Goal: Information Seeking & Learning: Learn about a topic

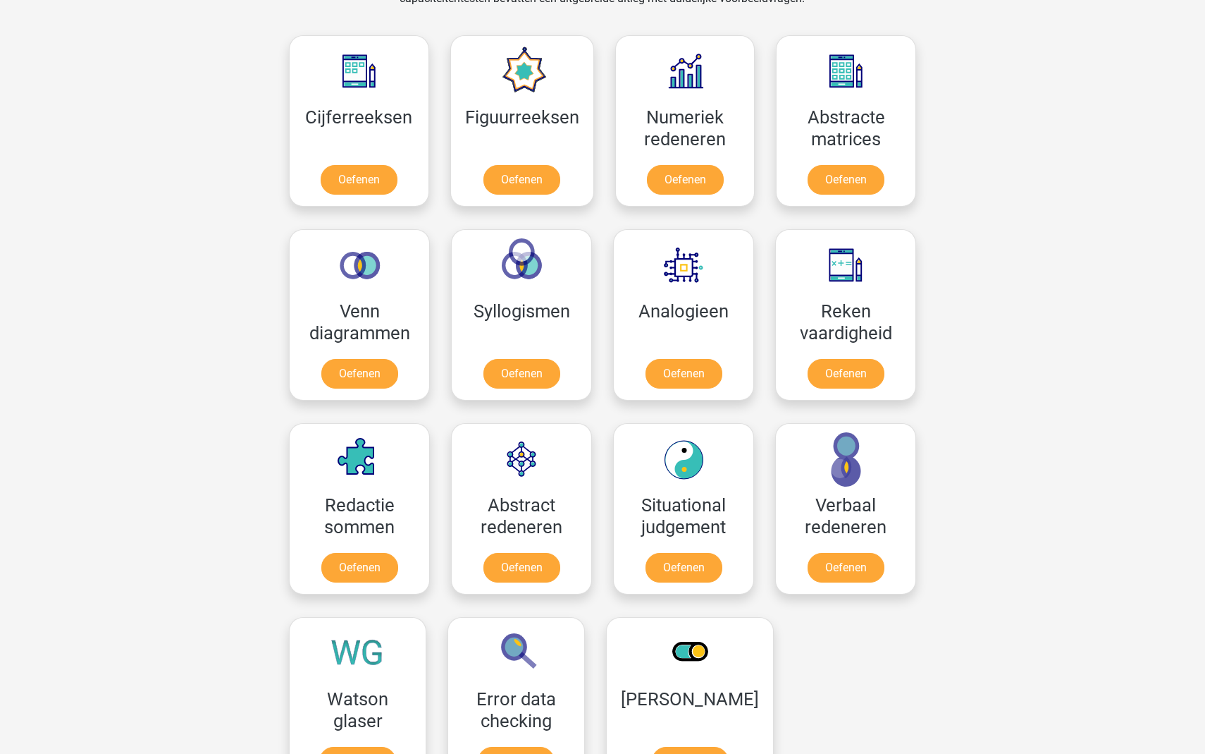
scroll to position [638, 0]
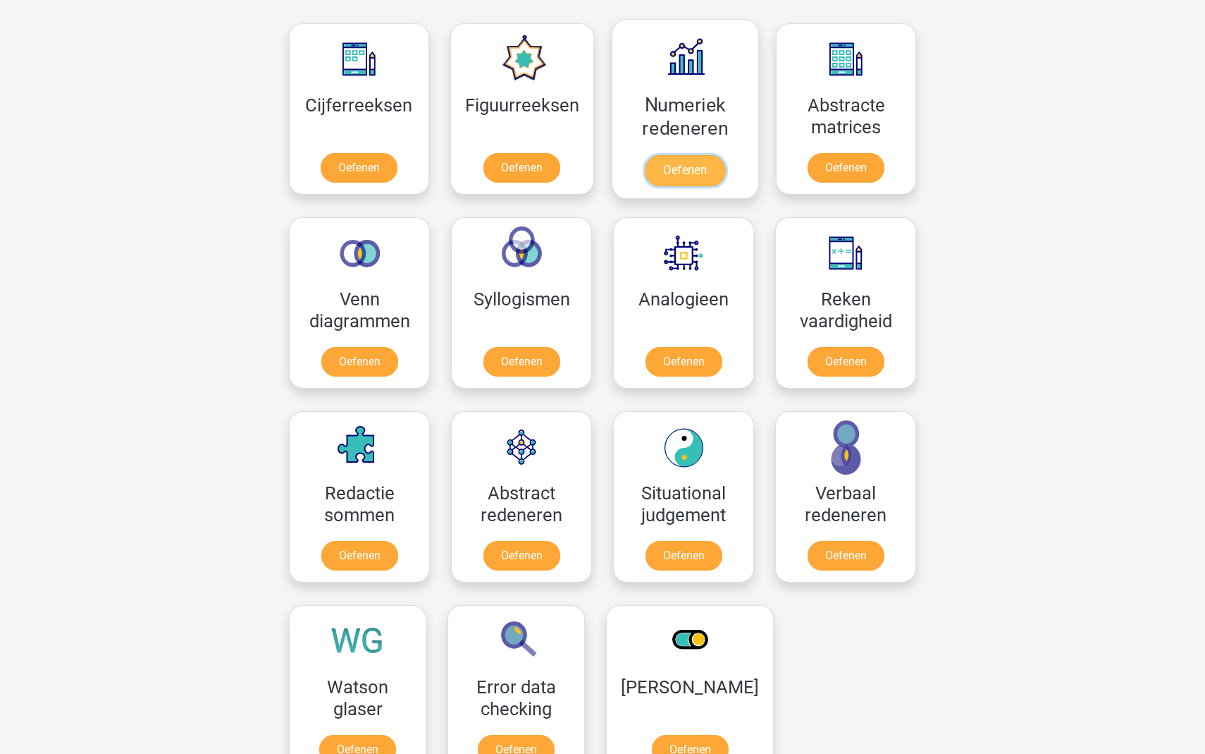
click at [687, 175] on link "Oefenen" at bounding box center [685, 170] width 80 height 31
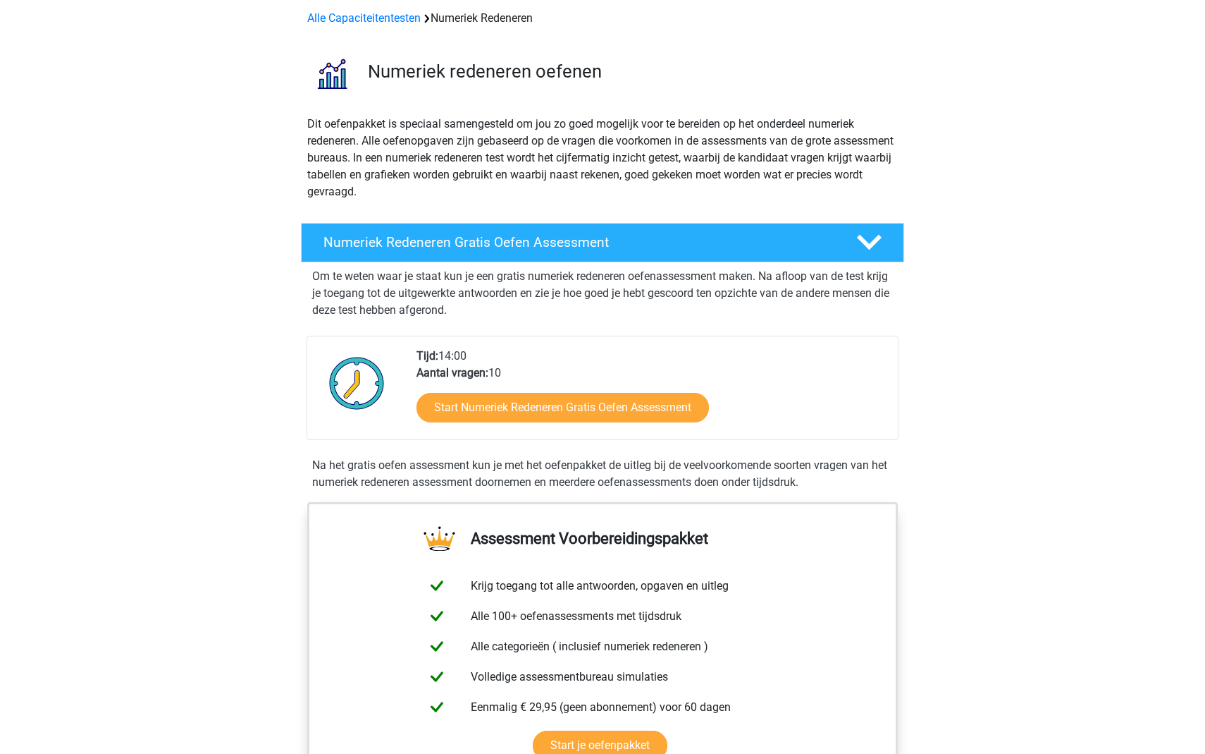
scroll to position [68, 0]
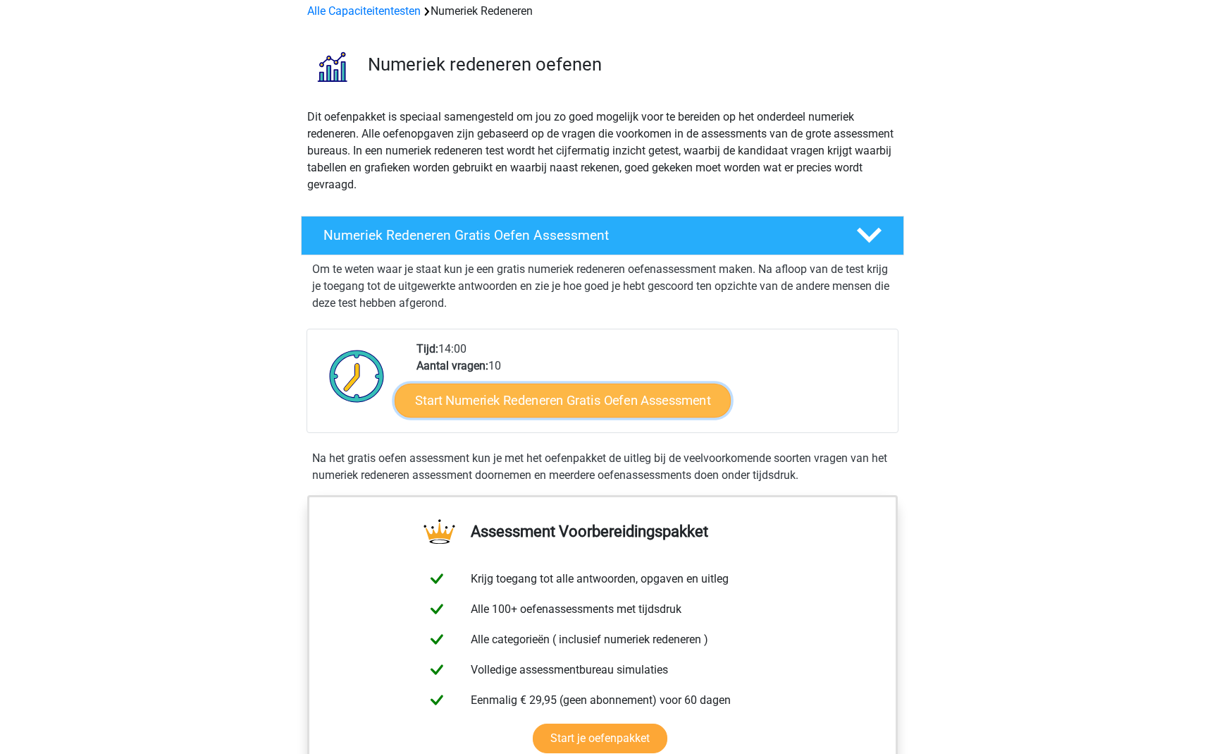
click at [606, 404] on link "Start Numeriek Redeneren Gratis Oefen Assessment" at bounding box center [563, 400] width 336 height 34
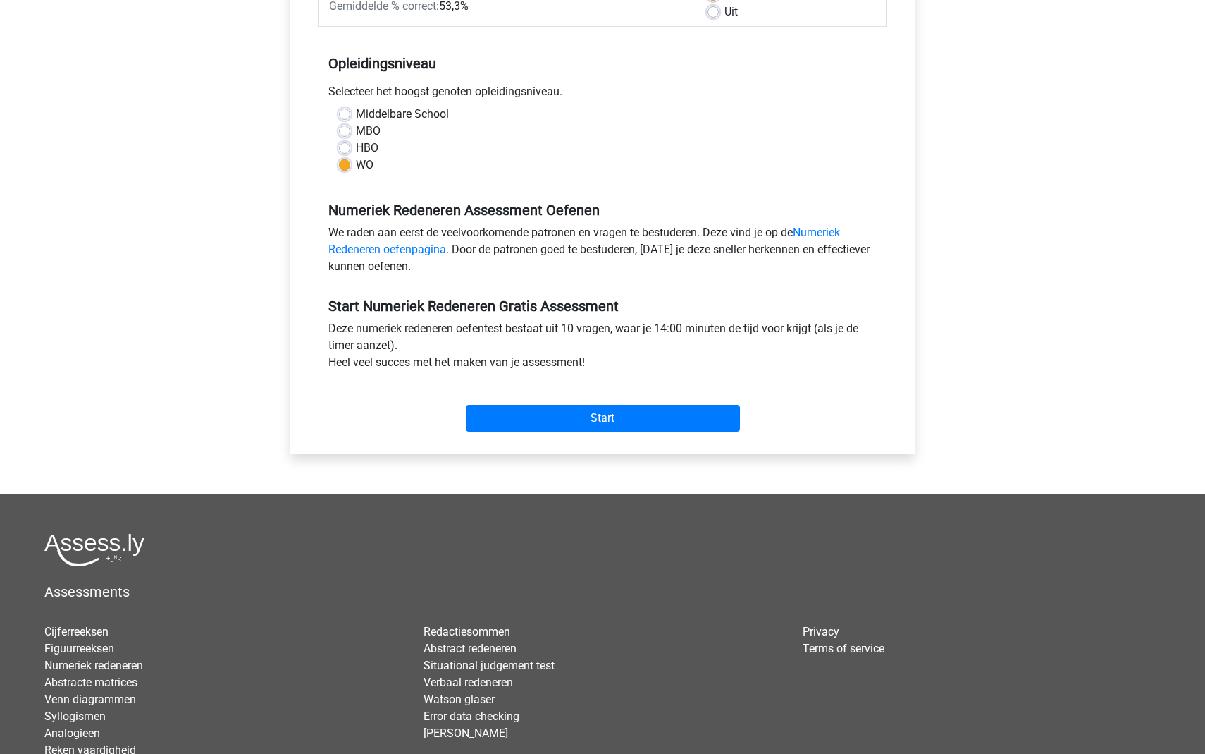
scroll to position [250, 0]
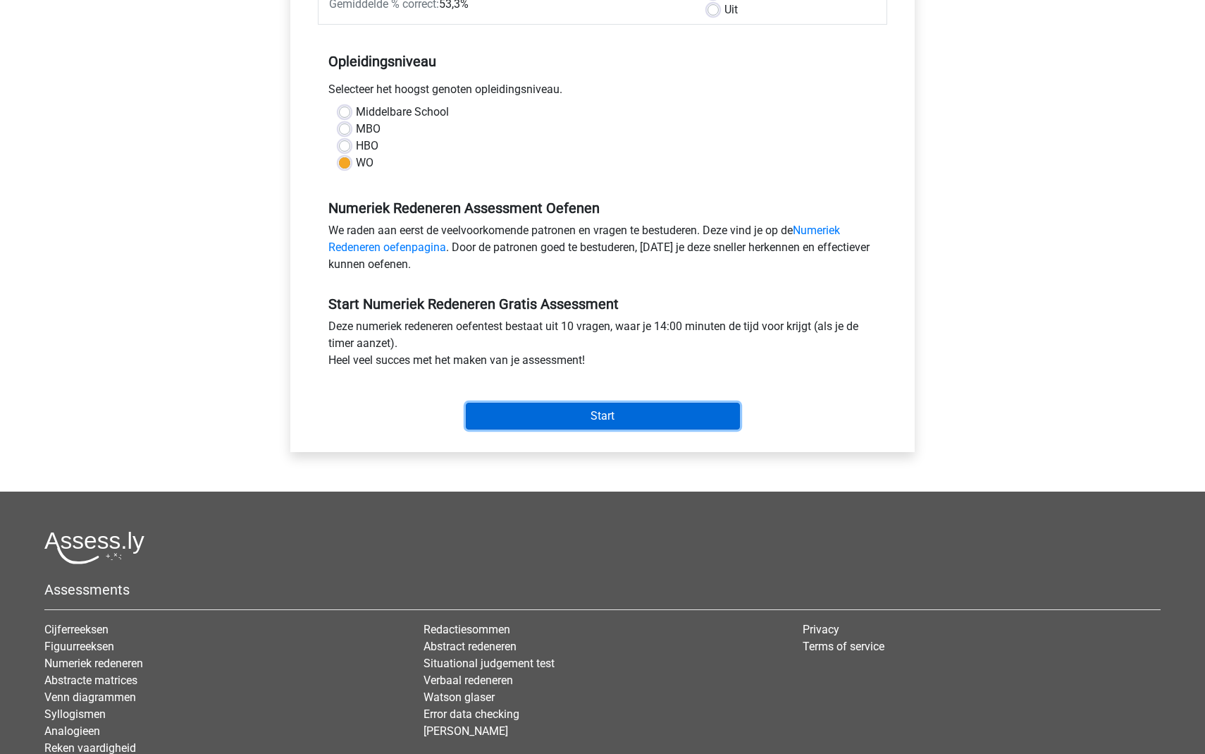
click at [631, 419] on input "Start" at bounding box center [603, 415] width 274 height 27
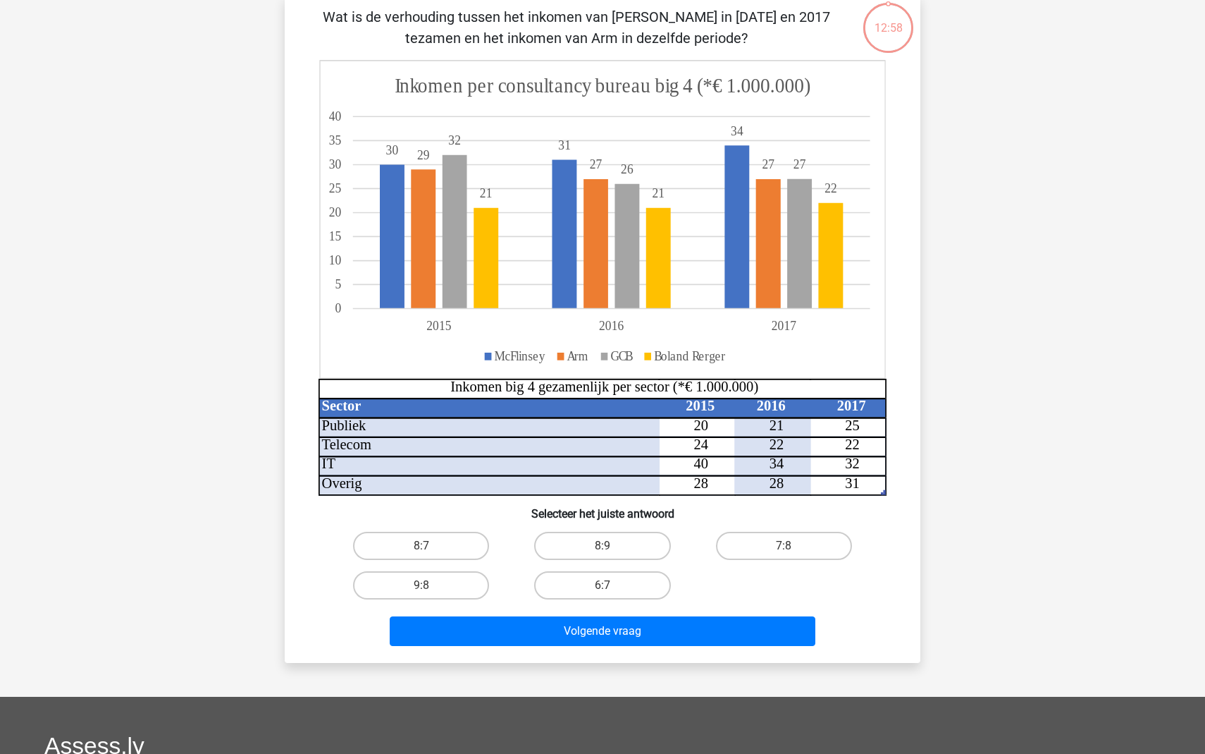
scroll to position [104, 0]
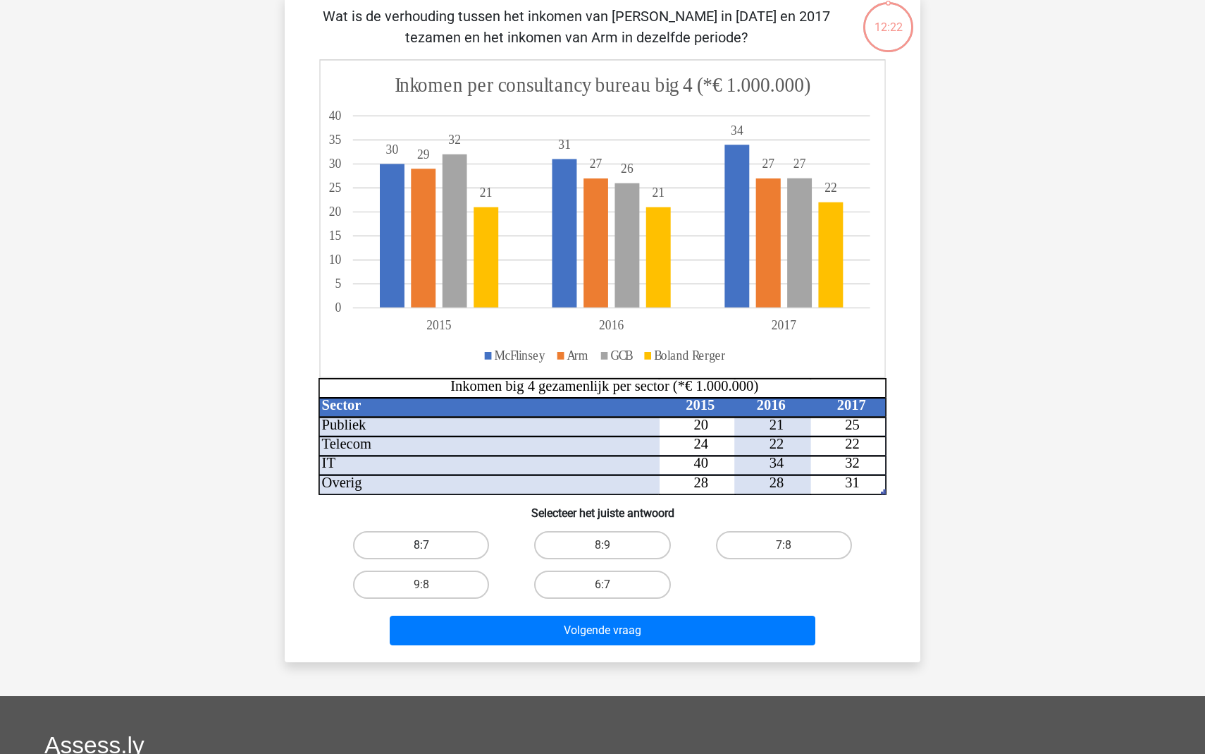
click at [453, 537] on label "8:7" at bounding box center [421, 545] width 136 height 28
click at [431, 545] on input "8:7" at bounding box center [426, 549] width 9 height 9
radio input "true"
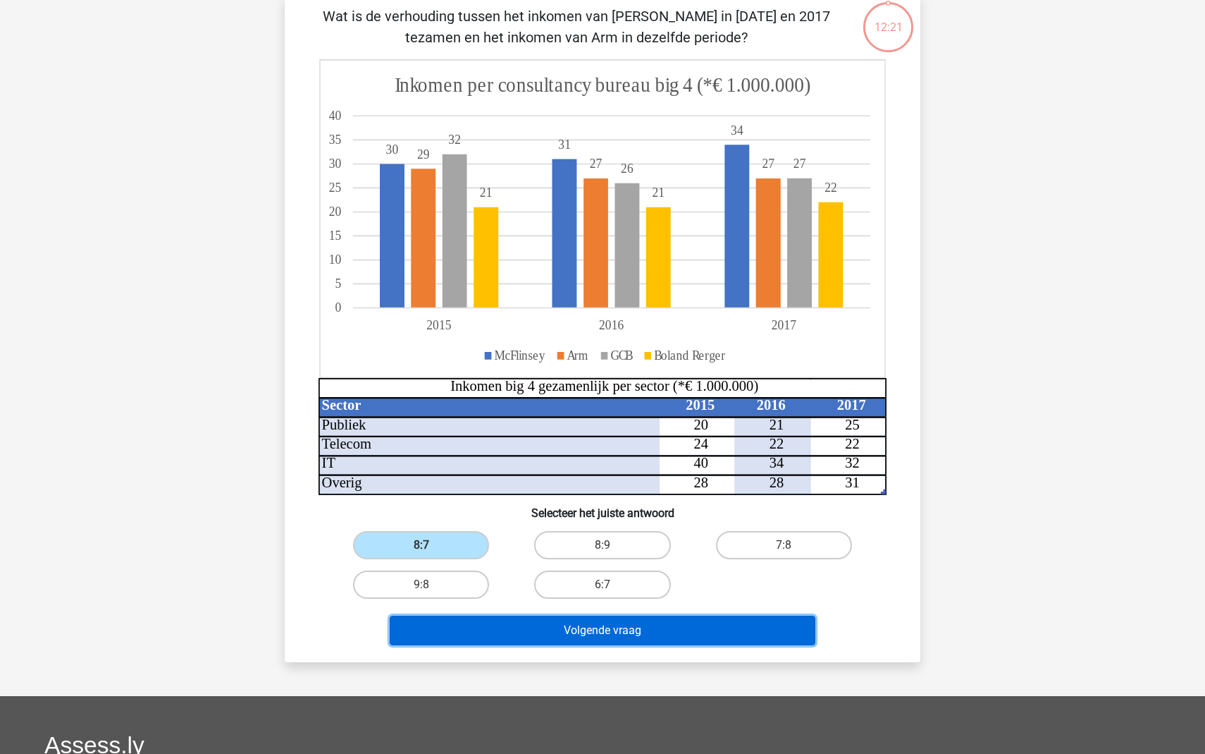
click at [541, 630] on button "Volgende vraag" at bounding box center [603, 630] width 426 height 30
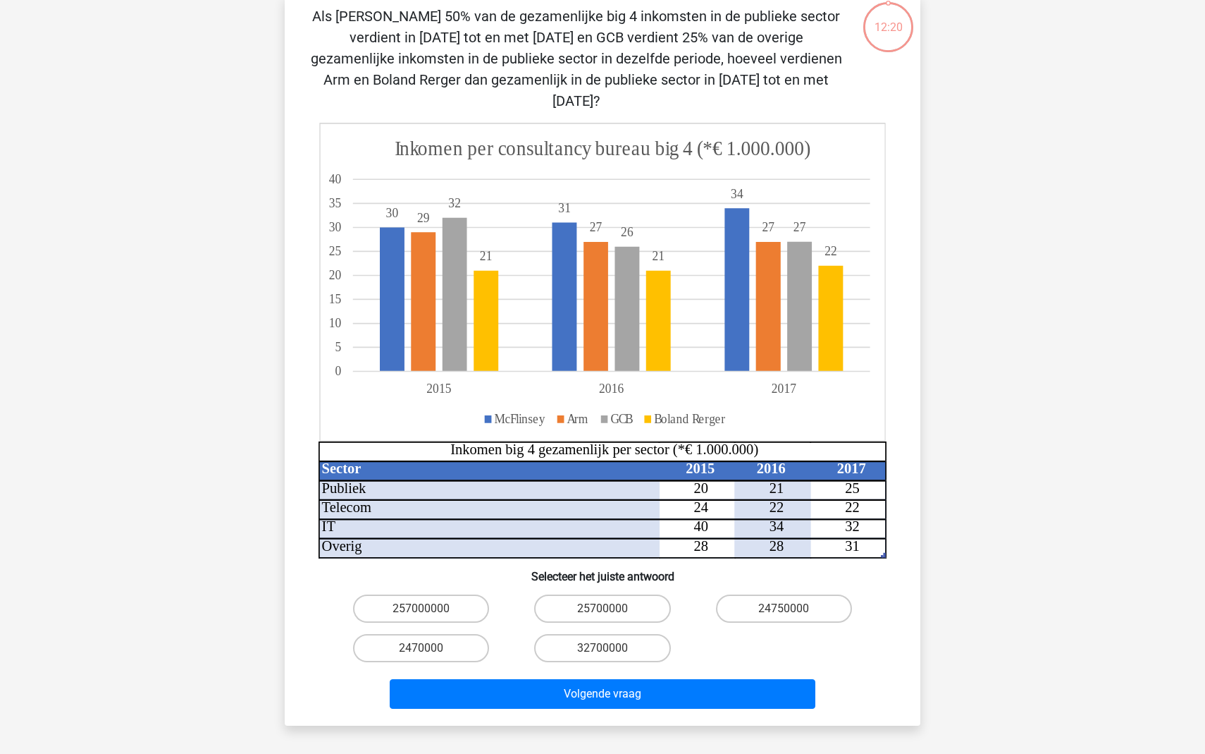
scroll to position [70, 0]
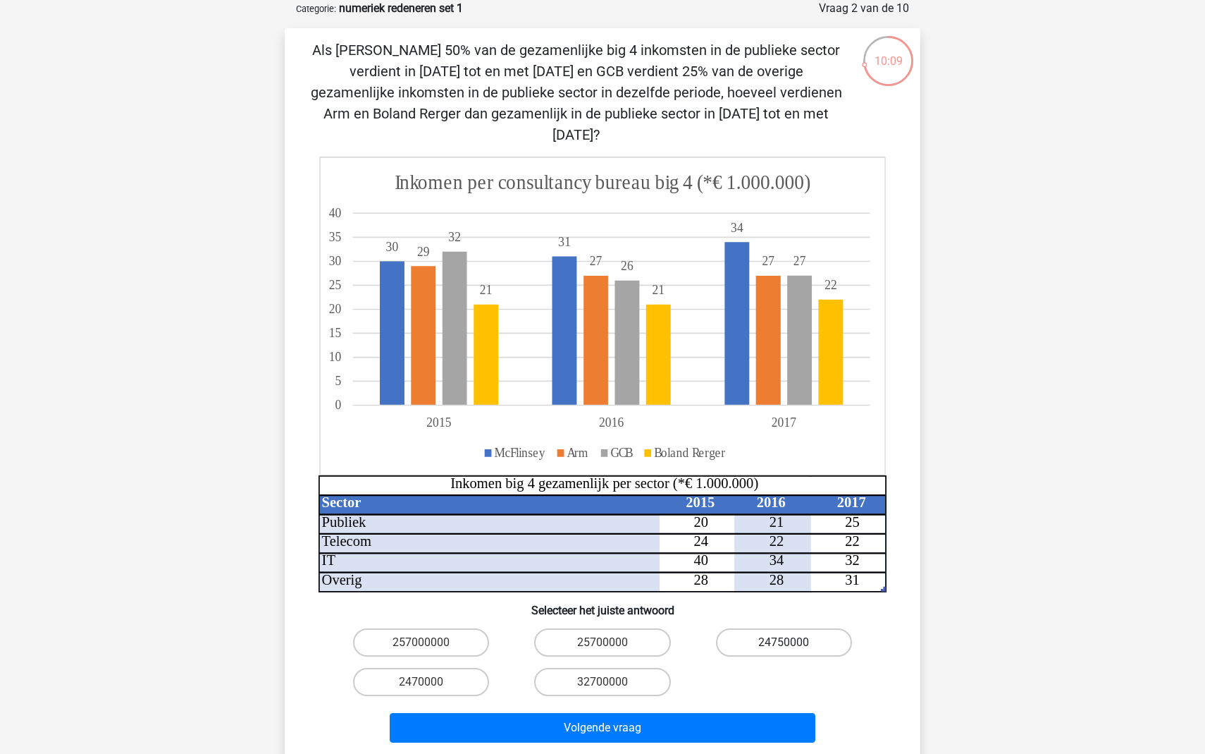
click at [748, 628] on label "24750000" at bounding box center [784, 642] width 136 height 28
click at [784, 642] on input "24750000" at bounding box center [788, 646] width 9 height 9
radio input "true"
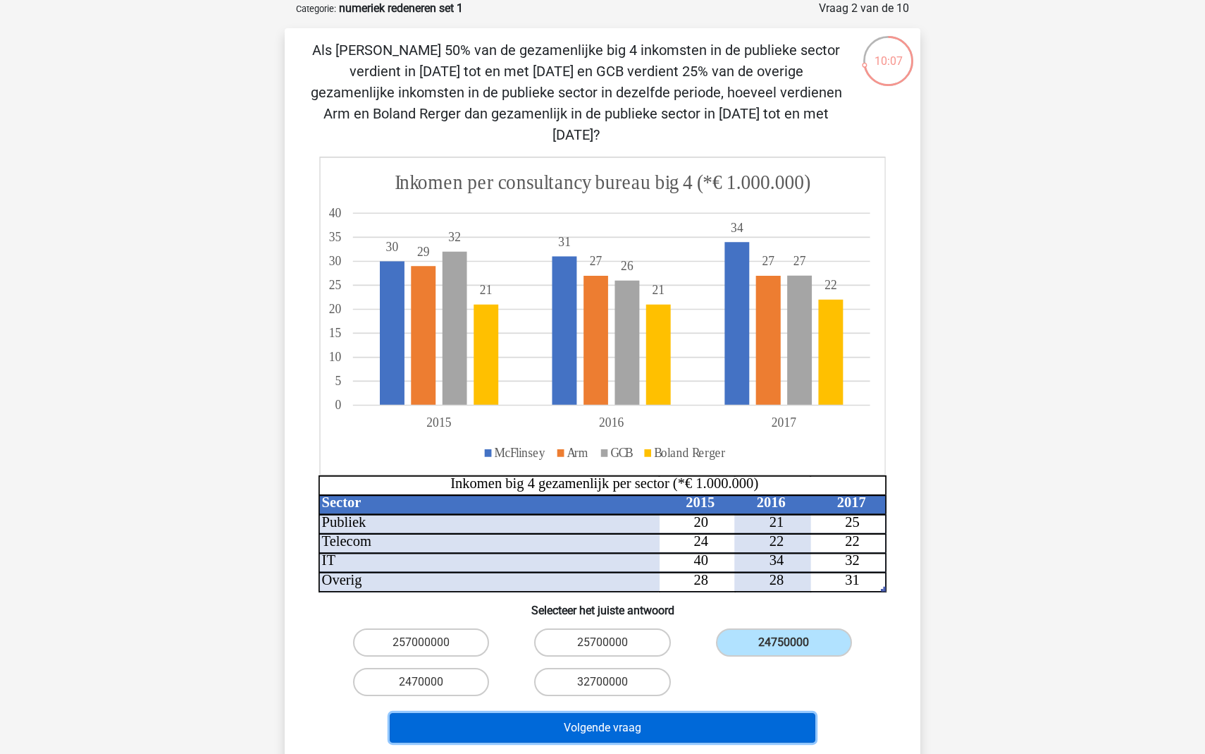
click at [631, 713] on button "Volgende vraag" at bounding box center [603, 728] width 426 height 30
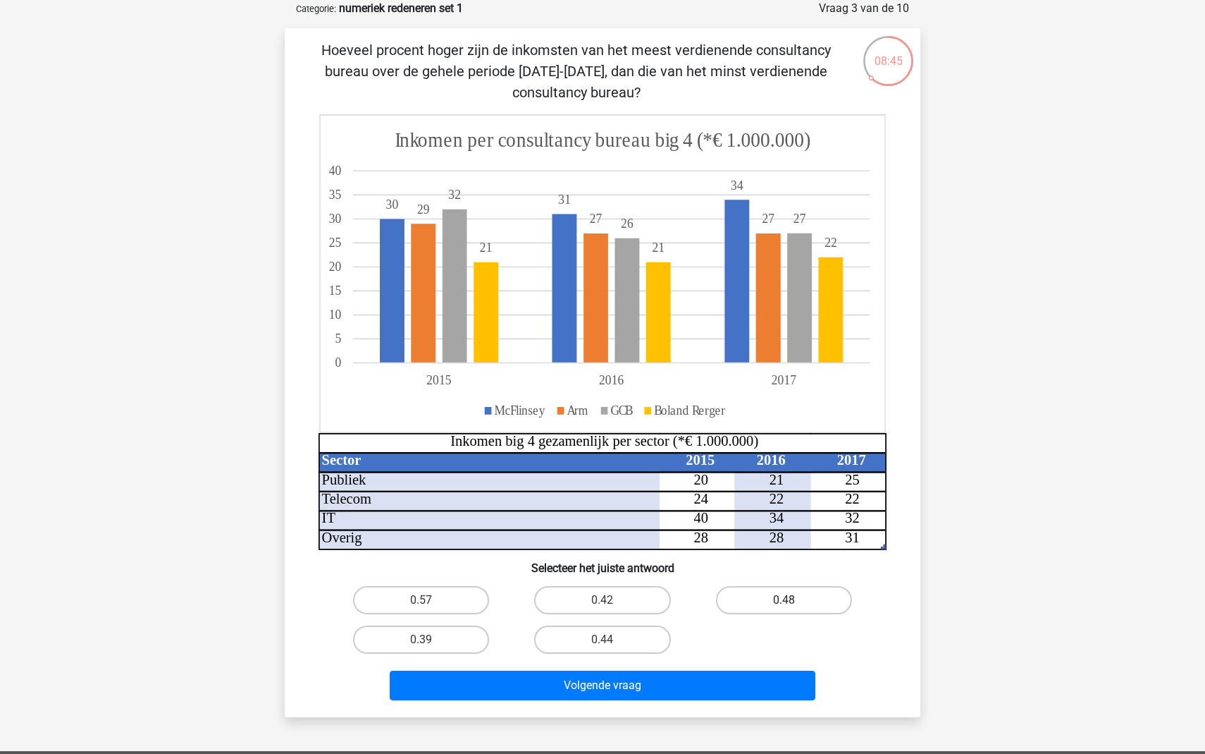
click at [758, 602] on label "0.48" at bounding box center [784, 600] width 136 height 28
click at [784, 602] on input "0.48" at bounding box center [788, 604] width 9 height 9
radio input "true"
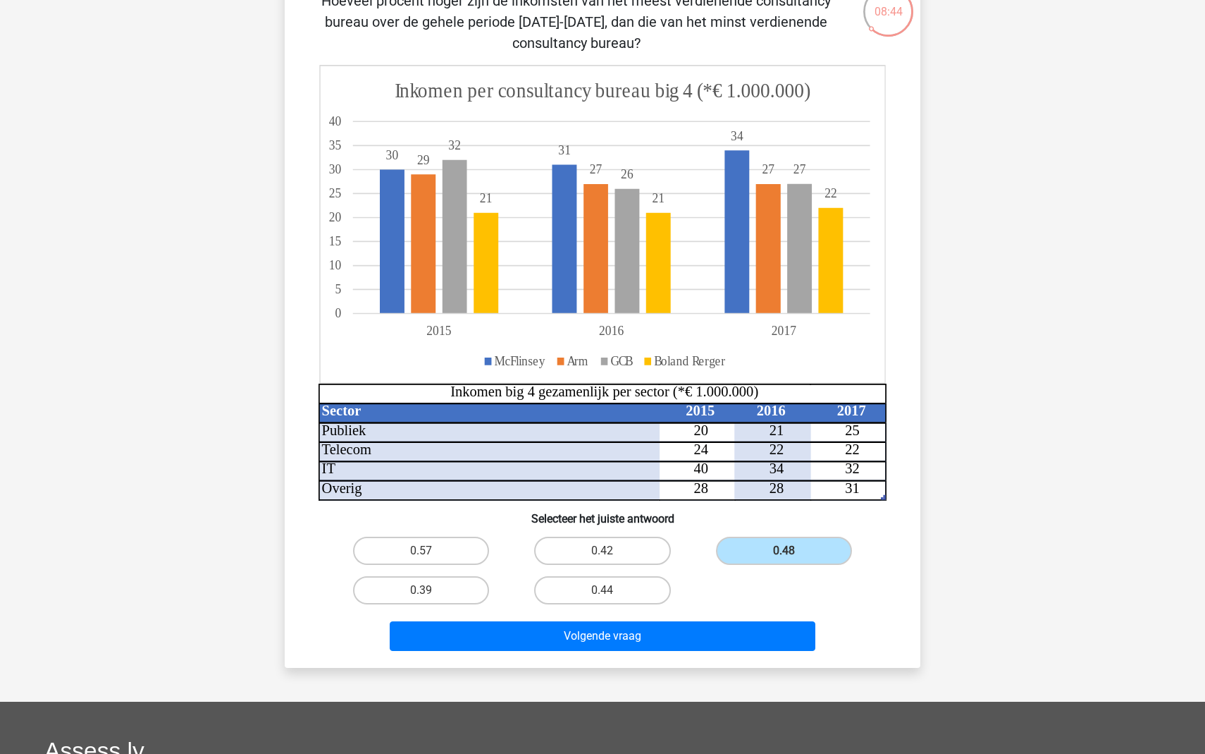
scroll to position [121, 0]
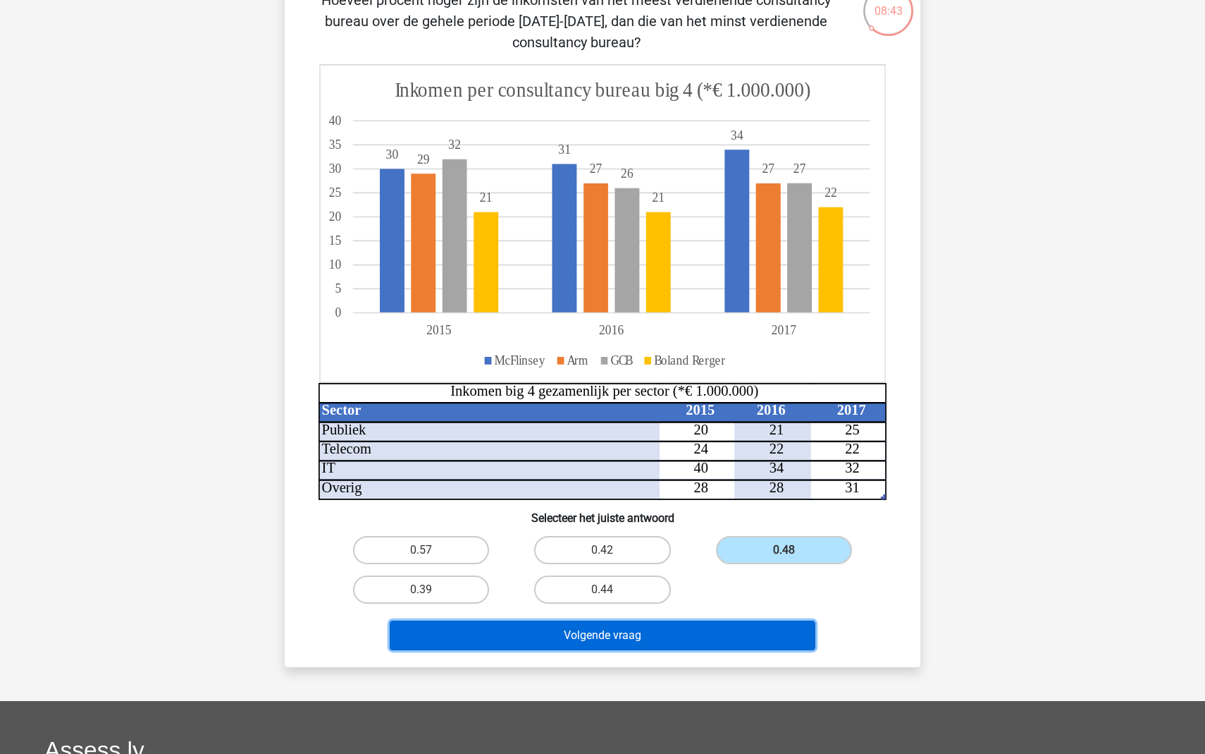
click at [668, 632] on button "Volgende vraag" at bounding box center [603, 635] width 426 height 30
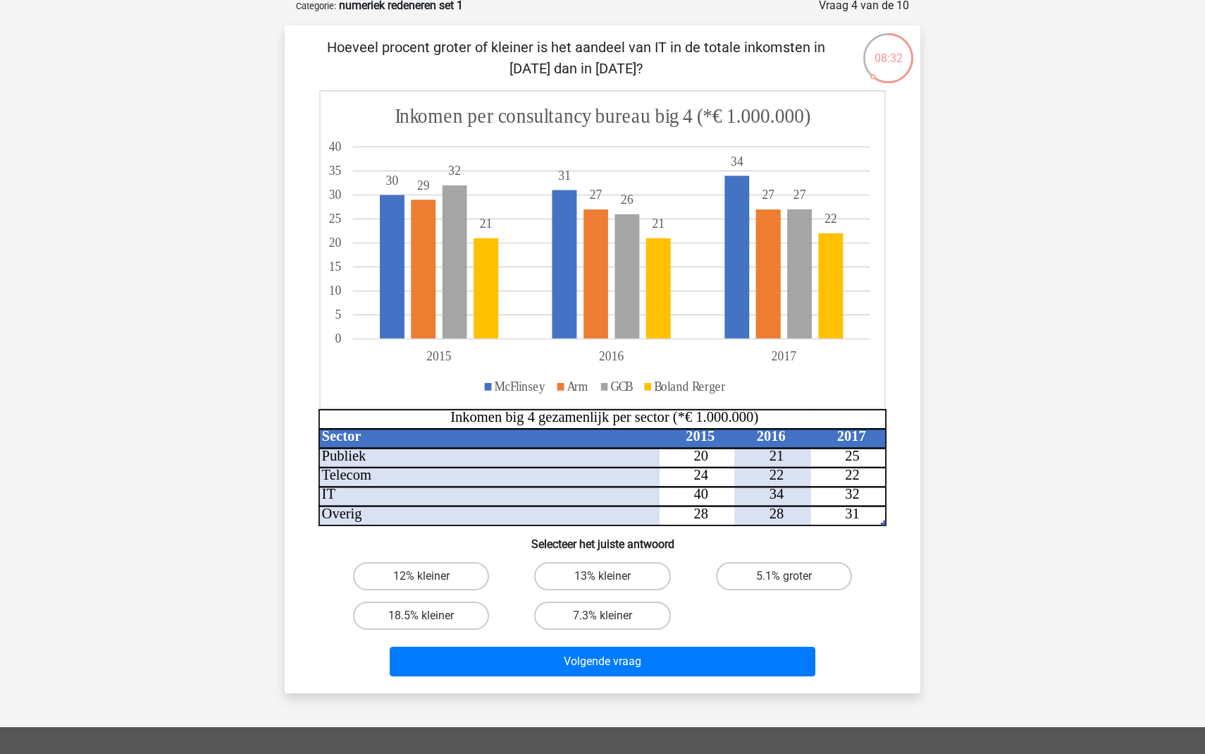
scroll to position [76, 0]
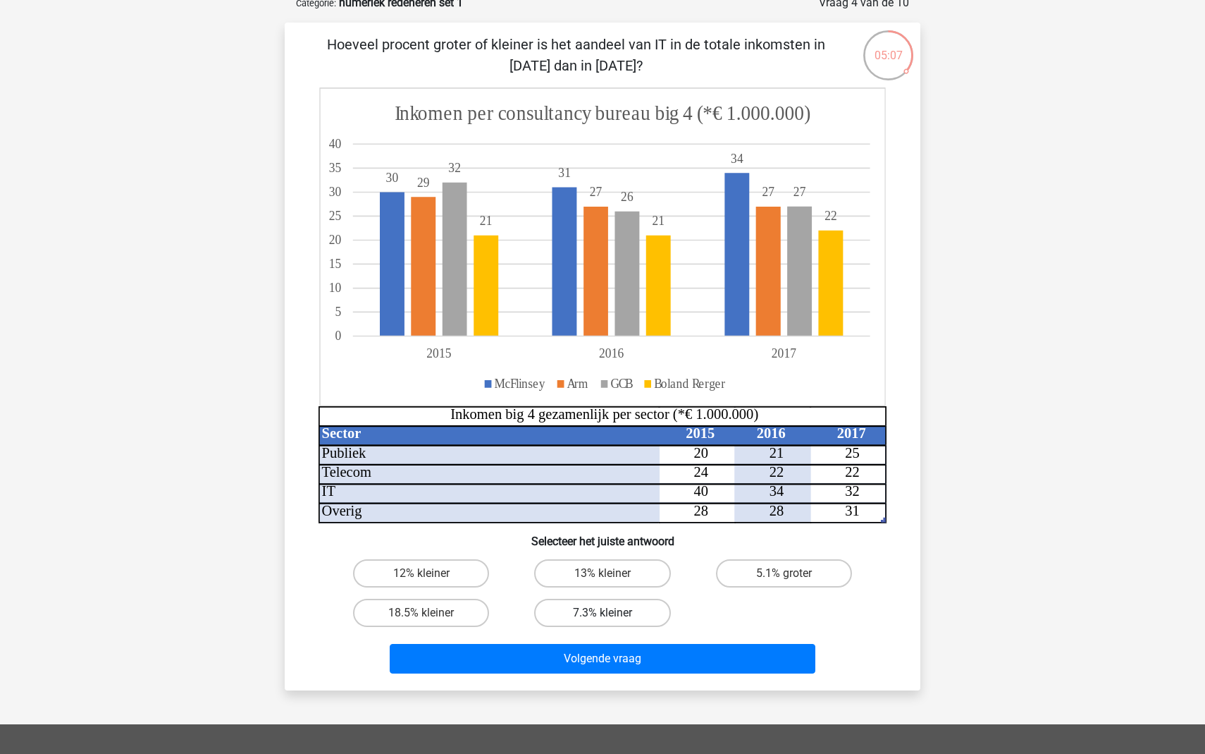
click at [623, 613] on label "7.3% kleiner" at bounding box center [602, 612] width 136 height 28
click at [612, 613] on input "7.3% kleiner" at bounding box center [607, 617] width 9 height 9
radio input "true"
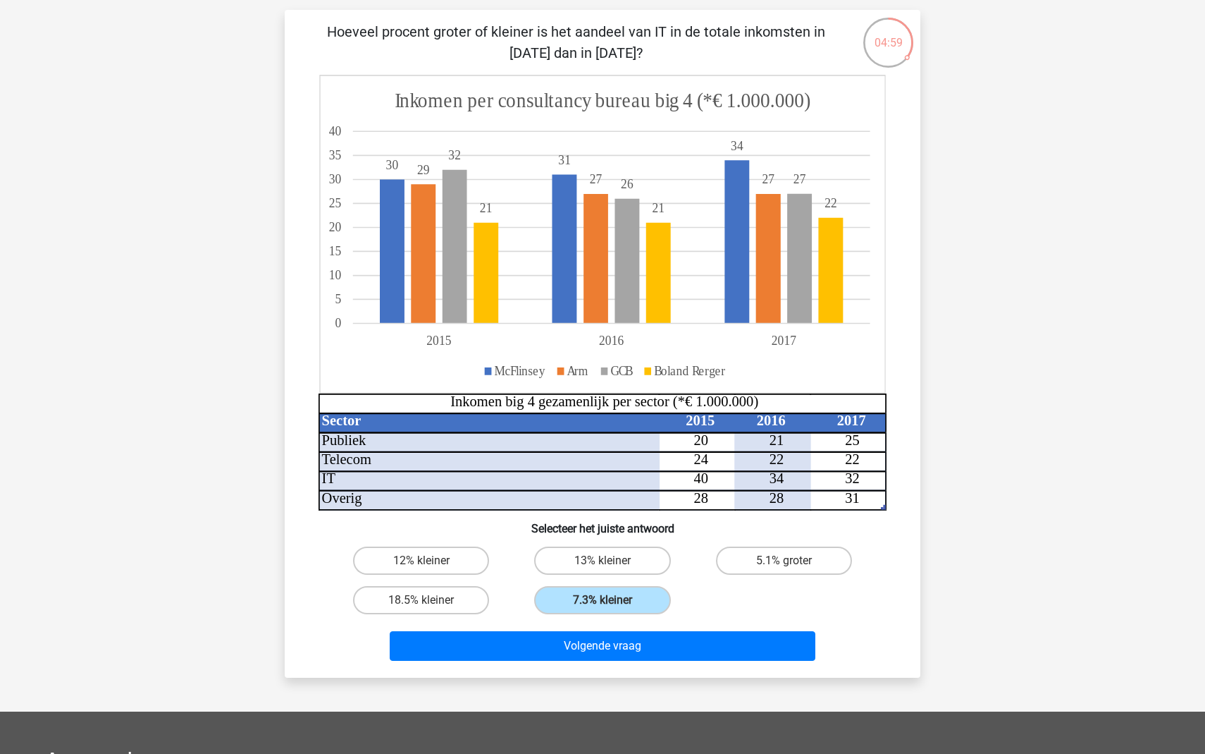
scroll to position [95, 0]
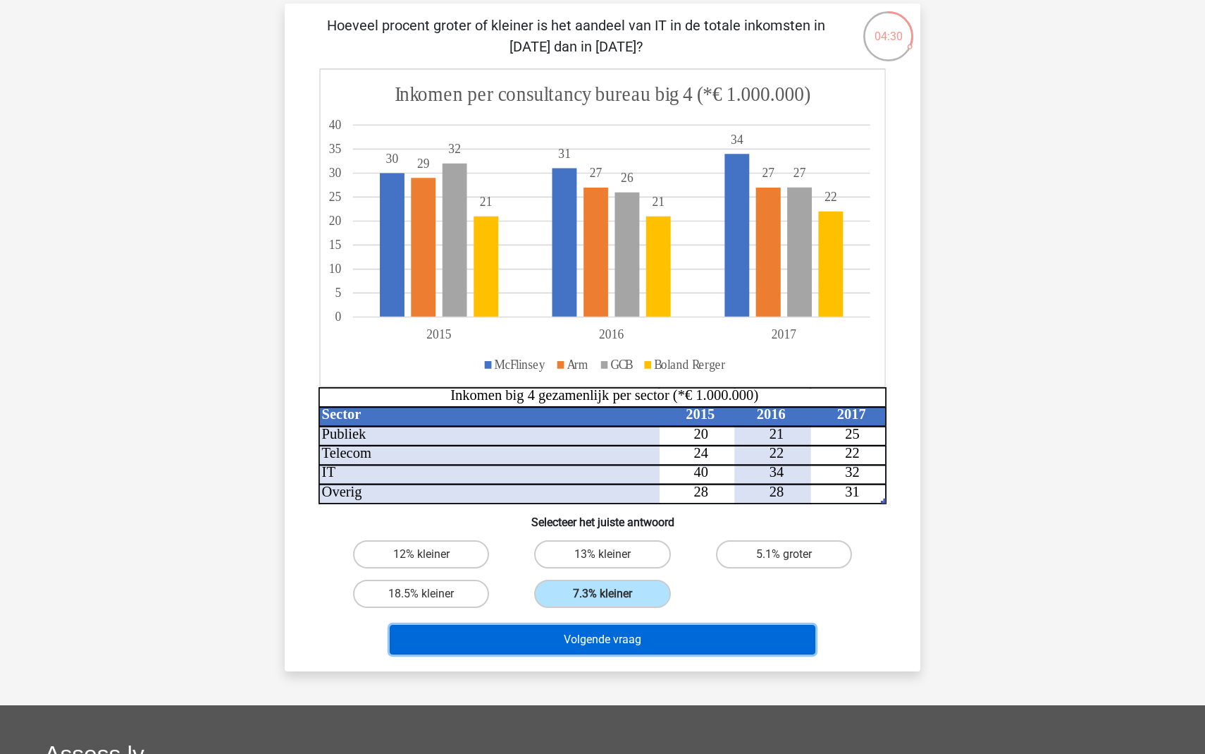
click at [705, 640] on button "Volgende vraag" at bounding box center [603, 640] width 426 height 30
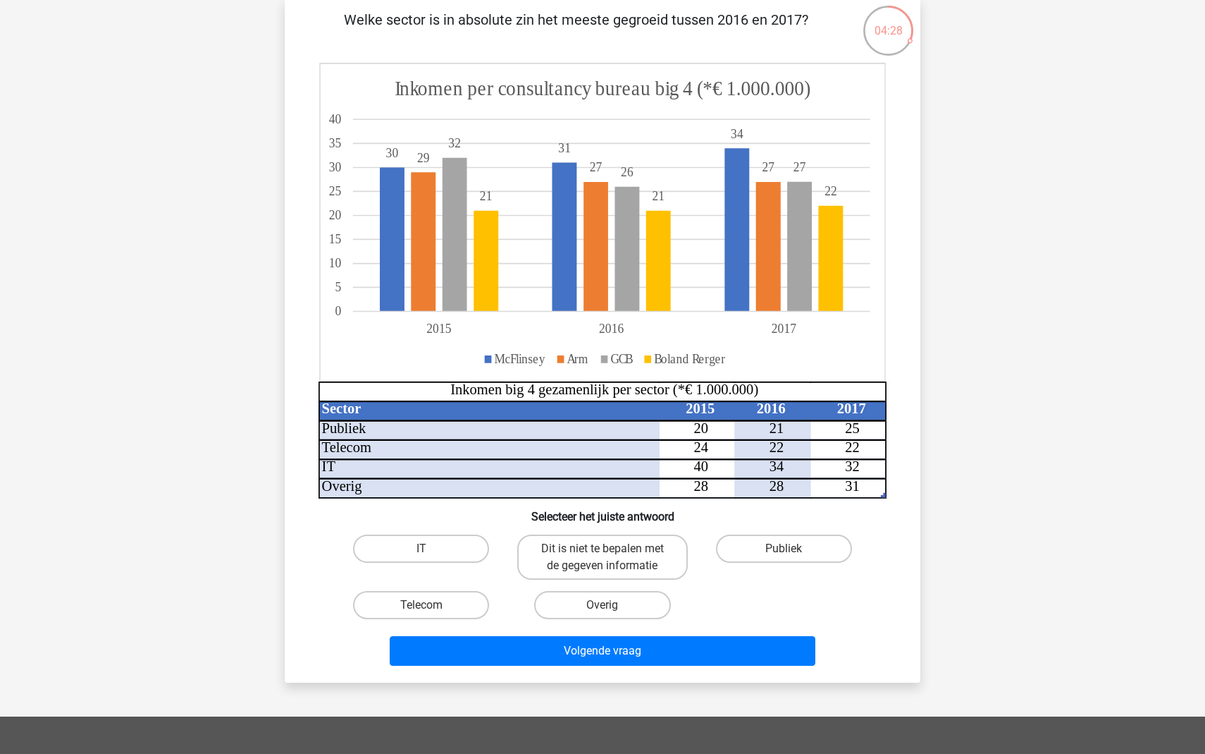
scroll to position [108, 0]
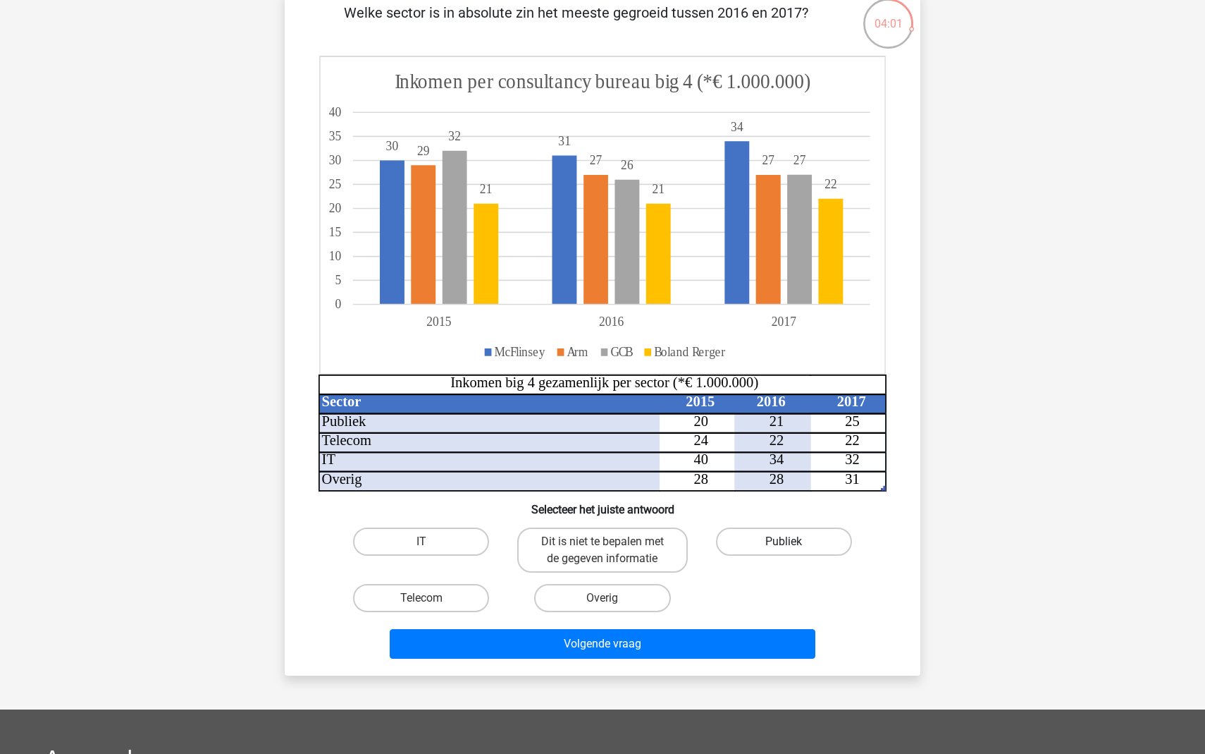
click at [773, 543] on label "Publiek" at bounding box center [784, 541] width 136 height 28
click at [784, 543] on input "Publiek" at bounding box center [788, 545] width 9 height 9
radio input "true"
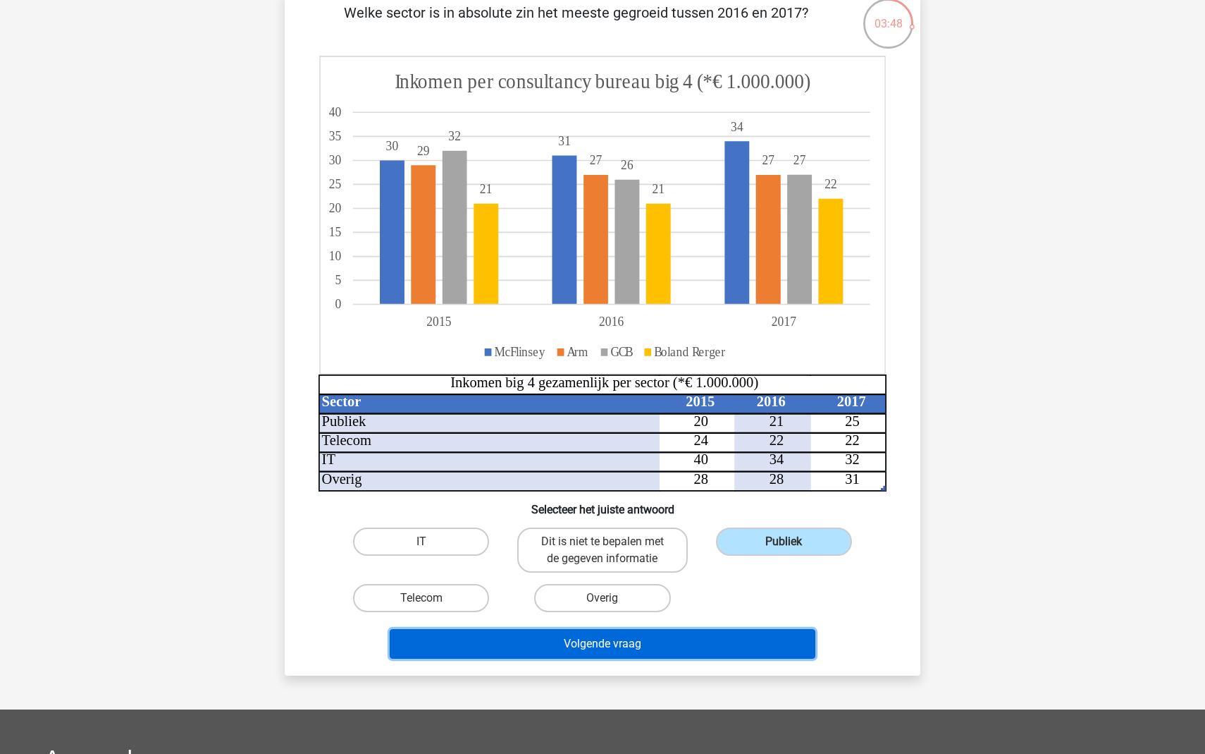
click at [632, 644] on button "Volgende vraag" at bounding box center [603, 644] width 426 height 30
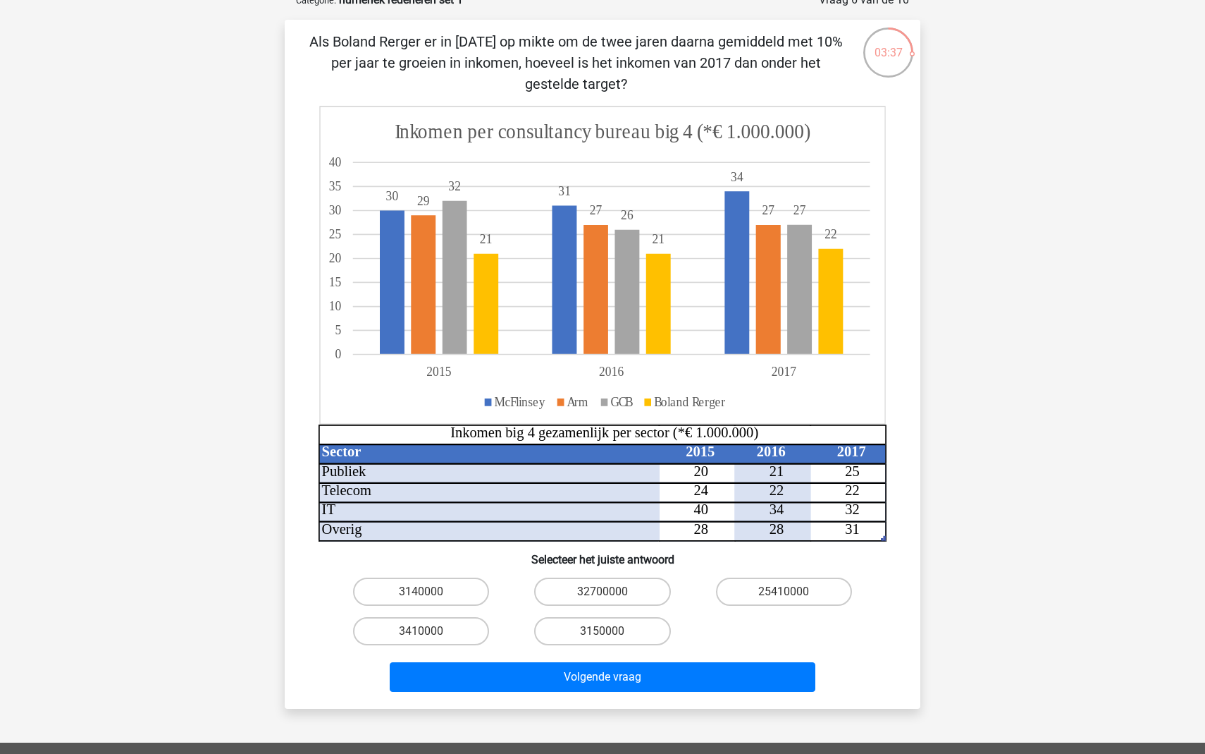
scroll to position [81, 0]
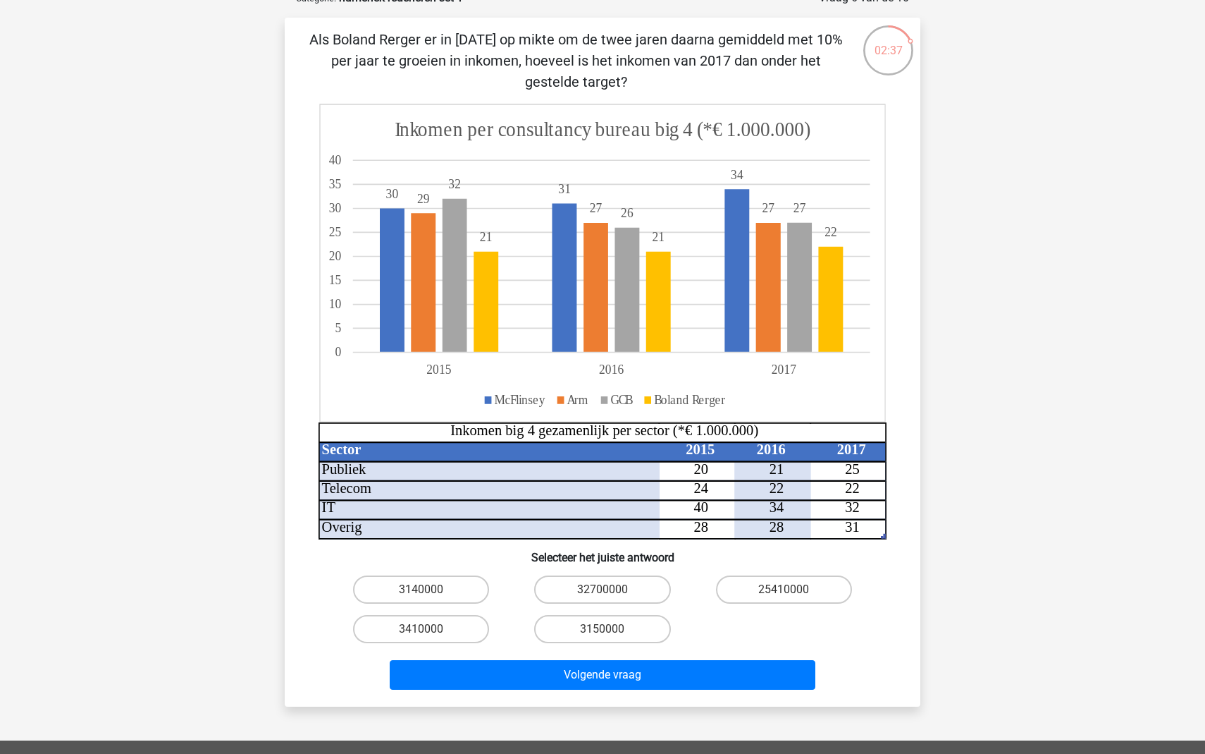
click at [424, 631] on input "3410000" at bounding box center [426, 633] width 9 height 9
radio input "true"
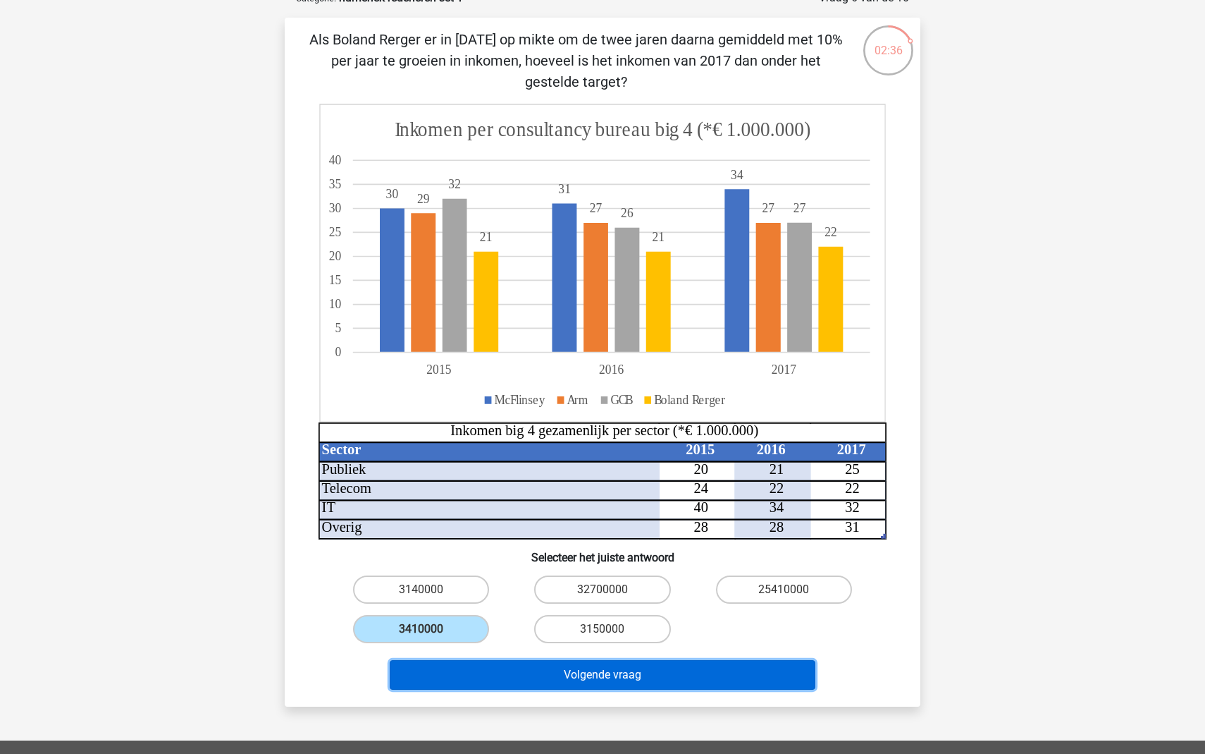
click at [610, 686] on button "Volgende vraag" at bounding box center [603, 675] width 426 height 30
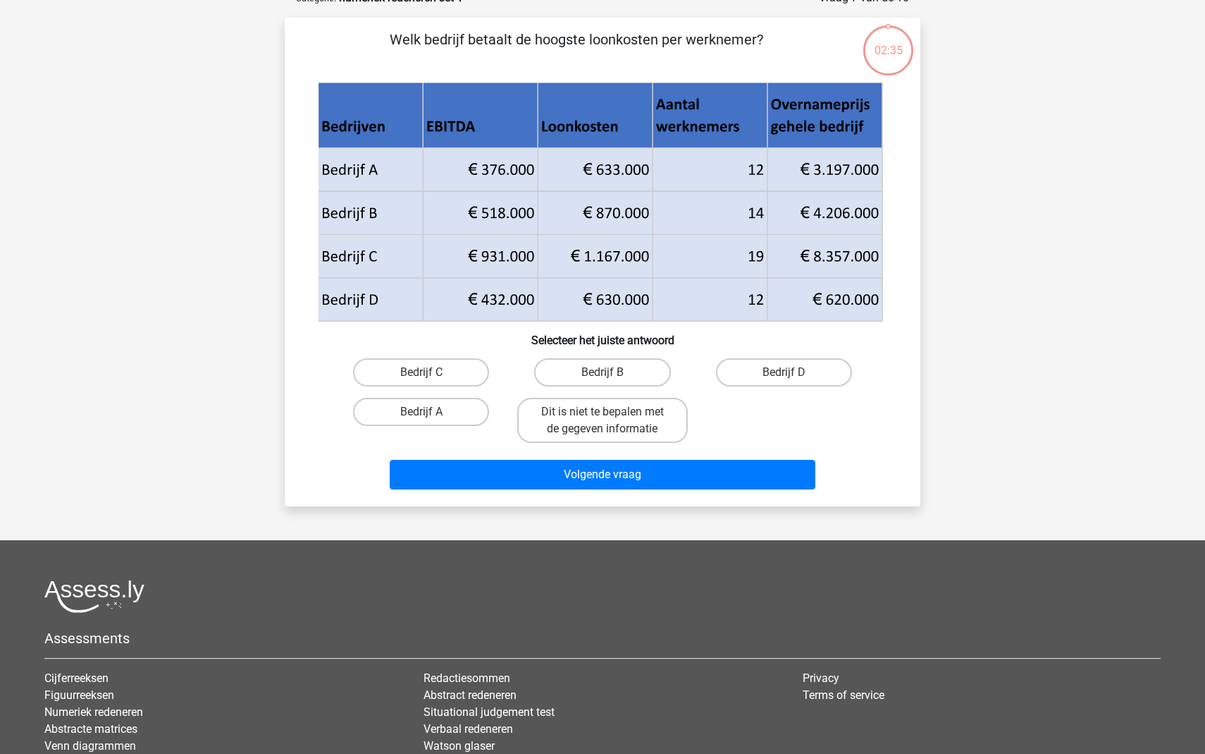
scroll to position [70, 0]
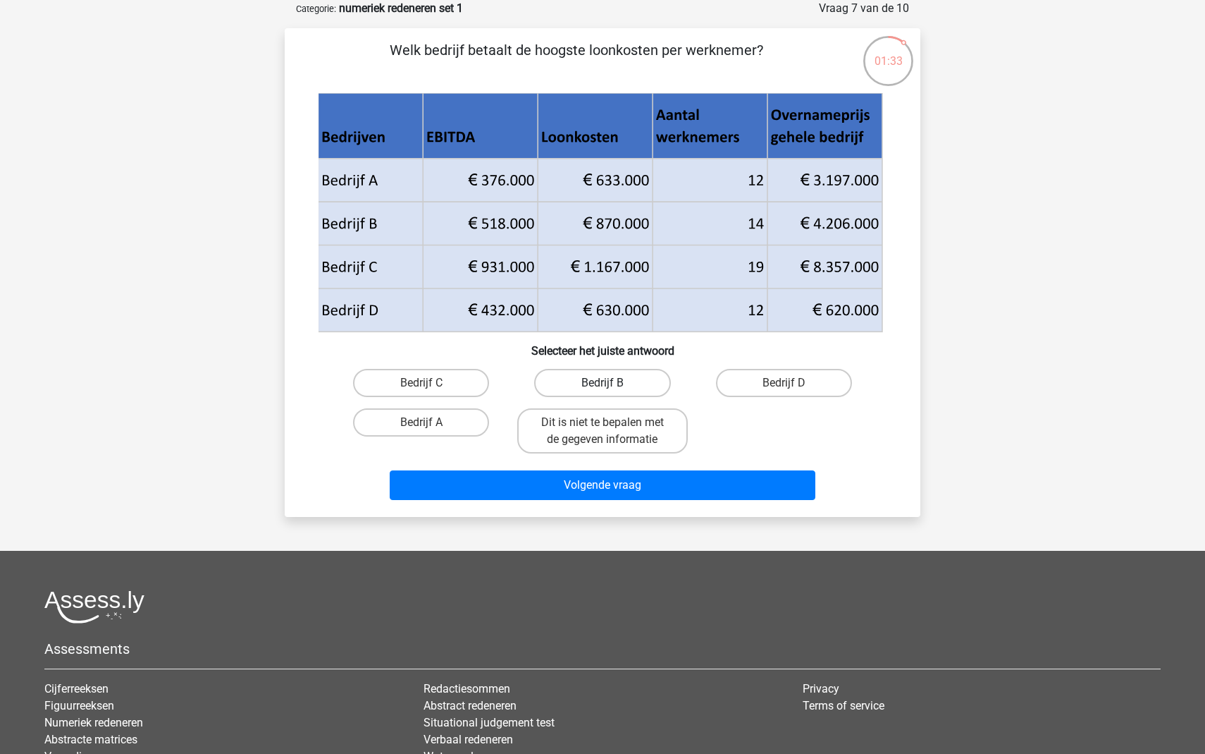
click at [604, 381] on label "Bedrijf B" at bounding box center [602, 383] width 136 height 28
click at [604, 383] on input "Bedrijf B" at bounding box center [607, 387] width 9 height 9
radio input "true"
click at [644, 503] on div "Volgende vraag" at bounding box center [603, 487] width 544 height 35
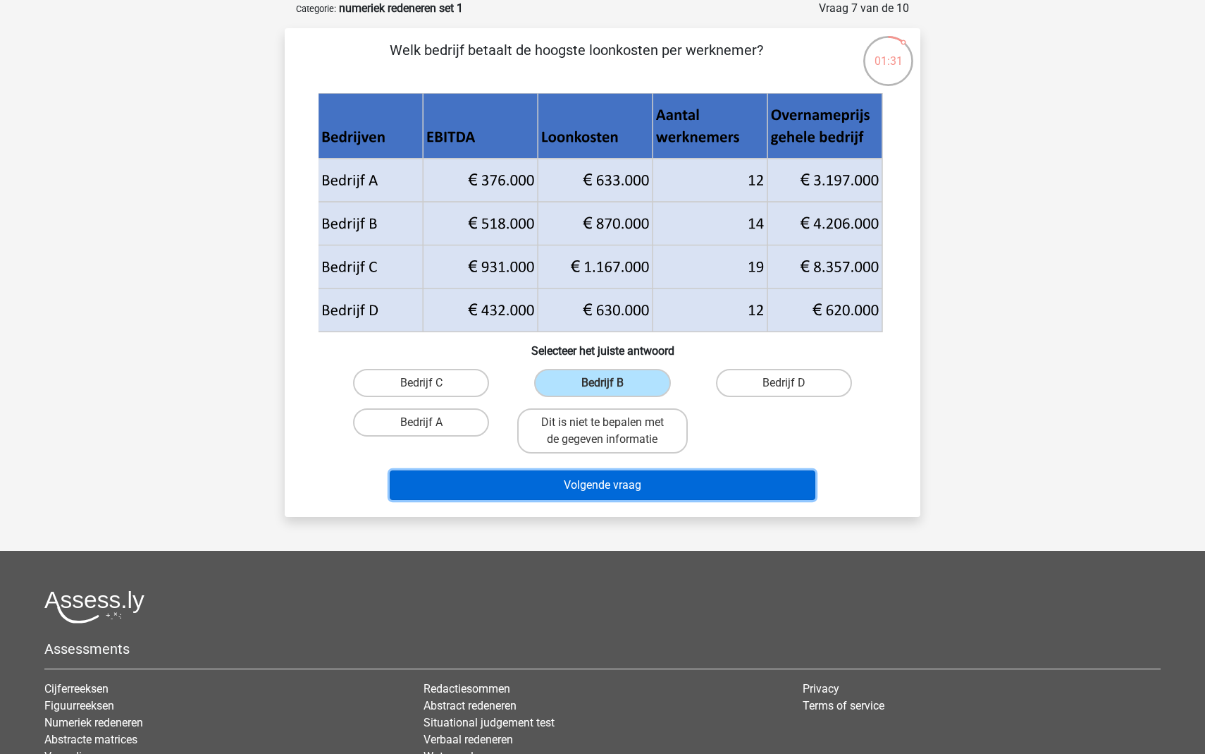
click at [656, 481] on button "Volgende vraag" at bounding box center [603, 485] width 426 height 30
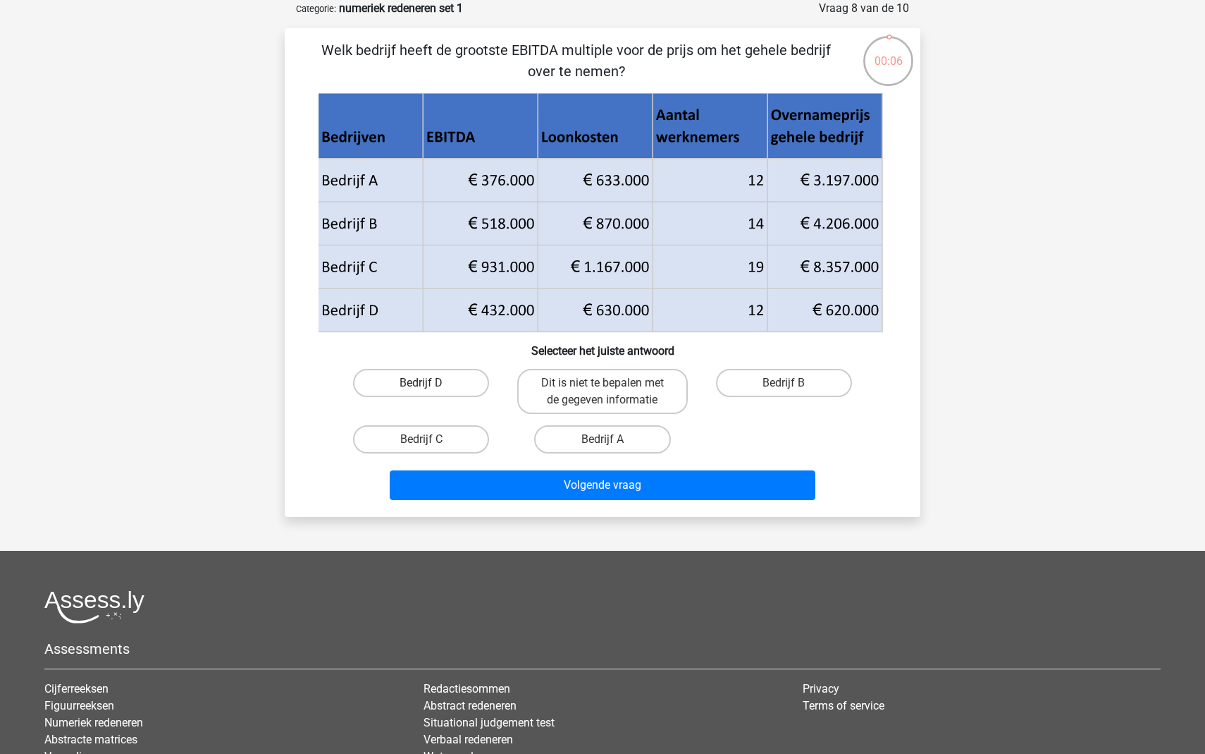
click at [424, 370] on label "Bedrijf D" at bounding box center [421, 383] width 136 height 28
click at [424, 383] on input "Bedrijf D" at bounding box center [426, 387] width 9 height 9
radio input "true"
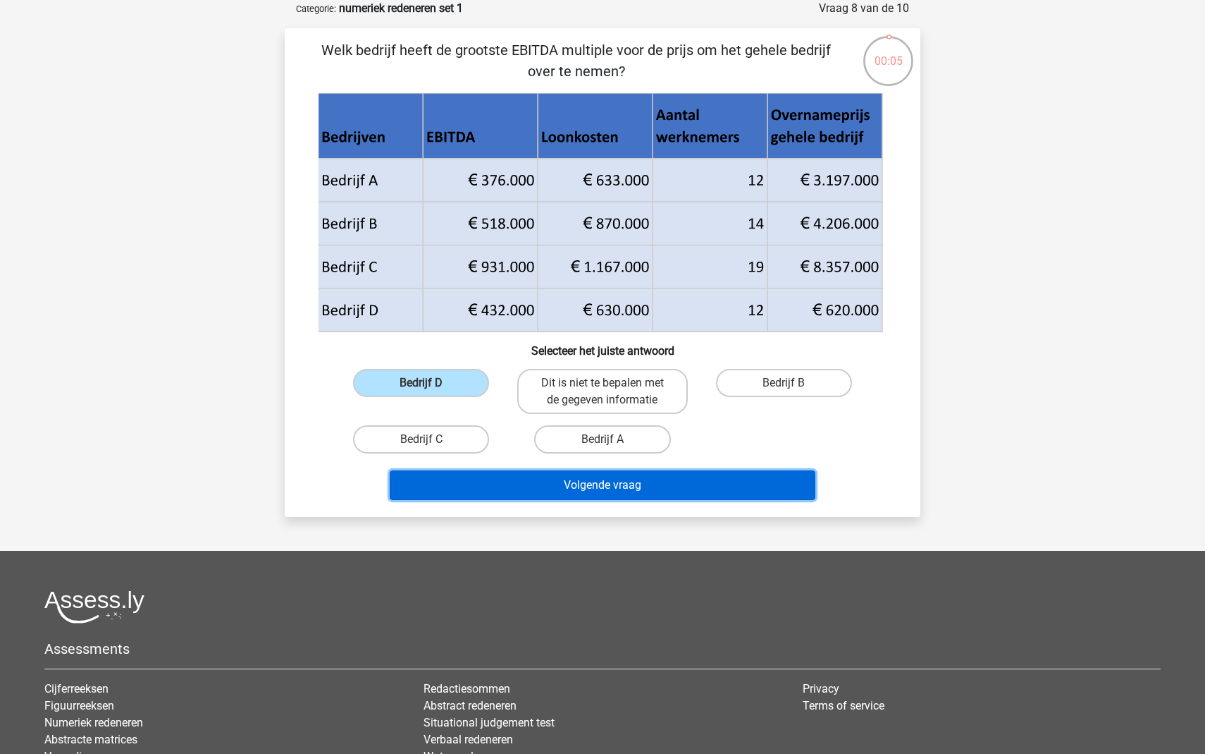
click at [603, 484] on button "Volgende vraag" at bounding box center [603, 485] width 426 height 30
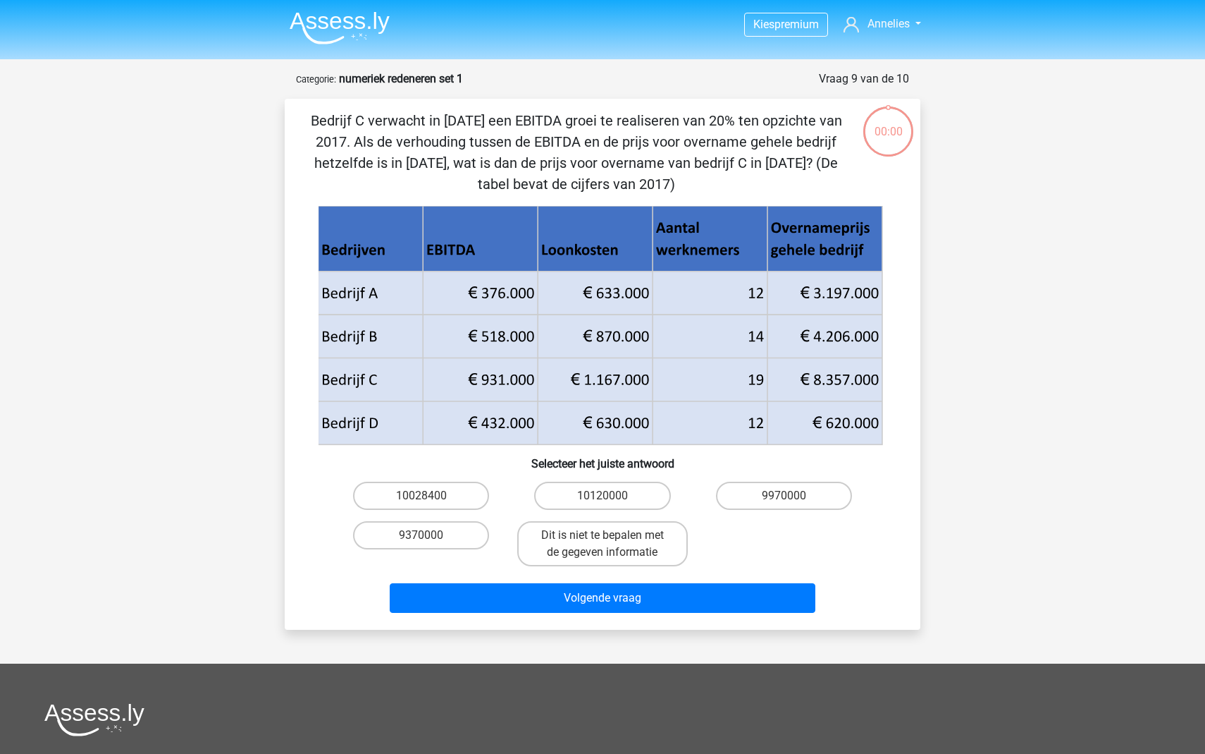
scroll to position [70, 0]
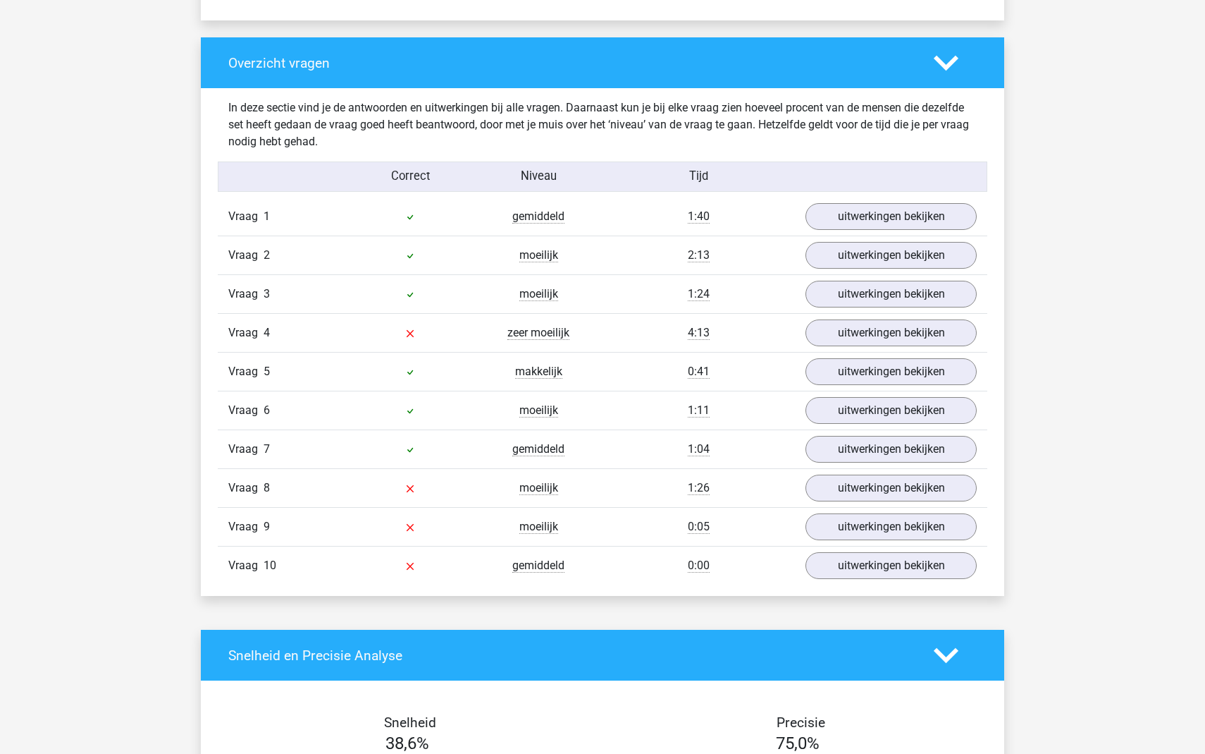
scroll to position [1045, 0]
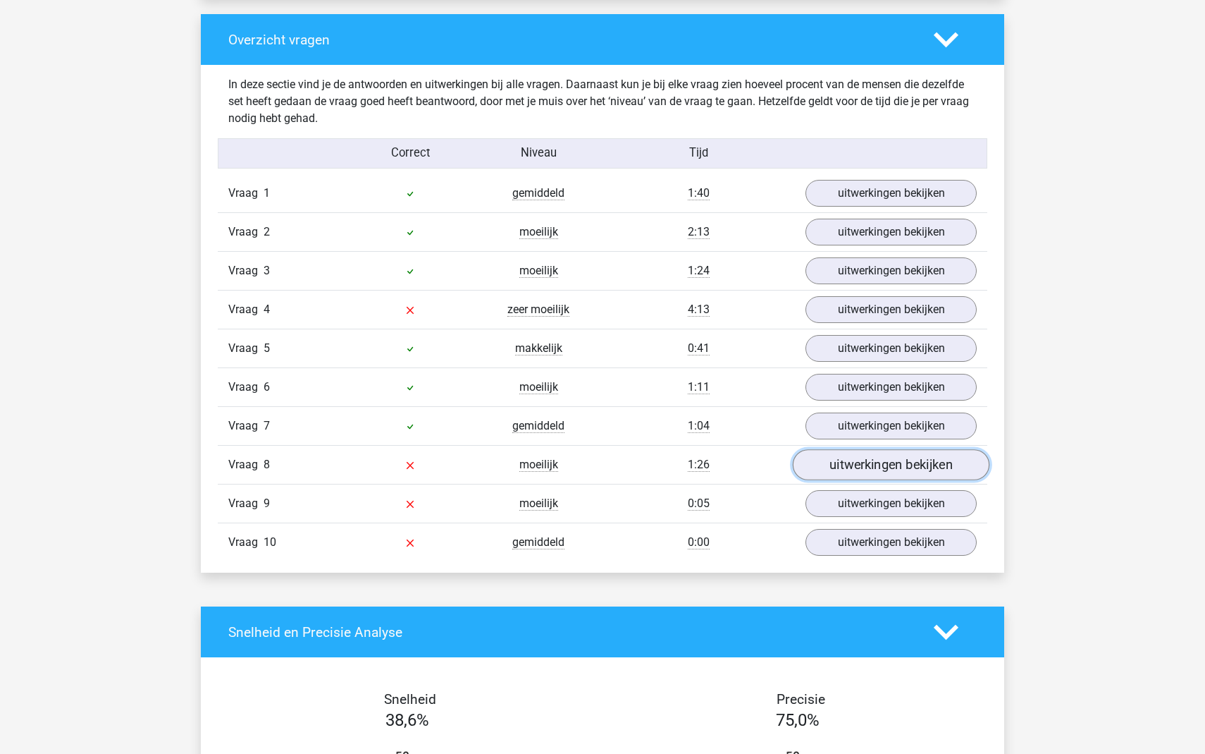
click at [870, 456] on link "uitwerkingen bekijken" at bounding box center [891, 464] width 197 height 31
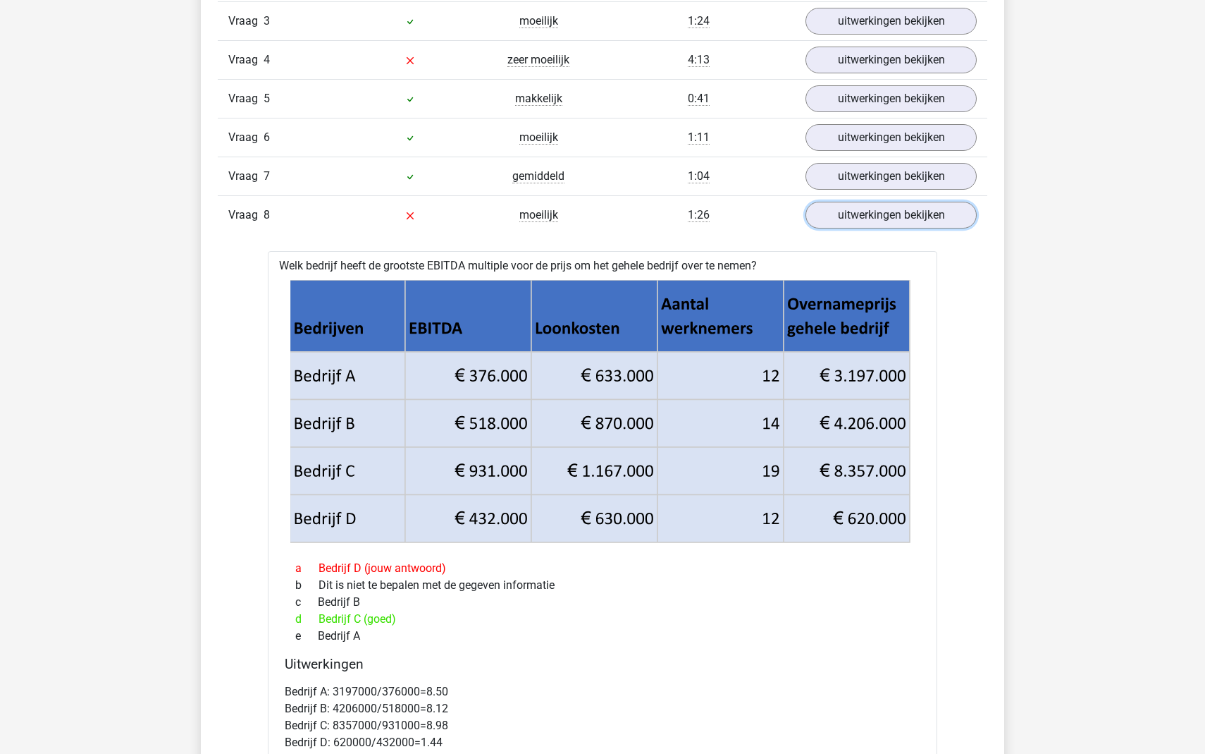
scroll to position [1343, 0]
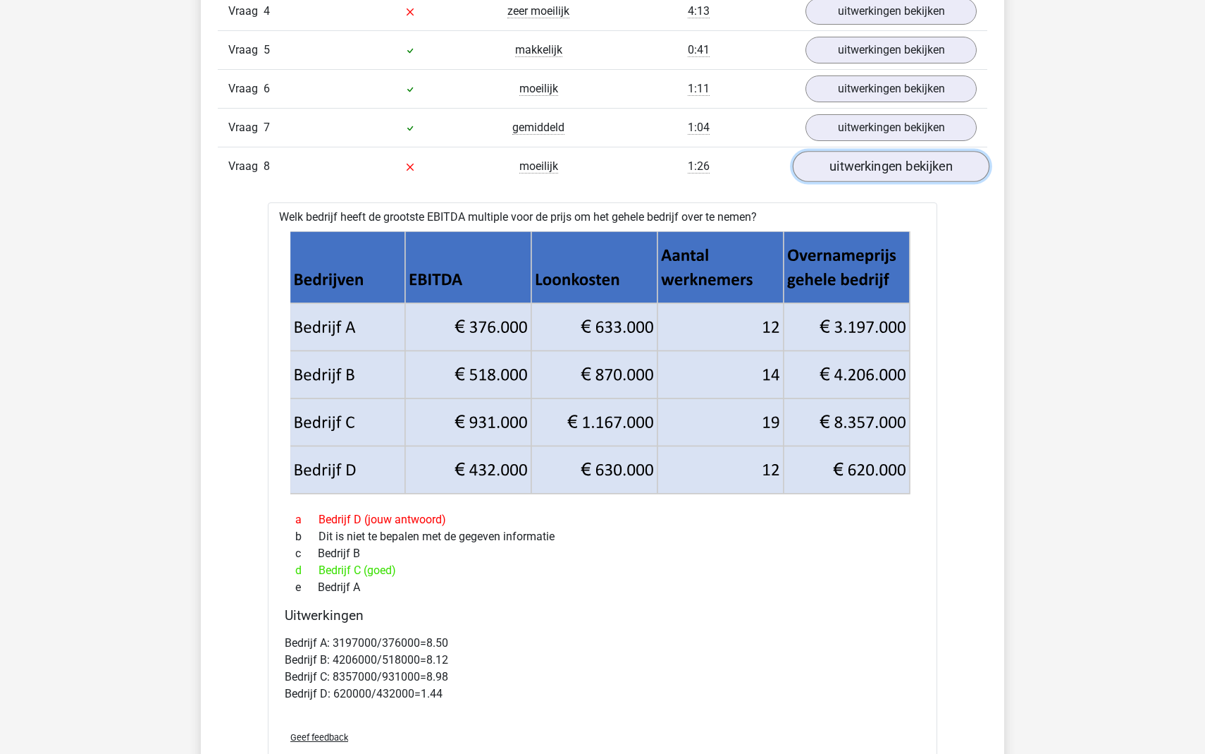
click at [878, 168] on link "uitwerkingen bekijken" at bounding box center [891, 166] width 197 height 31
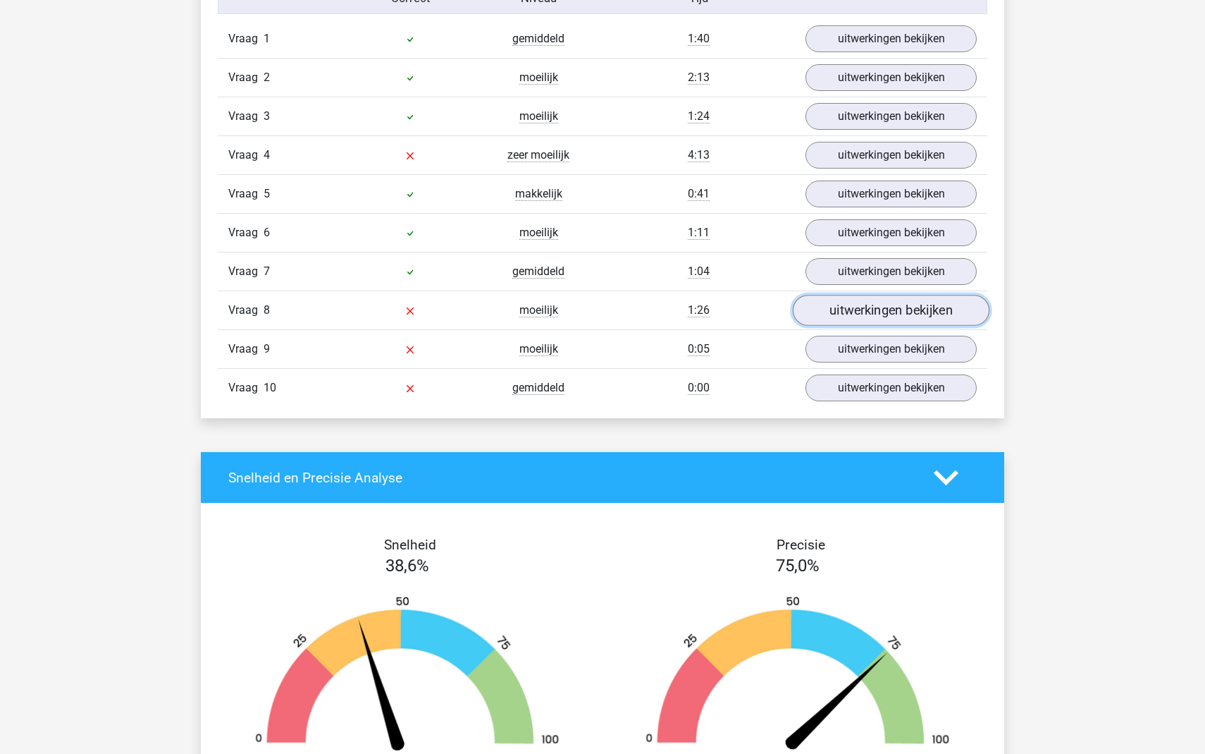
scroll to position [1190, 0]
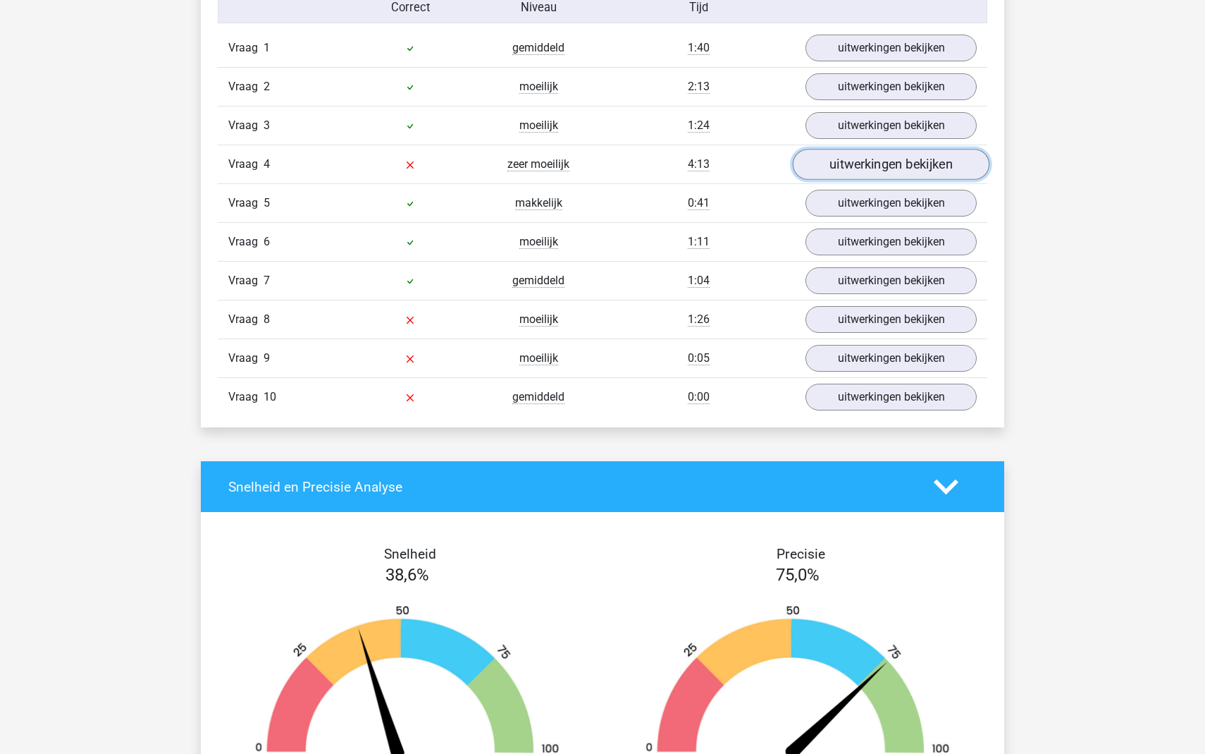
click at [857, 169] on link "uitwerkingen bekijken" at bounding box center [891, 164] width 197 height 31
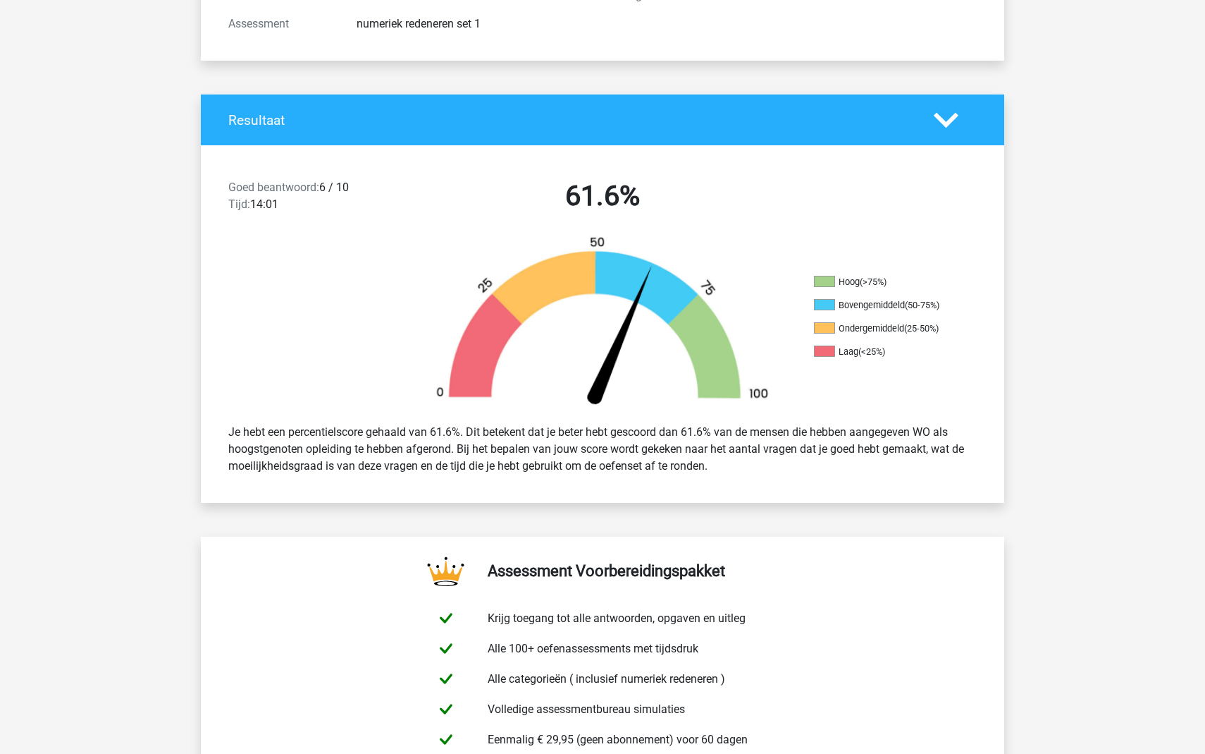
scroll to position [0, 0]
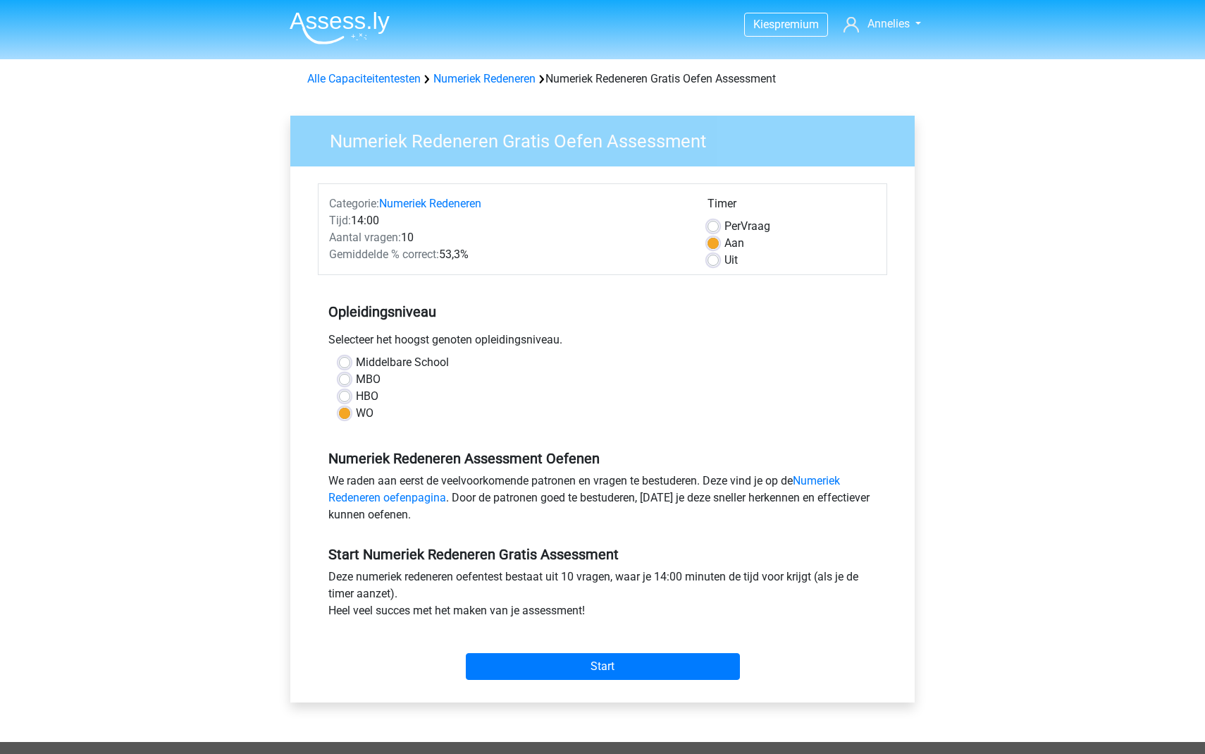
click at [337, 20] on img at bounding box center [340, 27] width 100 height 33
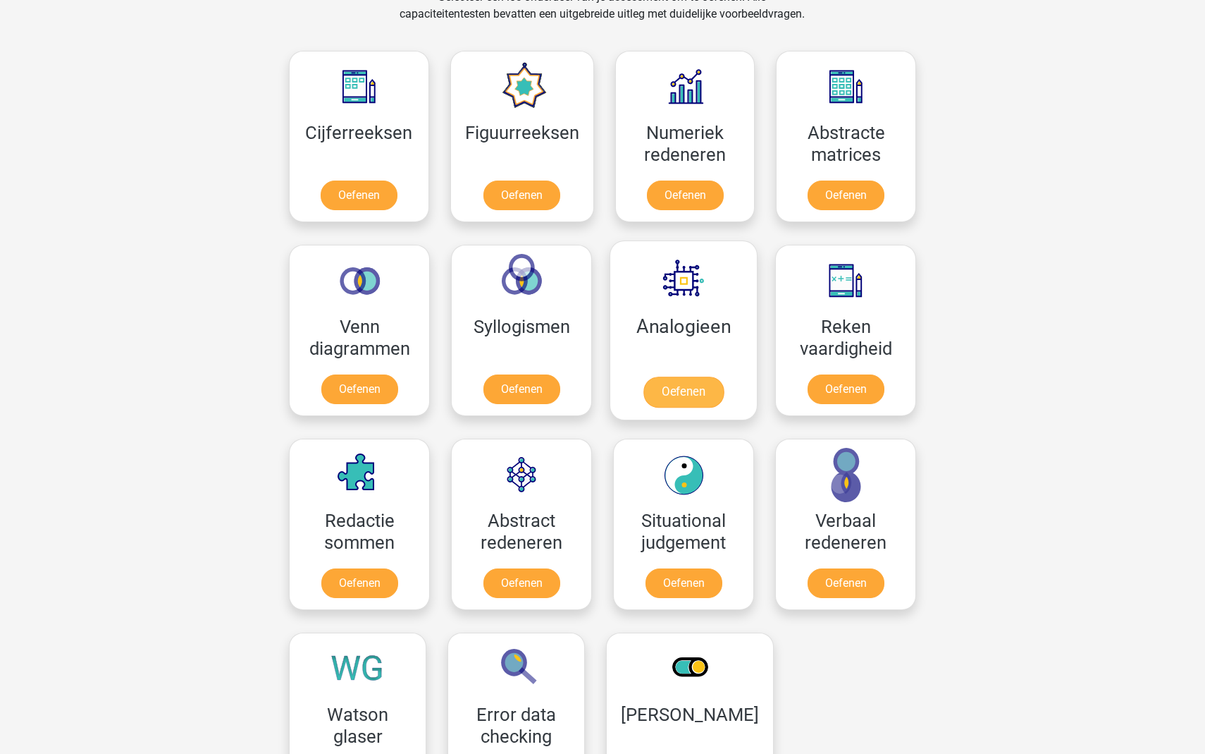
scroll to position [637, 0]
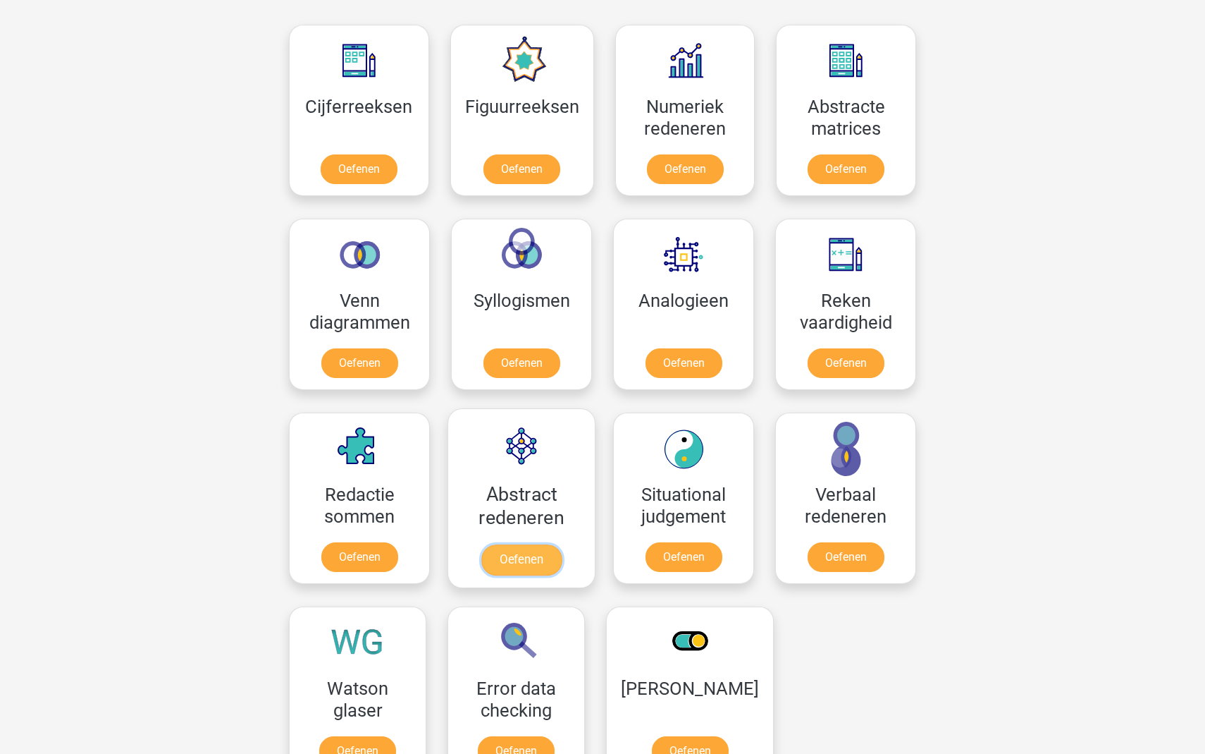
click at [527, 544] on link "Oefenen" at bounding box center [521, 559] width 80 height 31
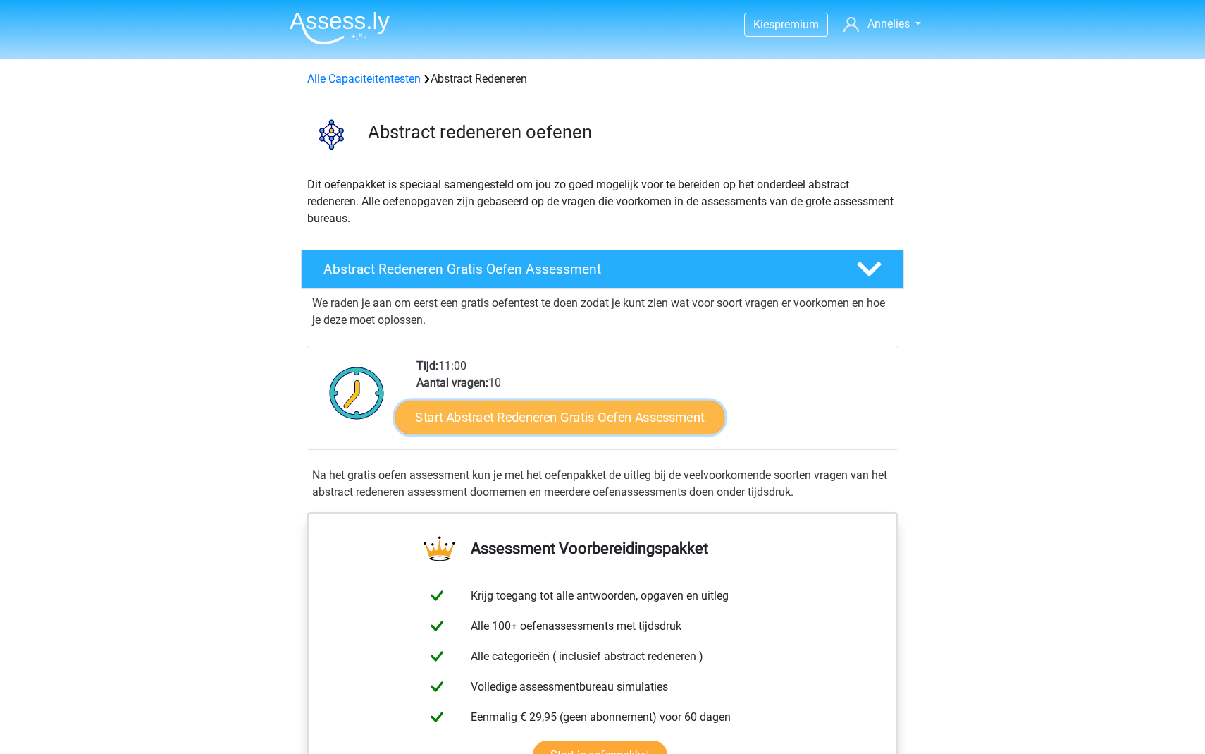
click at [560, 414] on link "Start Abstract Redeneren Gratis Oefen Assessment" at bounding box center [560, 417] width 330 height 34
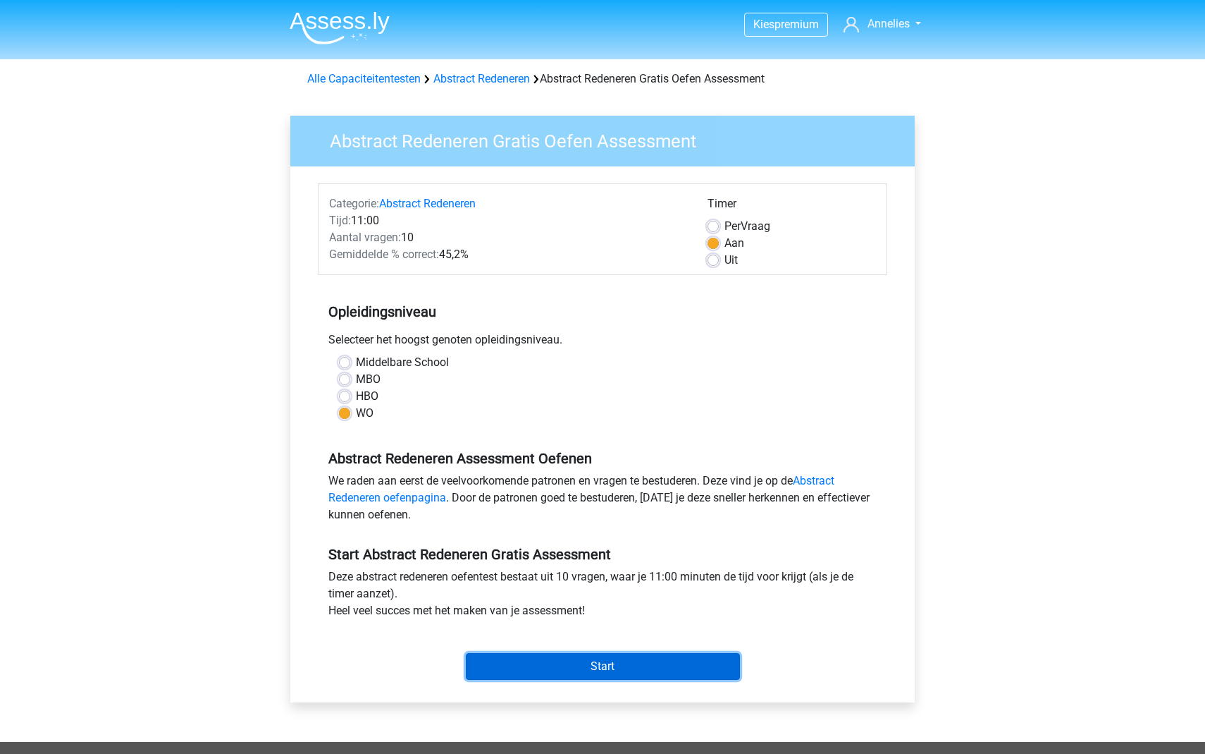
click at [605, 667] on input "Start" at bounding box center [603, 666] width 274 height 27
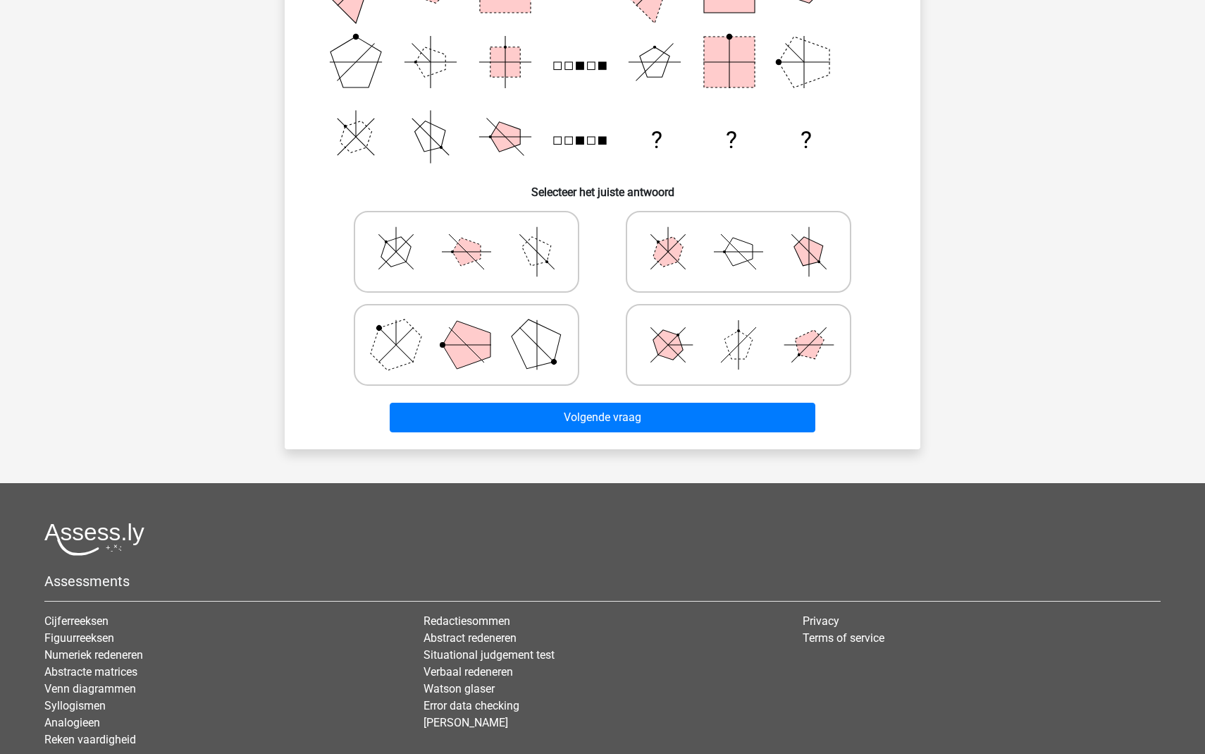
scroll to position [290, 0]
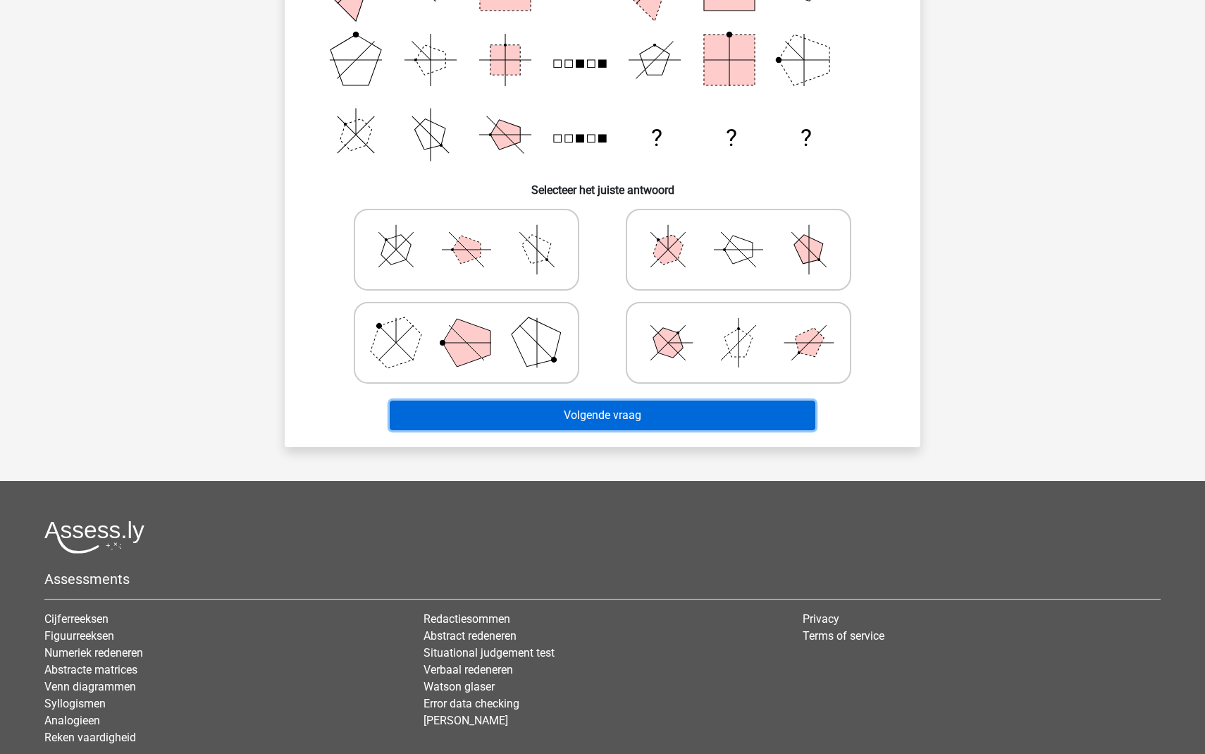
click at [595, 419] on button "Volgende vraag" at bounding box center [603, 415] width 426 height 30
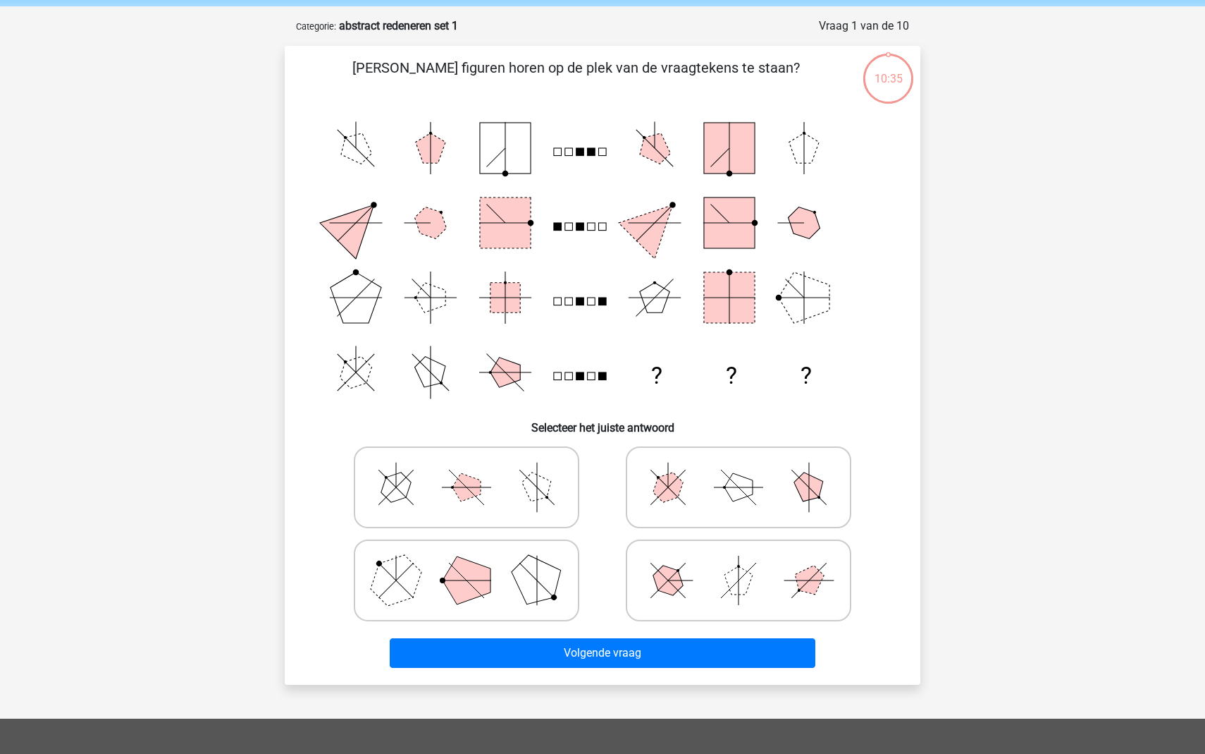
scroll to position [58, 0]
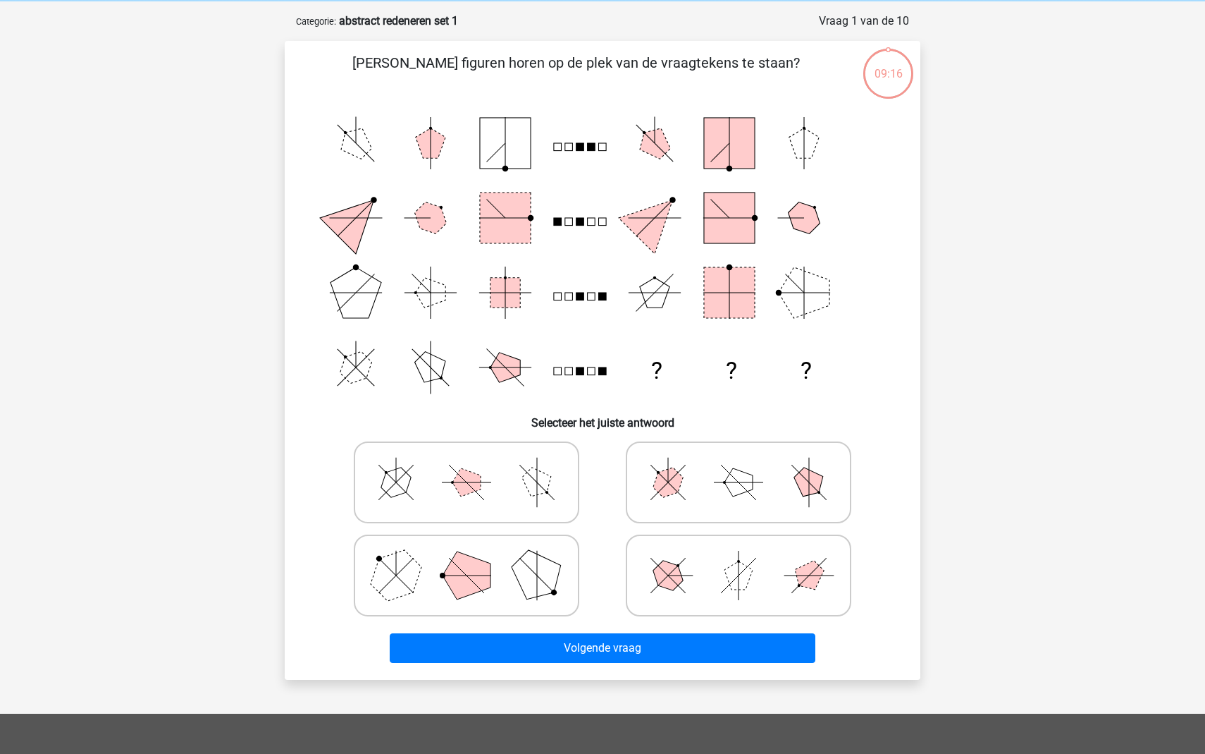
click at [507, 580] on icon at bounding box center [466, 575] width 211 height 70
click at [476, 558] on input "radio" at bounding box center [471, 552] width 9 height 9
radio input "true"
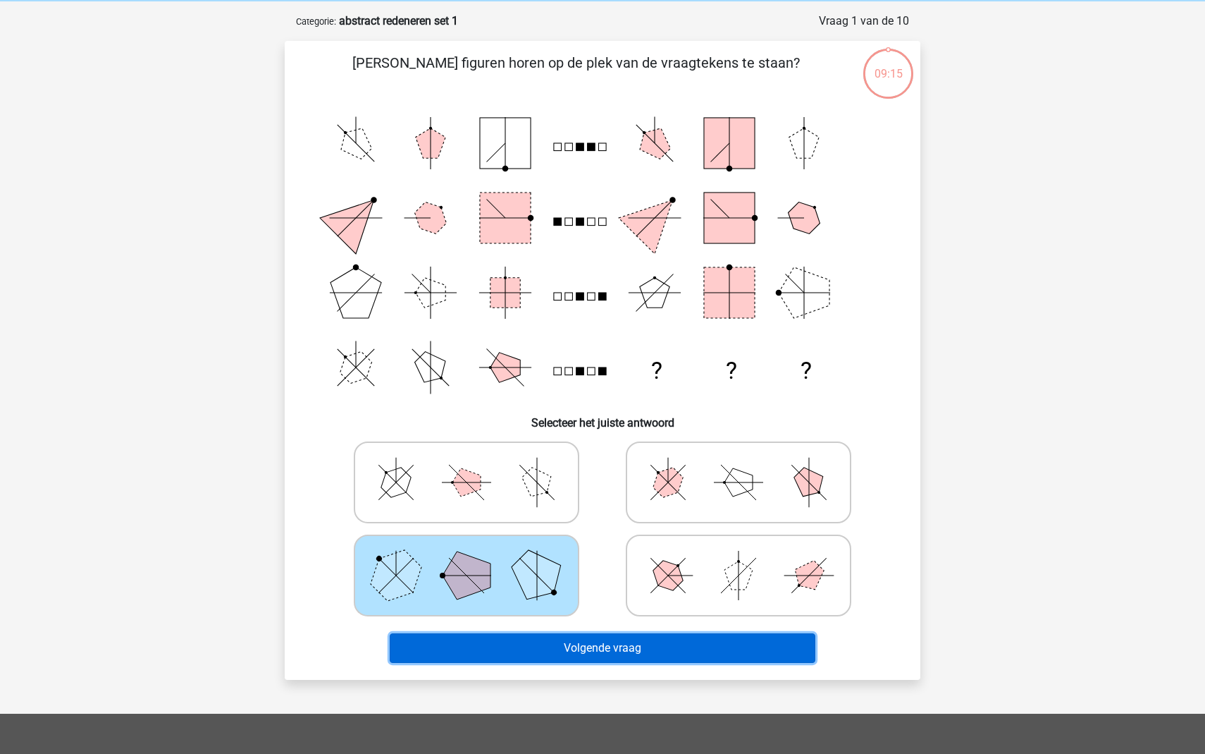
click at [629, 649] on button "Volgende vraag" at bounding box center [603, 648] width 426 height 30
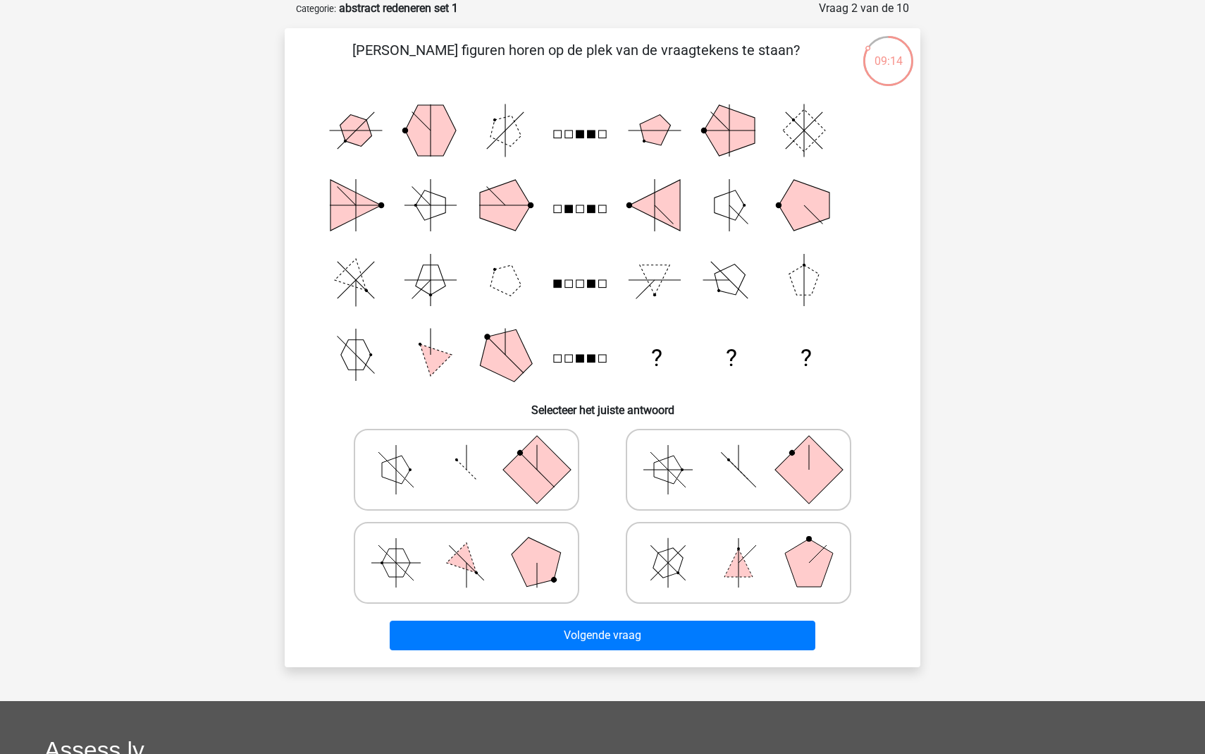
scroll to position [39, 0]
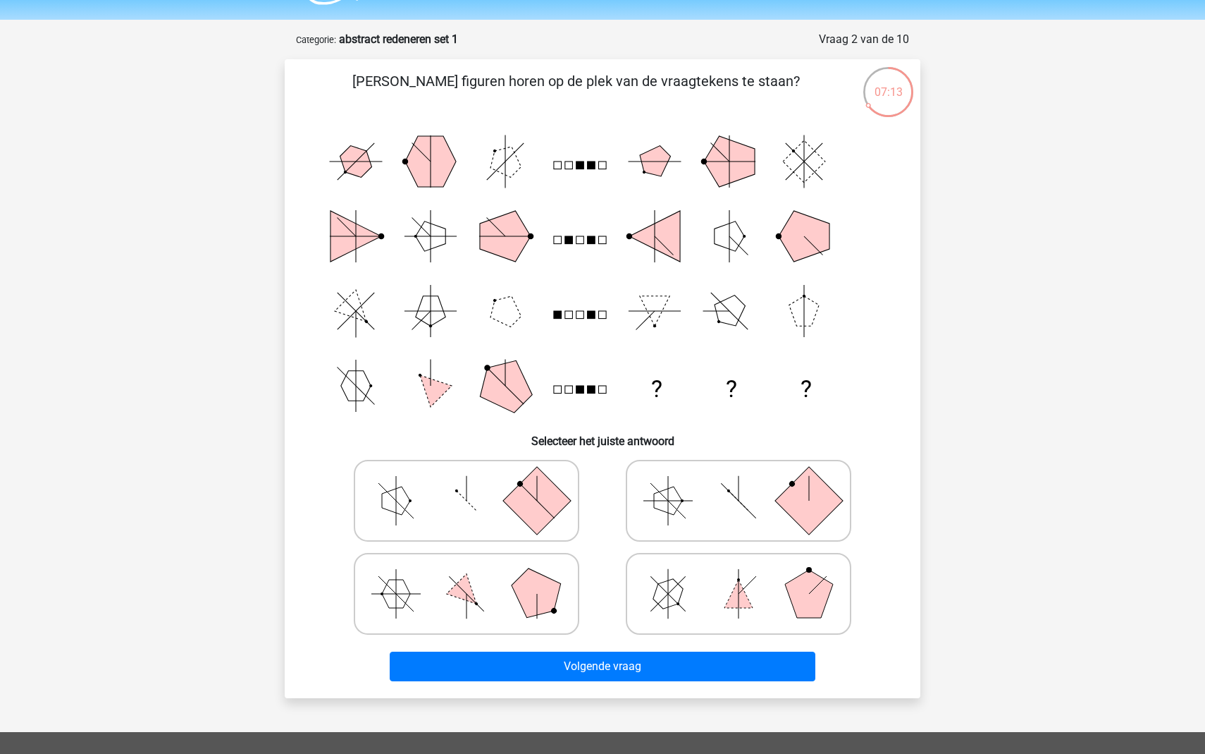
click at [554, 511] on rect at bounding box center [537, 500] width 68 height 68
click at [476, 483] on input "radio" at bounding box center [471, 478] width 9 height 9
radio input "true"
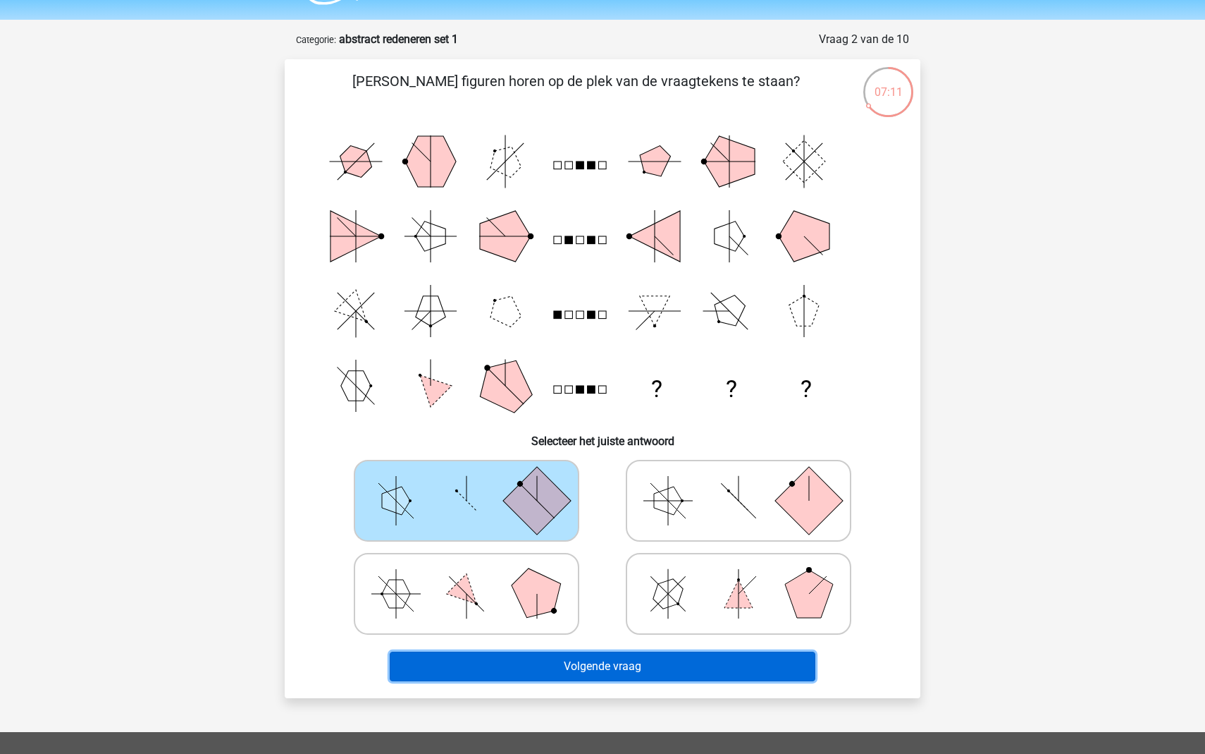
click at [620, 663] on button "Volgende vraag" at bounding box center [603, 666] width 426 height 30
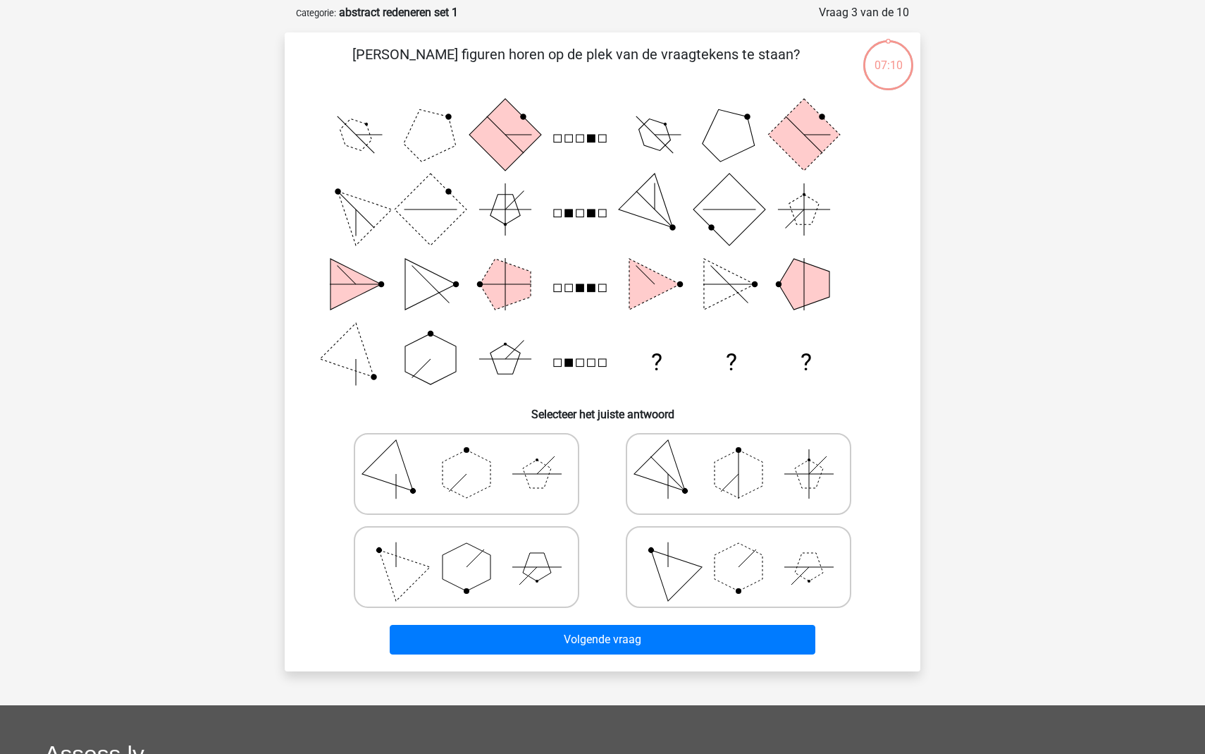
scroll to position [70, 0]
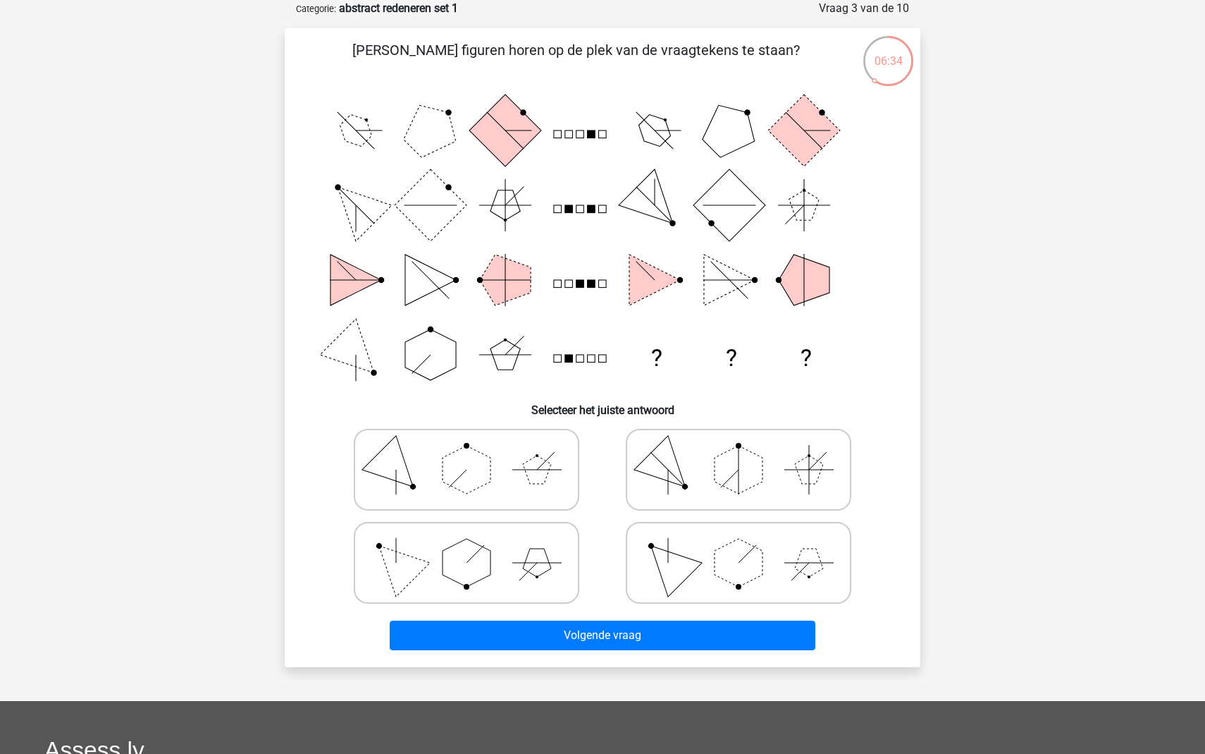
click at [512, 572] on icon at bounding box center [466, 562] width 211 height 70
click at [476, 545] on input "radio" at bounding box center [471, 540] width 9 height 9
radio input "true"
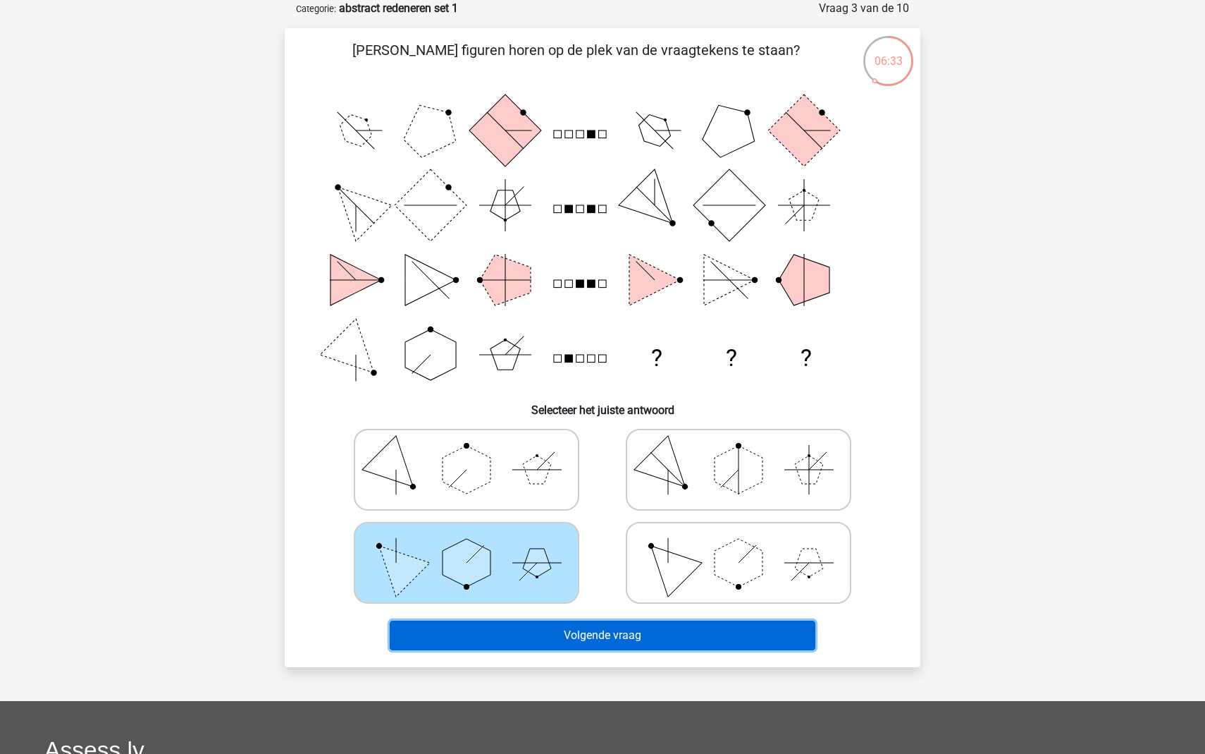
click at [598, 637] on button "Volgende vraag" at bounding box center [603, 635] width 426 height 30
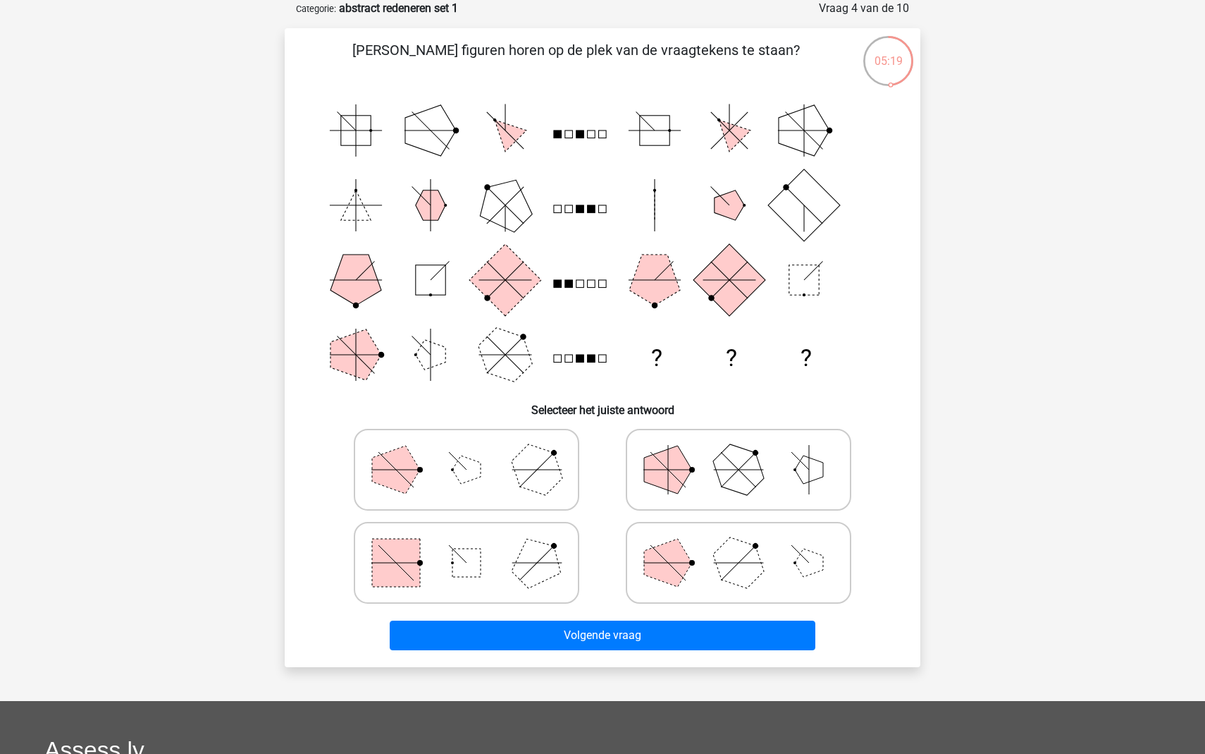
click at [675, 578] on polygon at bounding box center [668, 563] width 48 height 48
click at [739, 545] on input "radio" at bounding box center [743, 540] width 9 height 9
radio input "true"
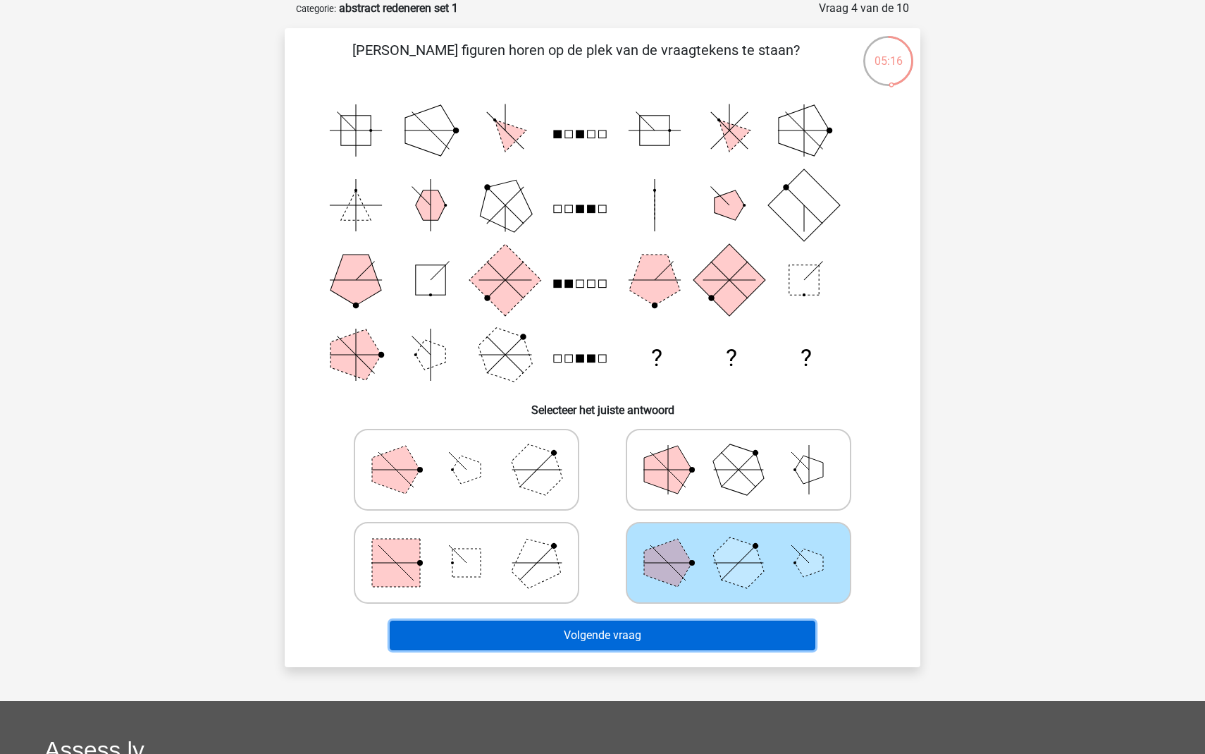
click at [651, 635] on button "Volgende vraag" at bounding box center [603, 635] width 426 height 30
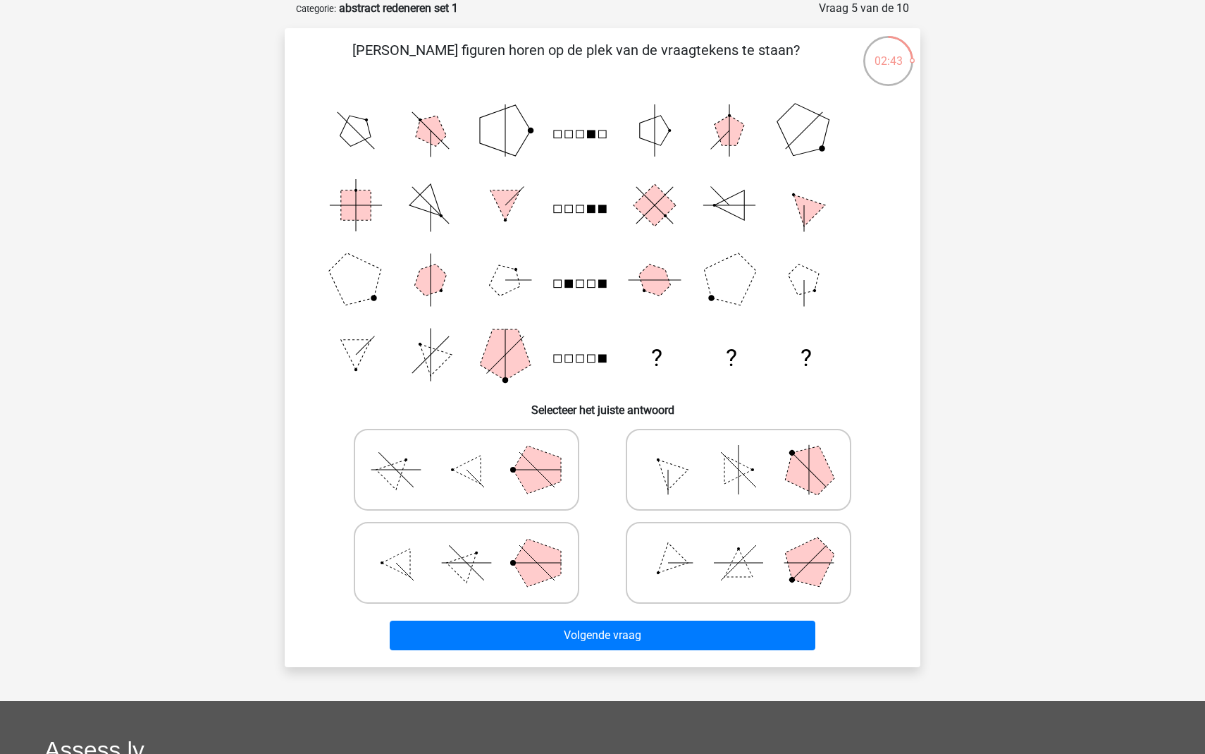
click at [670, 581] on icon at bounding box center [738, 562] width 211 height 70
click at [739, 545] on input "radio" at bounding box center [743, 540] width 9 height 9
radio input "true"
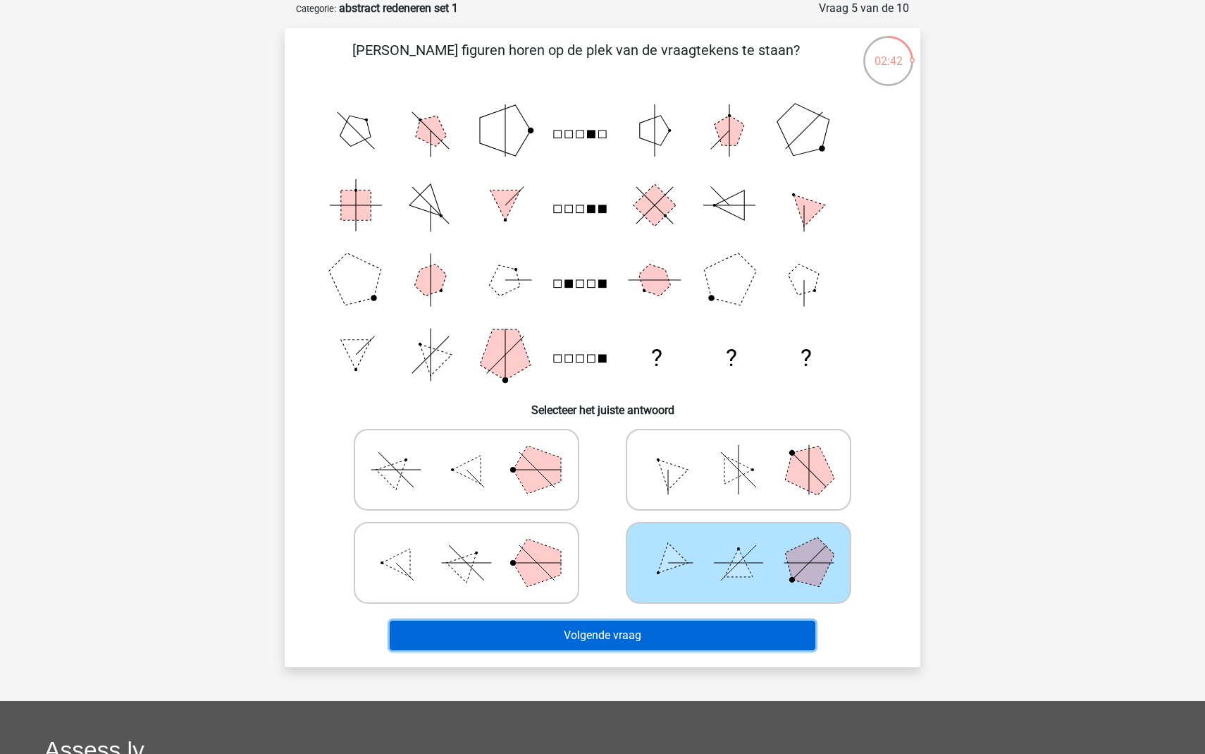
click at [647, 641] on button "Volgende vraag" at bounding box center [603, 635] width 426 height 30
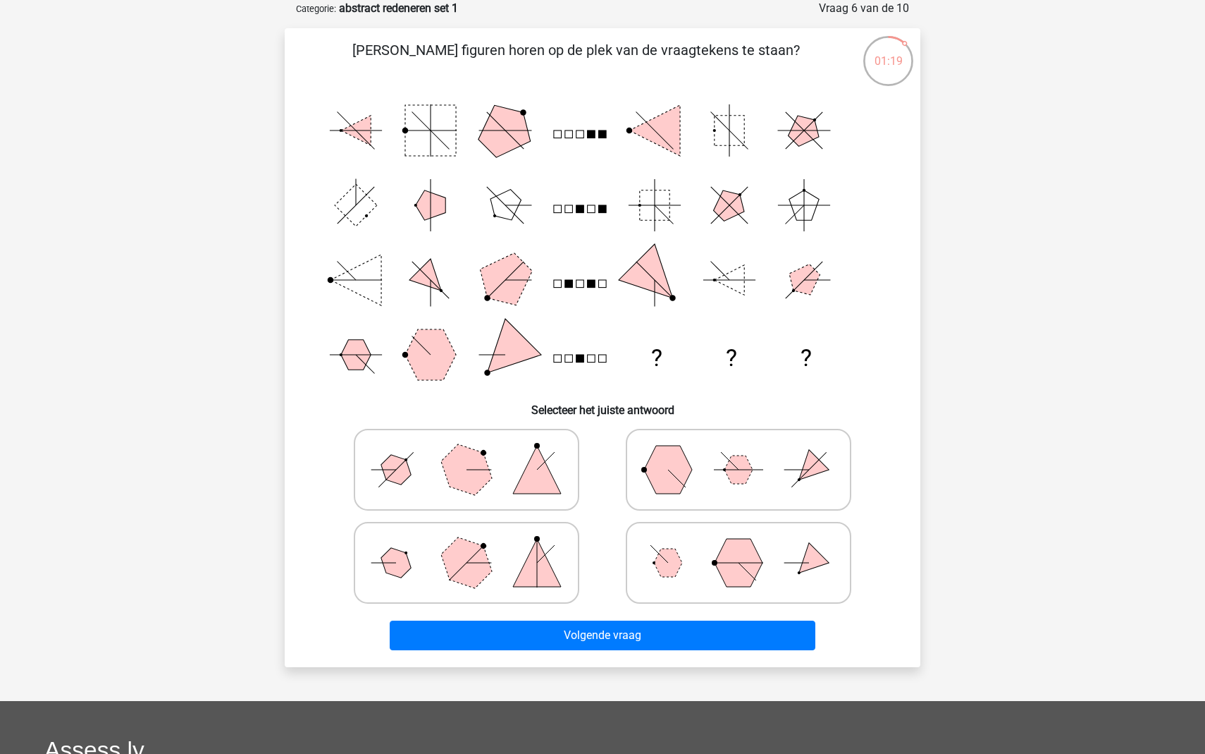
click at [430, 489] on icon at bounding box center [466, 469] width 211 height 70
click at [467, 452] on input "radio" at bounding box center [471, 447] width 9 height 9
radio input "true"
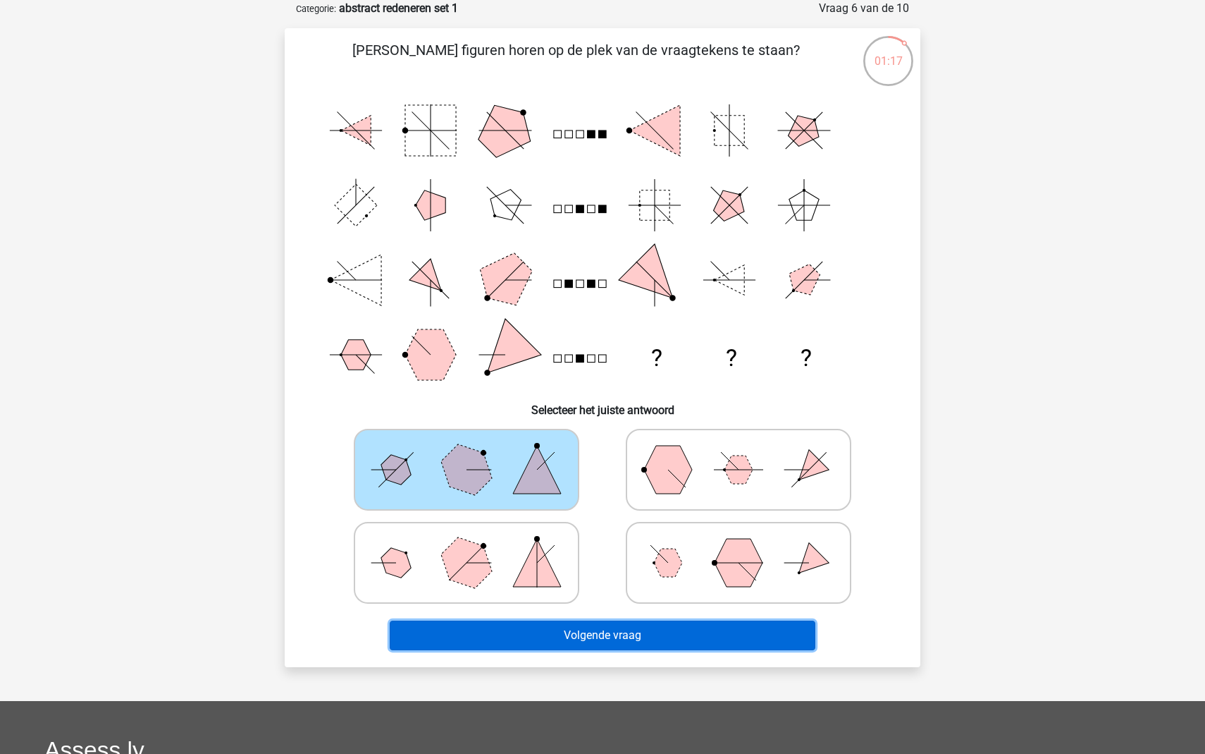
click at [658, 628] on button "Volgende vraag" at bounding box center [603, 635] width 426 height 30
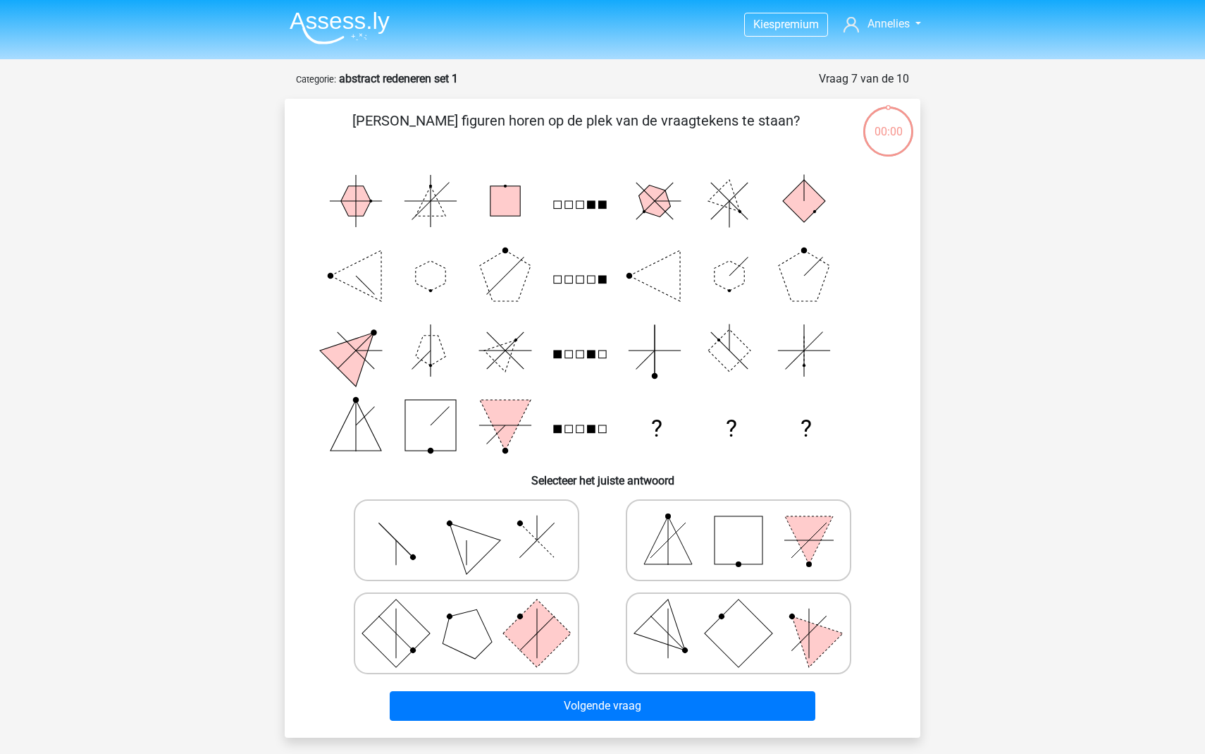
scroll to position [70, 0]
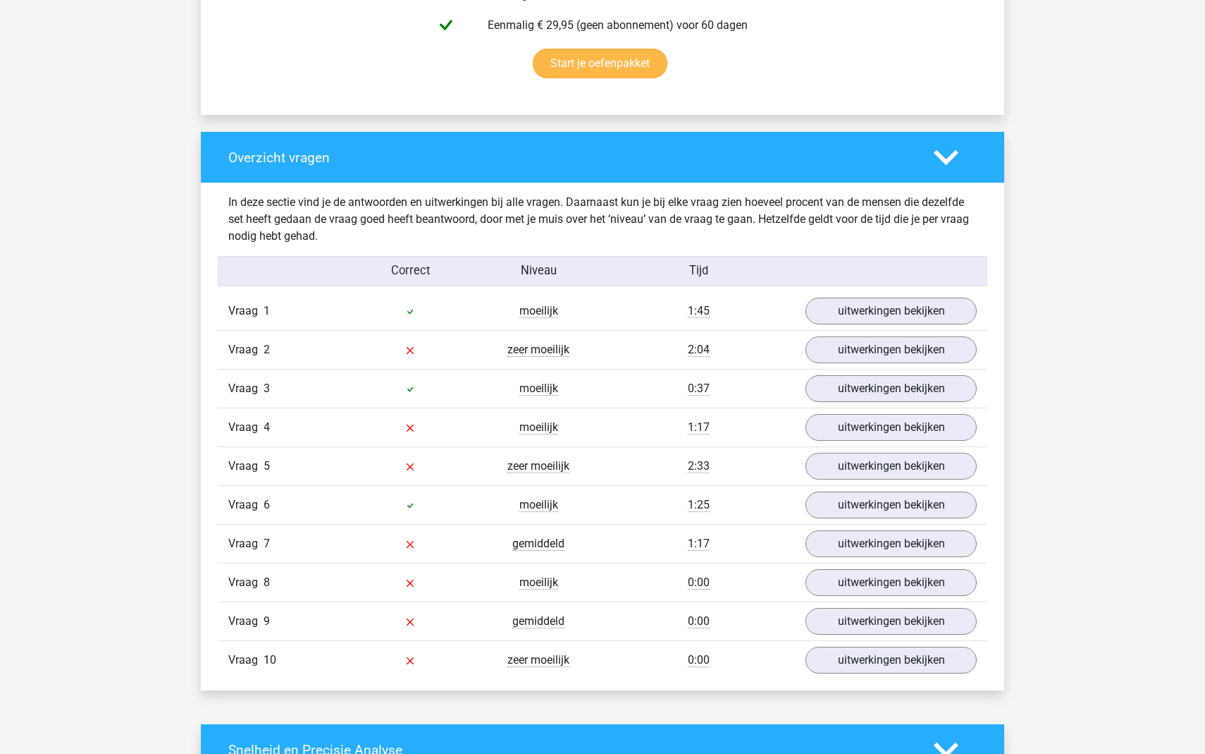
scroll to position [929, 0]
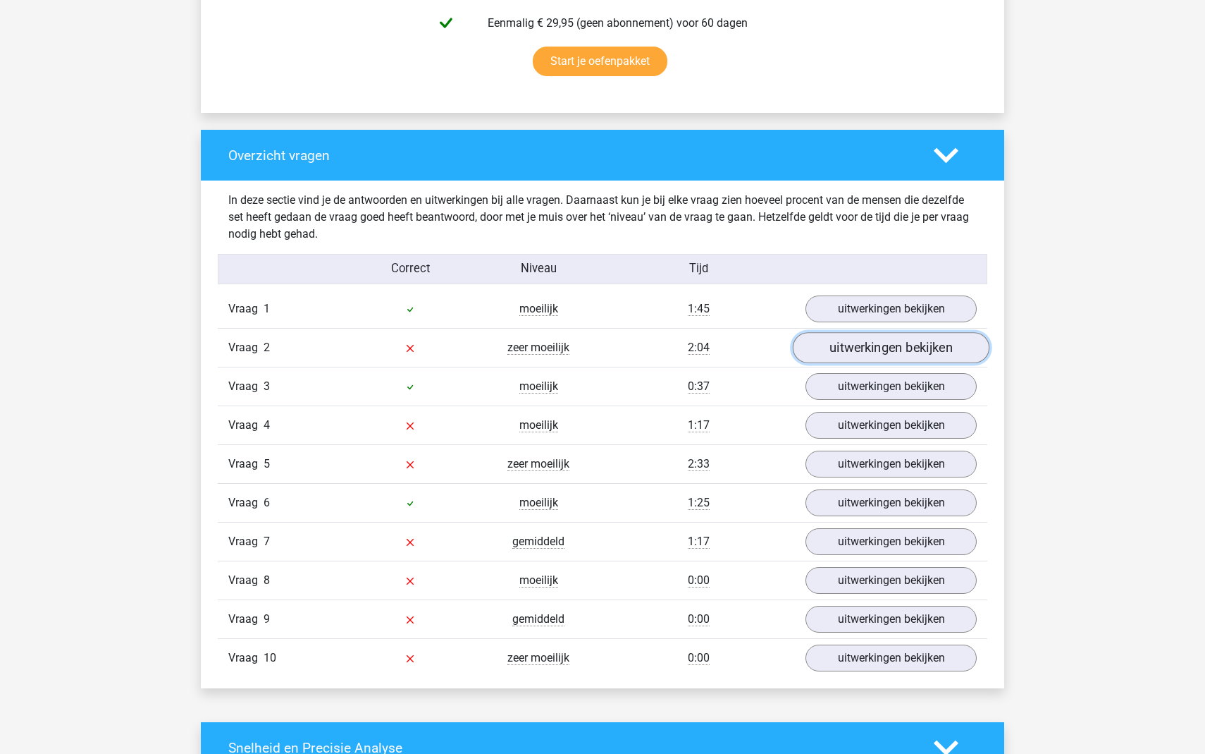
click at [843, 351] on link "uitwerkingen bekijken" at bounding box center [891, 347] width 197 height 31
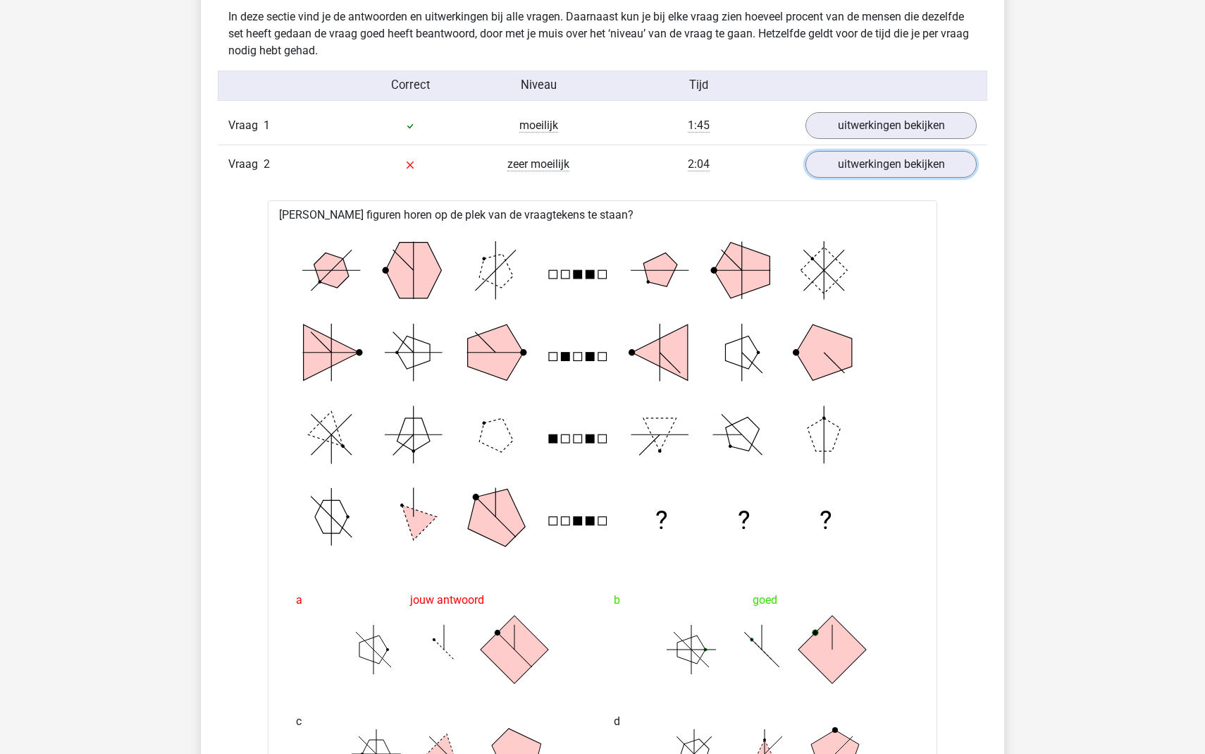
scroll to position [1076, 0]
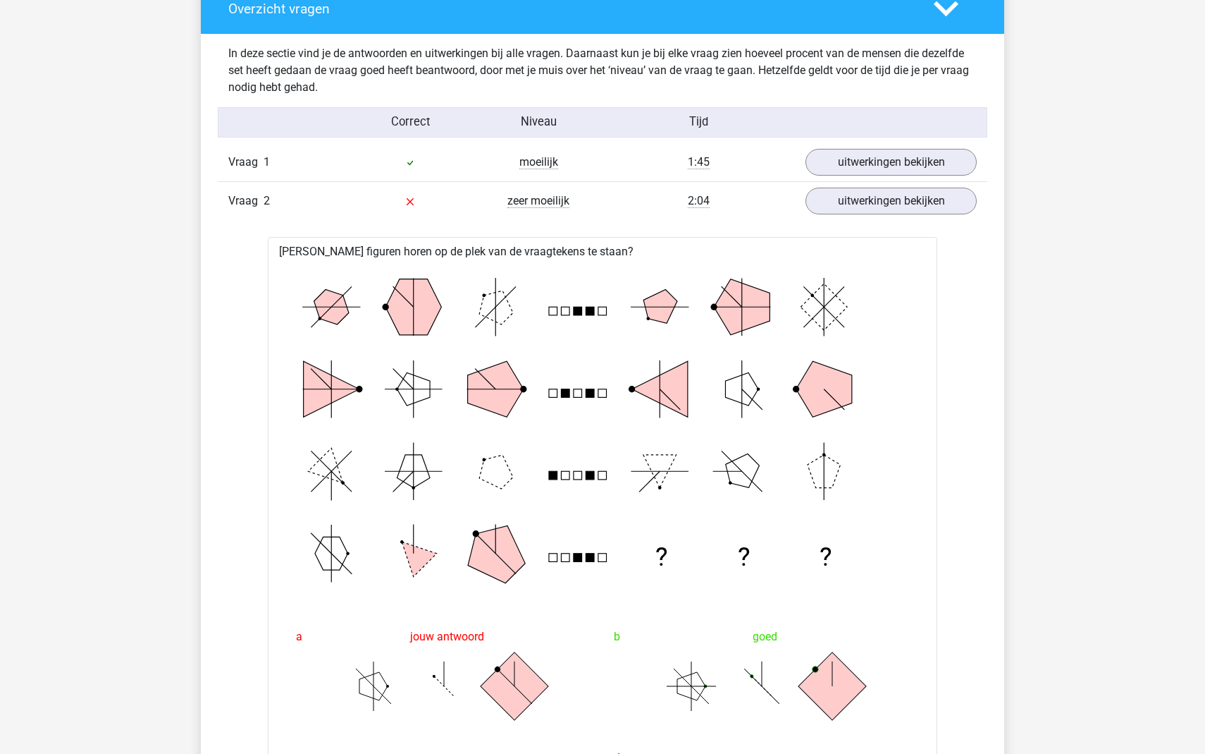
click at [904, 216] on div "Vraag 2 zeer moeilijk 2:04 uitwerkingen bekijken" at bounding box center [603, 200] width 770 height 39
click at [904, 204] on link "uitwerkingen bekijken" at bounding box center [891, 200] width 197 height 31
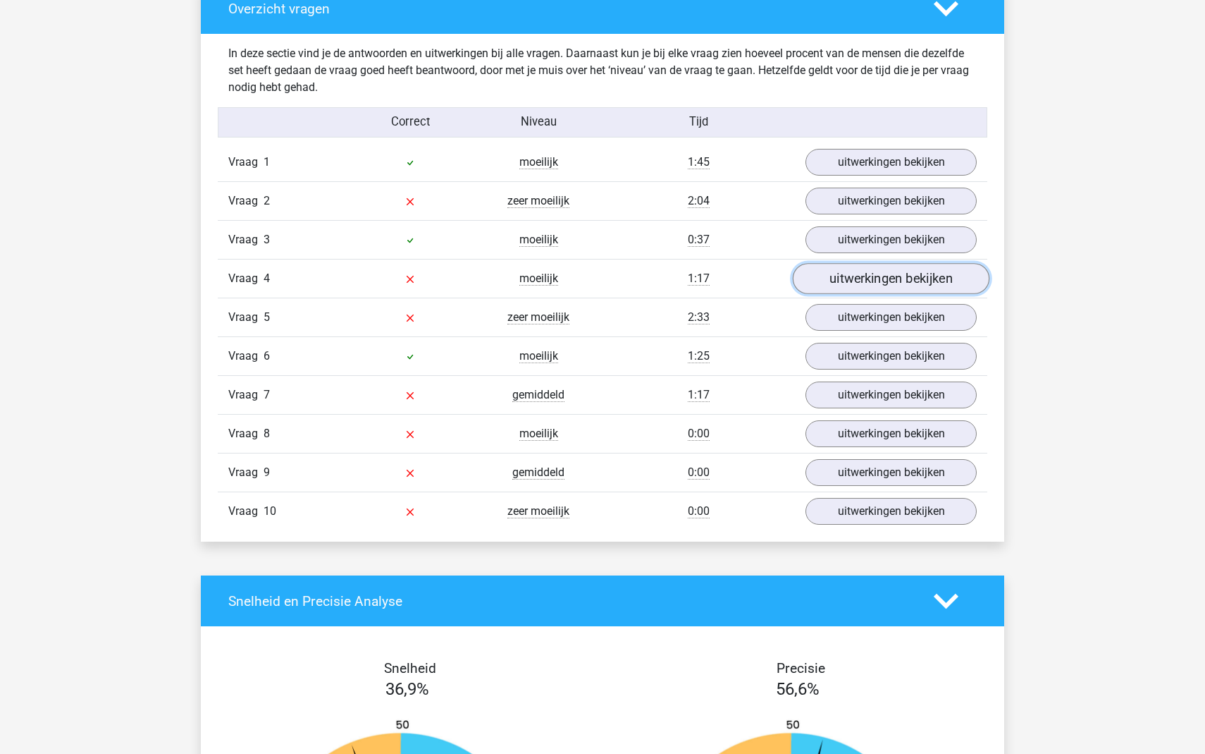
click at [888, 278] on link "uitwerkingen bekijken" at bounding box center [891, 278] width 197 height 31
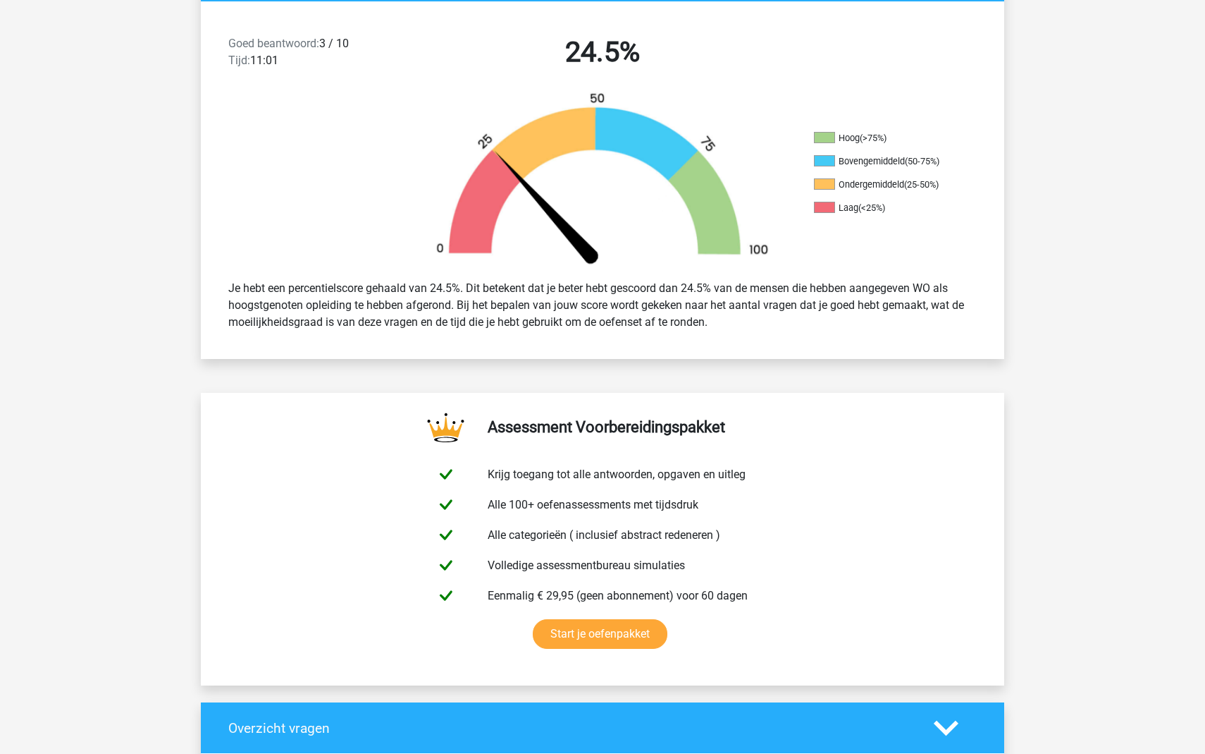
scroll to position [0, 0]
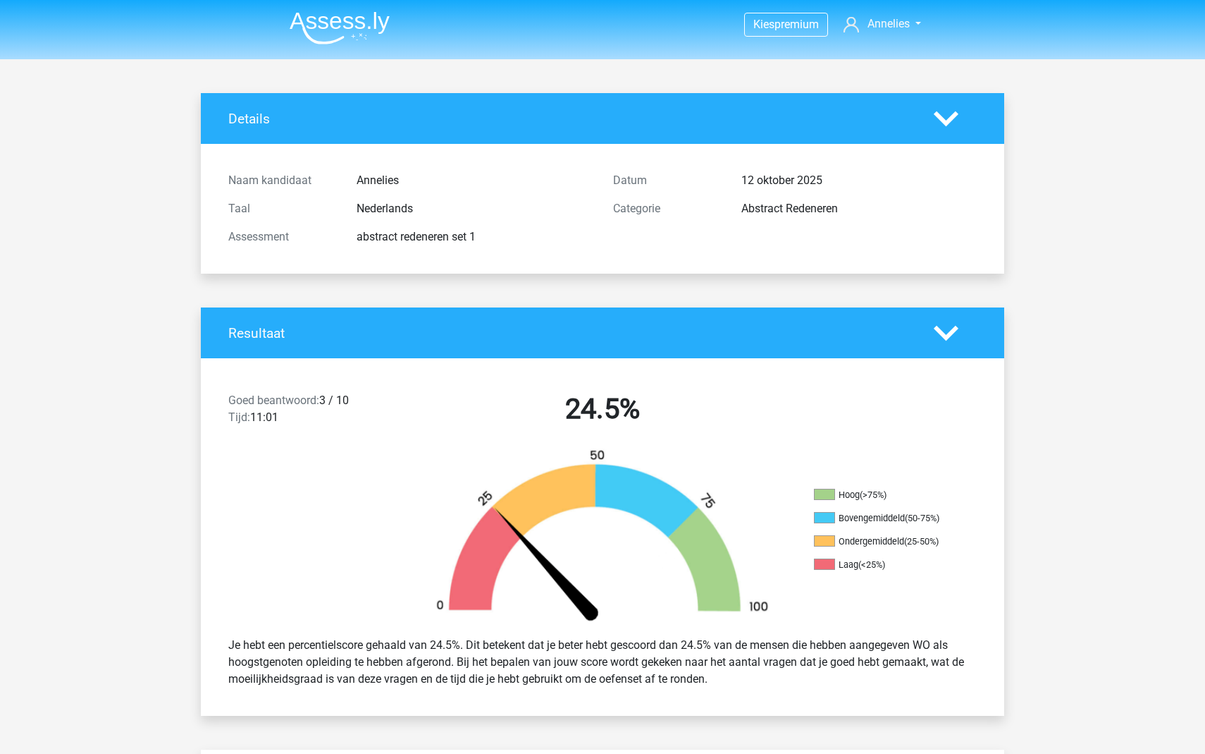
click at [351, 18] on img at bounding box center [340, 27] width 100 height 33
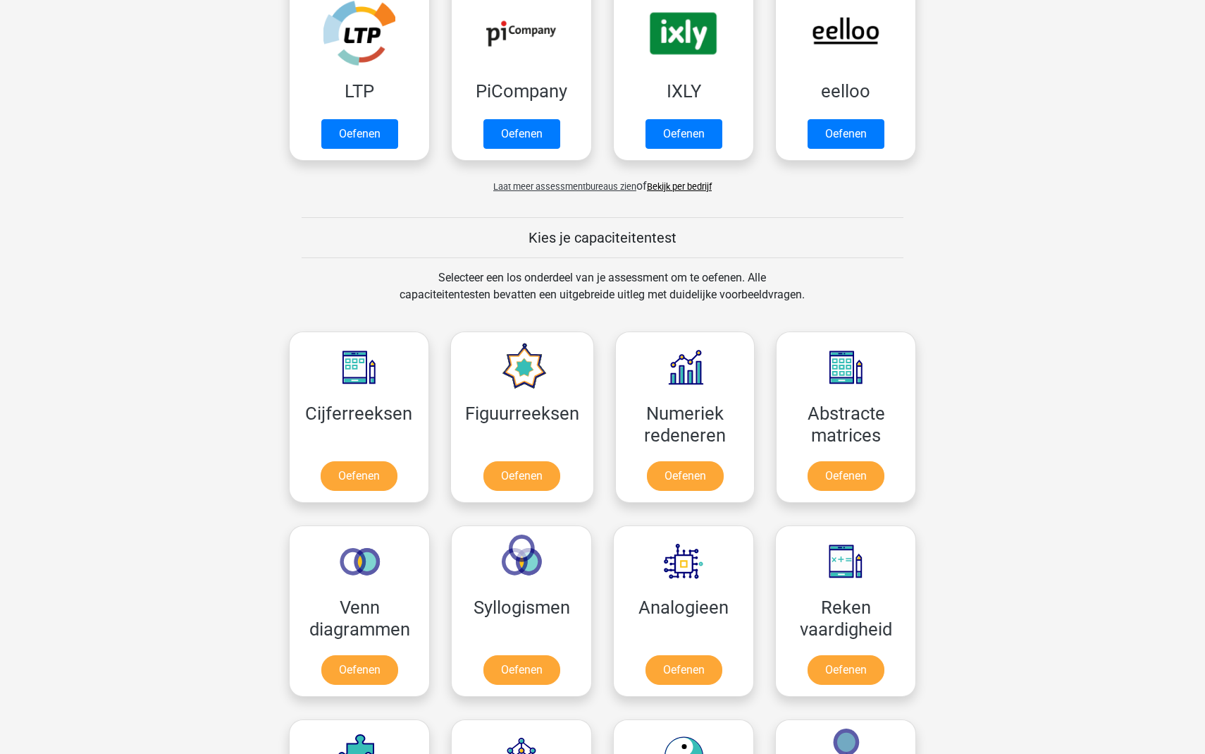
scroll to position [336, 0]
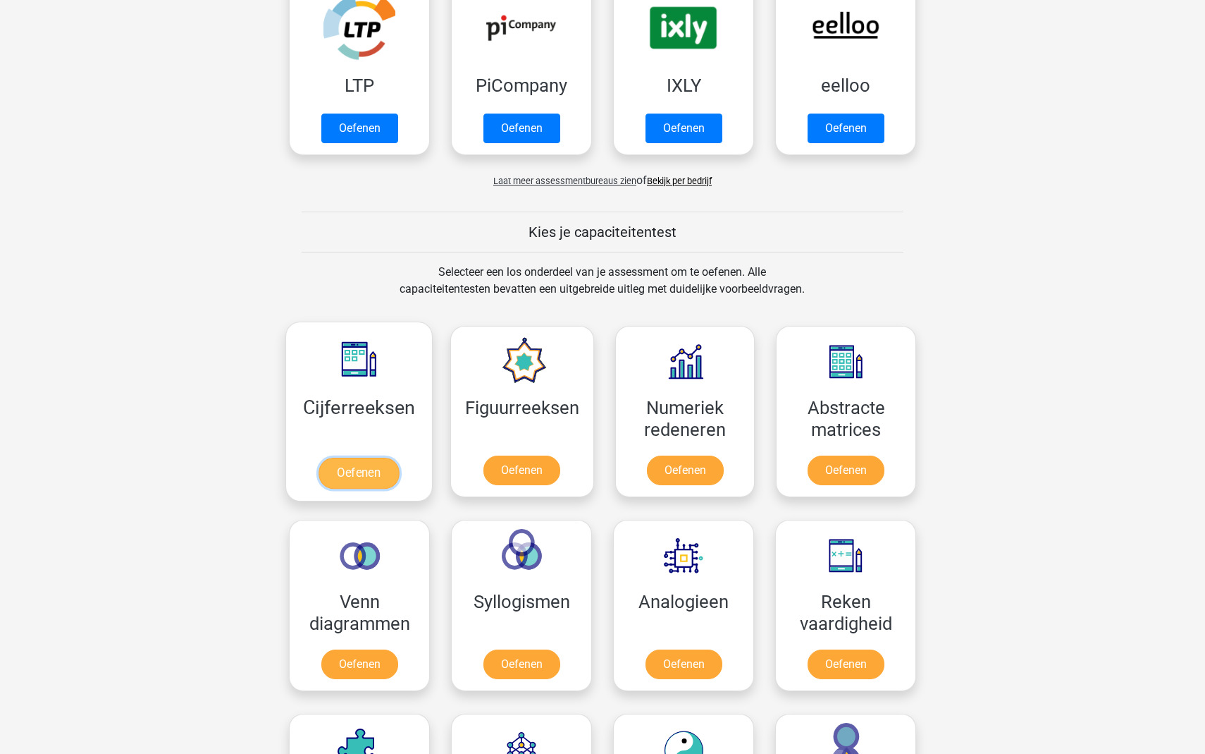
click at [376, 457] on link "Oefenen" at bounding box center [359, 472] width 80 height 31
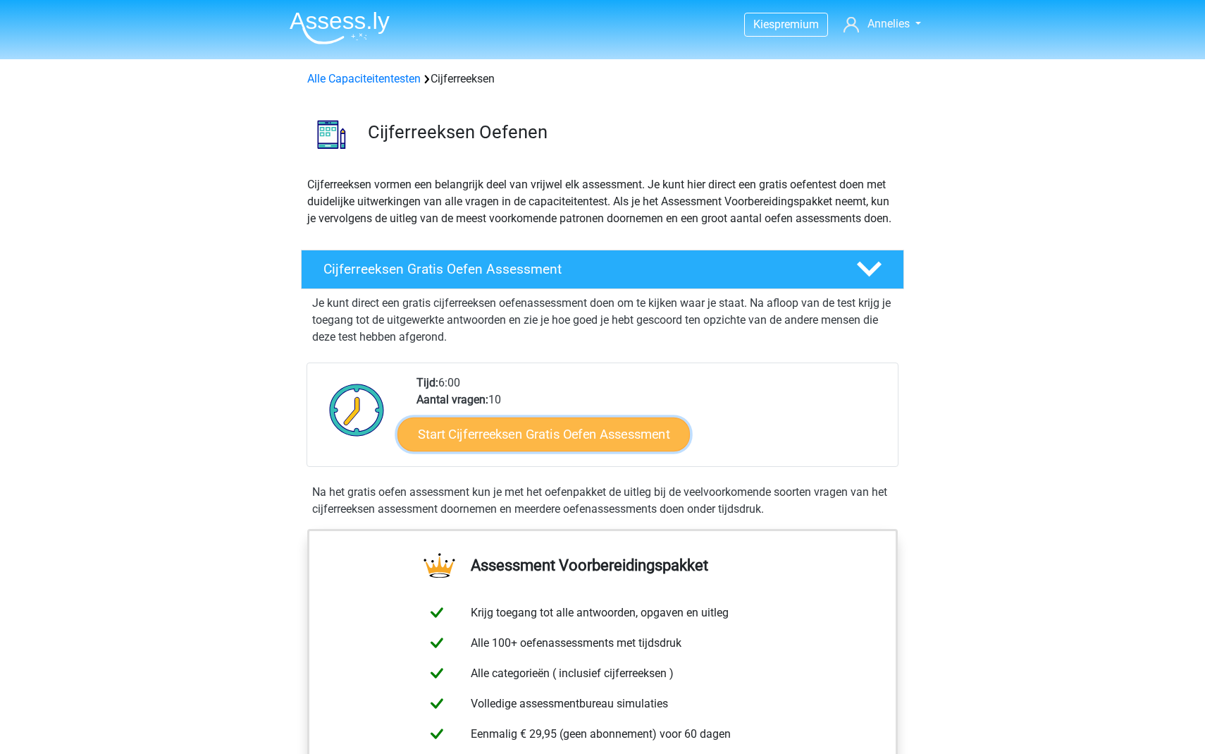
click at [512, 440] on link "Start Cijferreeksen Gratis Oefen Assessment" at bounding box center [544, 434] width 293 height 34
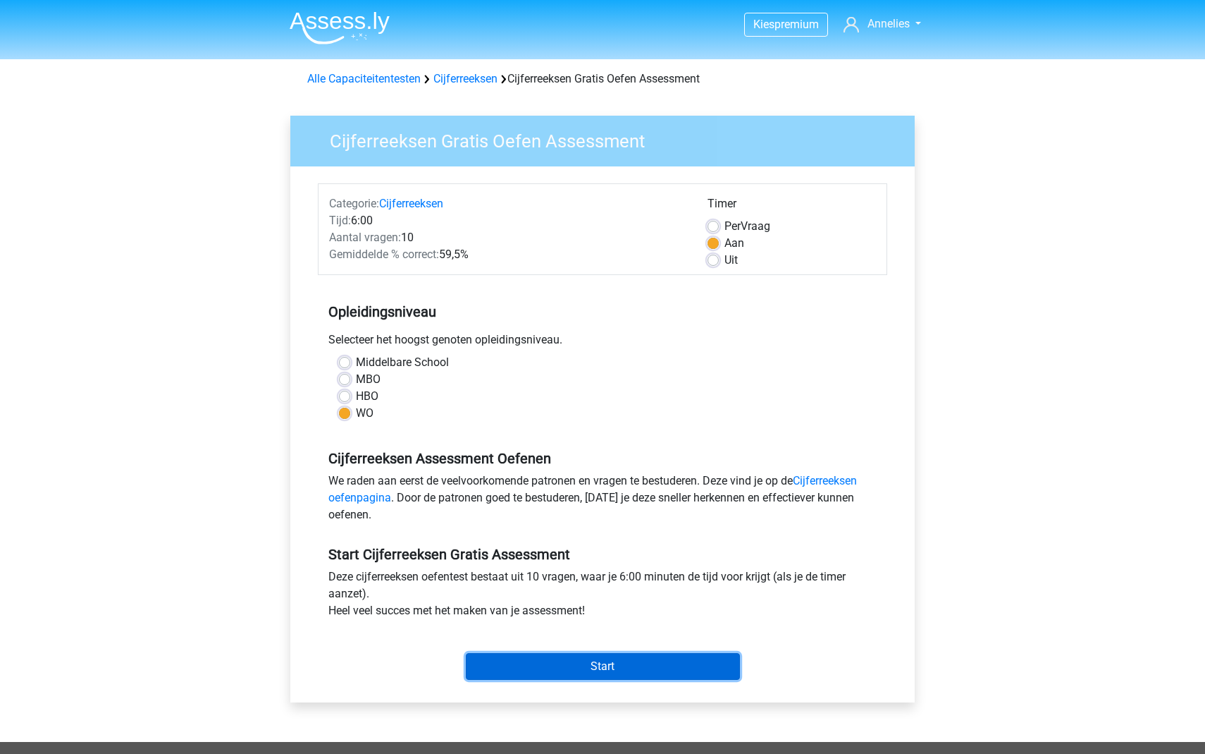
click at [630, 655] on input "Start" at bounding box center [603, 666] width 274 height 27
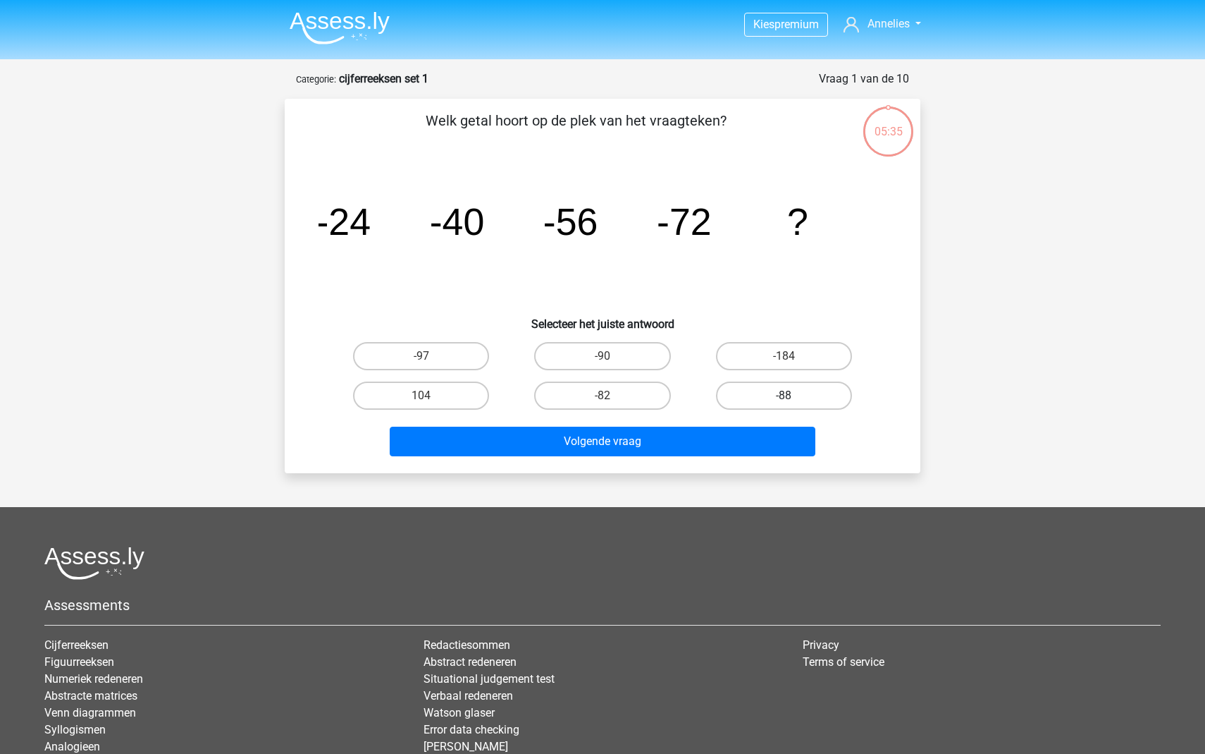
click at [757, 392] on label "-88" at bounding box center [784, 395] width 136 height 28
click at [784, 395] on input "-88" at bounding box center [788, 399] width 9 height 9
radio input "true"
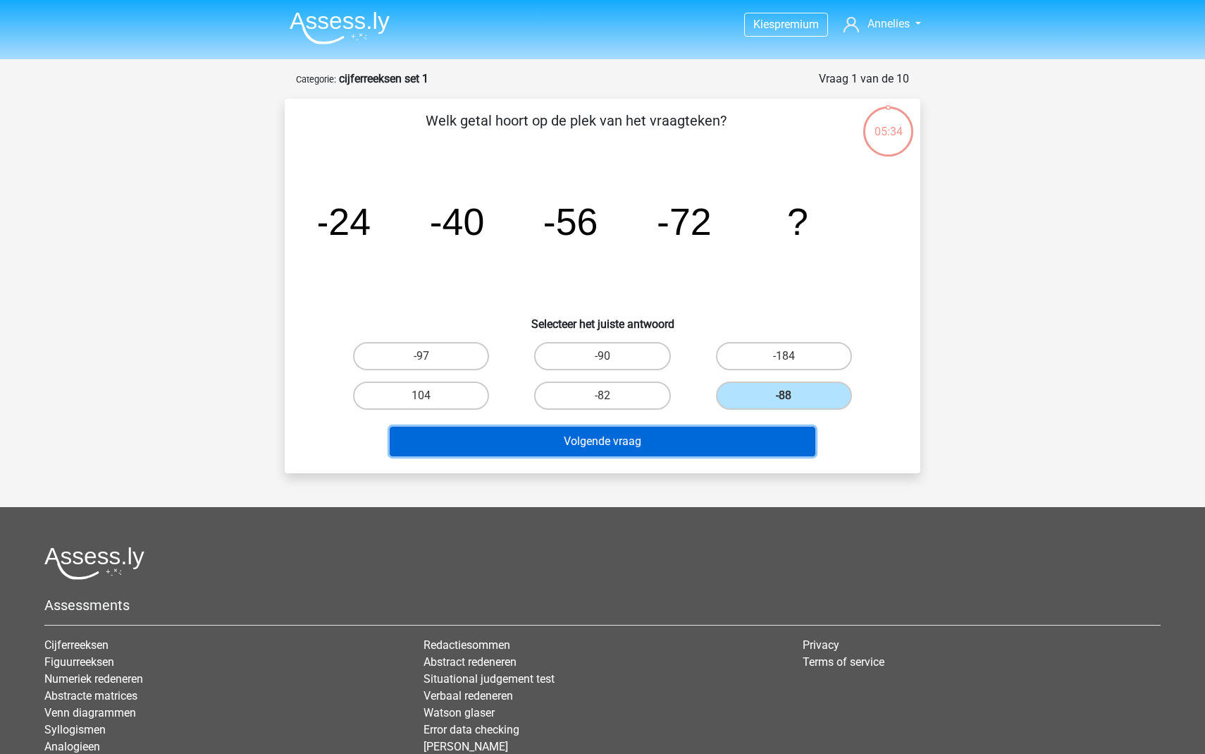
click at [651, 443] on button "Volgende vraag" at bounding box center [603, 441] width 426 height 30
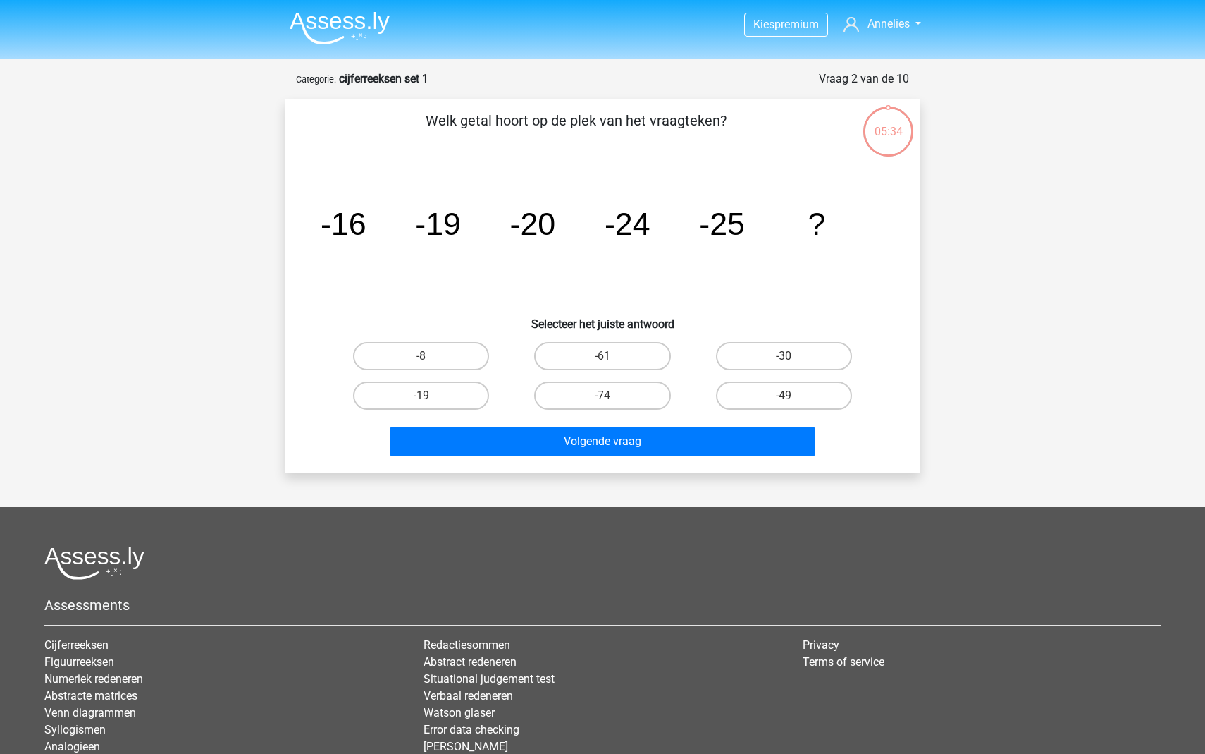
scroll to position [70, 0]
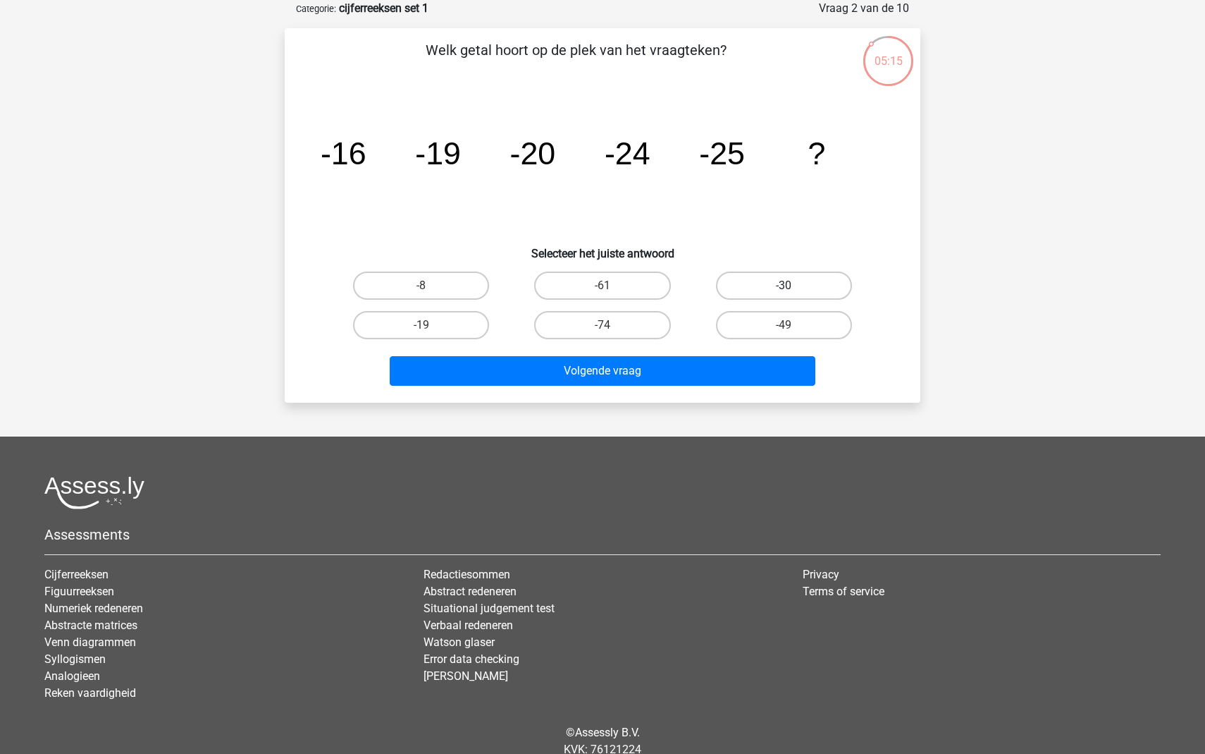
click at [803, 286] on label "-30" at bounding box center [784, 285] width 136 height 28
click at [793, 286] on input "-30" at bounding box center [788, 289] width 9 height 9
radio input "true"
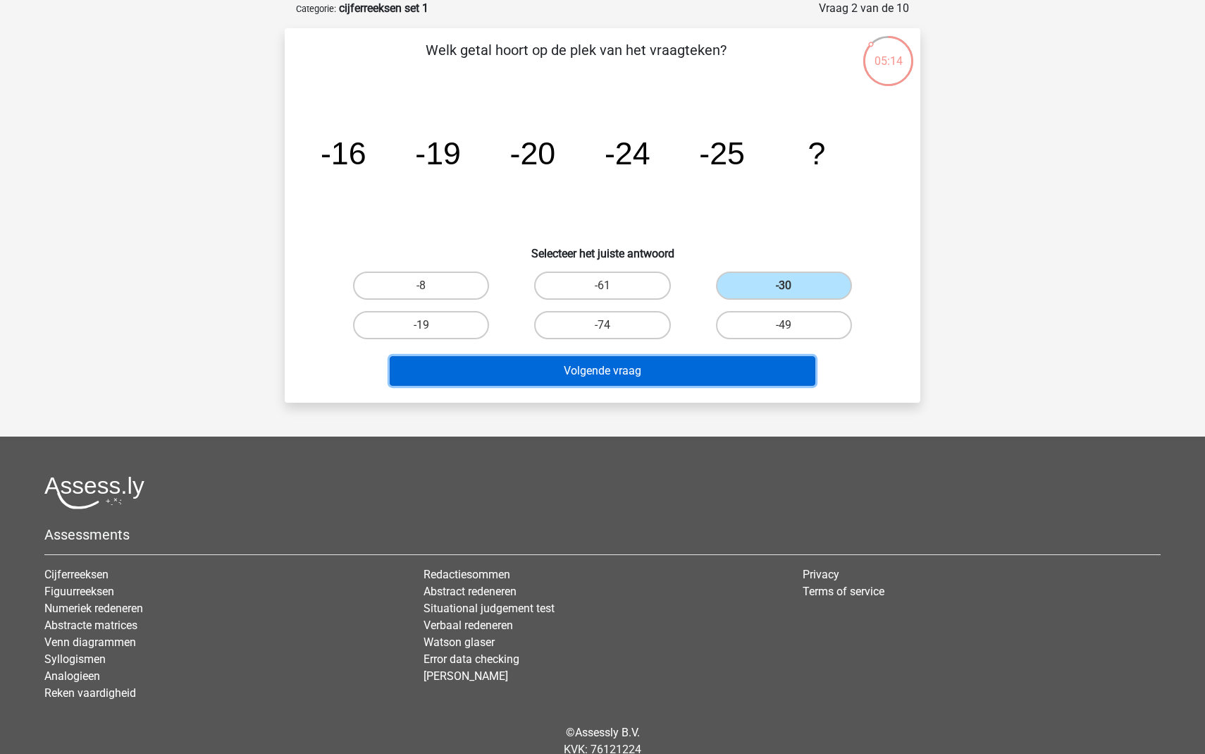
click at [637, 374] on button "Volgende vraag" at bounding box center [603, 371] width 426 height 30
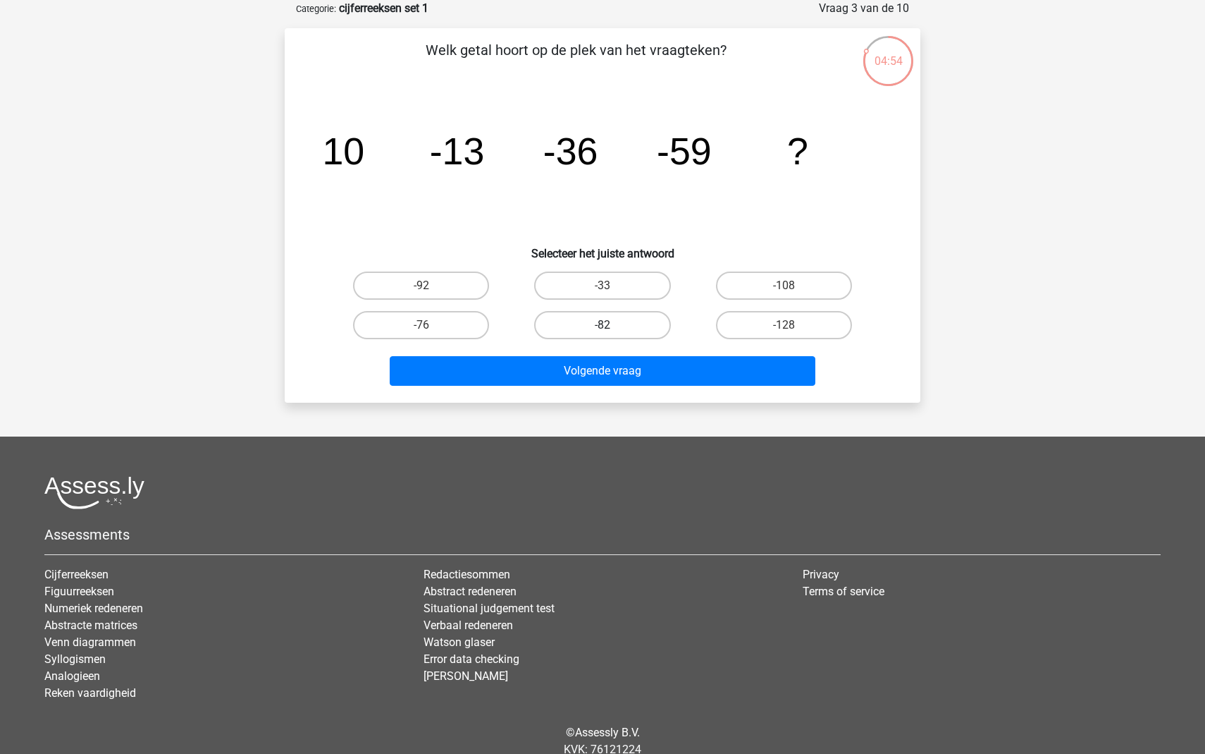
click at [613, 323] on label "-82" at bounding box center [602, 325] width 136 height 28
click at [612, 325] on input "-82" at bounding box center [607, 329] width 9 height 9
radio input "true"
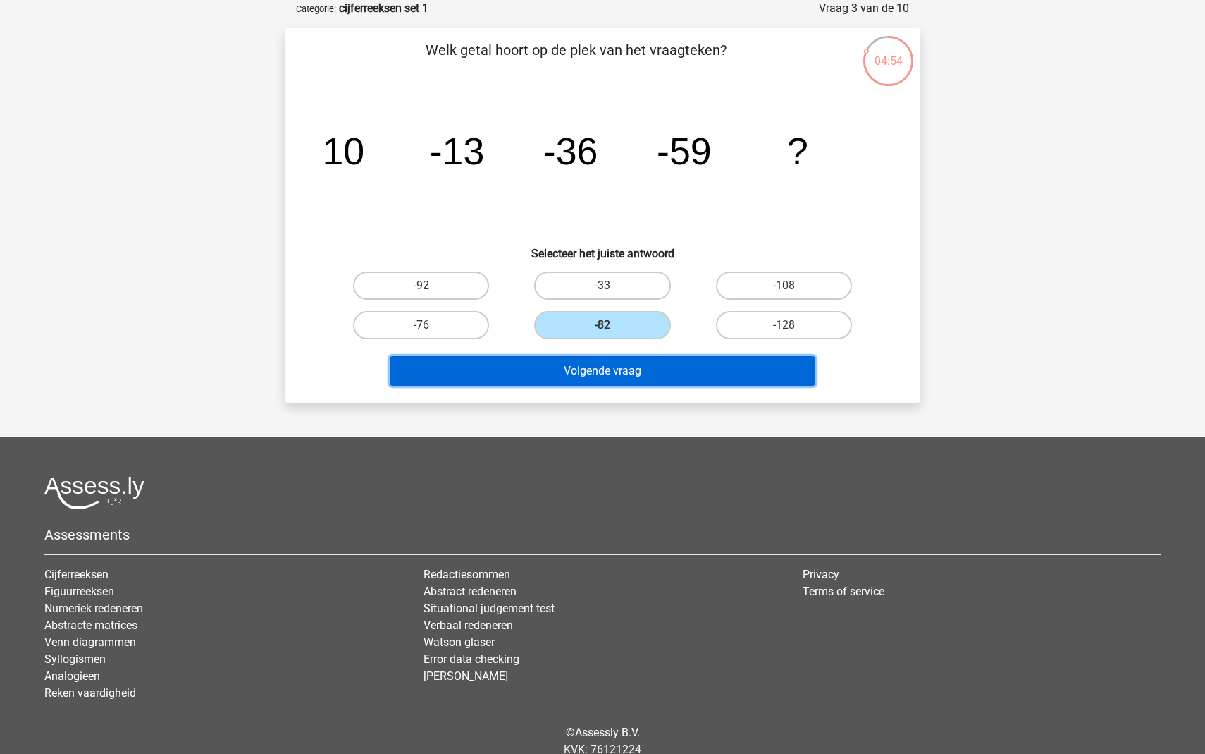
click at [601, 378] on button "Volgende vraag" at bounding box center [603, 371] width 426 height 30
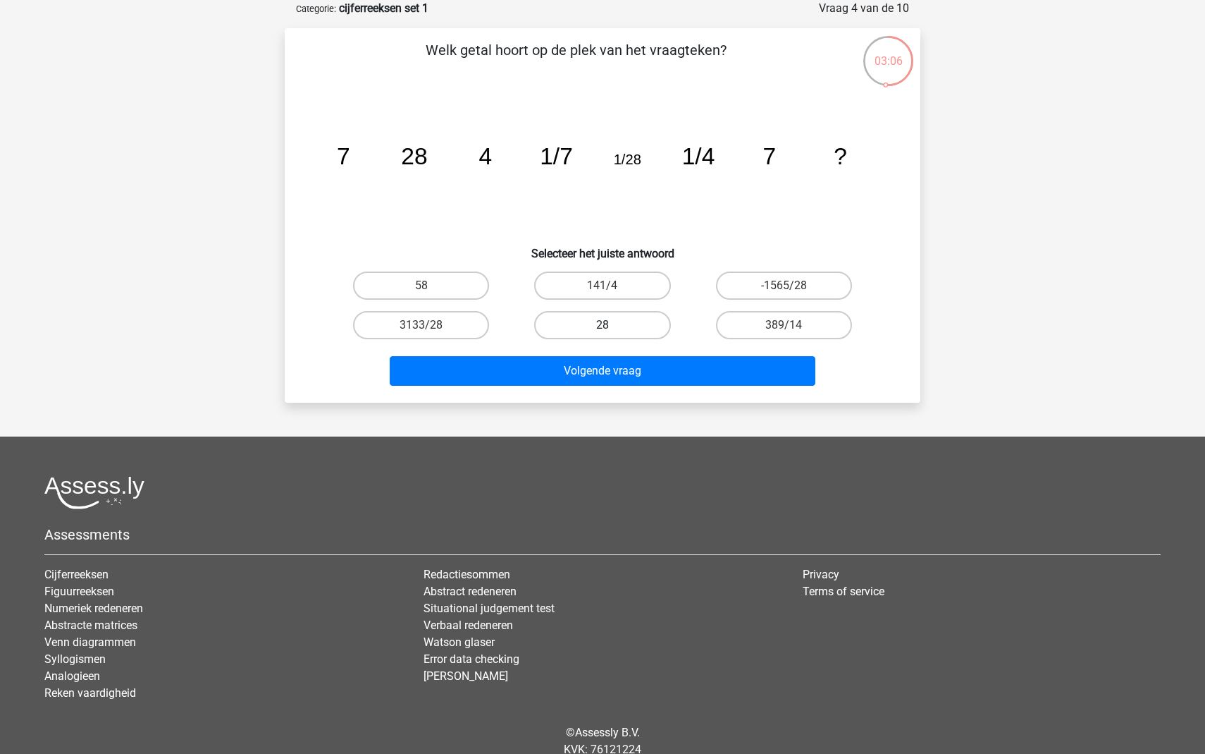
click at [593, 328] on label "28" at bounding box center [602, 325] width 136 height 28
click at [603, 328] on input "28" at bounding box center [607, 329] width 9 height 9
radio input "true"
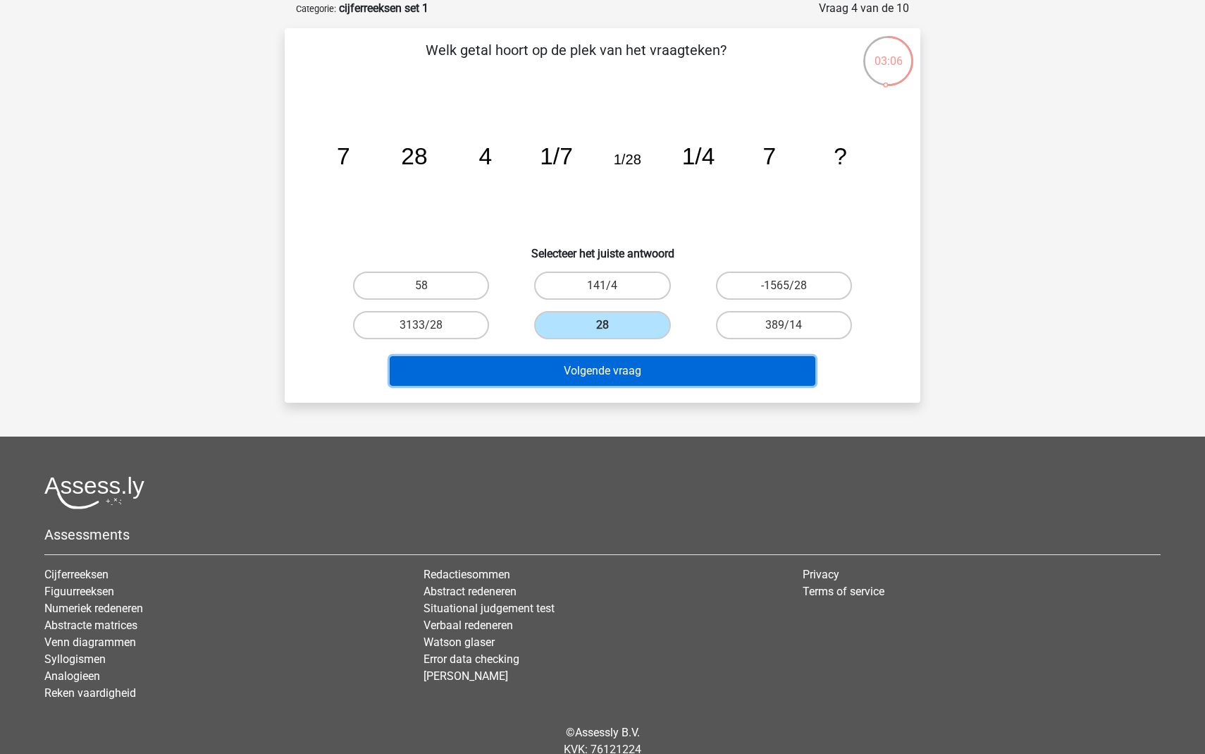
click at [606, 376] on button "Volgende vraag" at bounding box center [603, 371] width 426 height 30
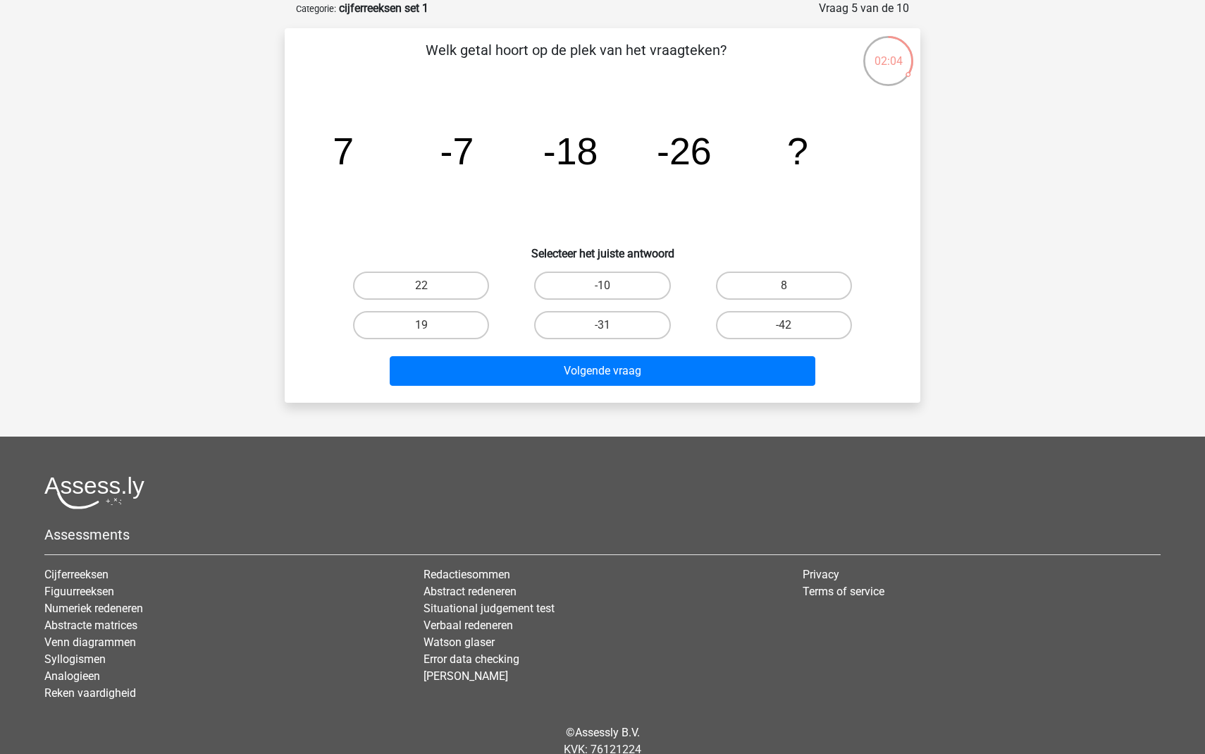
click at [608, 330] on input "-31" at bounding box center [607, 329] width 9 height 9
radio input "true"
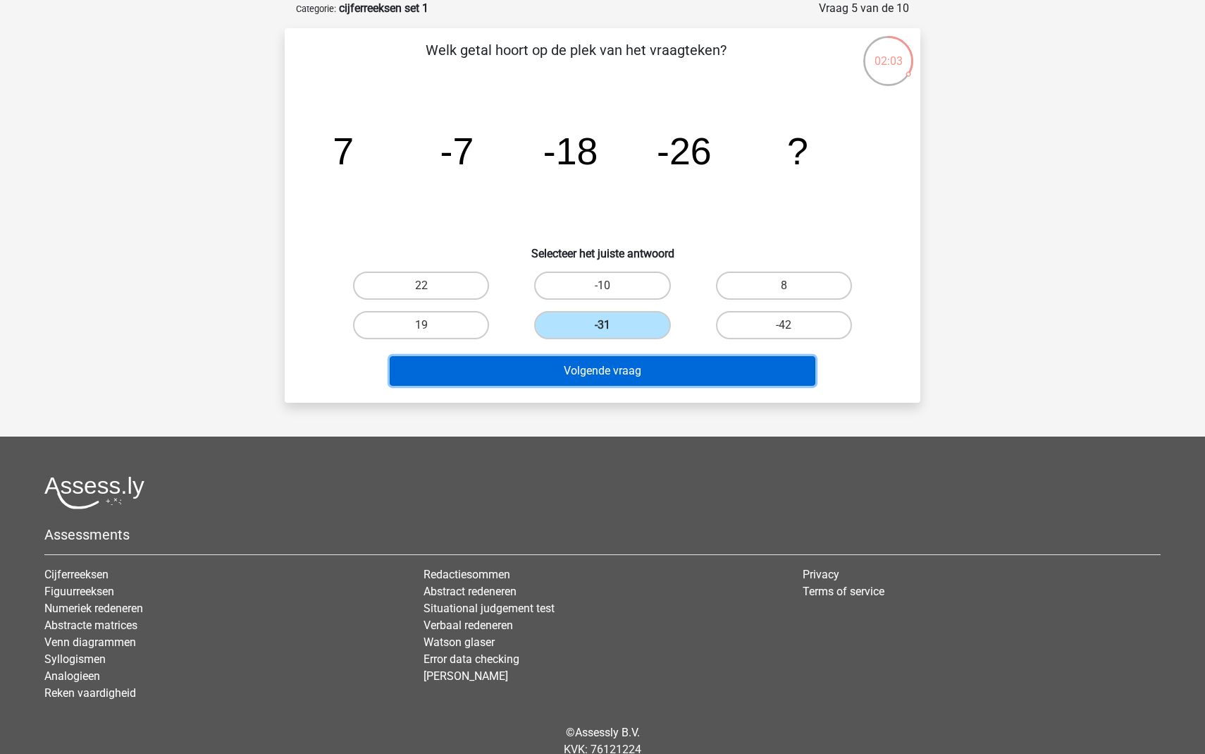
click at [610, 372] on button "Volgende vraag" at bounding box center [603, 371] width 426 height 30
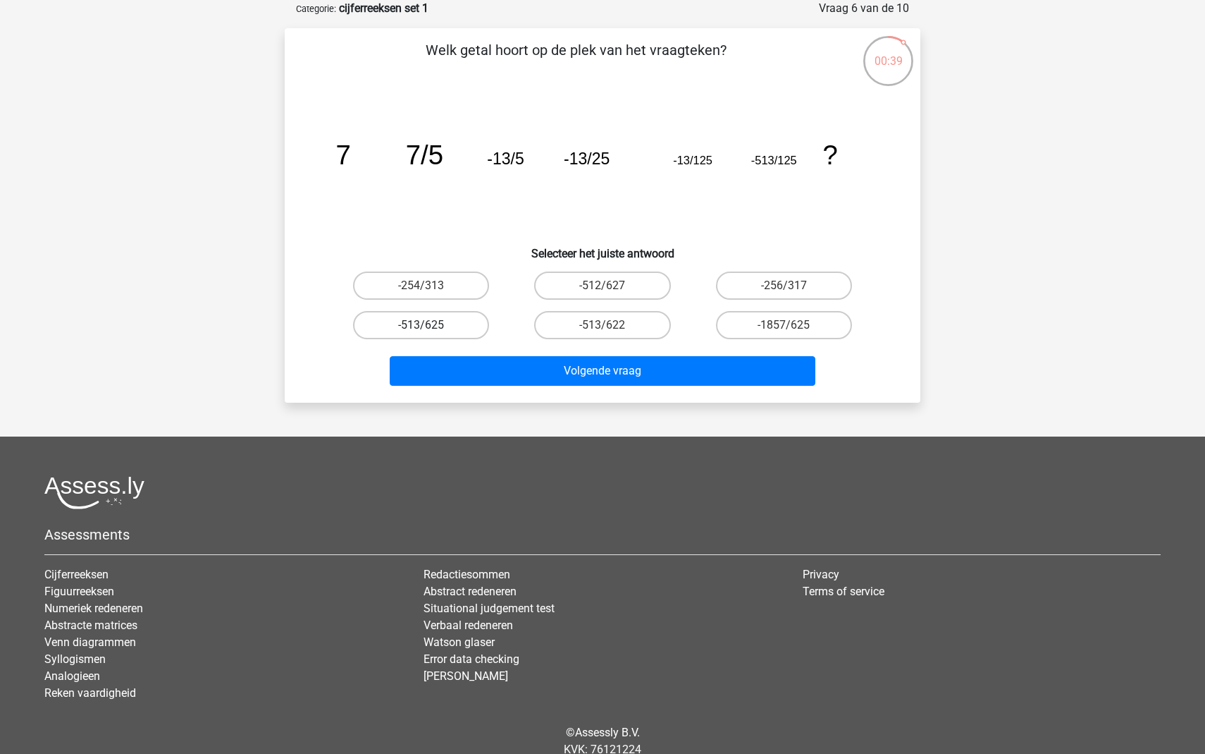
click at [453, 327] on label "-513/625" at bounding box center [421, 325] width 136 height 28
click at [431, 327] on input "-513/625" at bounding box center [426, 329] width 9 height 9
radio input "true"
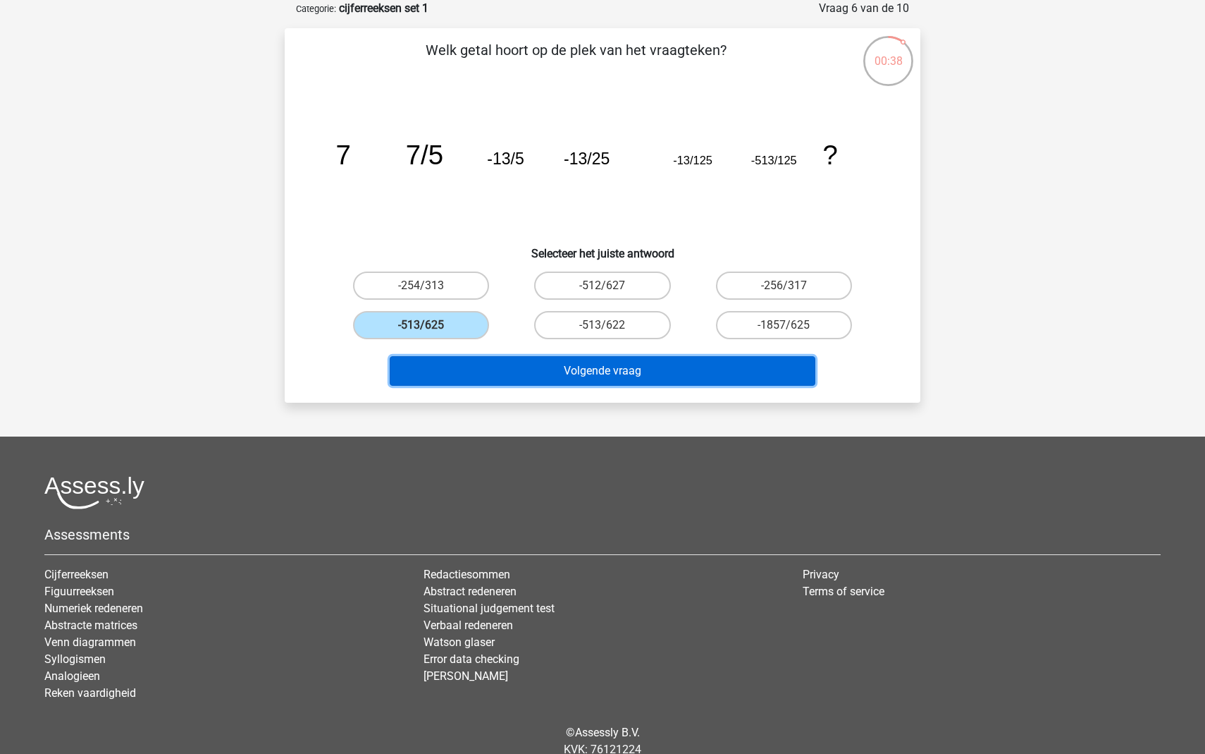
click at [523, 371] on button "Volgende vraag" at bounding box center [603, 371] width 426 height 30
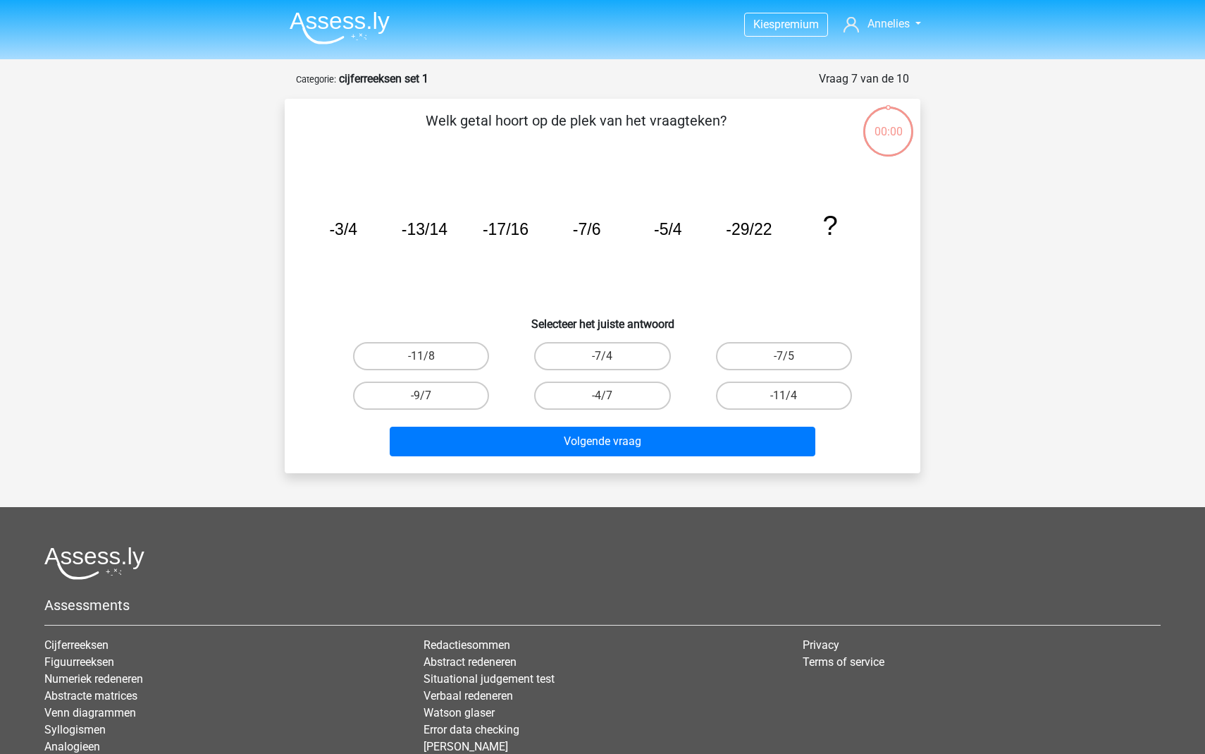
scroll to position [70, 0]
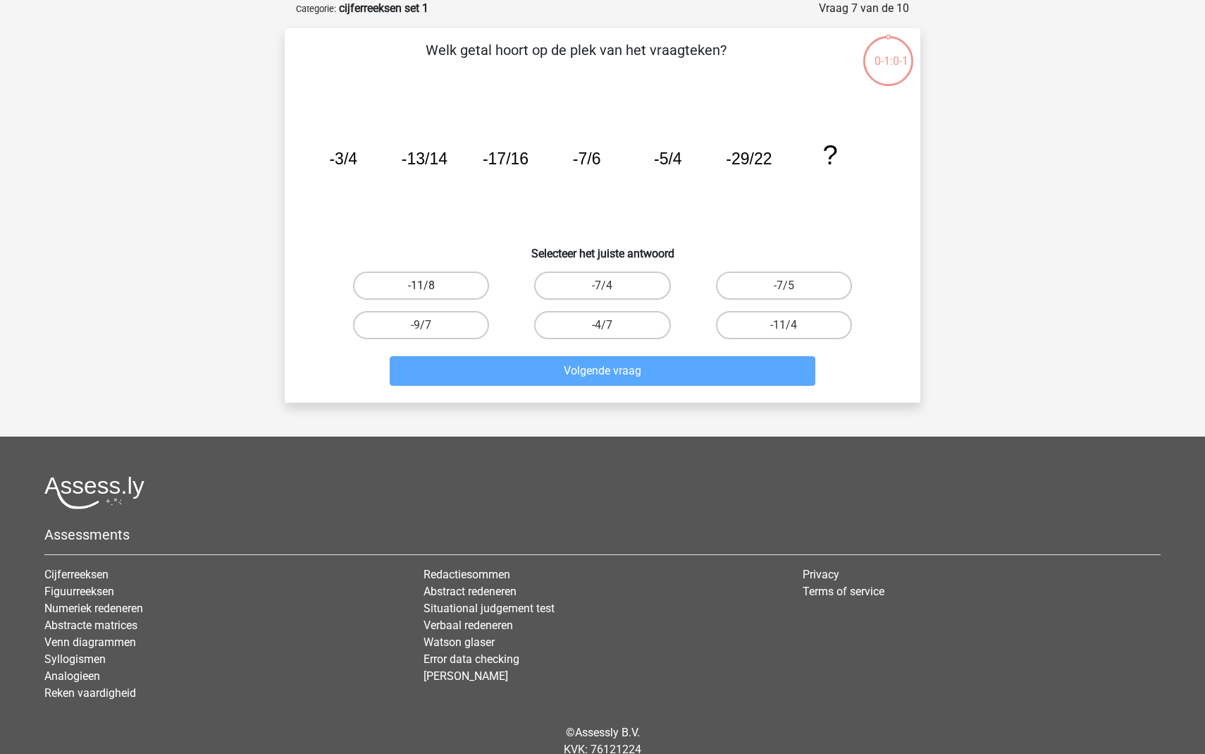
click at [451, 284] on label "-11/8" at bounding box center [421, 285] width 136 height 28
click at [431, 285] on input "-11/8" at bounding box center [426, 289] width 9 height 9
radio input "true"
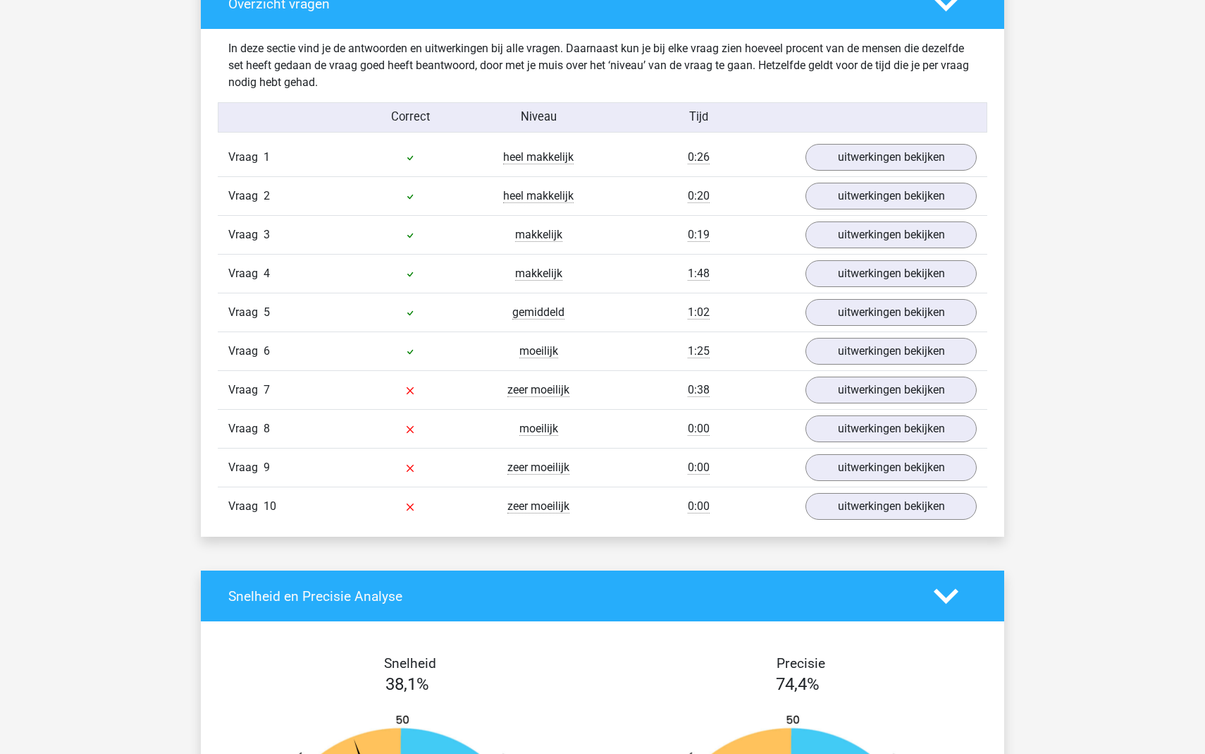
scroll to position [1099, 0]
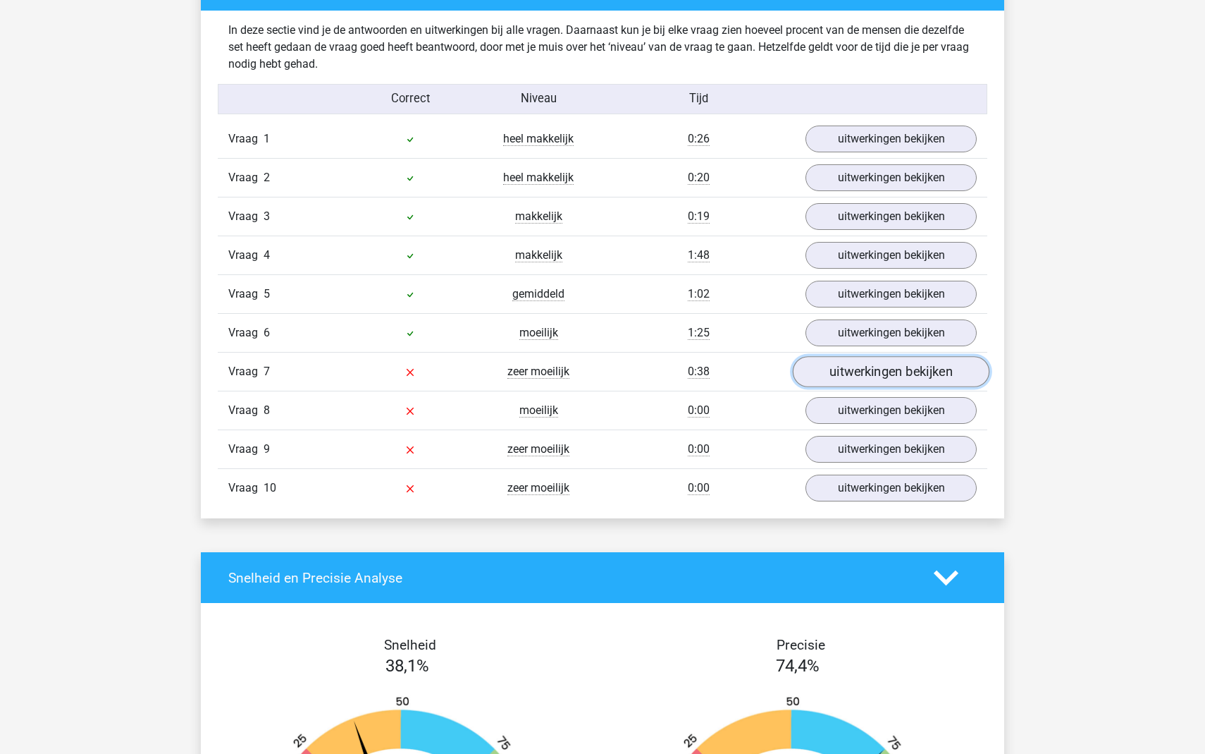
click at [883, 368] on link "uitwerkingen bekijken" at bounding box center [891, 371] width 197 height 31
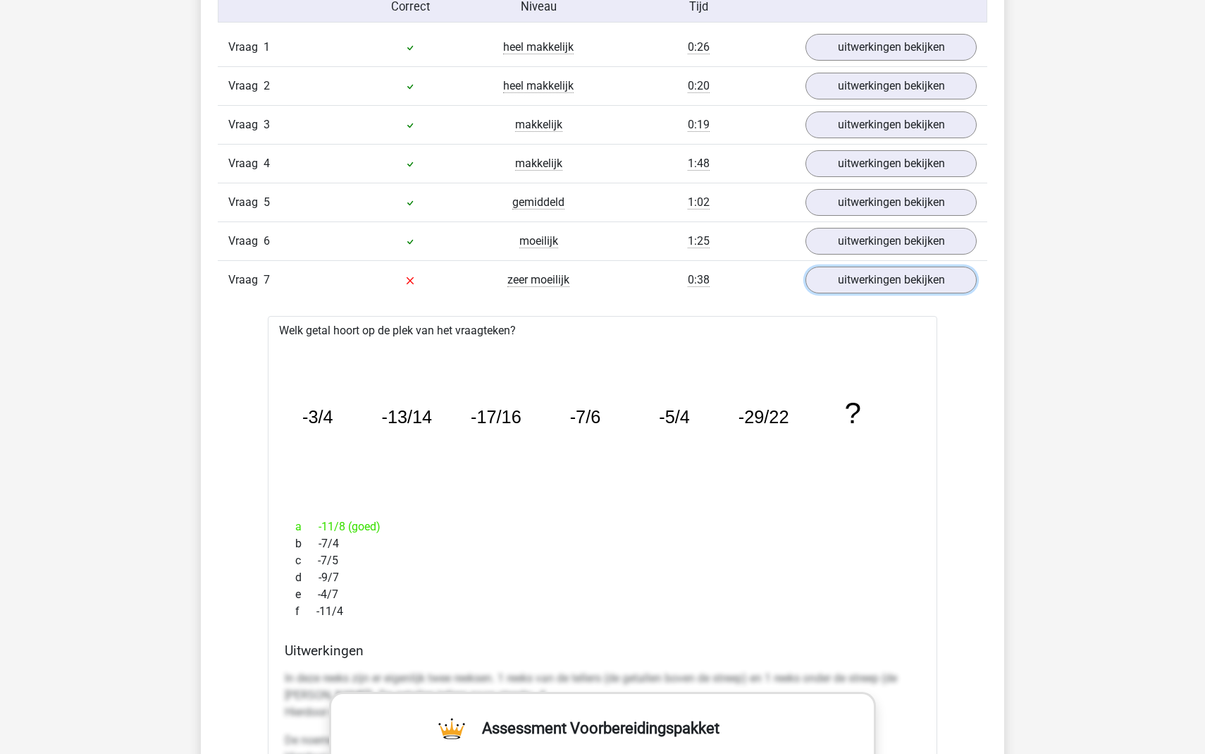
scroll to position [1176, 0]
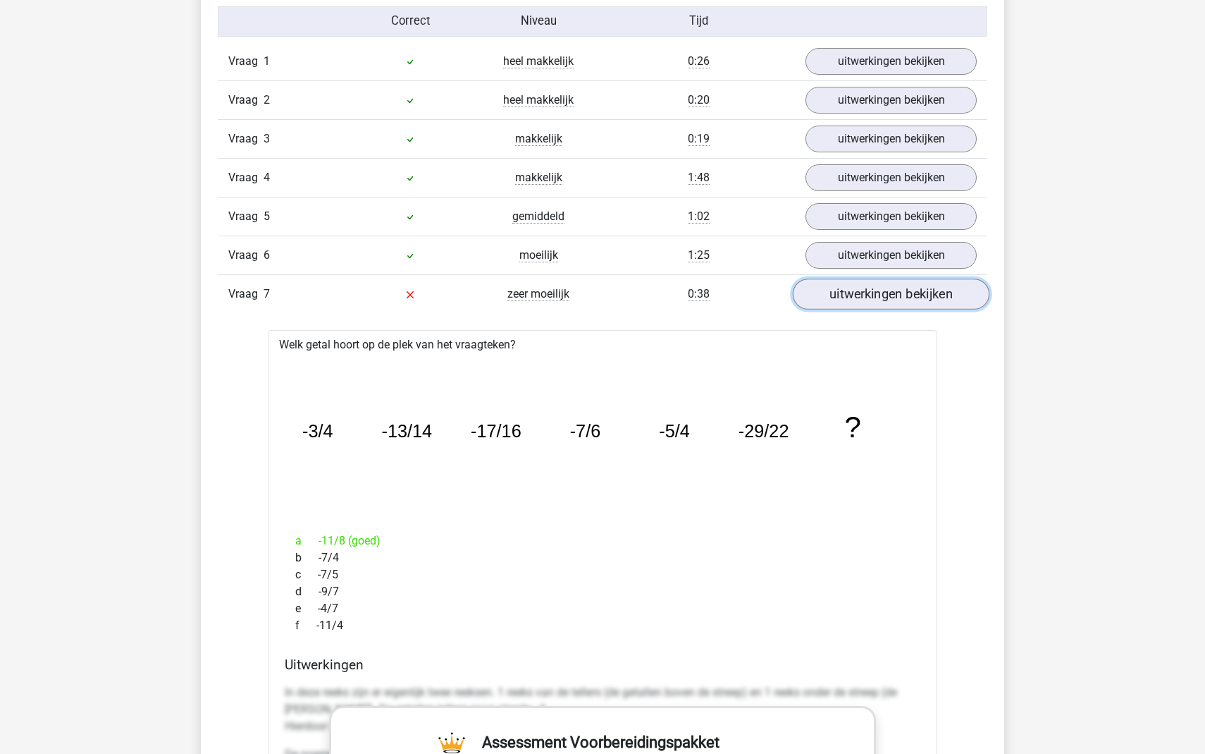
click at [863, 300] on link "uitwerkingen bekijken" at bounding box center [891, 293] width 197 height 31
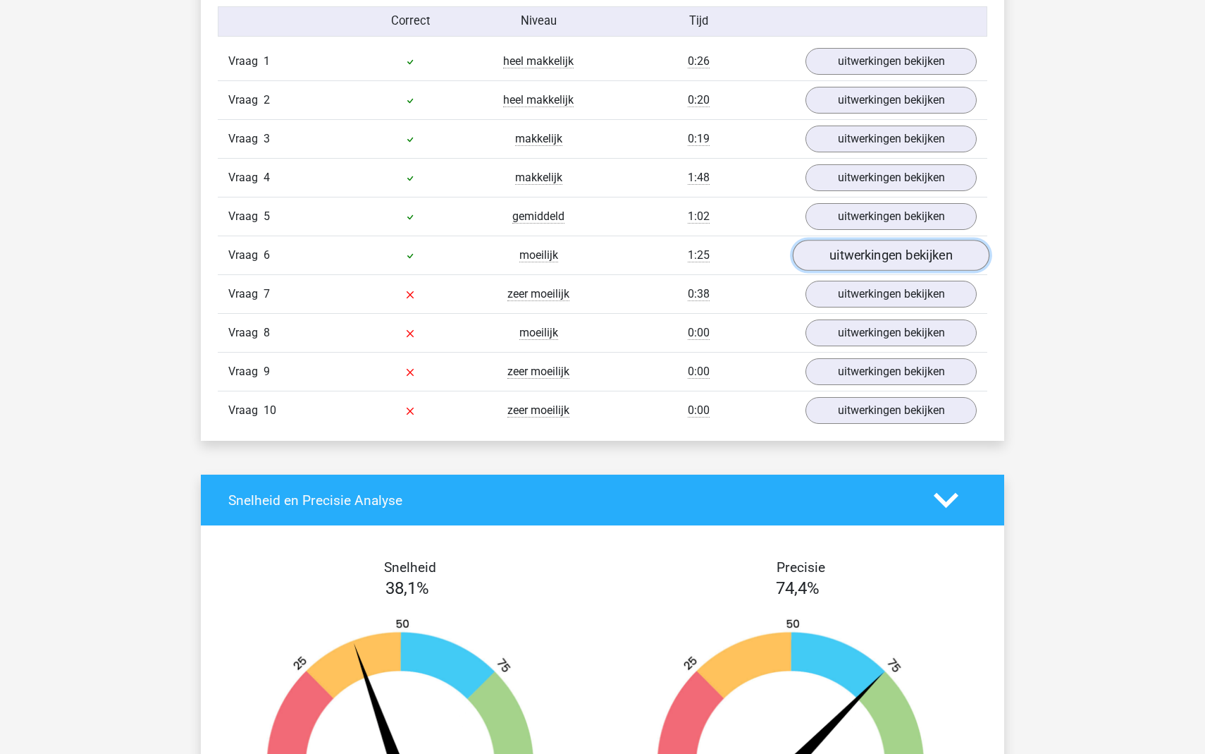
click at [874, 247] on link "uitwerkingen bekijken" at bounding box center [891, 255] width 197 height 31
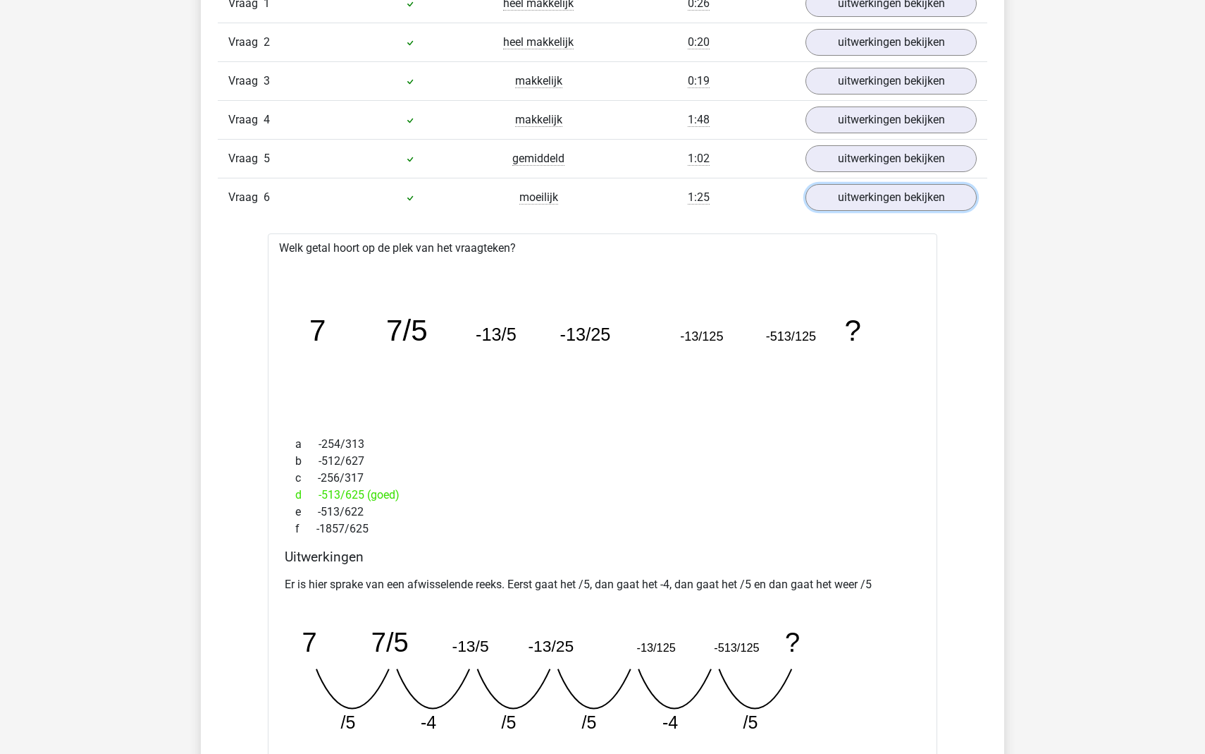
scroll to position [1221, 0]
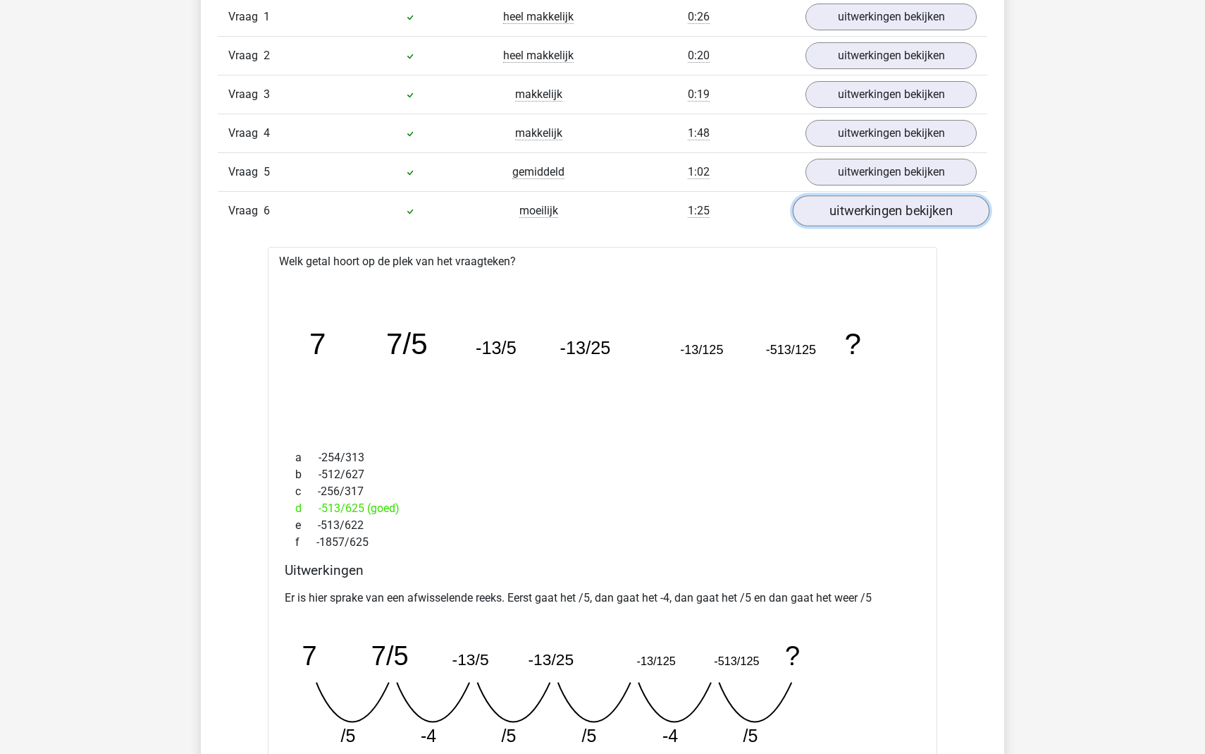
click at [871, 210] on link "uitwerkingen bekijken" at bounding box center [891, 210] width 197 height 31
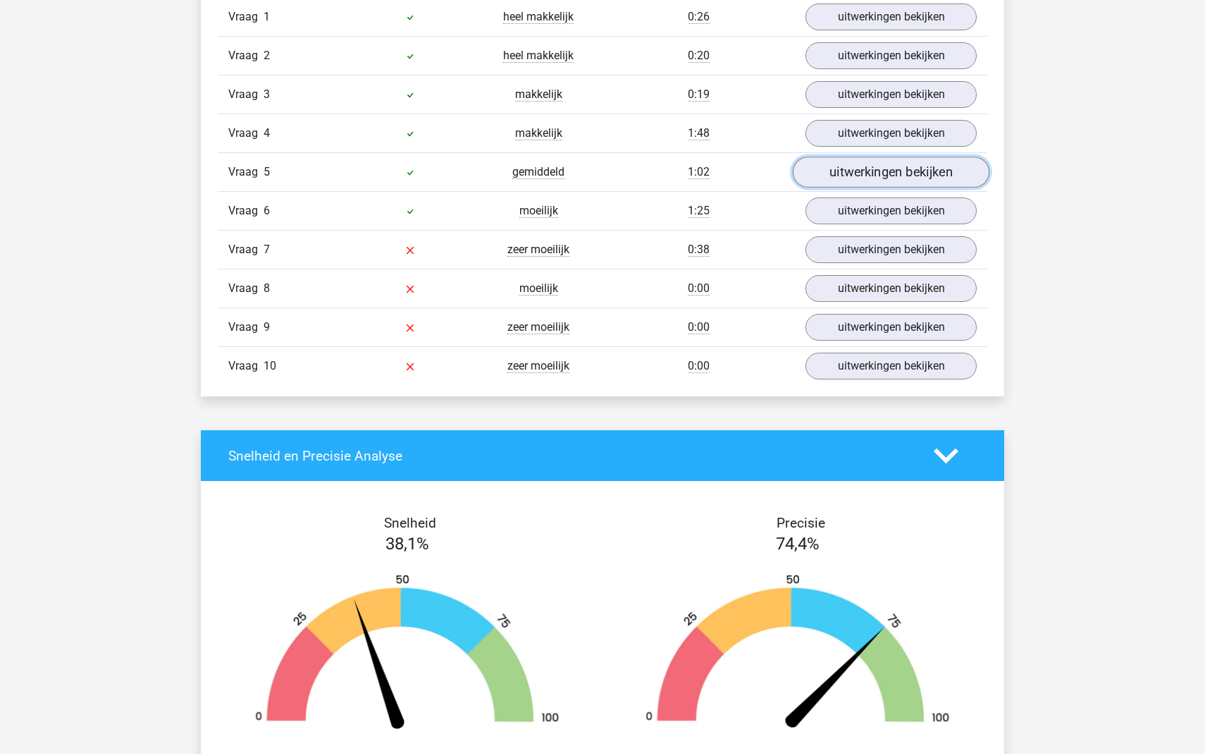
click at [868, 177] on link "uitwerkingen bekijken" at bounding box center [891, 171] width 197 height 31
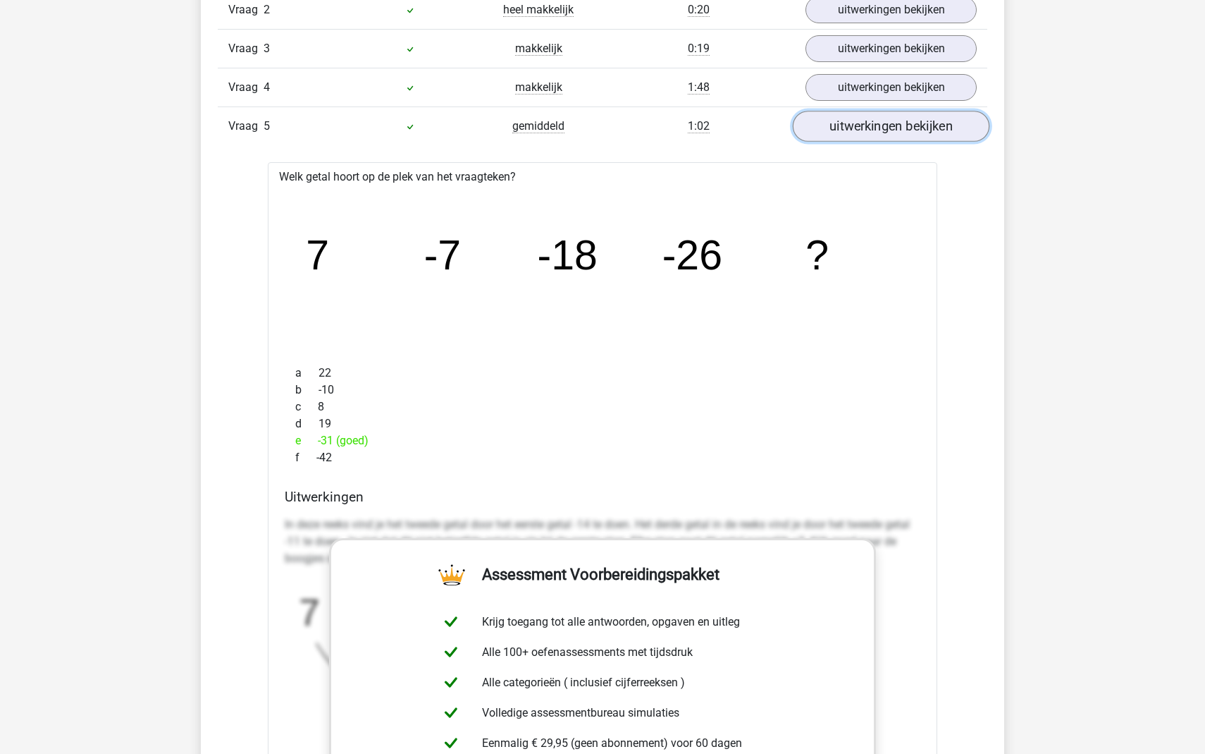
scroll to position [1262, 0]
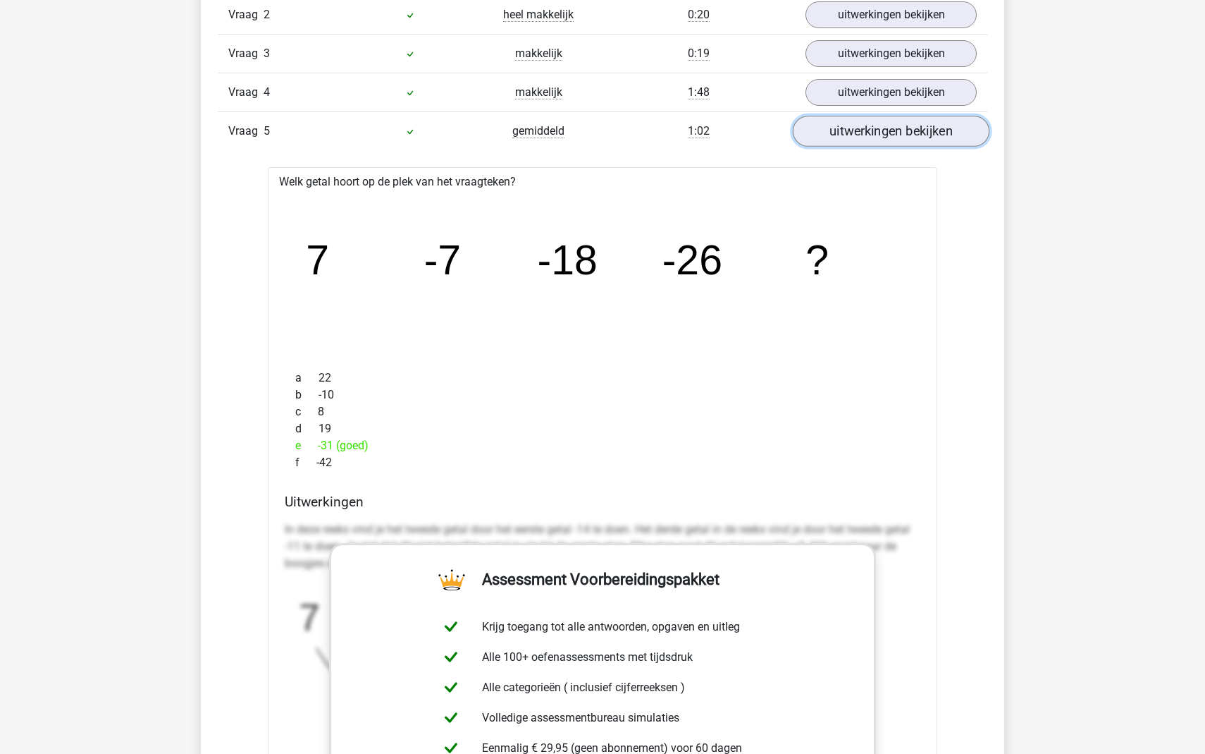
click at [875, 140] on link "uitwerkingen bekijken" at bounding box center [891, 131] width 197 height 31
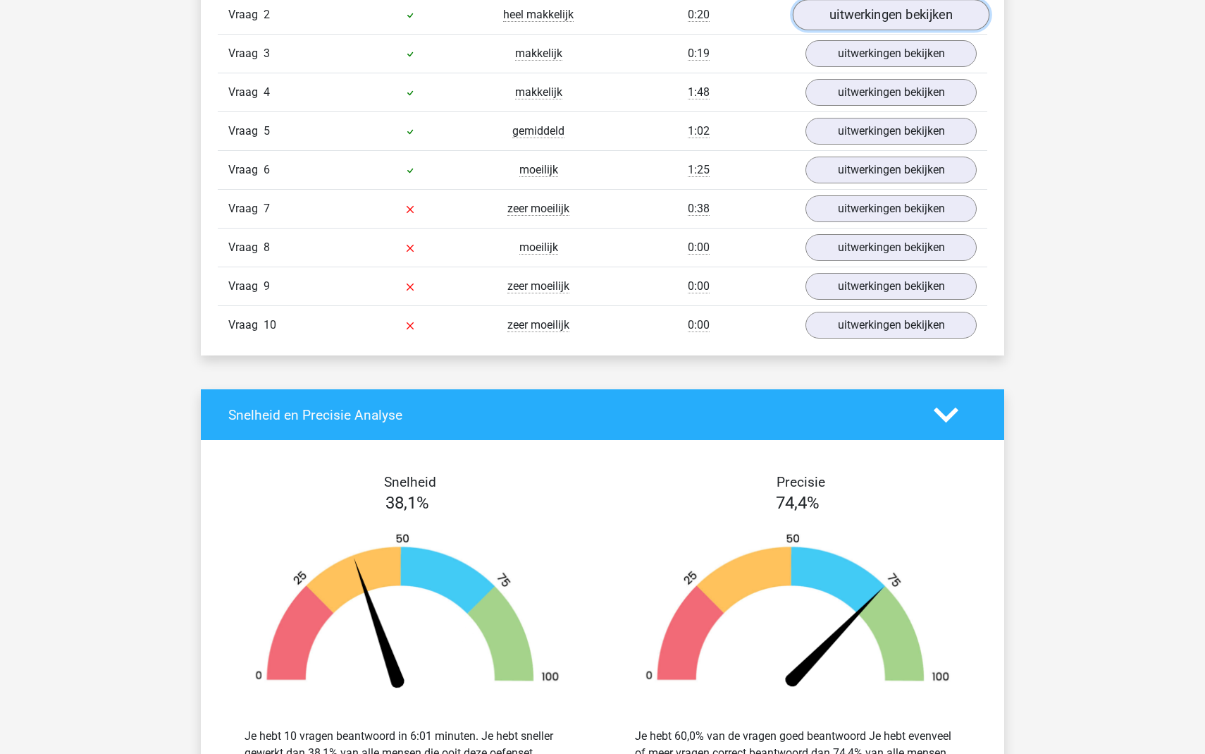
click at [870, 15] on link "uitwerkingen bekijken" at bounding box center [891, 14] width 197 height 31
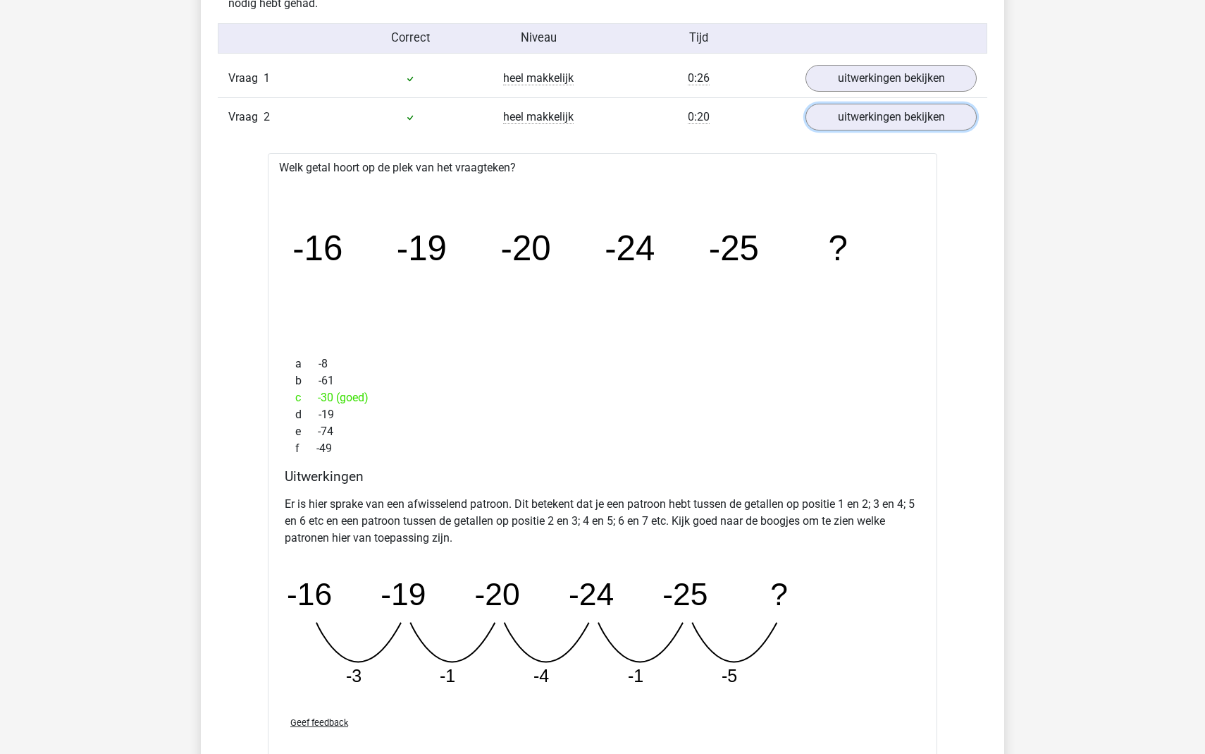
scroll to position [1157, 0]
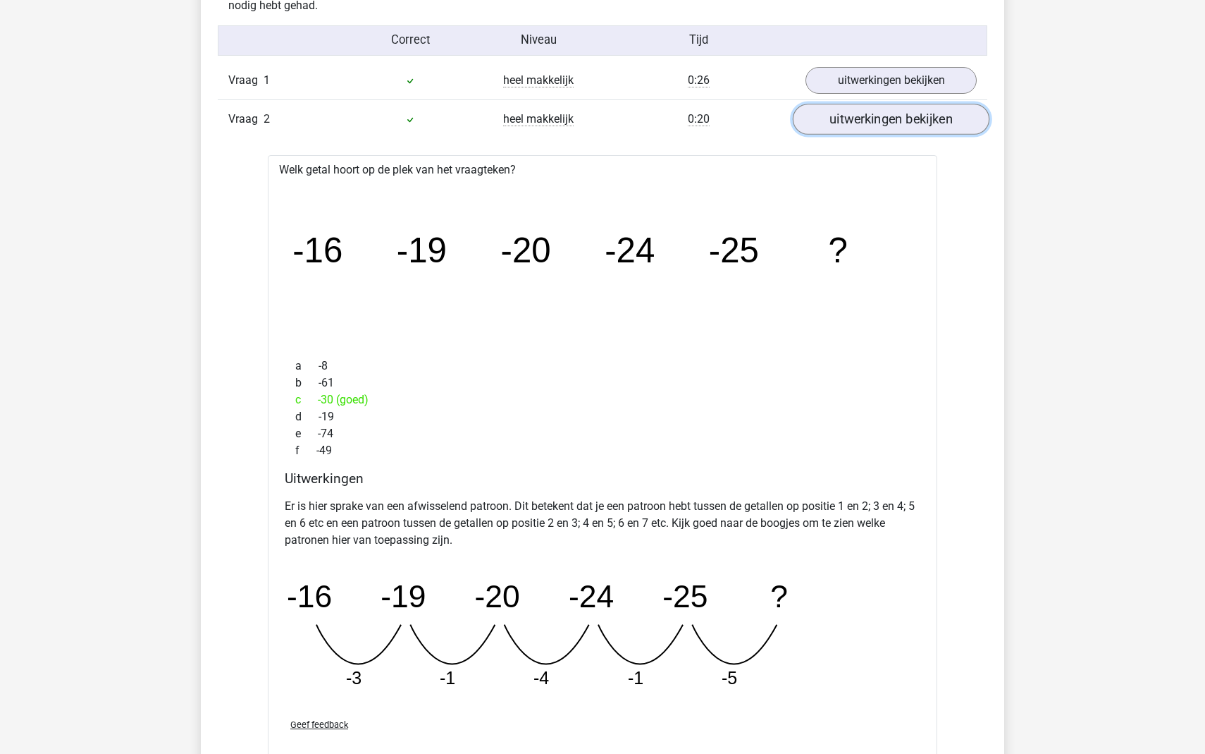
click at [890, 114] on link "uitwerkingen bekijken" at bounding box center [891, 119] width 197 height 31
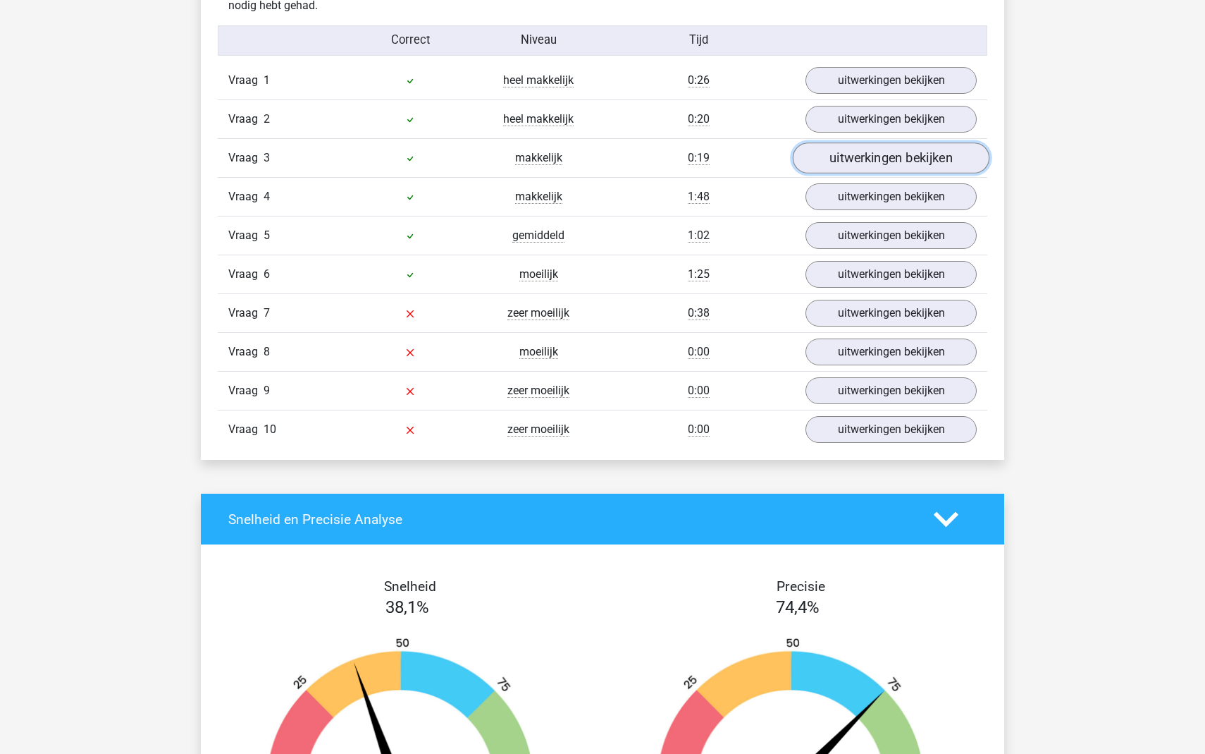
click at [876, 156] on link "uitwerkingen bekijken" at bounding box center [891, 157] width 197 height 31
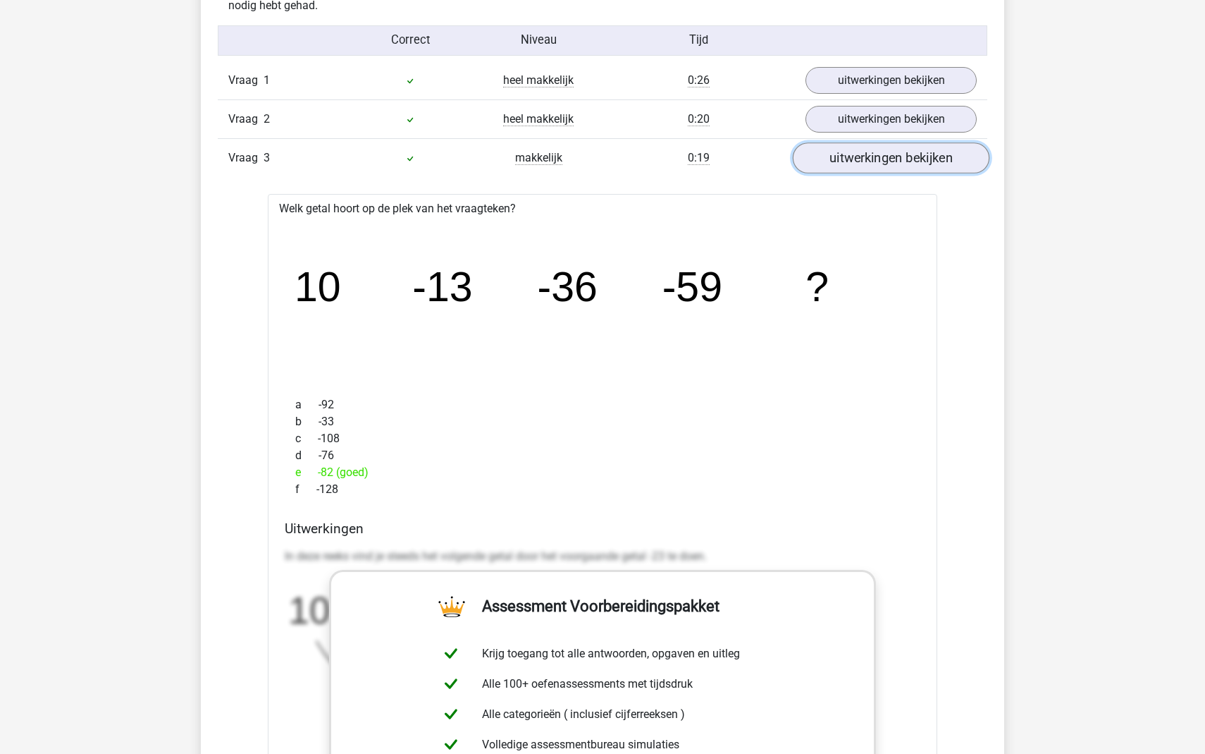
click at [890, 159] on link "uitwerkingen bekijken" at bounding box center [891, 157] width 197 height 31
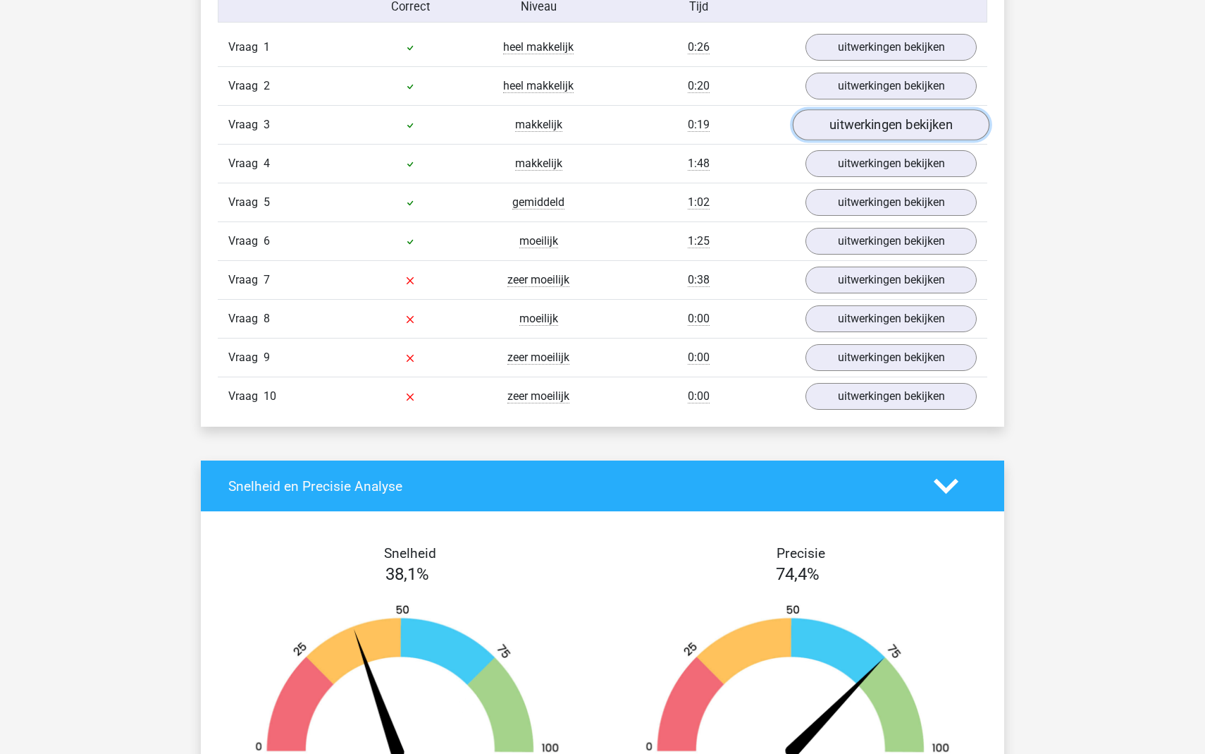
scroll to position [1191, 0]
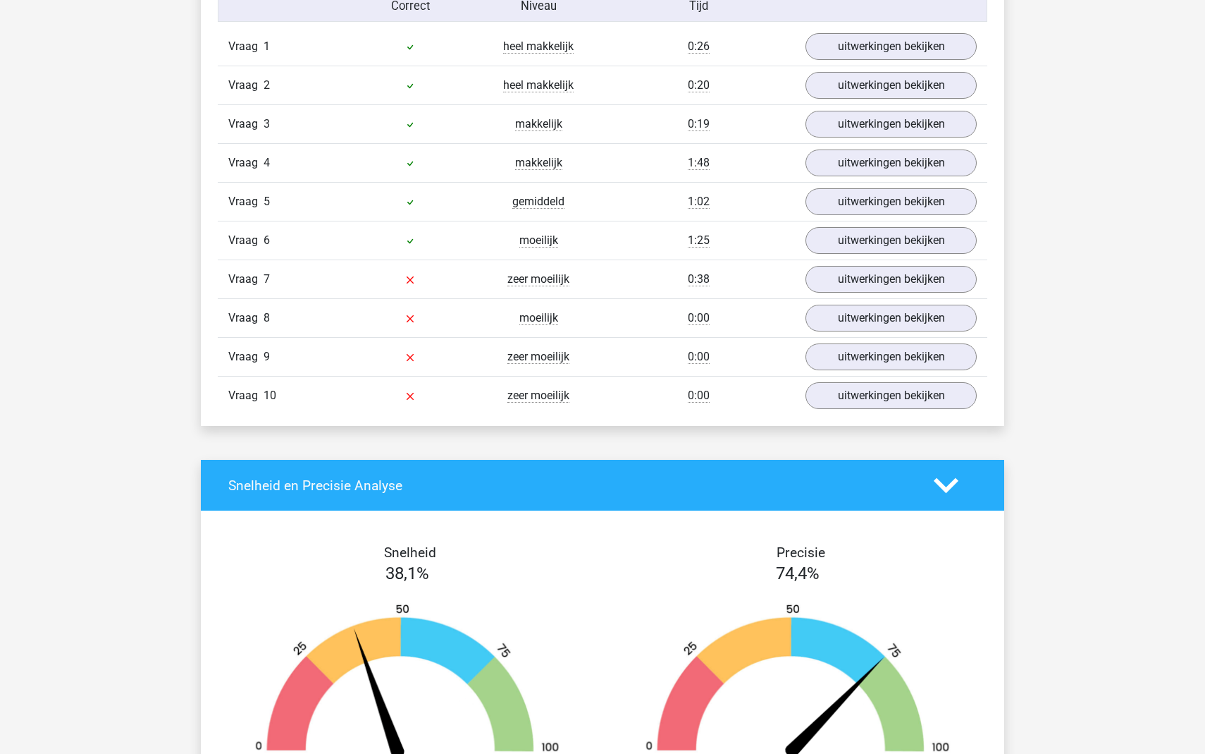
click at [883, 374] on div "Vraag 9 zeer moeilijk 0:00 uitwerkingen bekijken" at bounding box center [603, 356] width 770 height 39
click at [887, 388] on link "uitwerkingen bekijken" at bounding box center [891, 395] width 197 height 31
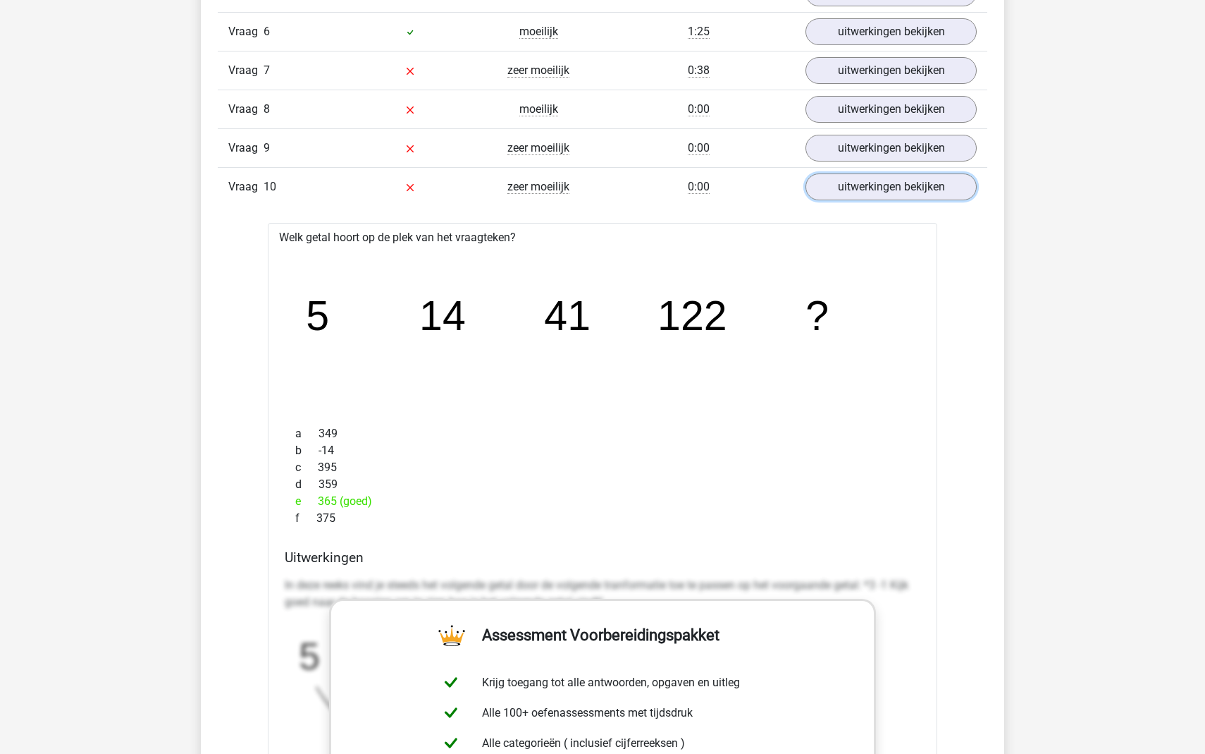
scroll to position [1372, 0]
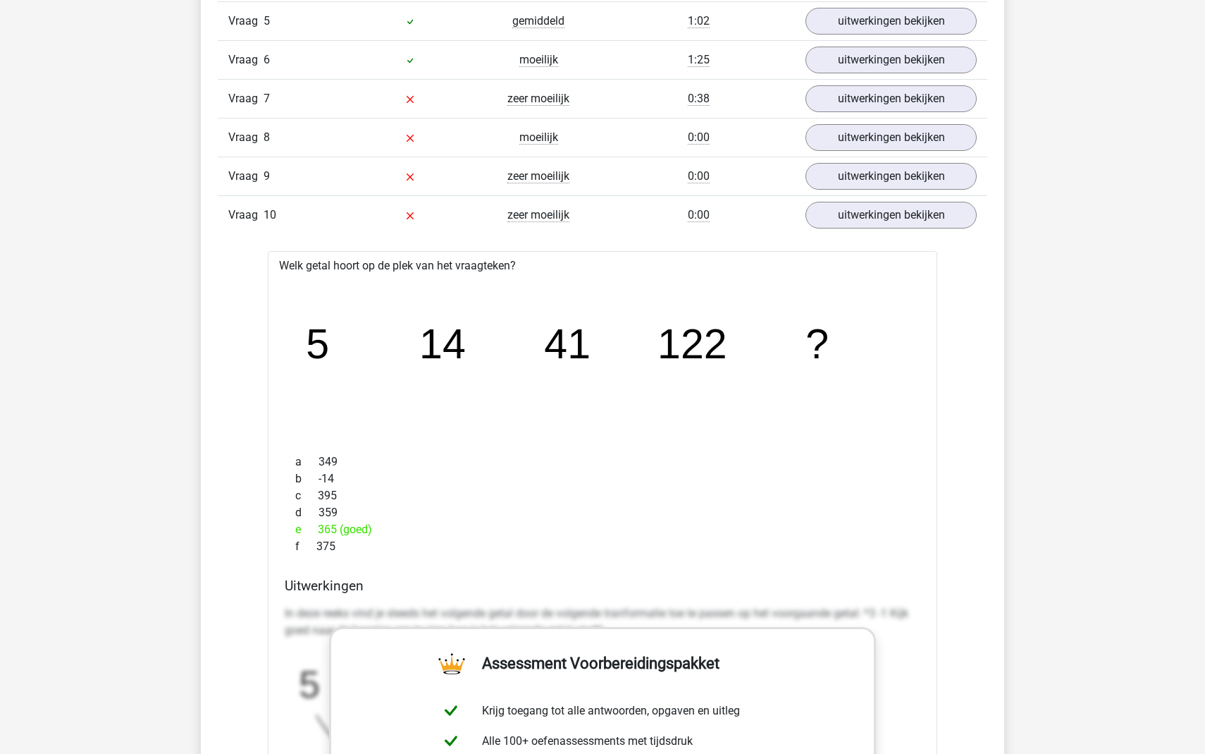
click at [886, 232] on div "Vraag 10 zeer moeilijk 0:00 uitwerkingen bekijken" at bounding box center [603, 214] width 770 height 39
click at [891, 214] on link "uitwerkingen bekijken" at bounding box center [891, 214] width 197 height 31
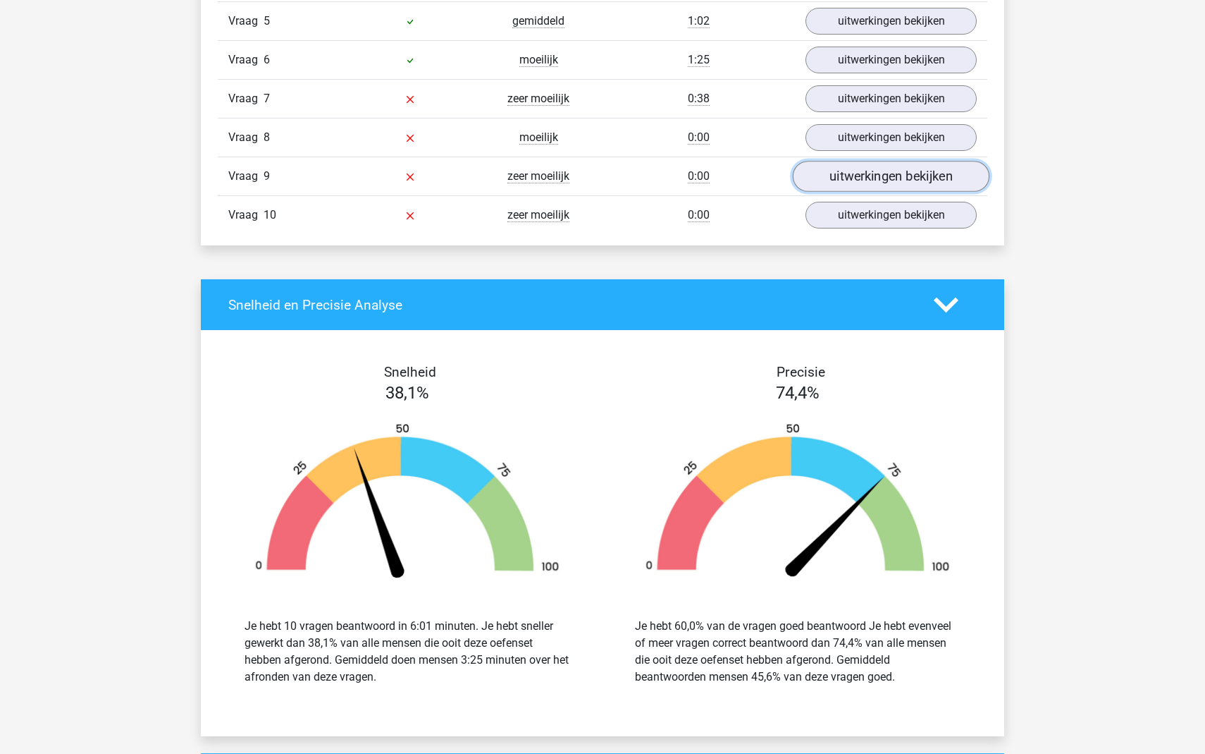
click at [895, 168] on link "uitwerkingen bekijken" at bounding box center [891, 176] width 197 height 31
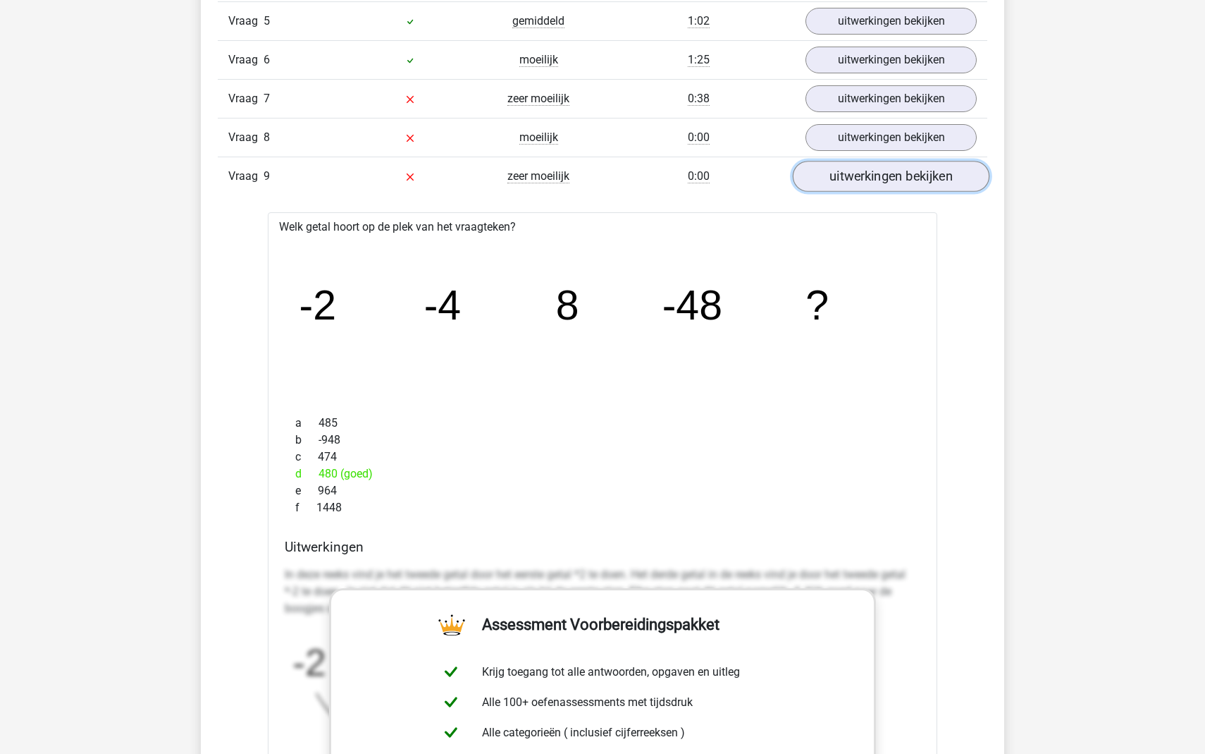
click at [892, 180] on link "uitwerkingen bekijken" at bounding box center [891, 176] width 197 height 31
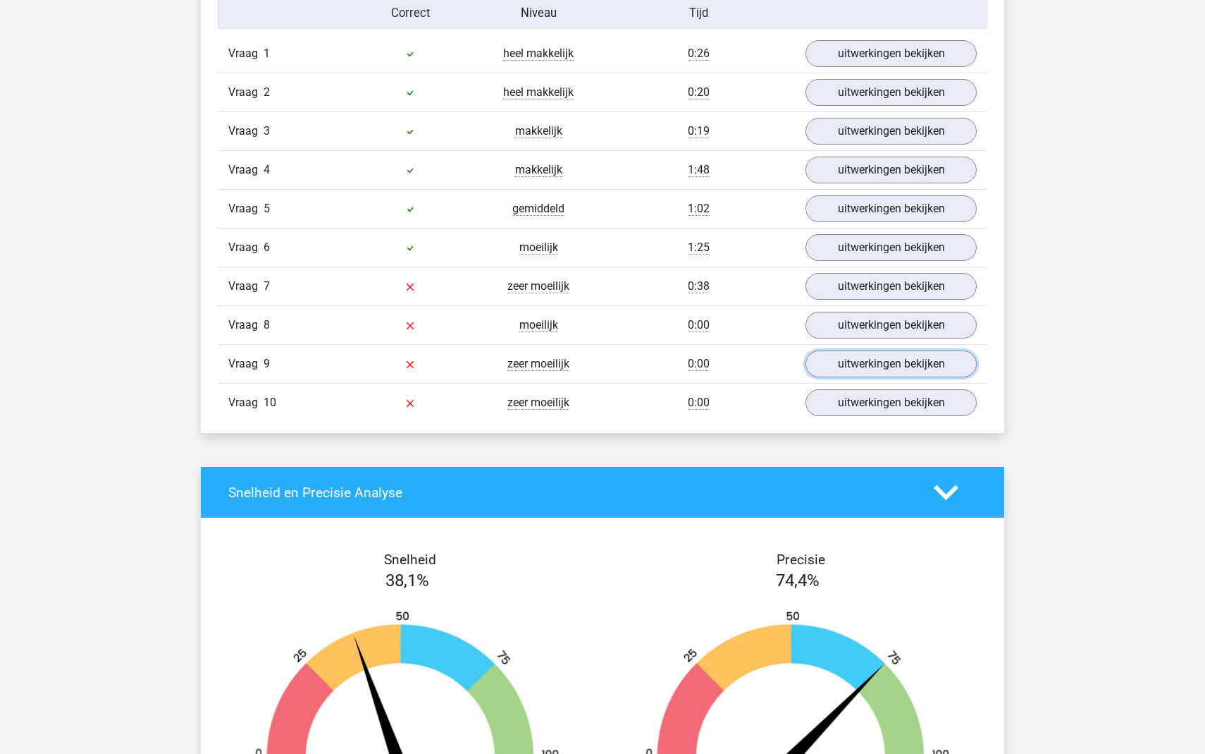
scroll to position [1172, 0]
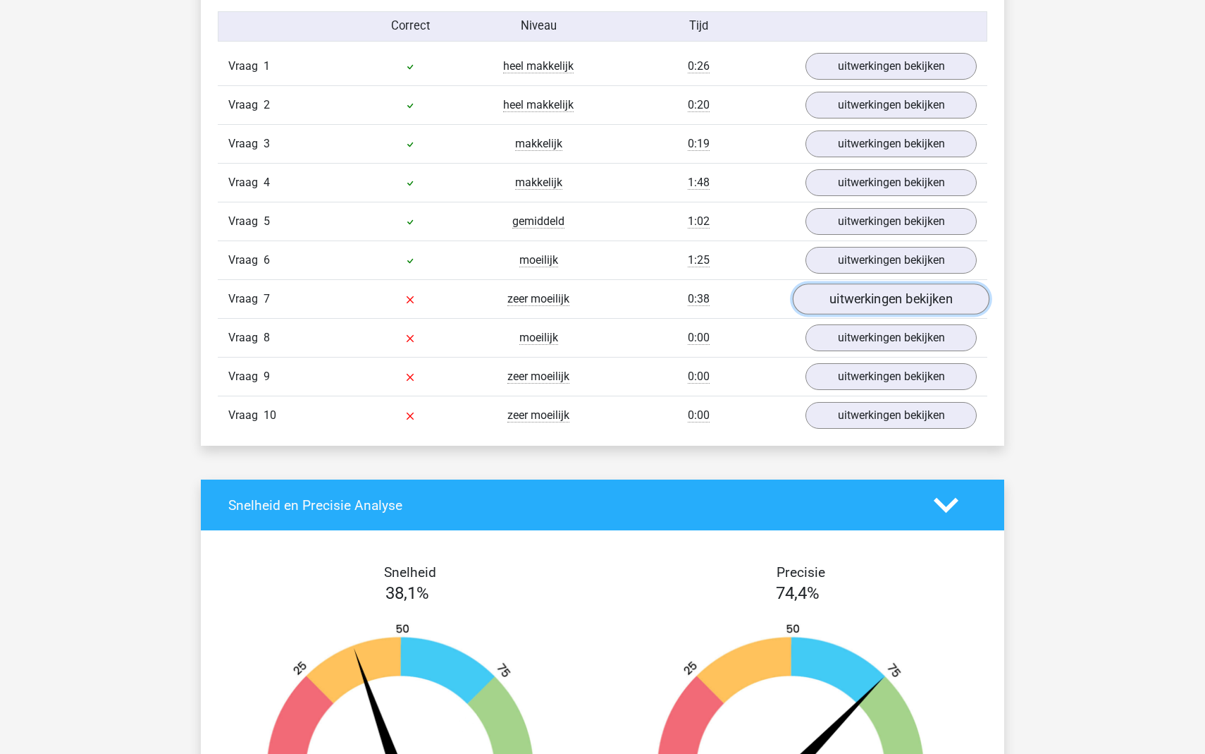
click at [873, 308] on link "uitwerkingen bekijken" at bounding box center [891, 298] width 197 height 31
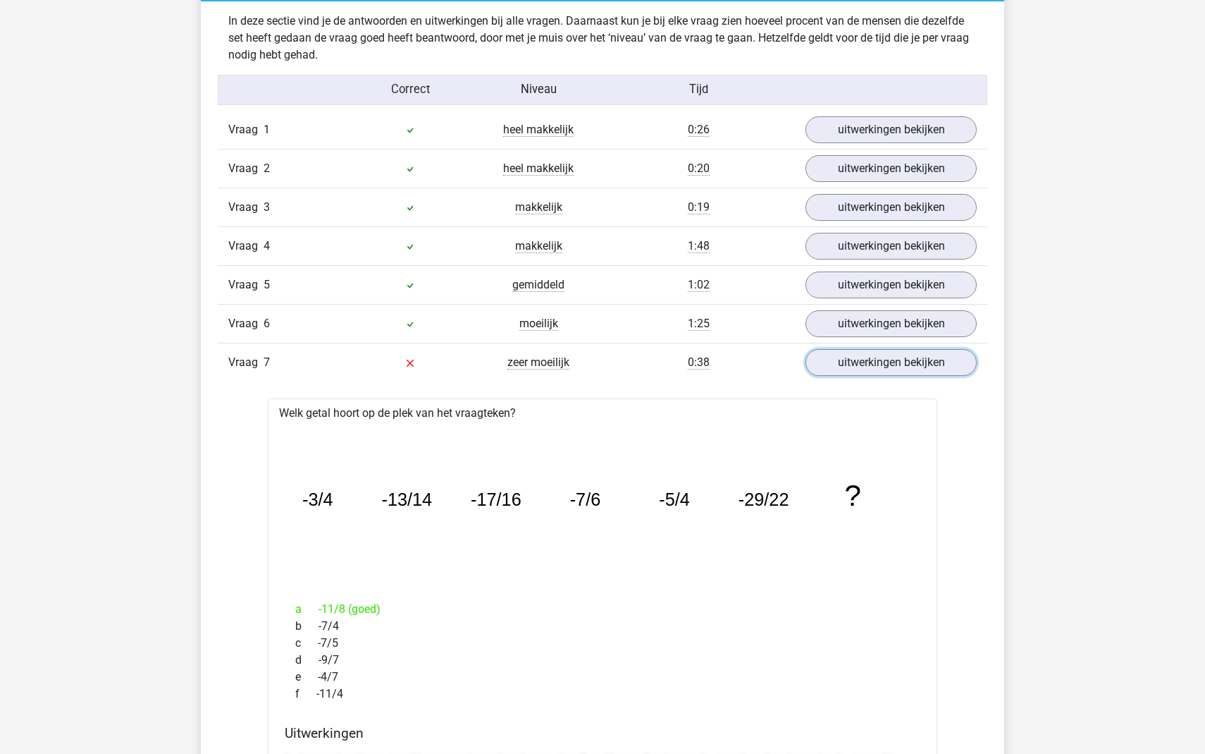
scroll to position [1105, 0]
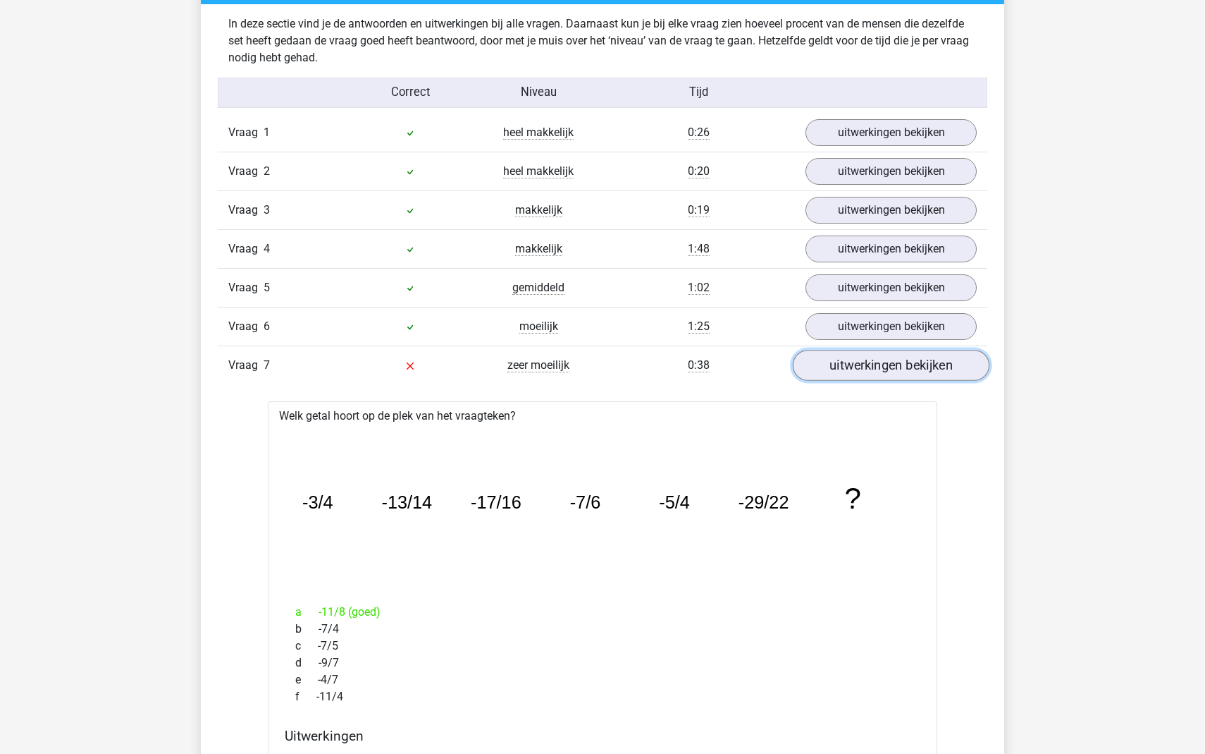
click at [893, 354] on link "uitwerkingen bekijken" at bounding box center [891, 365] width 197 height 31
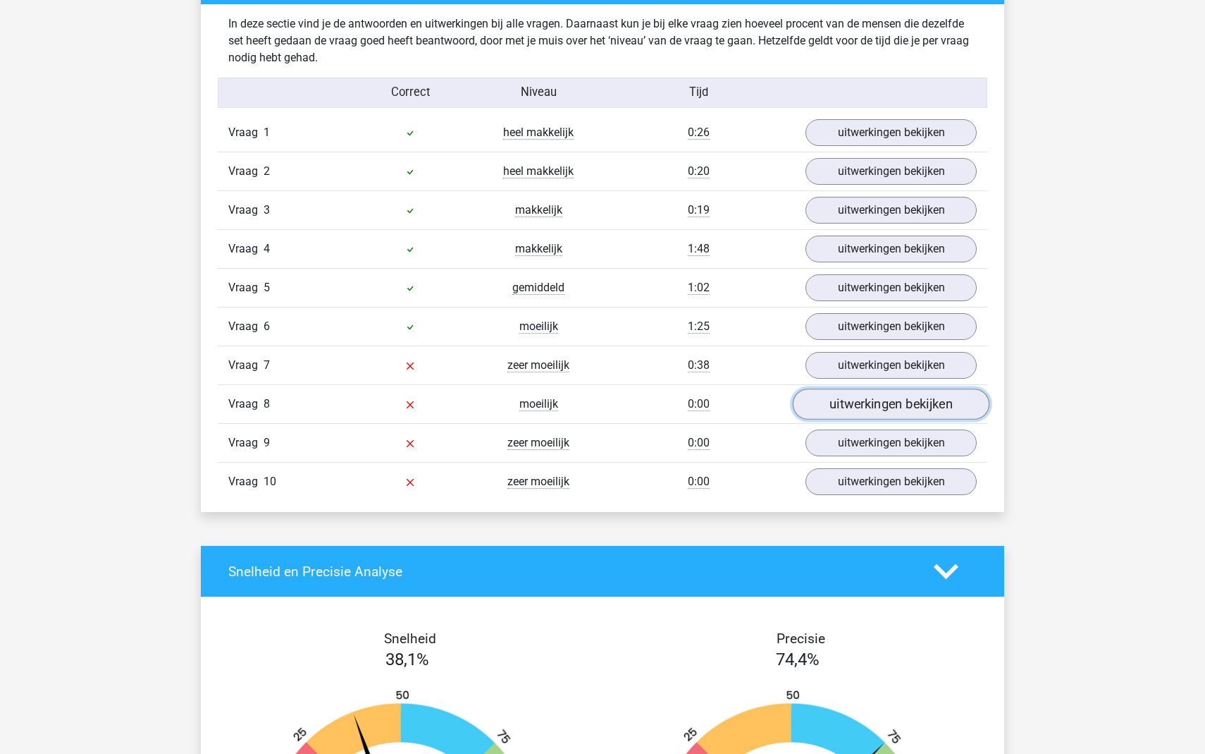
click at [883, 409] on link "uitwerkingen bekijken" at bounding box center [891, 403] width 197 height 31
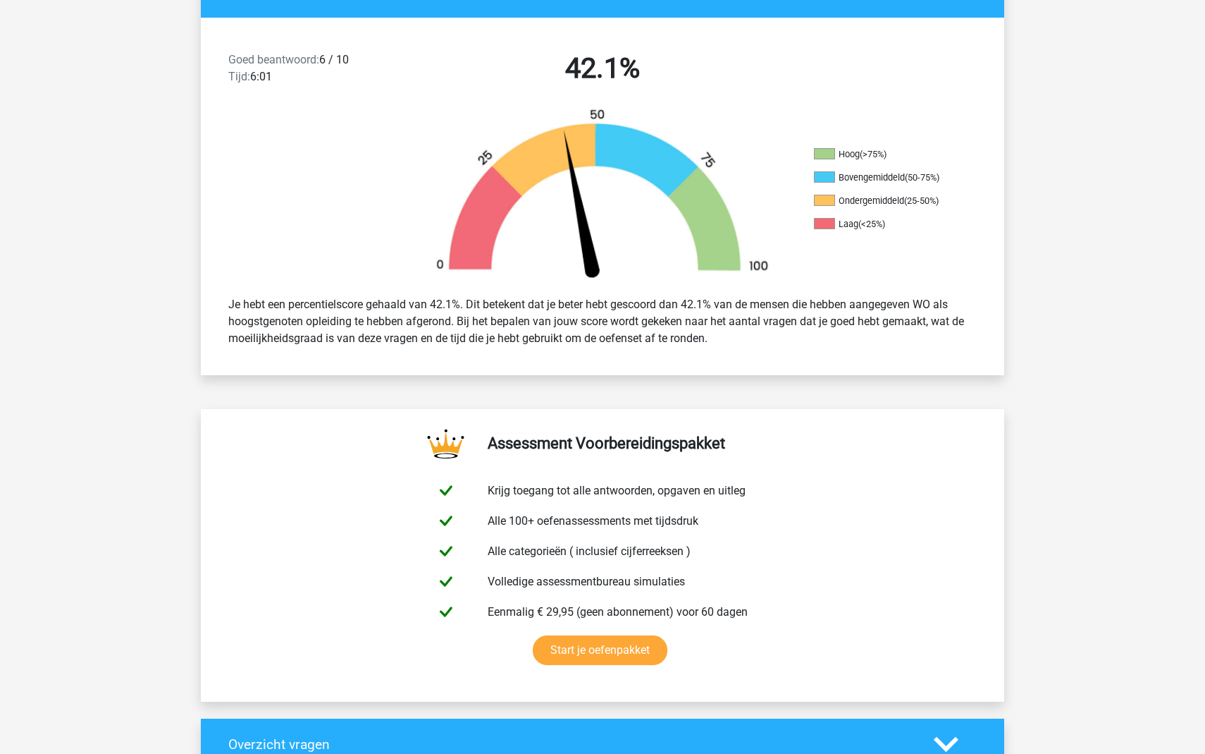
scroll to position [0, 0]
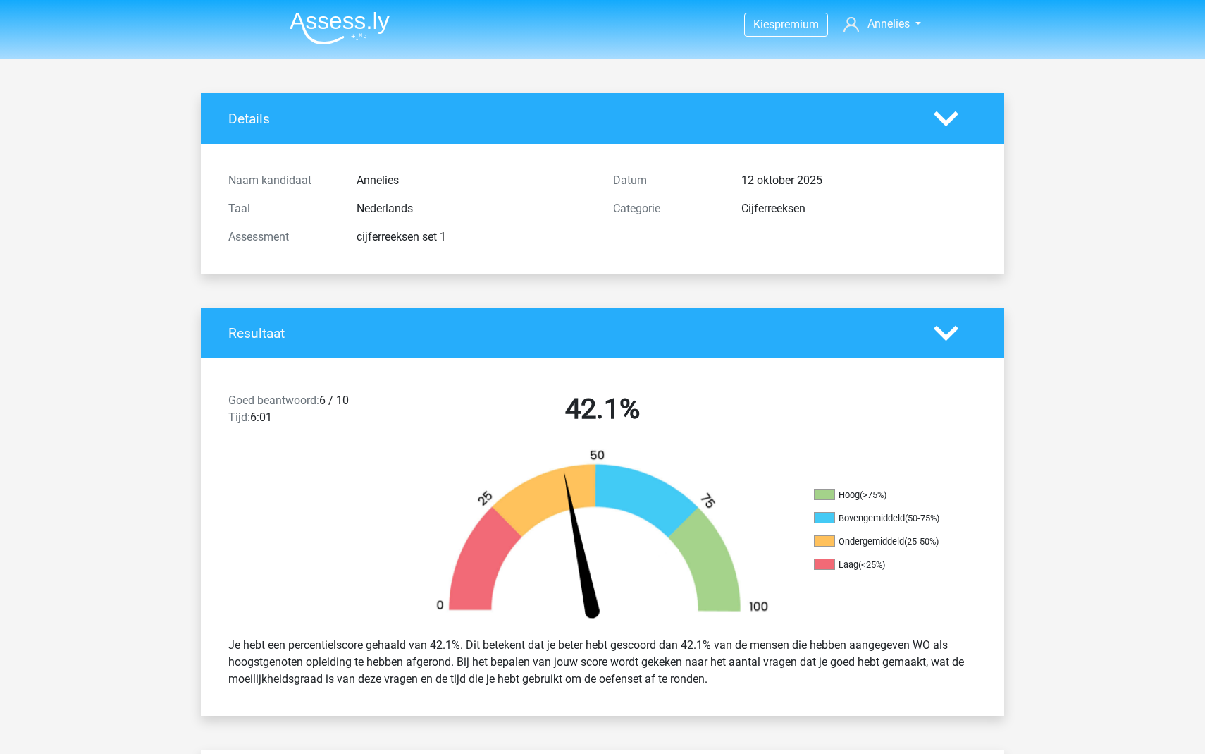
click at [343, 18] on img at bounding box center [340, 27] width 100 height 33
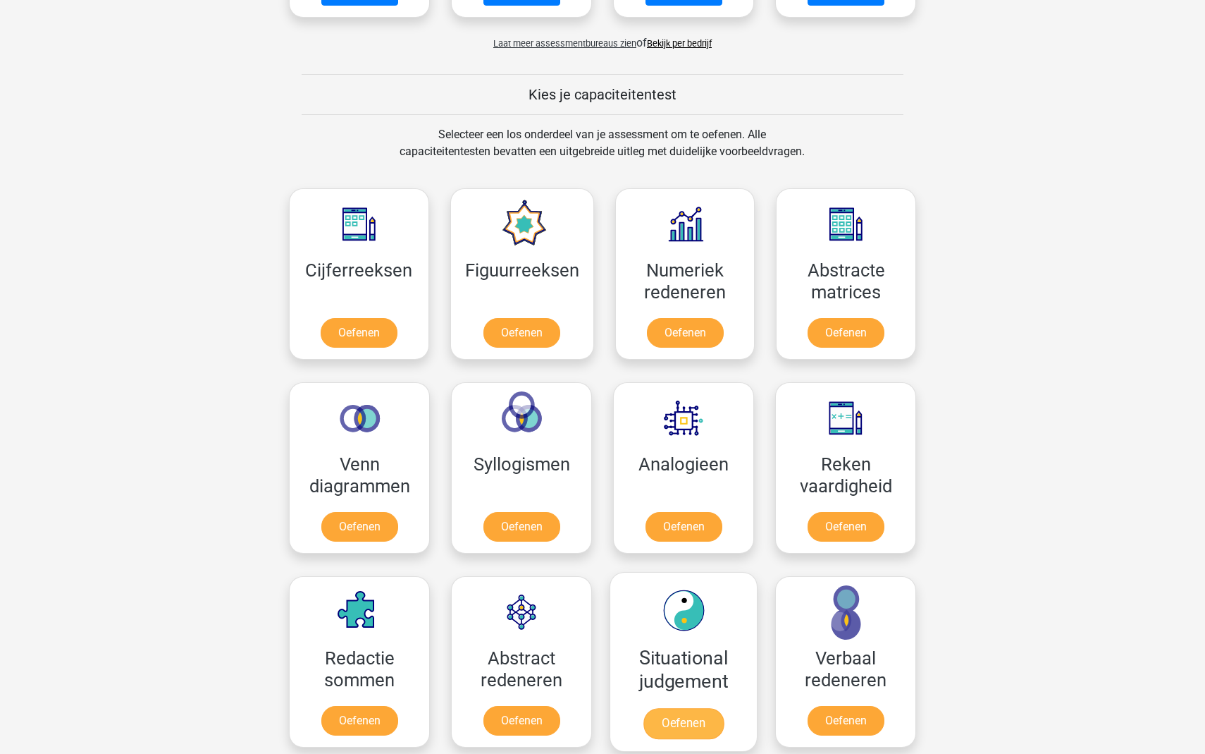
scroll to position [472, 0]
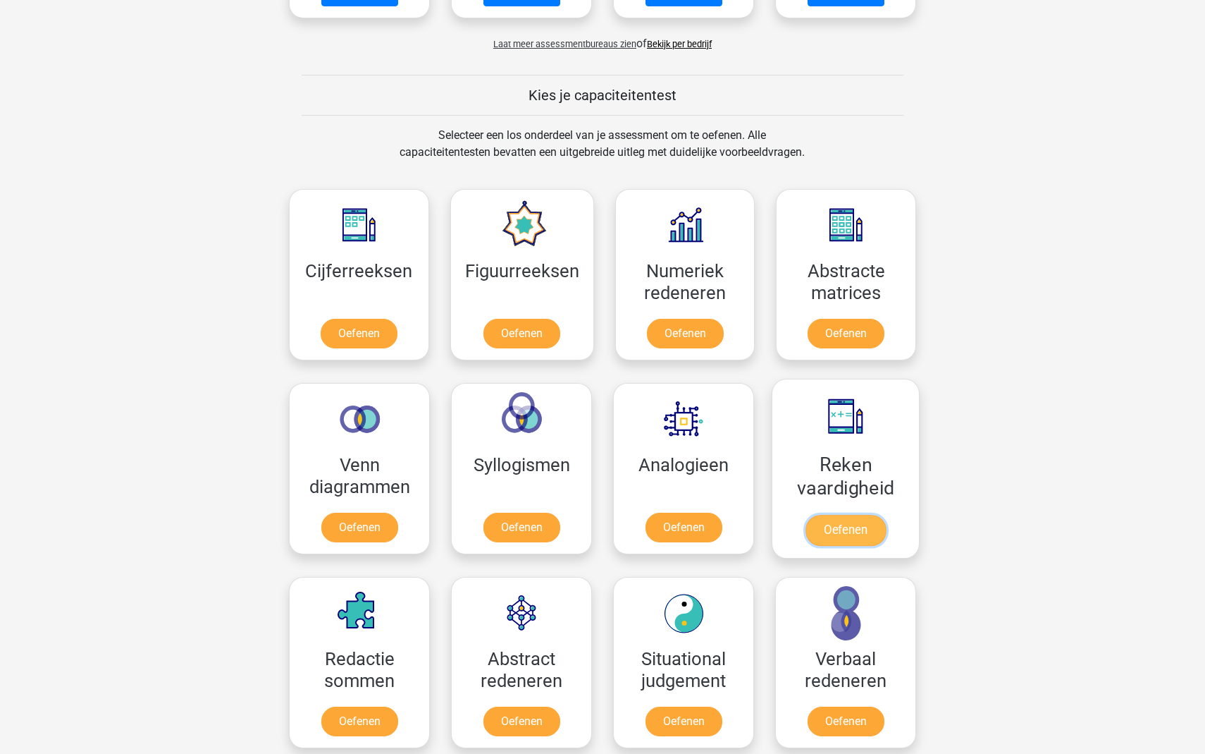
click at [834, 515] on link "Oefenen" at bounding box center [846, 530] width 80 height 31
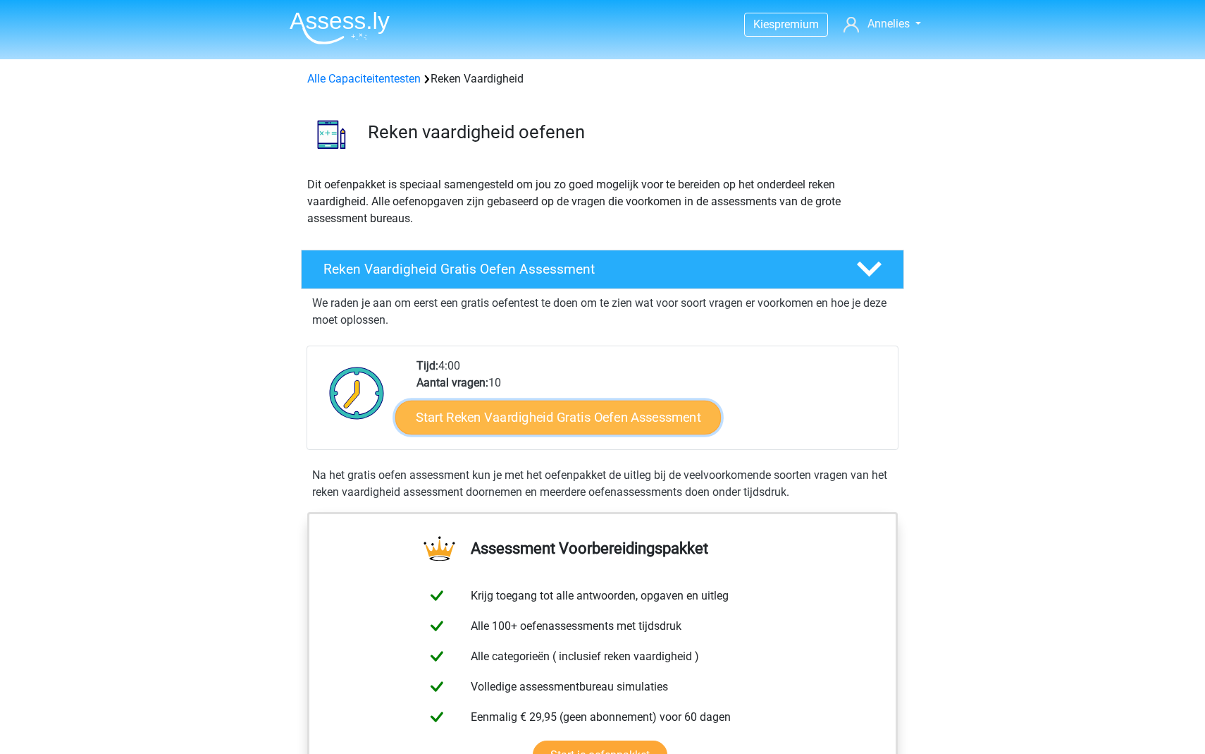
click at [589, 415] on link "Start Reken Vaardigheid Gratis Oefen Assessment" at bounding box center [558, 417] width 326 height 34
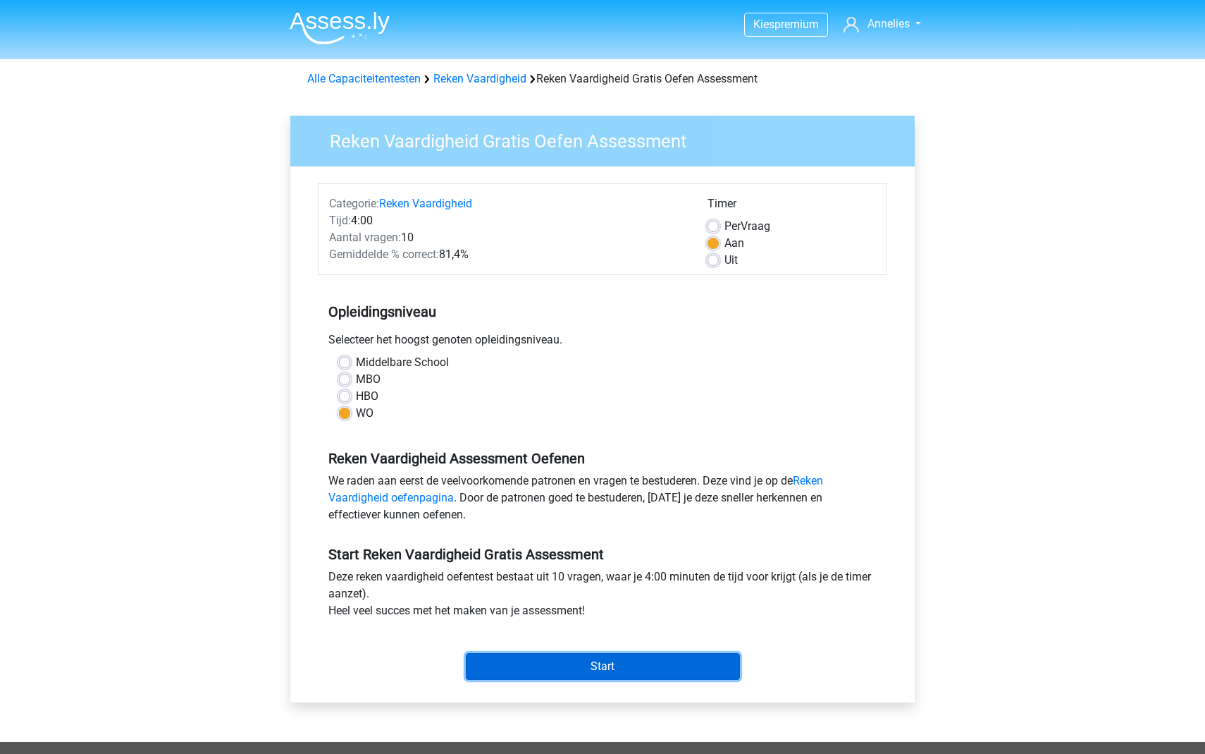
click at [581, 663] on input "Start" at bounding box center [603, 666] width 274 height 27
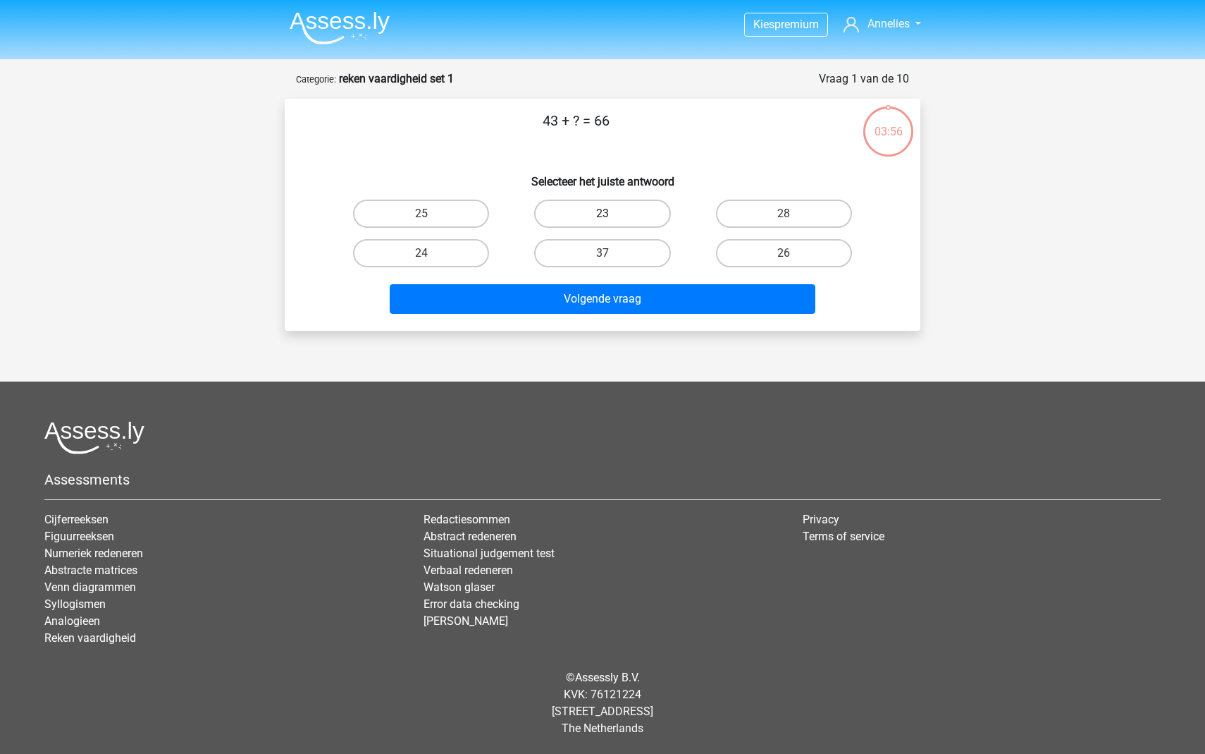
click at [599, 209] on label "23" at bounding box center [602, 213] width 136 height 28
click at [603, 214] on input "23" at bounding box center [607, 218] width 9 height 9
radio input "true"
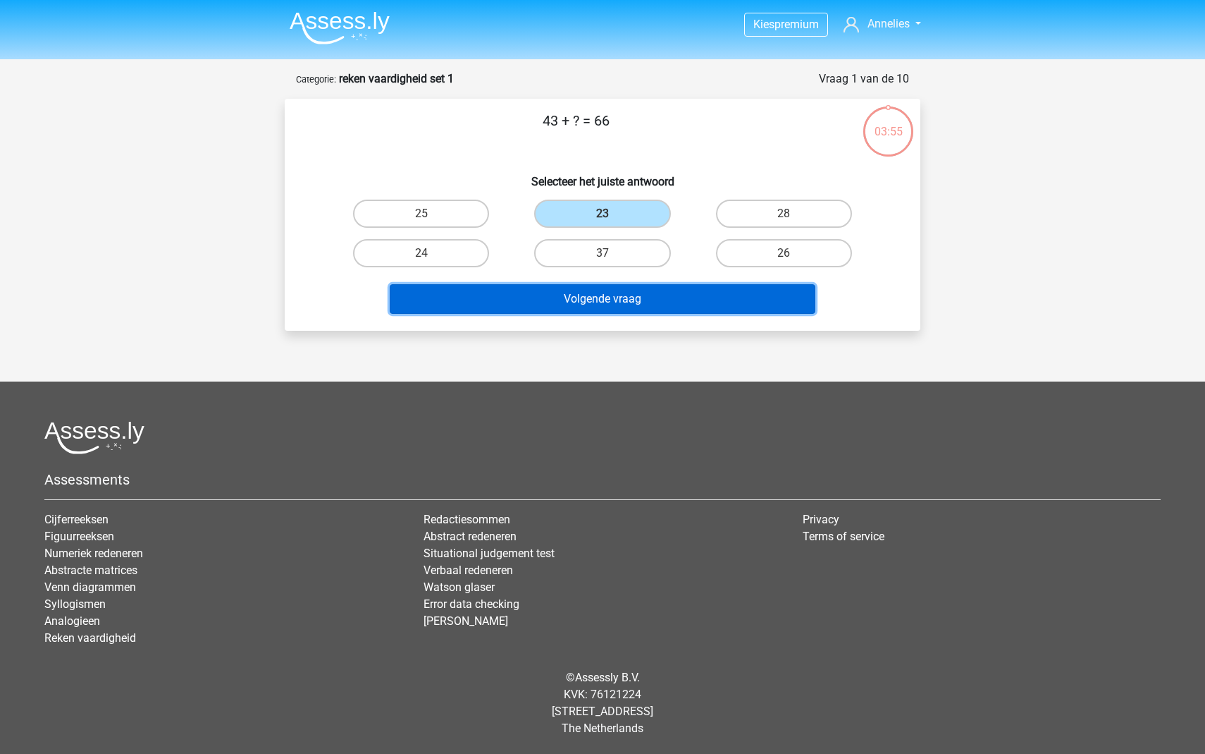
click at [579, 304] on button "Volgende vraag" at bounding box center [603, 299] width 426 height 30
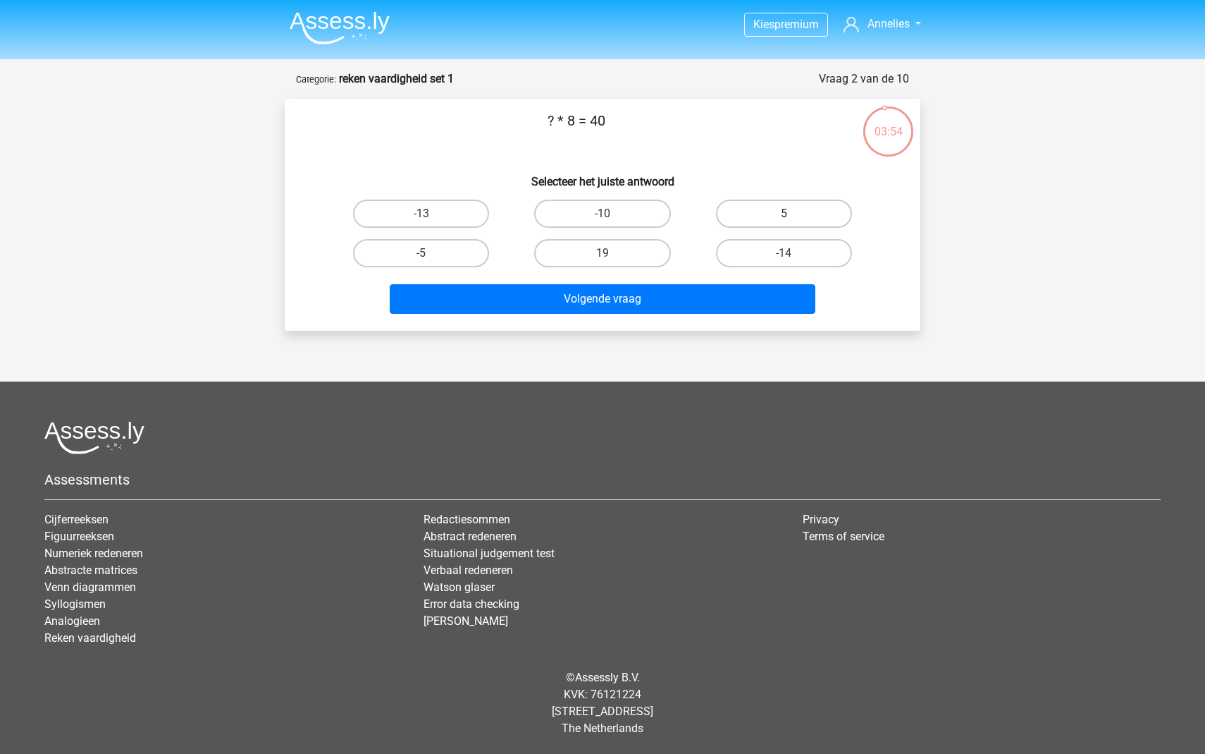
click at [744, 223] on label "5" at bounding box center [784, 213] width 136 height 28
click at [784, 223] on input "5" at bounding box center [788, 218] width 9 height 9
radio input "true"
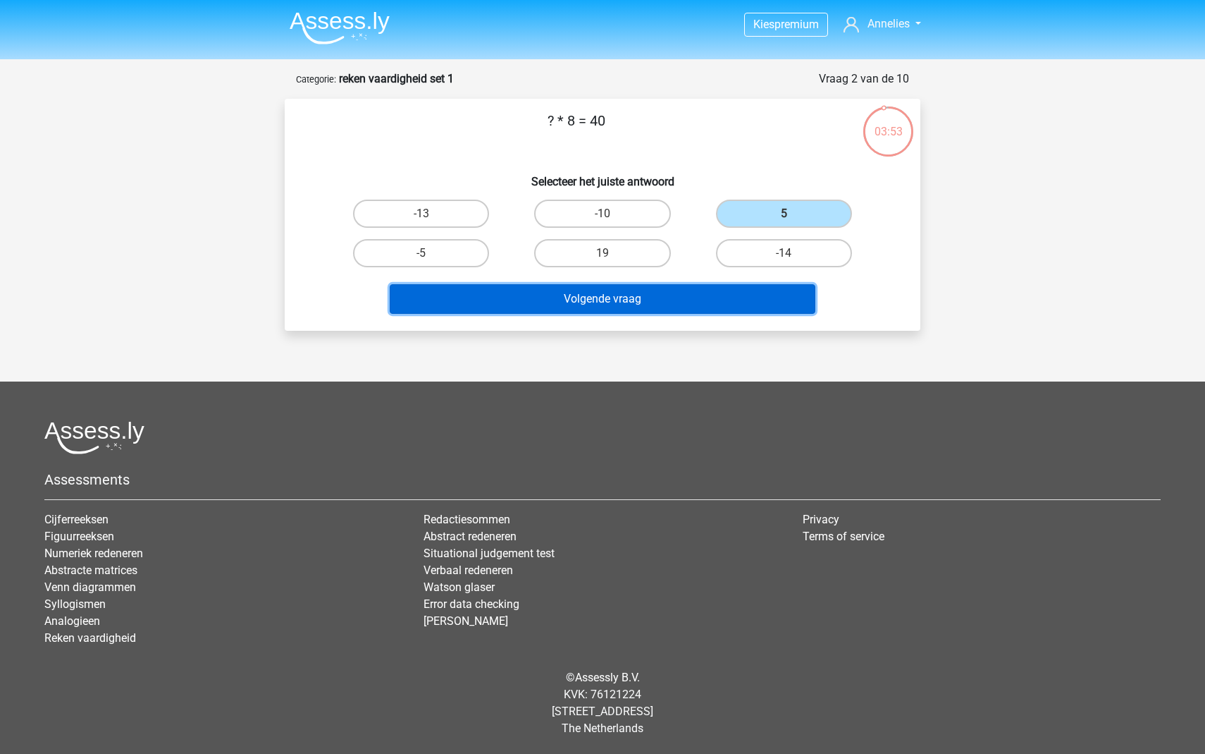
click at [705, 285] on button "Volgende vraag" at bounding box center [603, 299] width 426 height 30
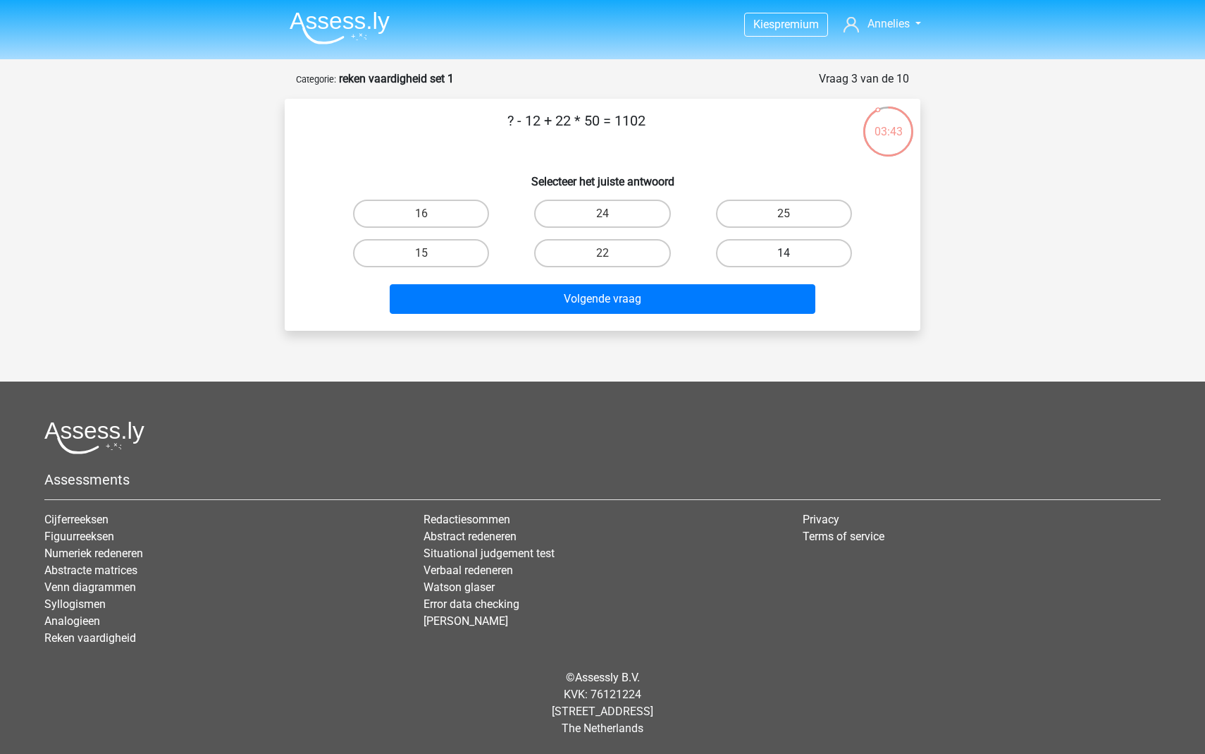
click at [758, 261] on label "14" at bounding box center [784, 253] width 136 height 28
click at [784, 261] on input "14" at bounding box center [788, 257] width 9 height 9
radio input "true"
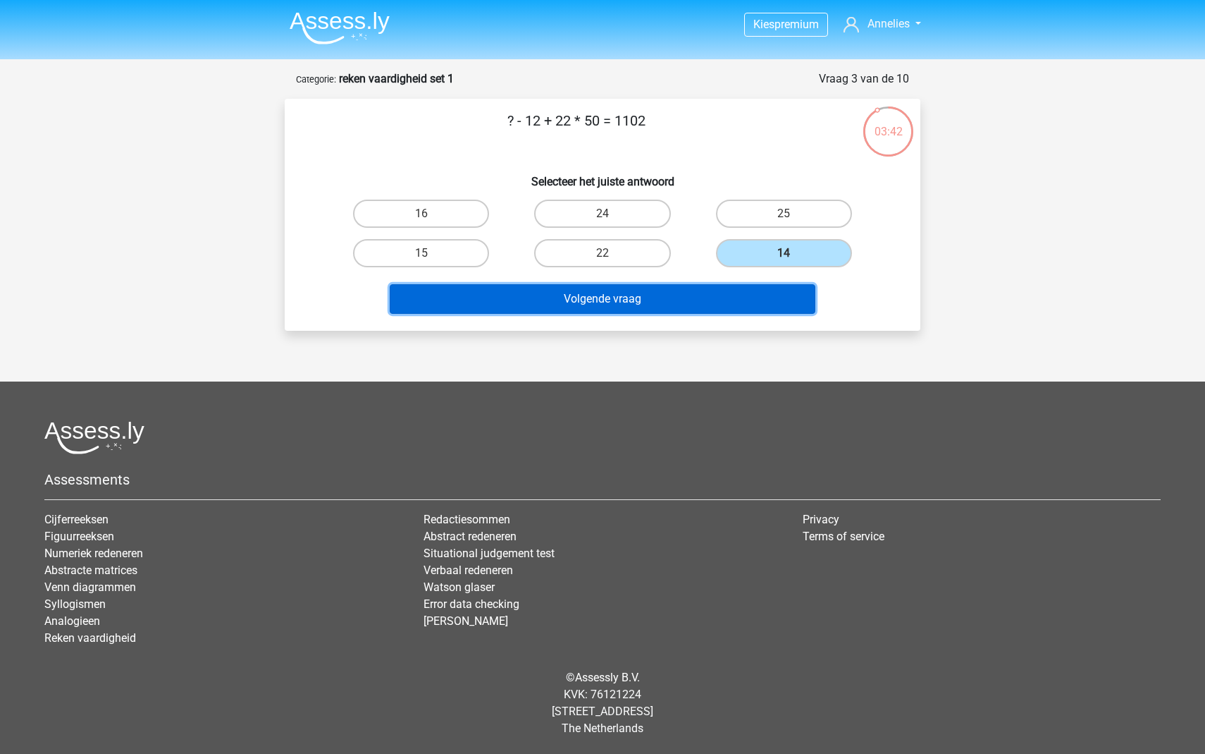
click at [732, 294] on button "Volgende vraag" at bounding box center [603, 299] width 426 height 30
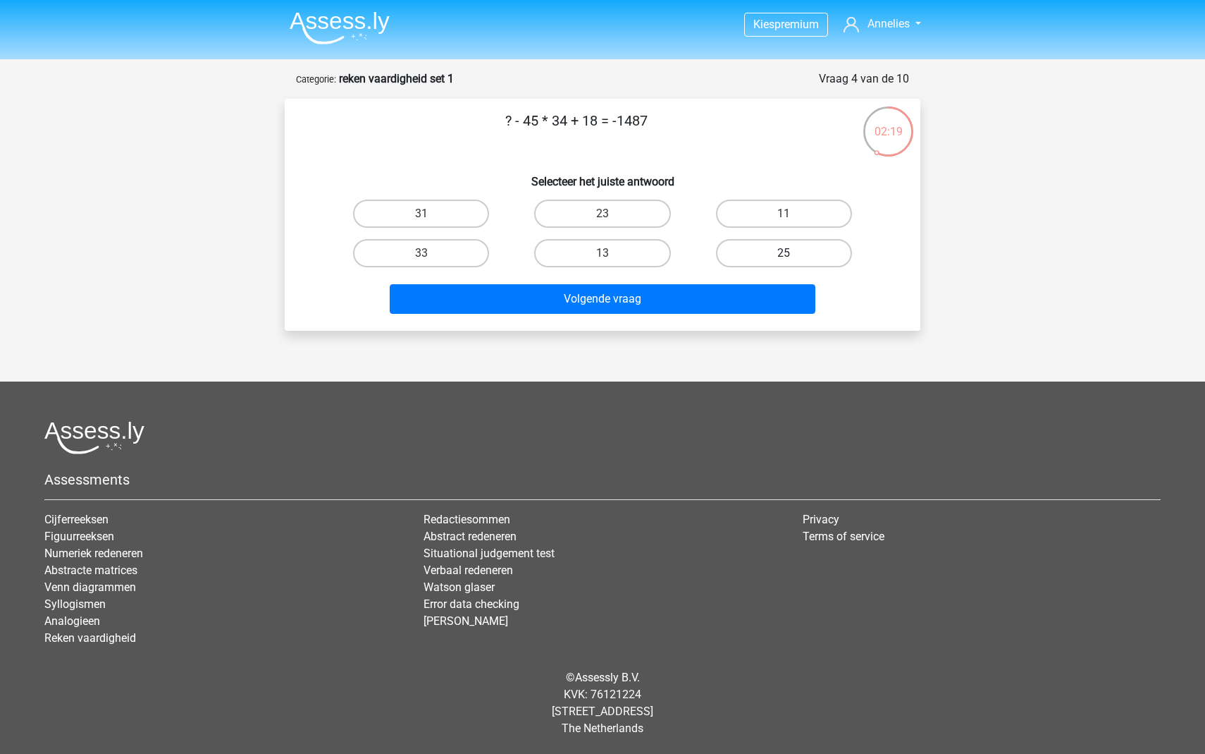
click at [770, 252] on label "25" at bounding box center [784, 253] width 136 height 28
click at [784, 253] on input "25" at bounding box center [788, 257] width 9 height 9
radio input "true"
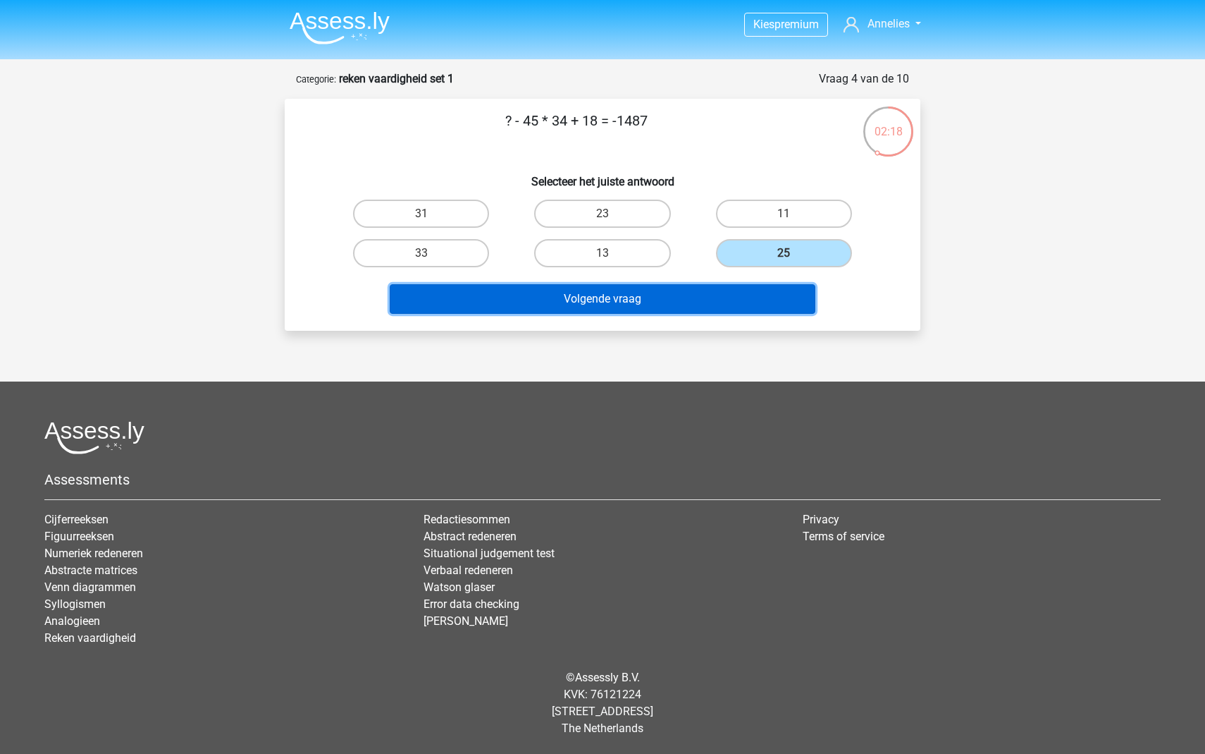
click at [694, 297] on button "Volgende vraag" at bounding box center [603, 299] width 426 height 30
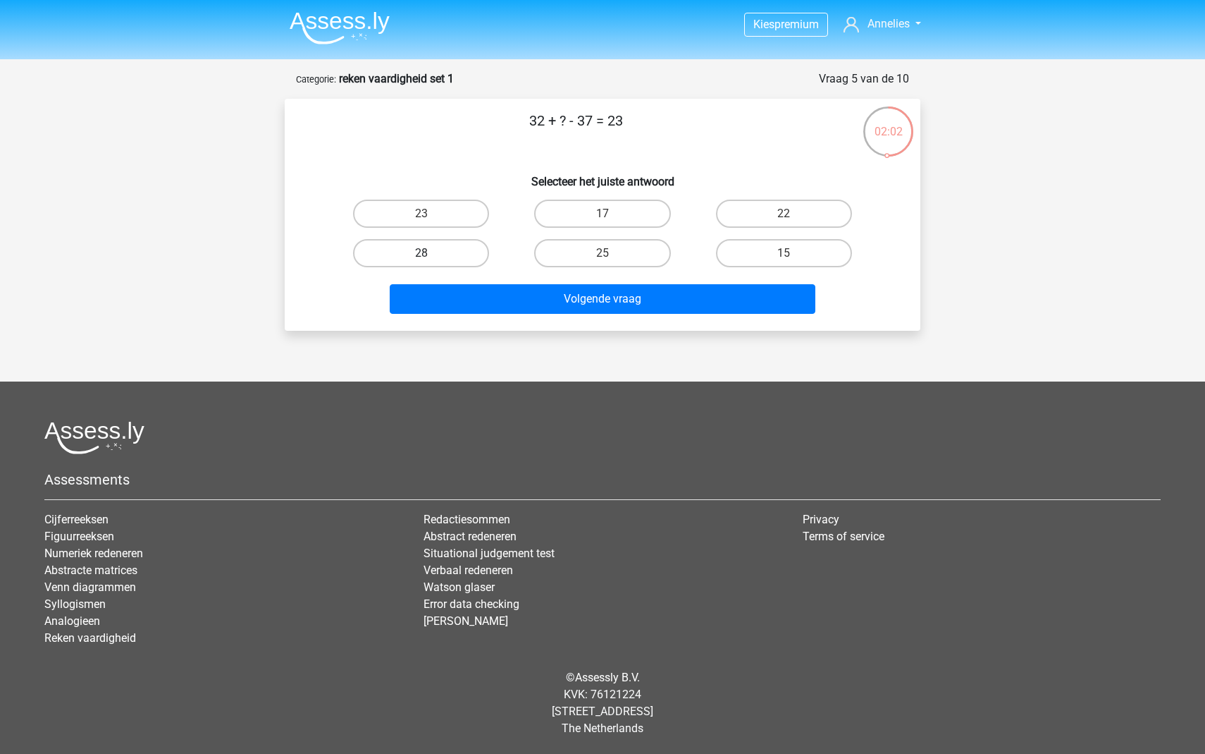
click at [409, 258] on label "28" at bounding box center [421, 253] width 136 height 28
click at [422, 258] on input "28" at bounding box center [426, 257] width 9 height 9
radio input "true"
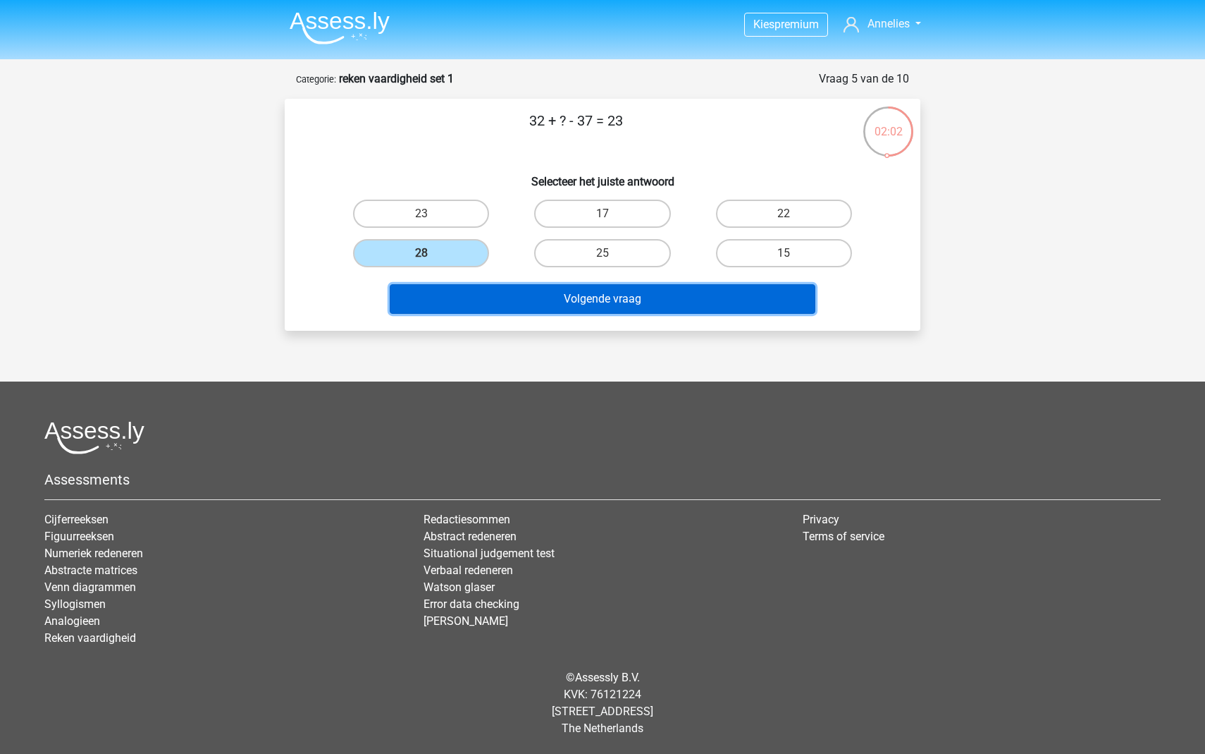
click at [478, 302] on button "Volgende vraag" at bounding box center [603, 299] width 426 height 30
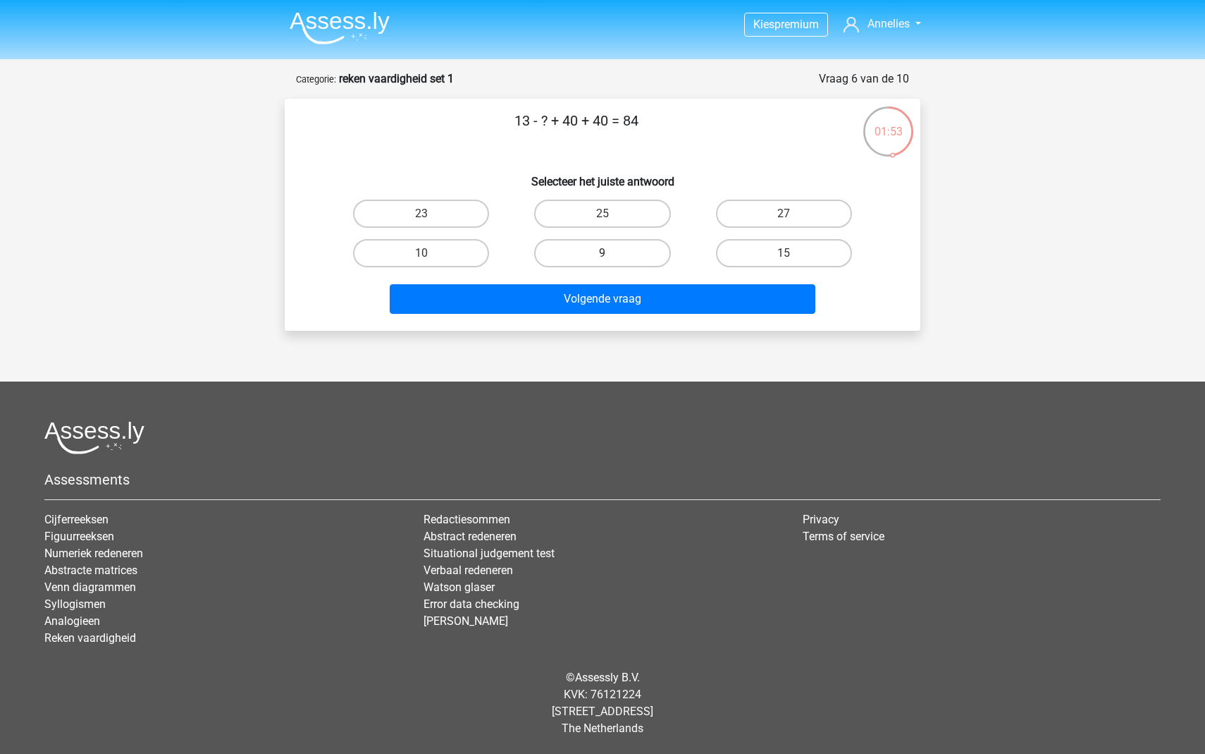
click at [644, 246] on label "9" at bounding box center [602, 253] width 136 height 28
click at [612, 253] on input "9" at bounding box center [607, 257] width 9 height 9
radio input "true"
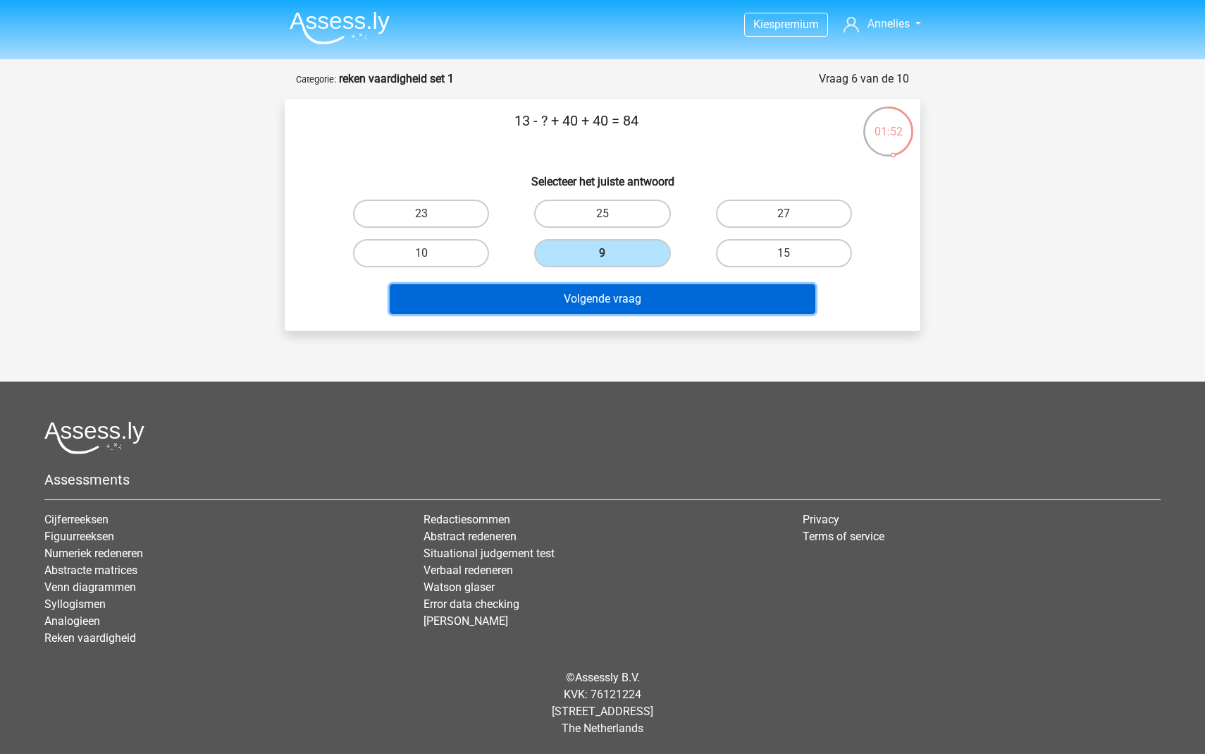
click at [629, 307] on button "Volgende vraag" at bounding box center [603, 299] width 426 height 30
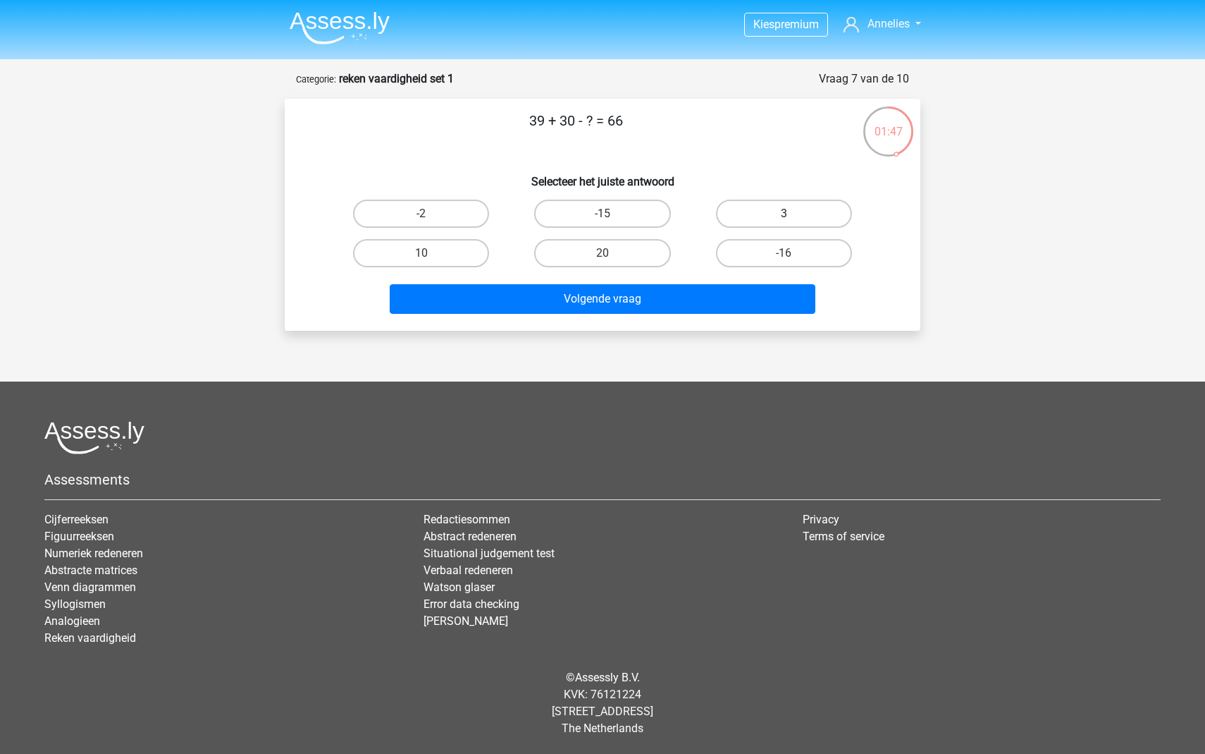
click at [770, 202] on label "3" at bounding box center [784, 213] width 136 height 28
click at [784, 214] on input "3" at bounding box center [788, 218] width 9 height 9
radio input "true"
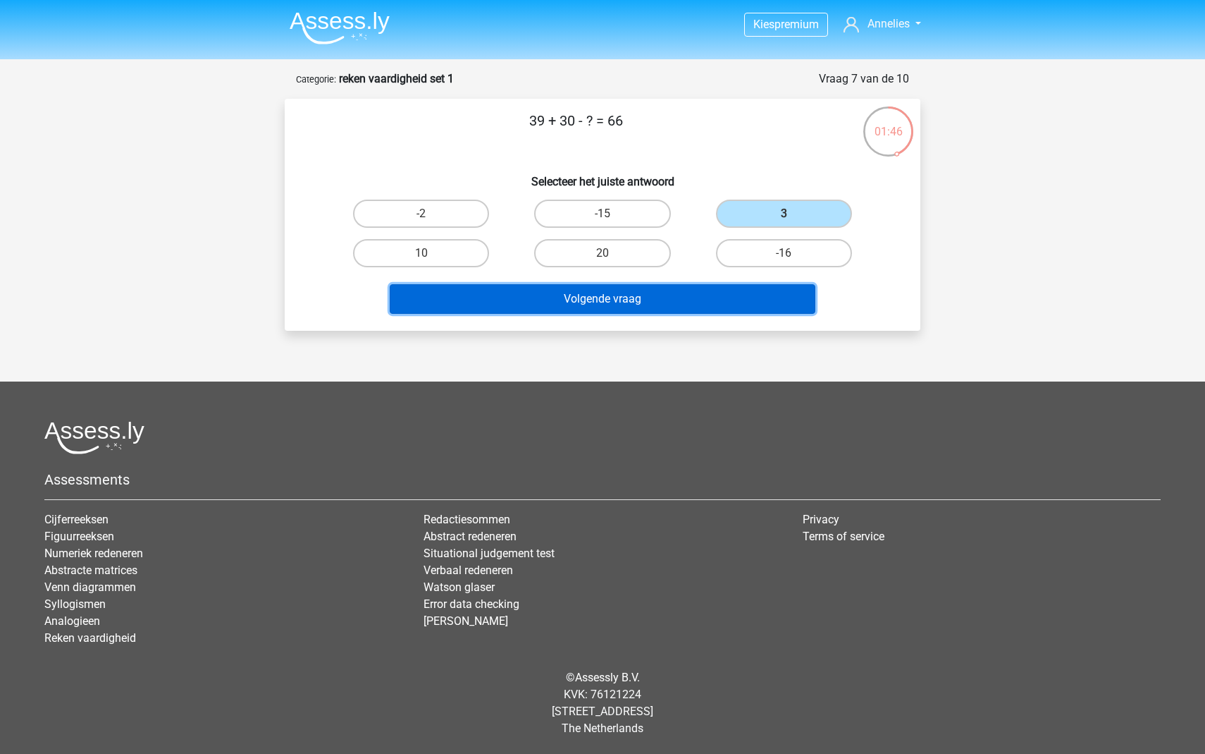
click at [684, 310] on button "Volgende vraag" at bounding box center [603, 299] width 426 height 30
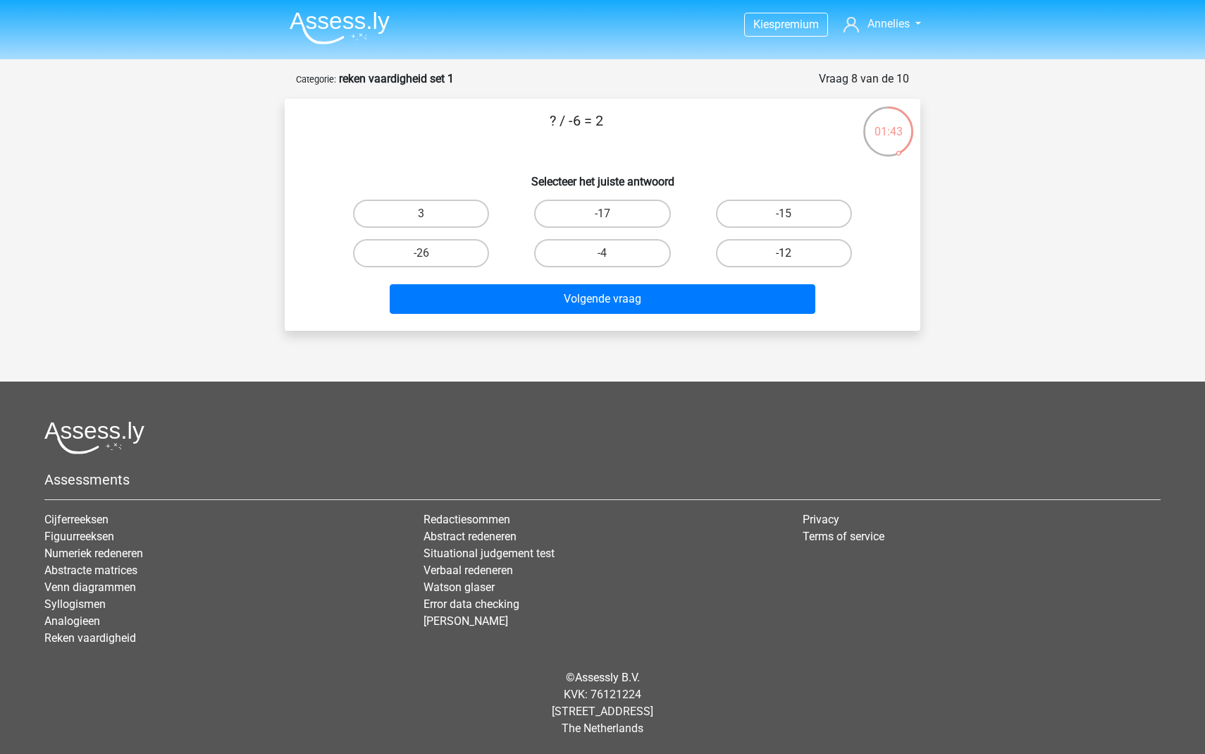
click at [758, 253] on label "-12" at bounding box center [784, 253] width 136 height 28
click at [784, 253] on input "-12" at bounding box center [788, 257] width 9 height 9
radio input "true"
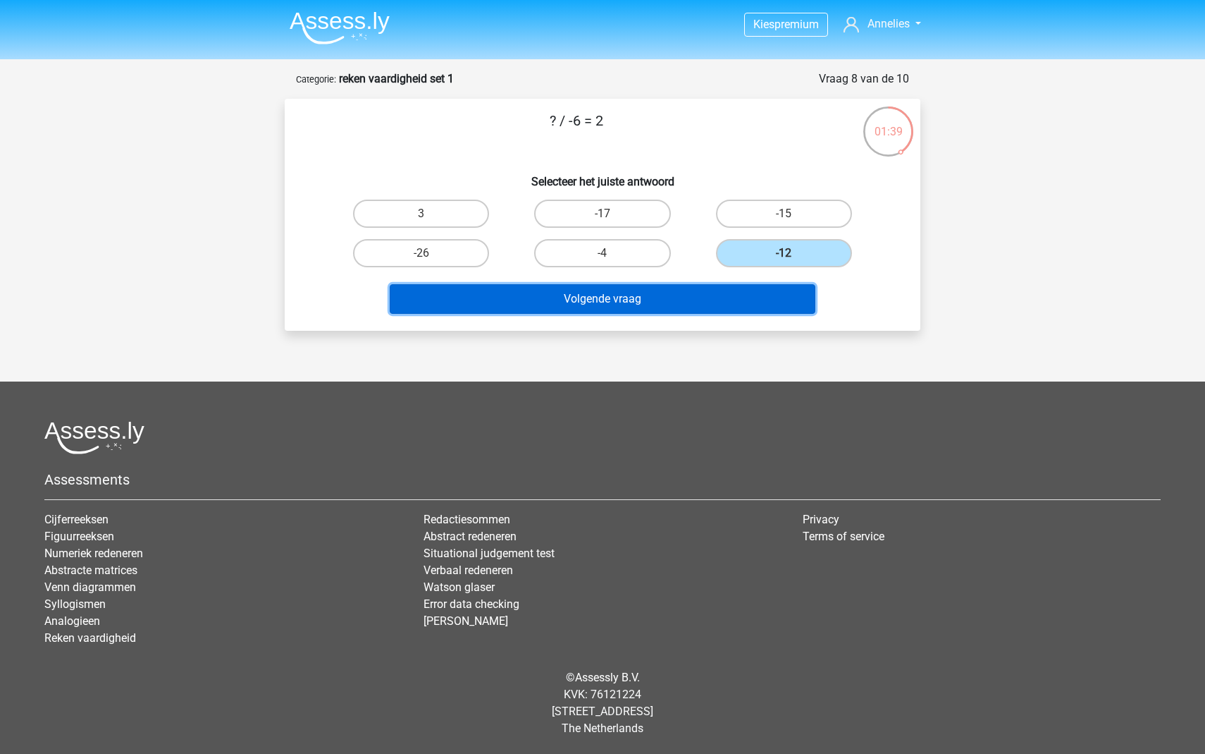
click at [681, 302] on button "Volgende vraag" at bounding box center [603, 299] width 426 height 30
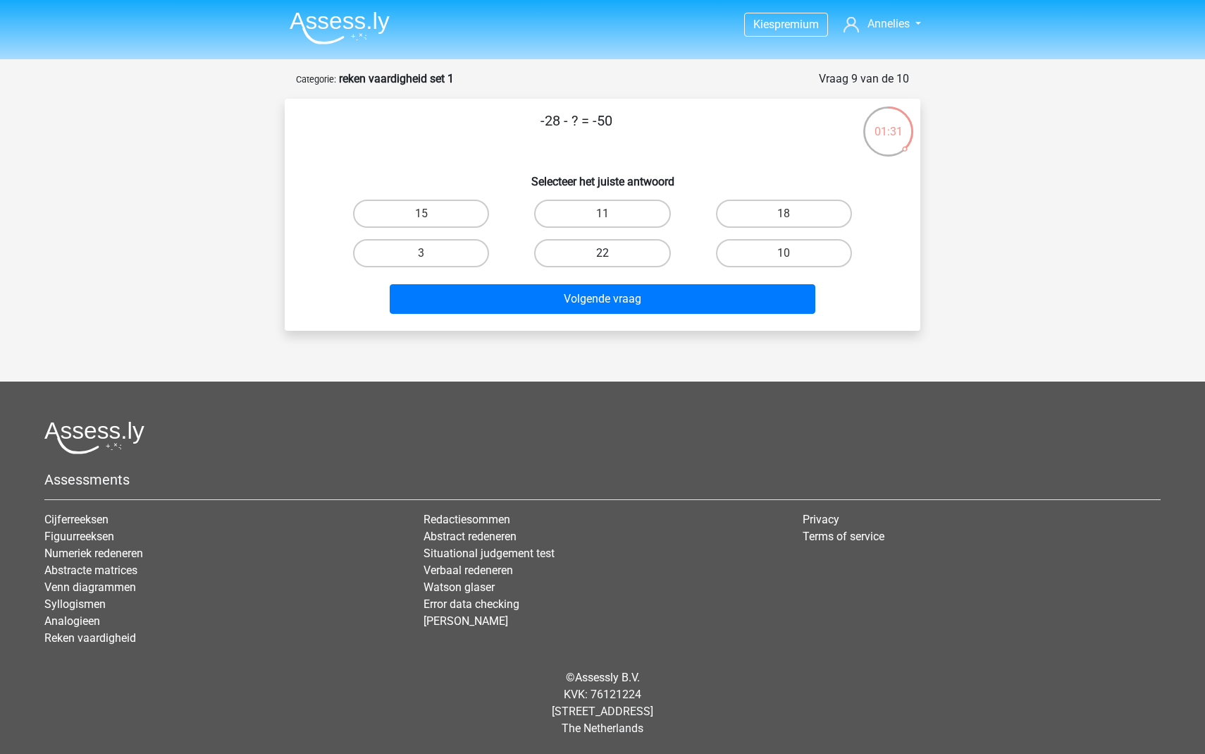
click at [632, 255] on label "22" at bounding box center [602, 253] width 136 height 28
click at [612, 255] on input "22" at bounding box center [607, 257] width 9 height 9
radio input "true"
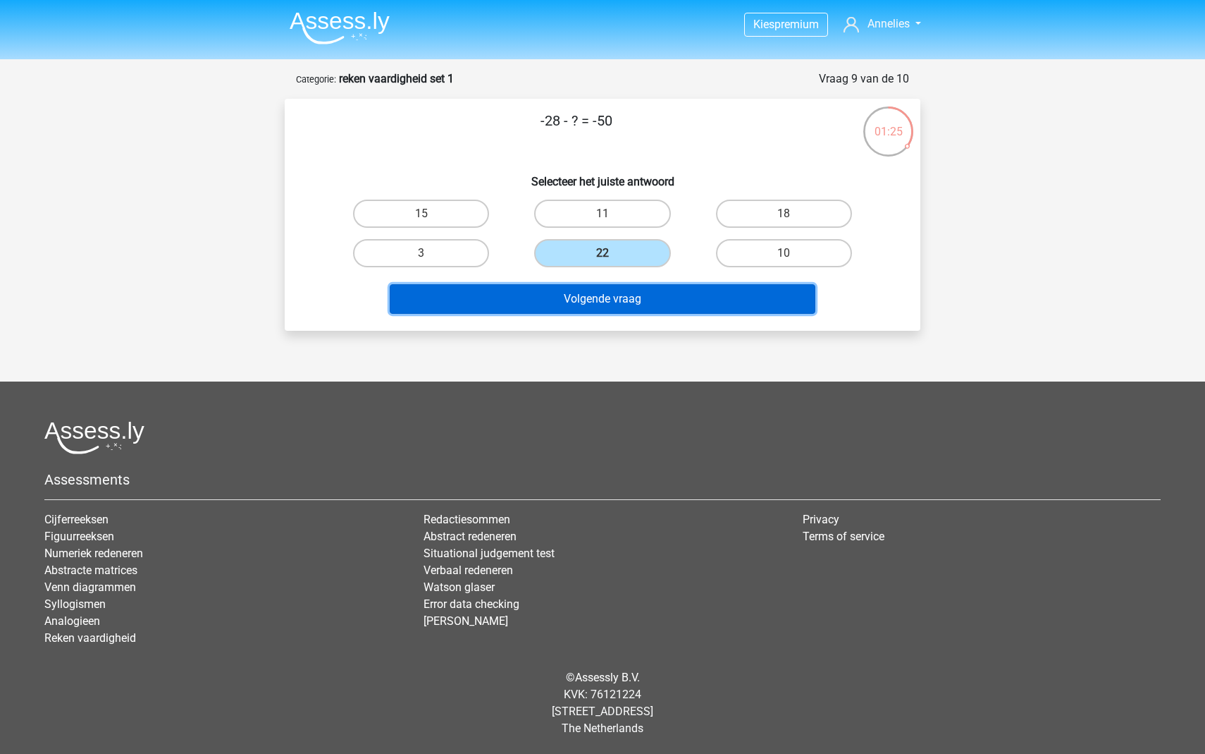
click at [616, 299] on button "Volgende vraag" at bounding box center [603, 299] width 426 height 30
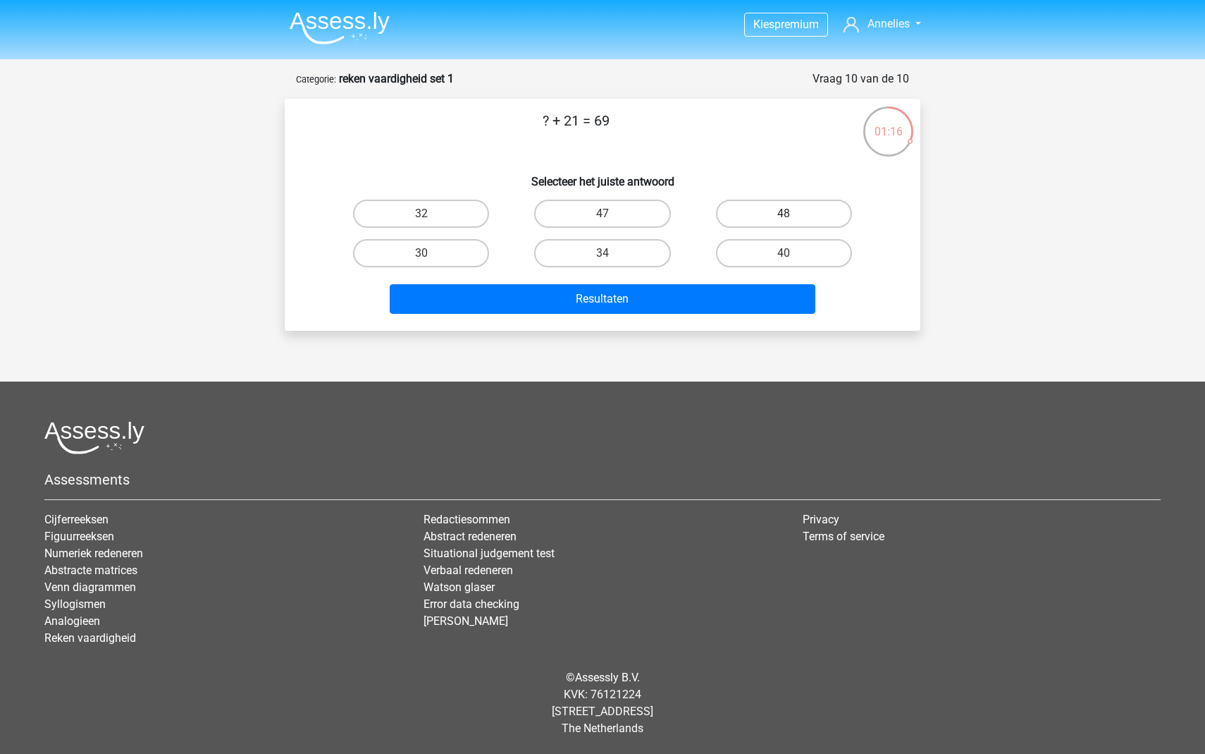
click at [761, 212] on label "48" at bounding box center [784, 213] width 136 height 28
click at [784, 214] on input "48" at bounding box center [788, 218] width 9 height 9
radio input "true"
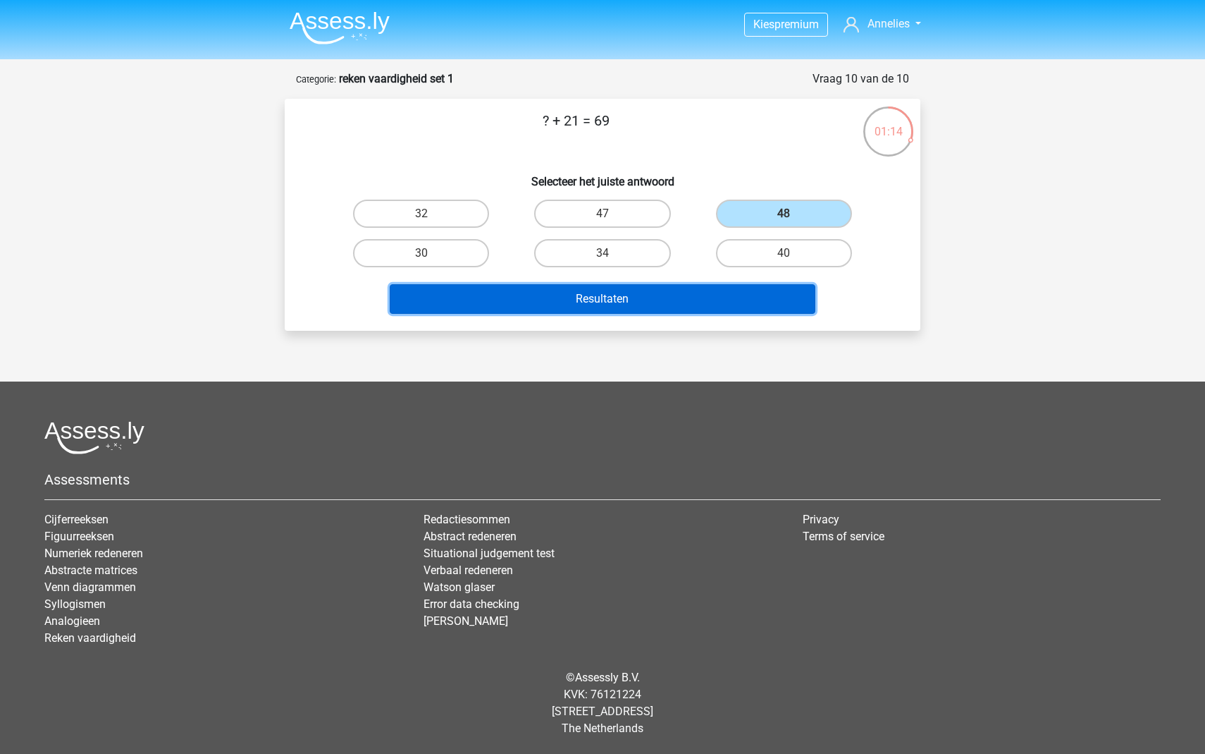
click at [649, 297] on button "Resultaten" at bounding box center [603, 299] width 426 height 30
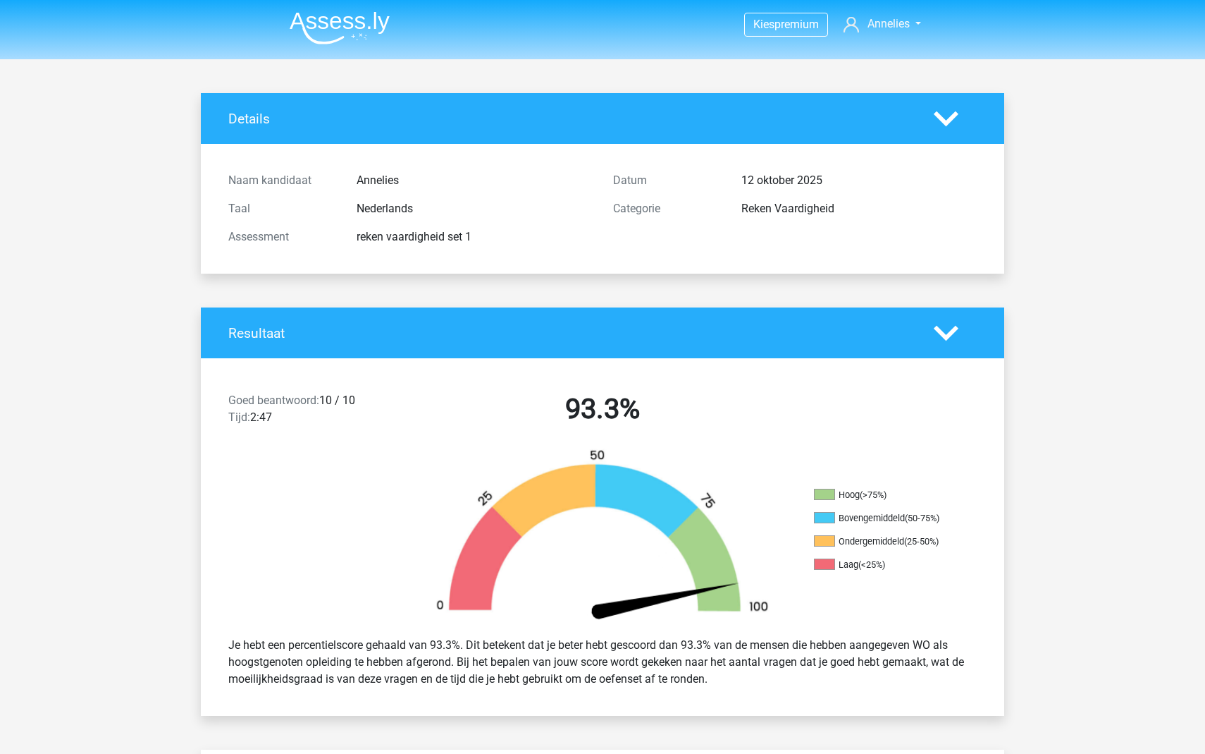
click at [356, 29] on img at bounding box center [340, 27] width 100 height 33
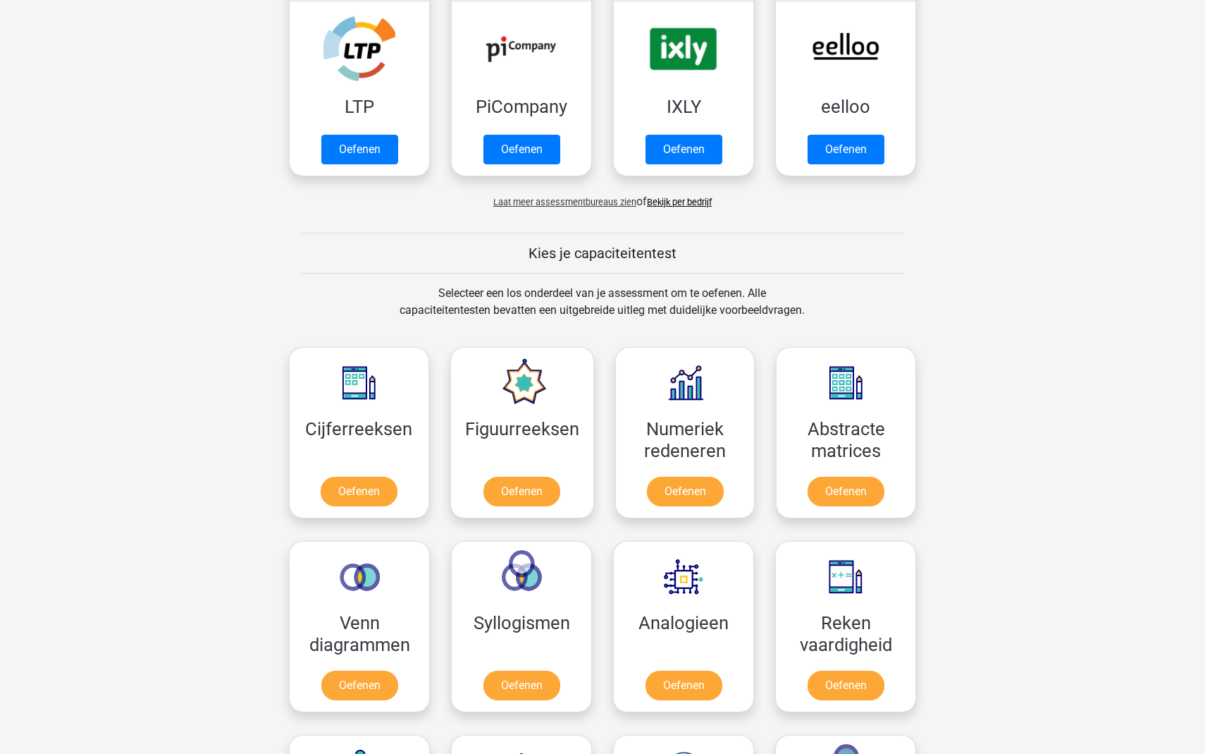
scroll to position [514, 0]
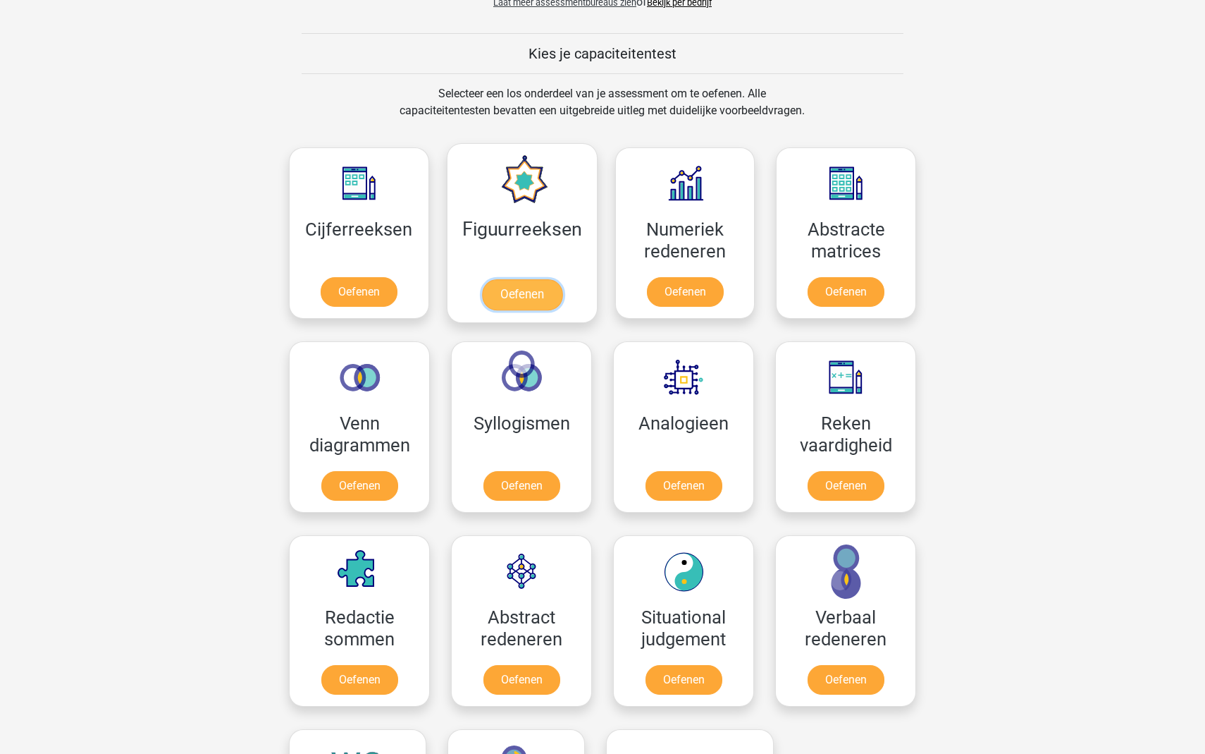
click at [534, 279] on link "Oefenen" at bounding box center [521, 294] width 80 height 31
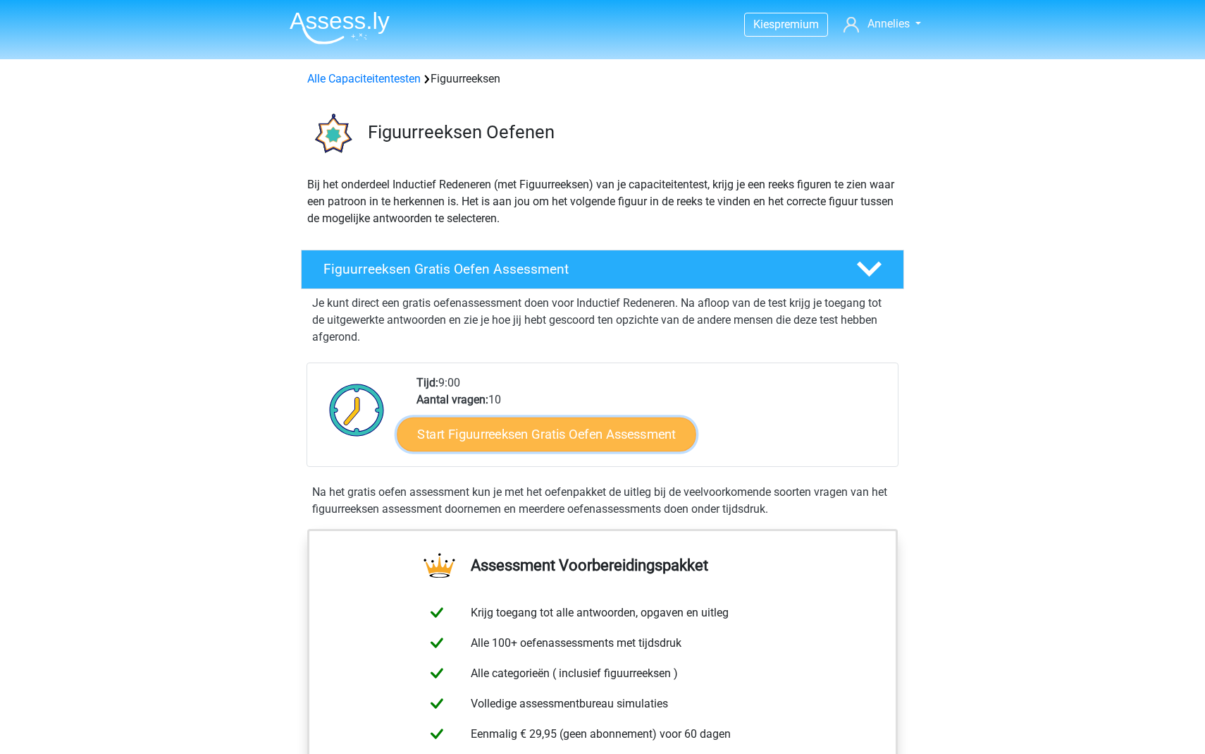
click at [541, 436] on link "Start Figuurreeksen Gratis Oefen Assessment" at bounding box center [547, 434] width 299 height 34
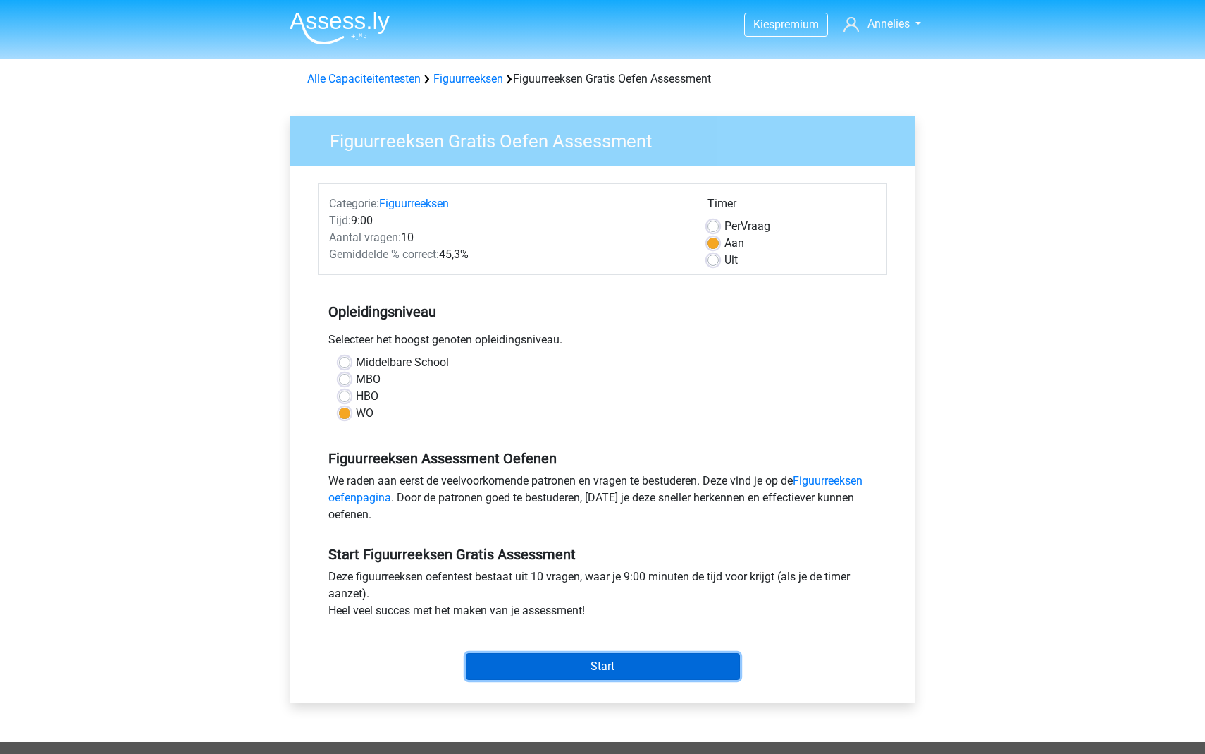
click at [651, 665] on input "Start" at bounding box center [603, 666] width 274 height 27
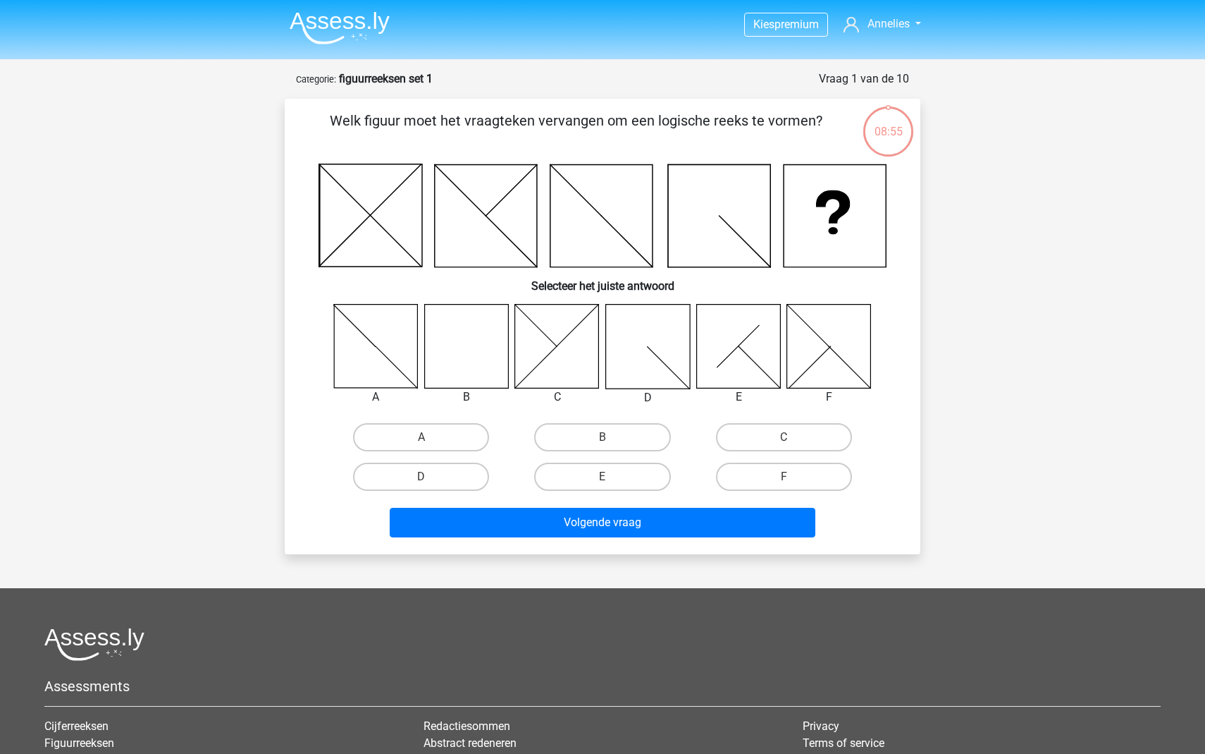
click at [467, 361] on icon at bounding box center [466, 346] width 84 height 84
click at [595, 438] on label "B" at bounding box center [602, 437] width 136 height 28
click at [603, 438] on input "B" at bounding box center [607, 441] width 9 height 9
radio input "true"
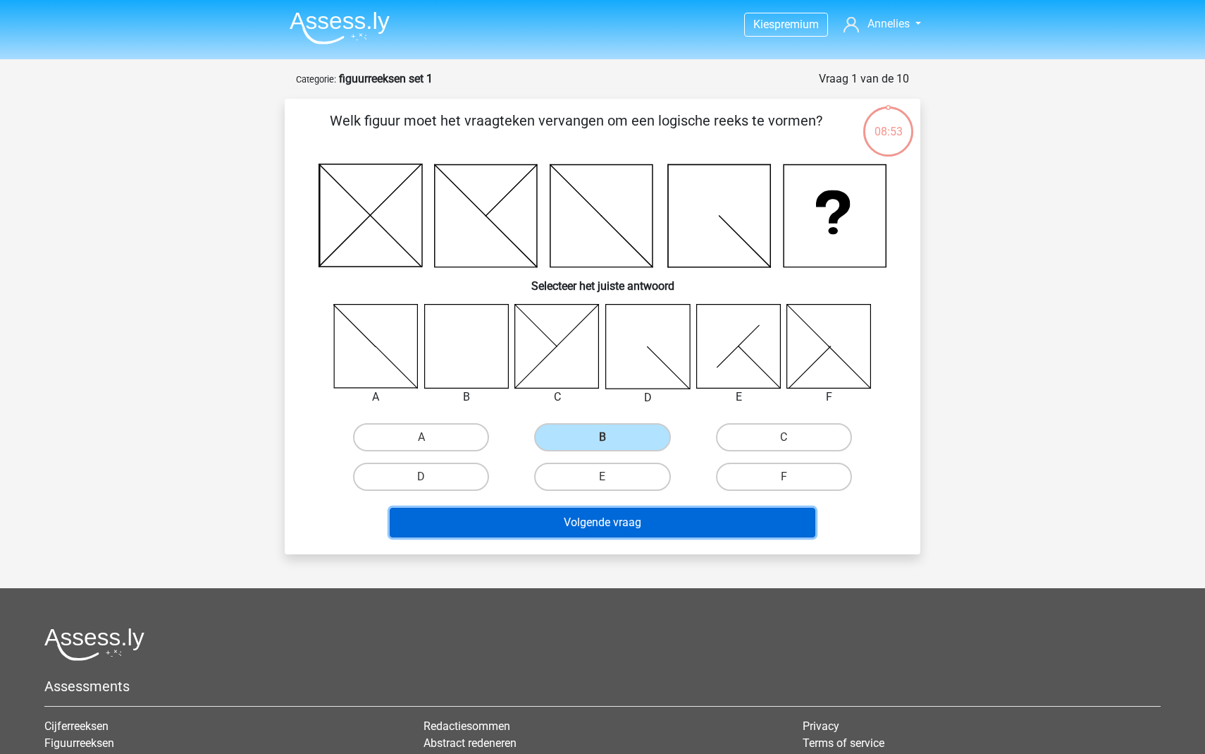
click at [610, 516] on button "Volgende vraag" at bounding box center [603, 523] width 426 height 30
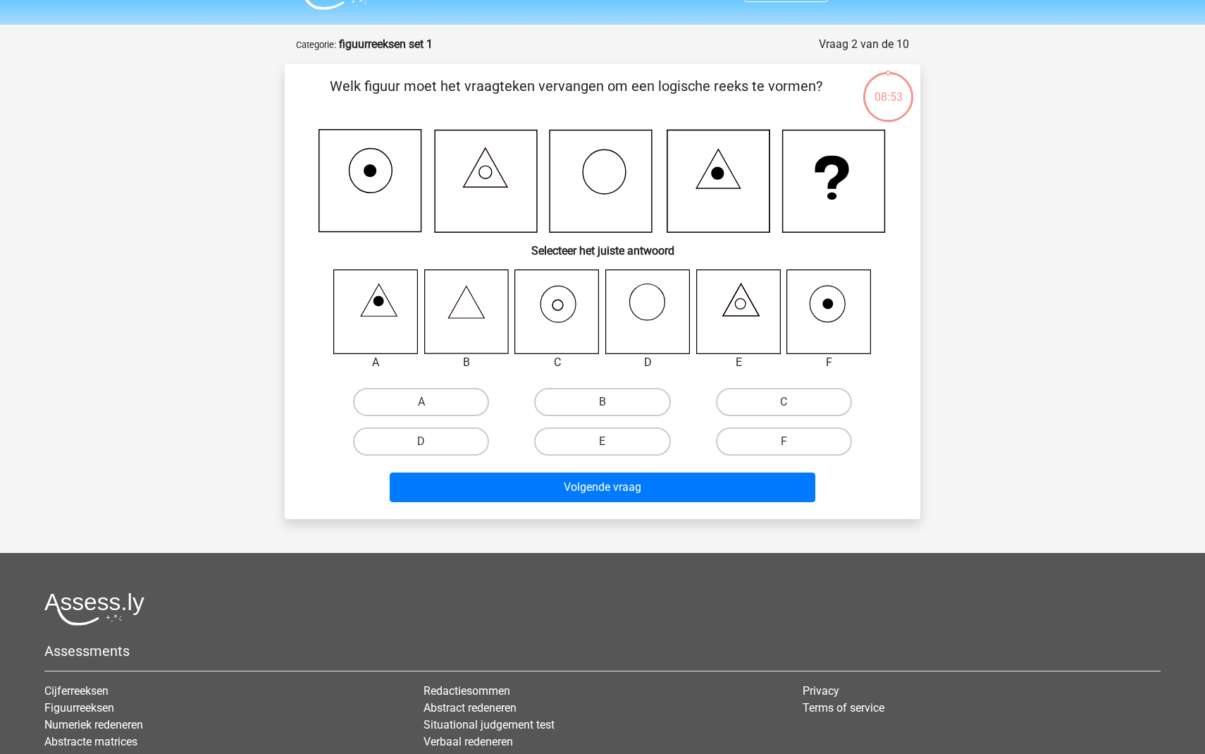
scroll to position [70, 0]
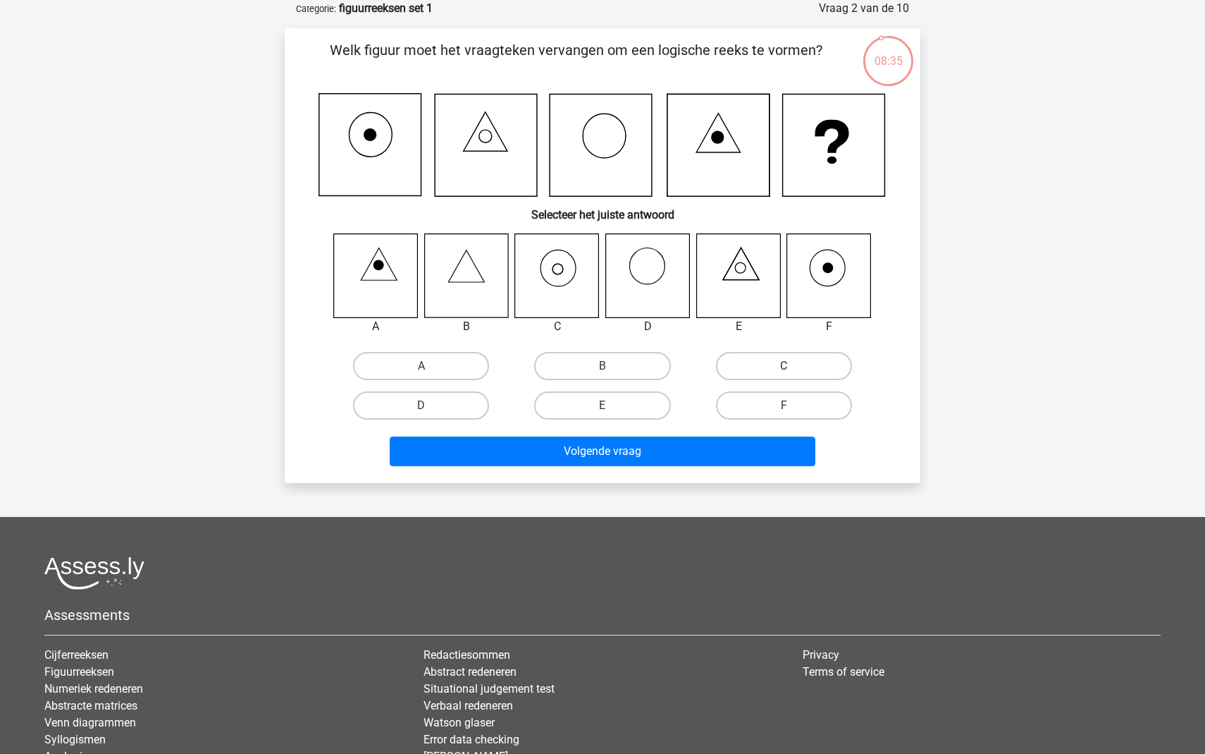
click at [787, 365] on label "C" at bounding box center [784, 366] width 136 height 28
click at [787, 366] on input "C" at bounding box center [788, 370] width 9 height 9
radio input "true"
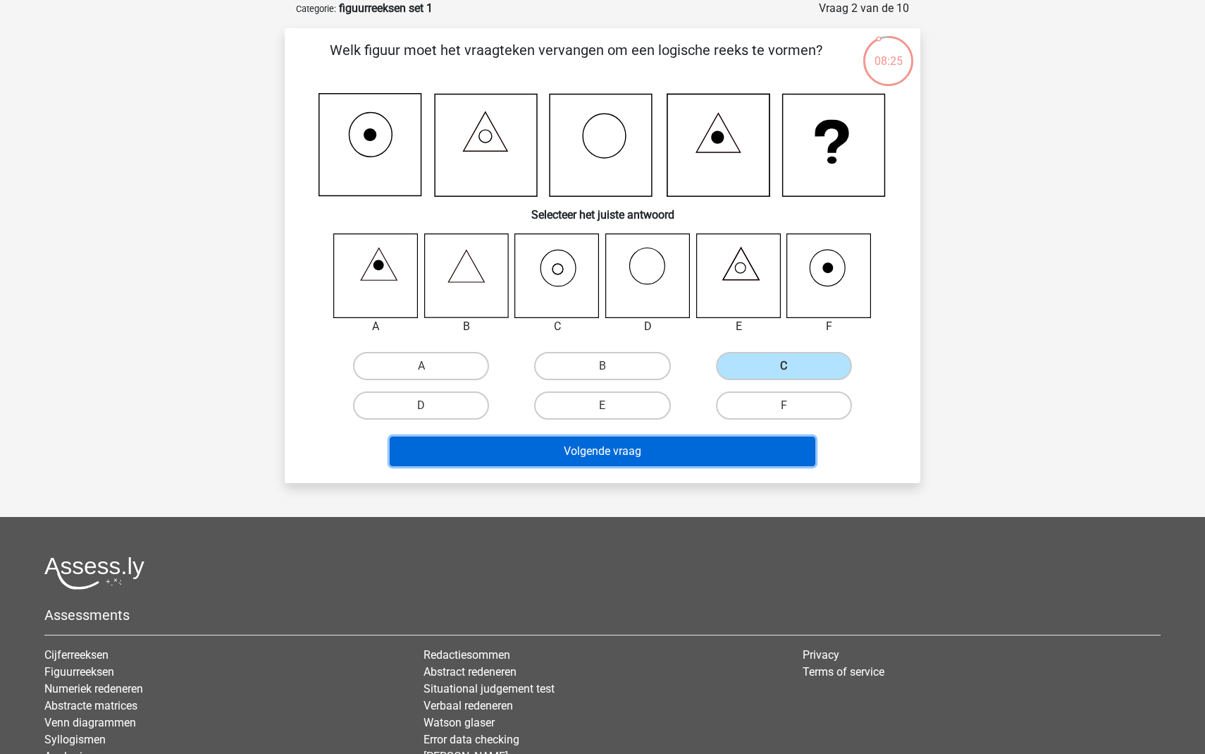
click at [608, 461] on button "Volgende vraag" at bounding box center [603, 451] width 426 height 30
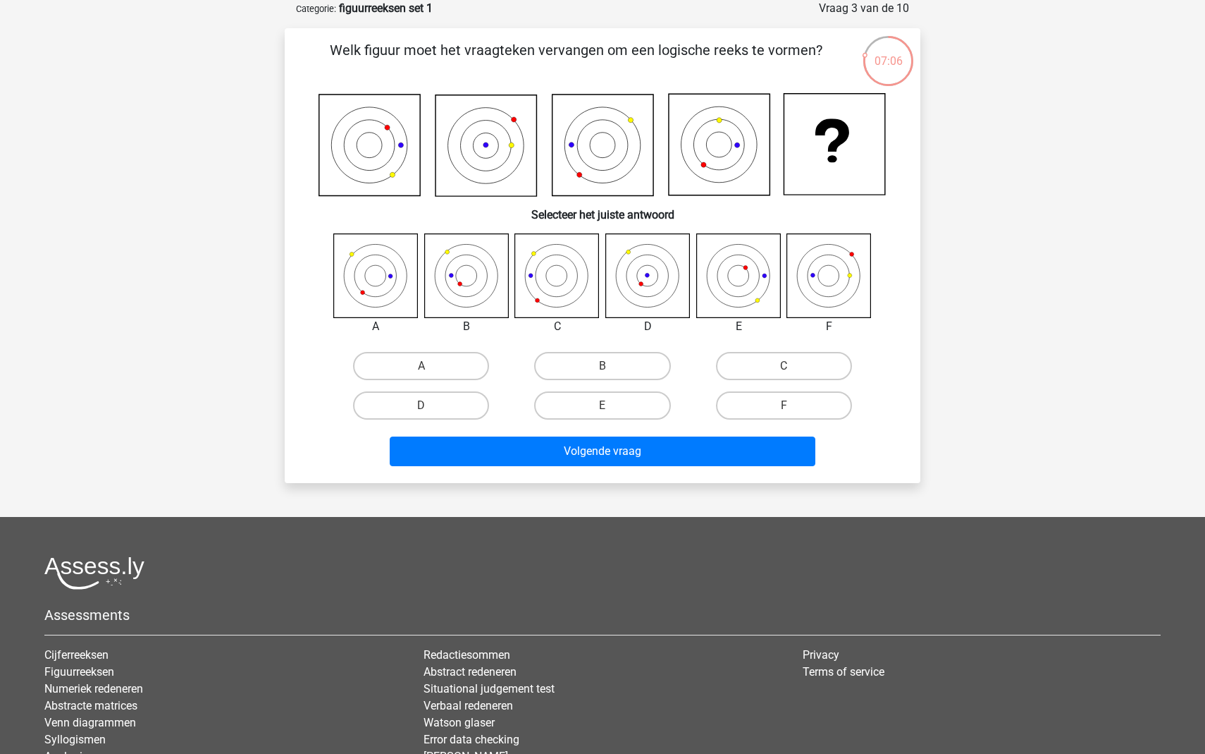
click at [735, 277] on icon at bounding box center [738, 275] width 84 height 84
click at [630, 399] on label "E" at bounding box center [602, 405] width 136 height 28
click at [612, 405] on input "E" at bounding box center [607, 409] width 9 height 9
radio input "true"
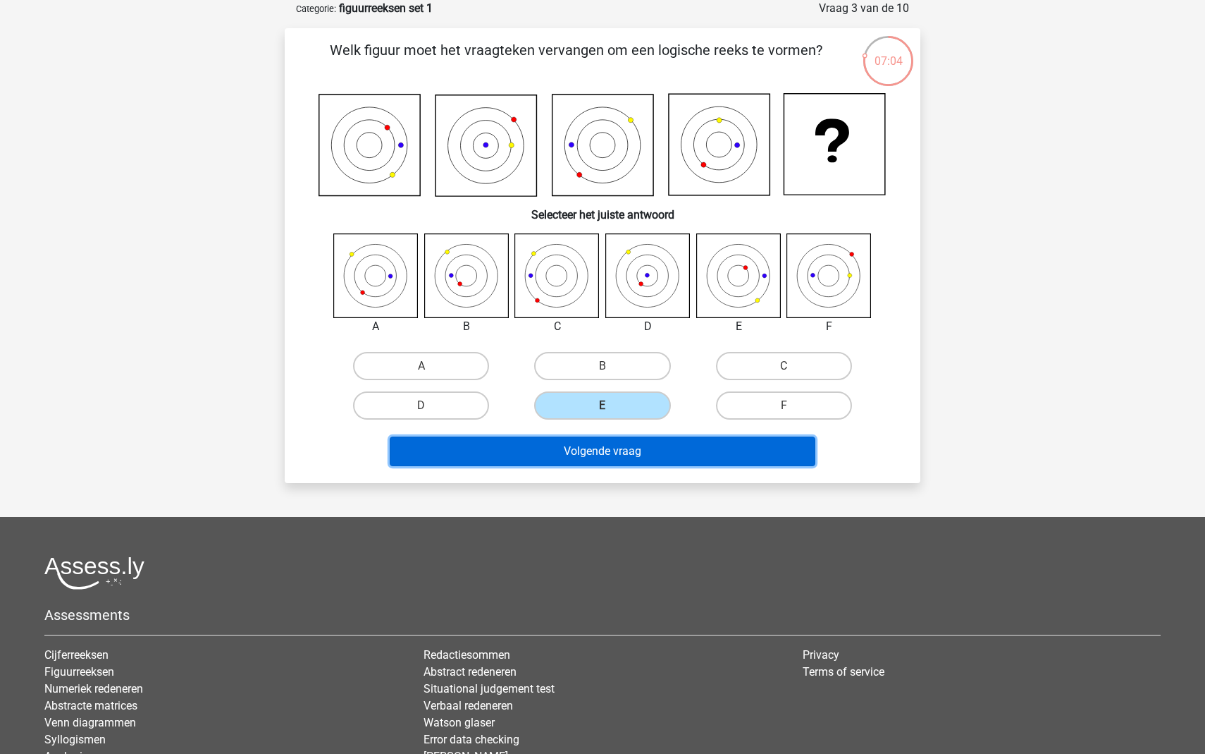
click at [627, 448] on button "Volgende vraag" at bounding box center [603, 451] width 426 height 30
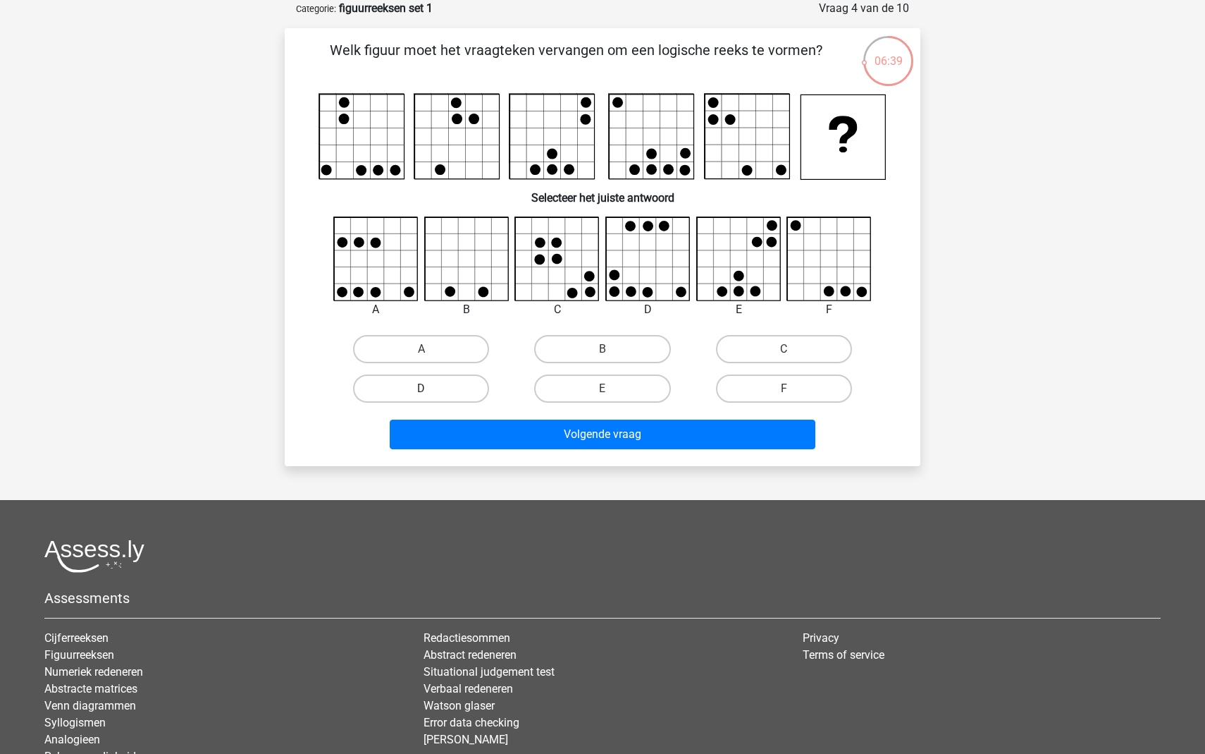
click at [430, 387] on label "D" at bounding box center [421, 388] width 136 height 28
click at [430, 388] on input "D" at bounding box center [426, 392] width 9 height 9
radio input "true"
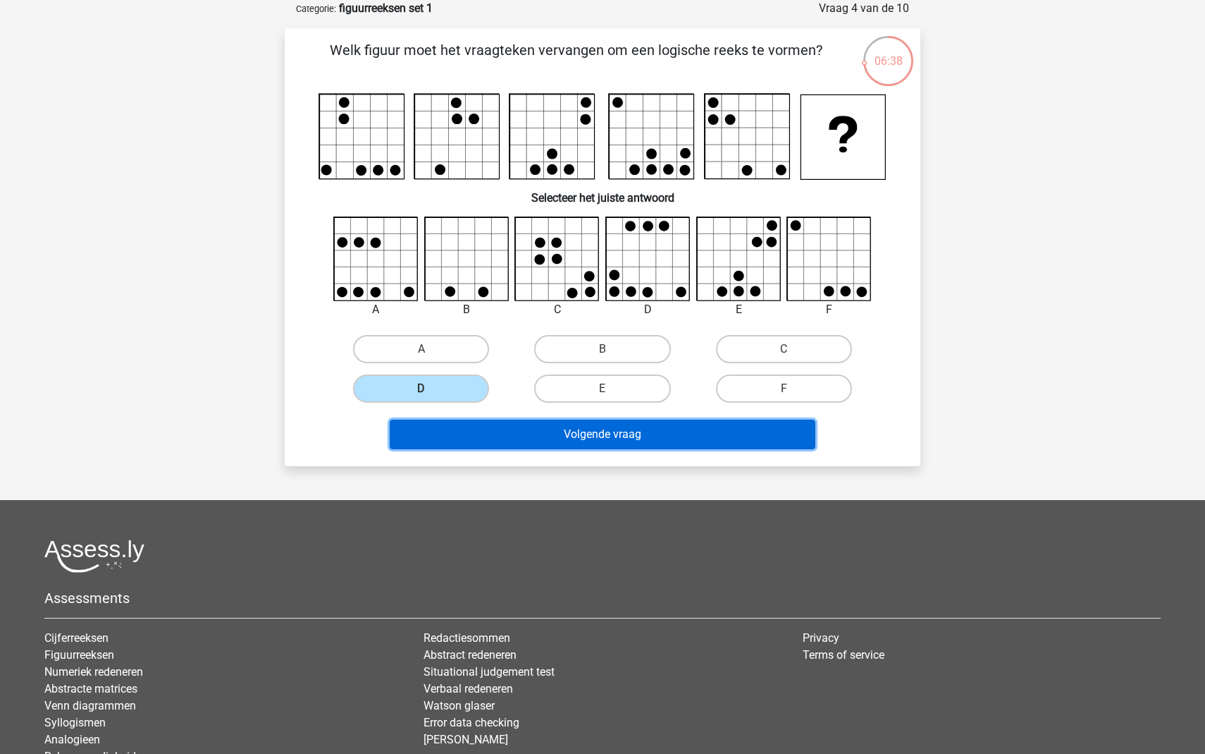
click at [552, 431] on button "Volgende vraag" at bounding box center [603, 434] width 426 height 30
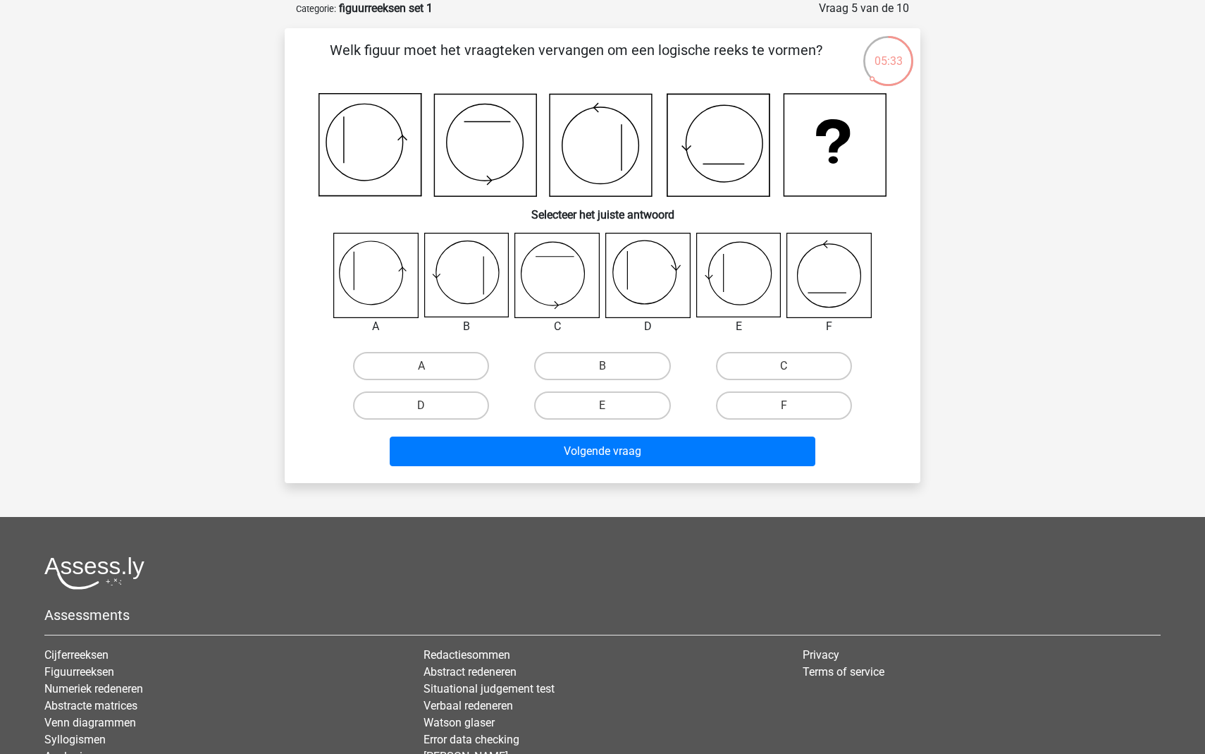
click at [373, 283] on icon at bounding box center [376, 275] width 84 height 84
click at [393, 374] on label "A" at bounding box center [421, 366] width 136 height 28
click at [422, 374] on input "A" at bounding box center [426, 370] width 9 height 9
radio input "true"
click at [471, 470] on div "Volgende vraag" at bounding box center [603, 453] width 544 height 35
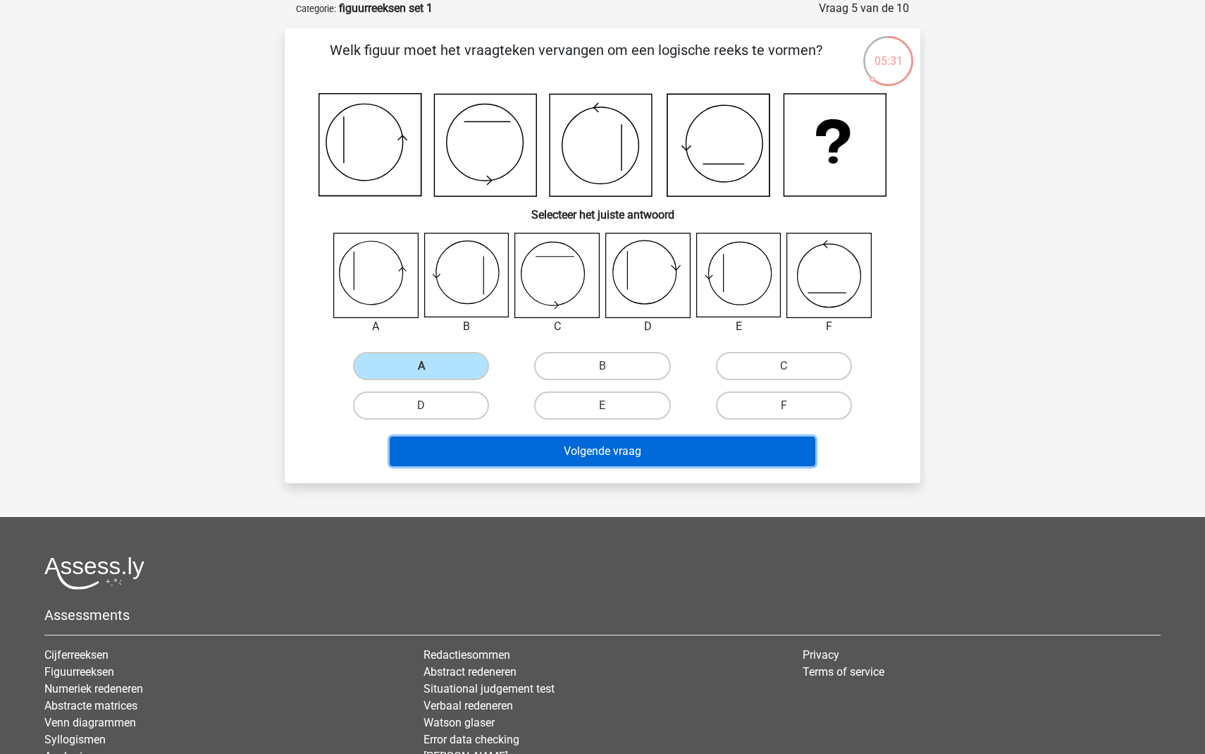
click at [493, 460] on button "Volgende vraag" at bounding box center [603, 451] width 426 height 30
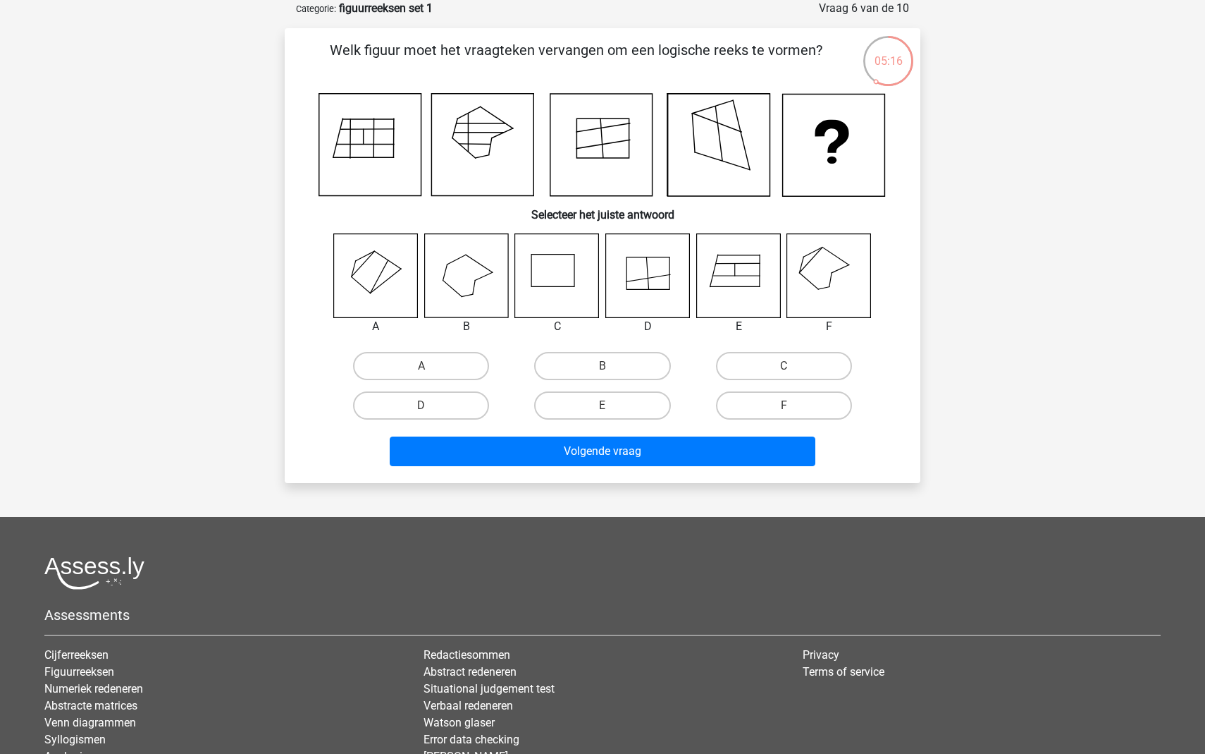
click at [821, 264] on icon at bounding box center [829, 275] width 84 height 84
click at [781, 402] on label "F" at bounding box center [784, 405] width 136 height 28
click at [784, 405] on input "F" at bounding box center [788, 409] width 9 height 9
radio input "true"
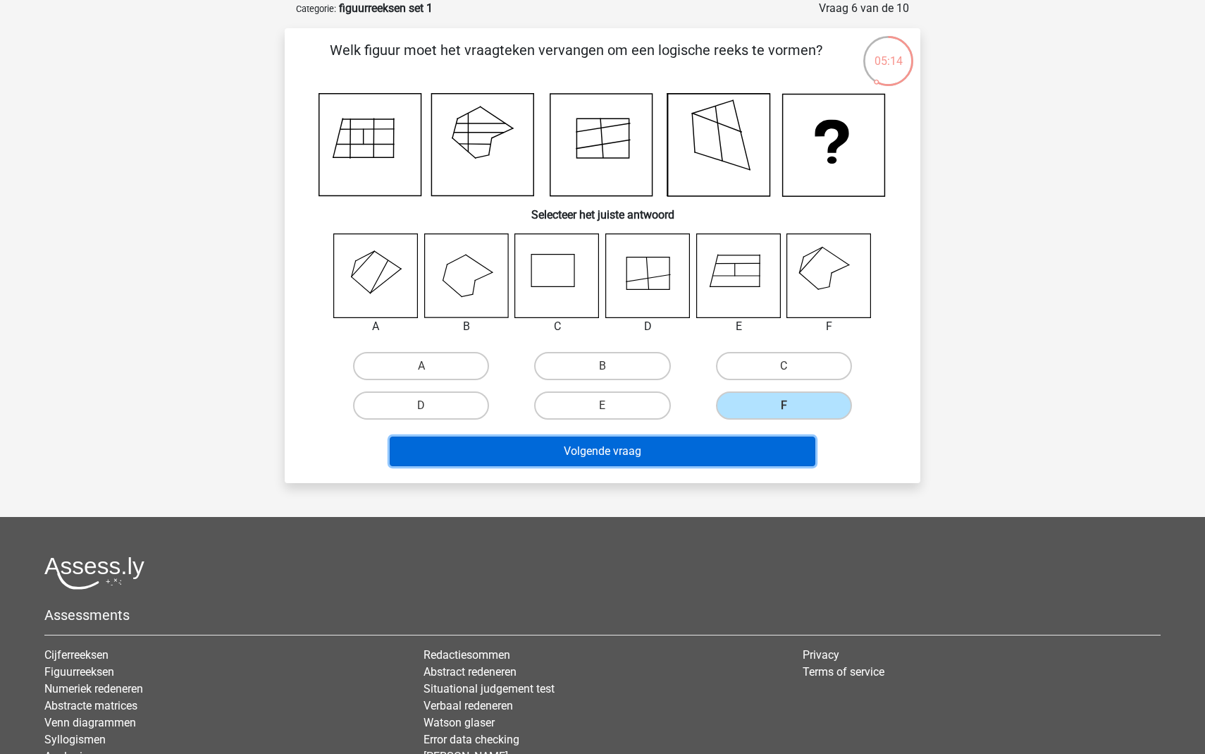
click at [684, 446] on button "Volgende vraag" at bounding box center [603, 451] width 426 height 30
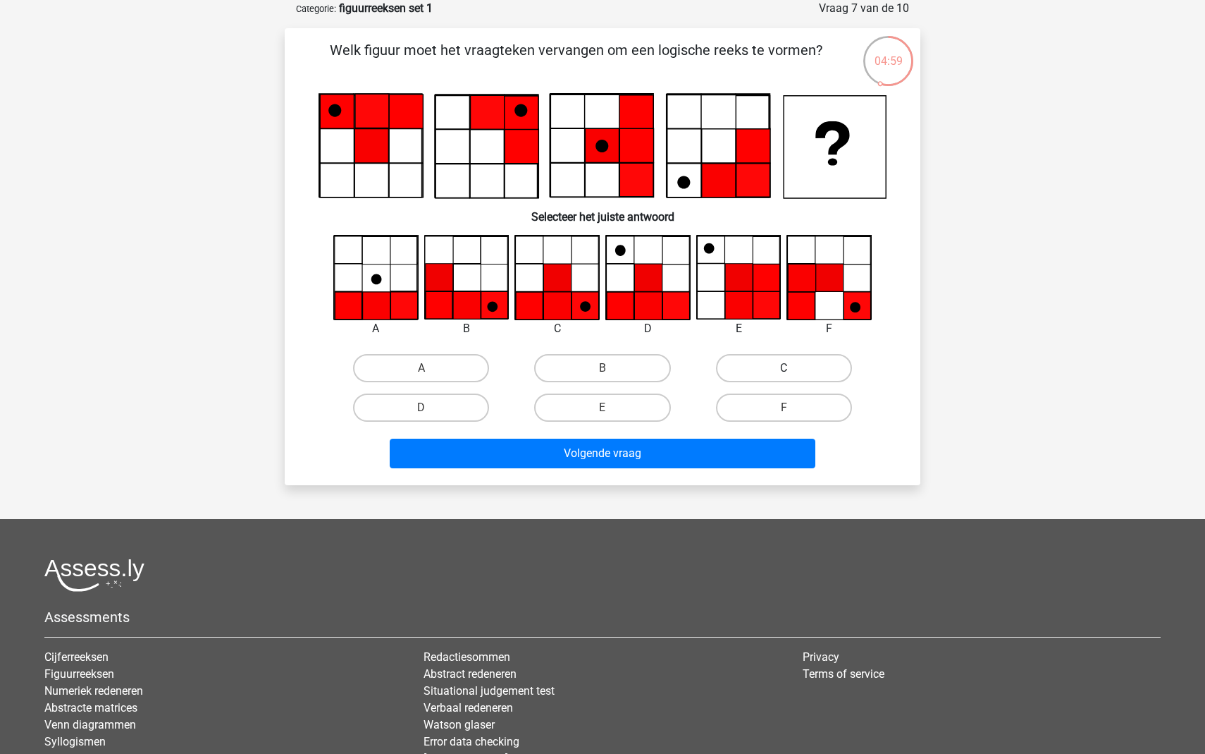
click at [763, 379] on label "C" at bounding box center [784, 368] width 136 height 28
click at [784, 377] on input "C" at bounding box center [788, 372] width 9 height 9
radio input "true"
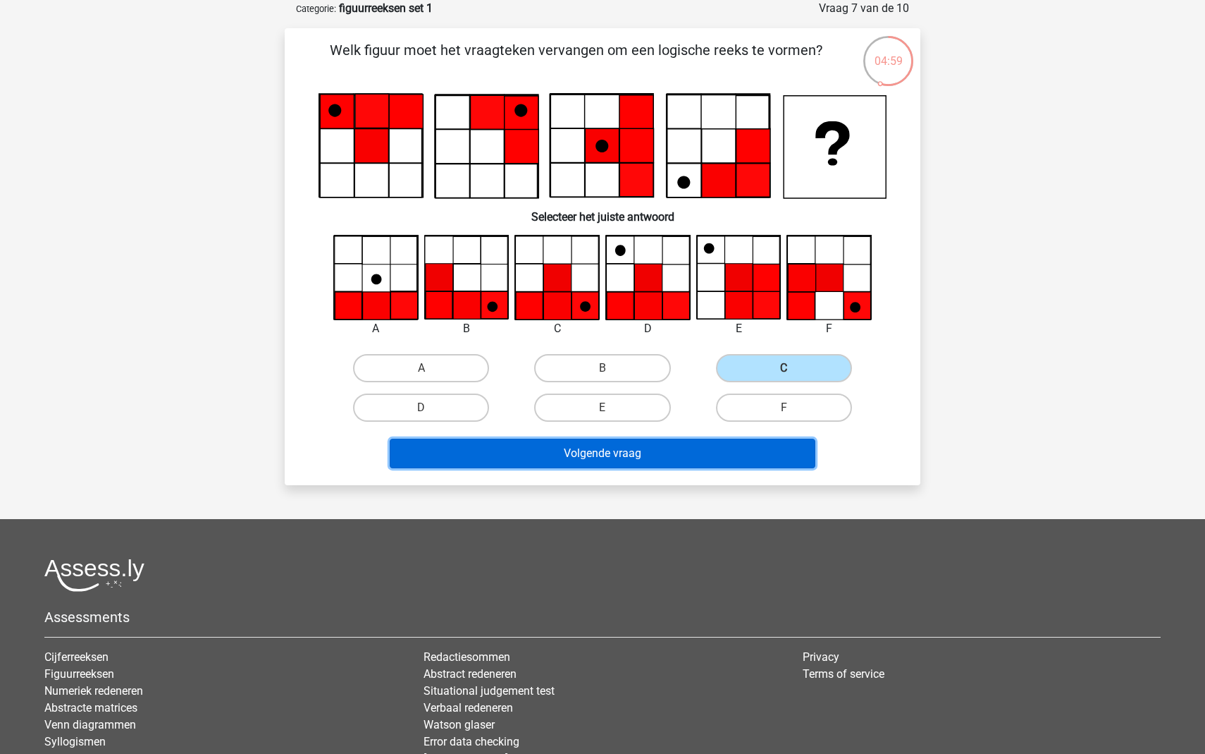
click at [728, 450] on button "Volgende vraag" at bounding box center [603, 453] width 426 height 30
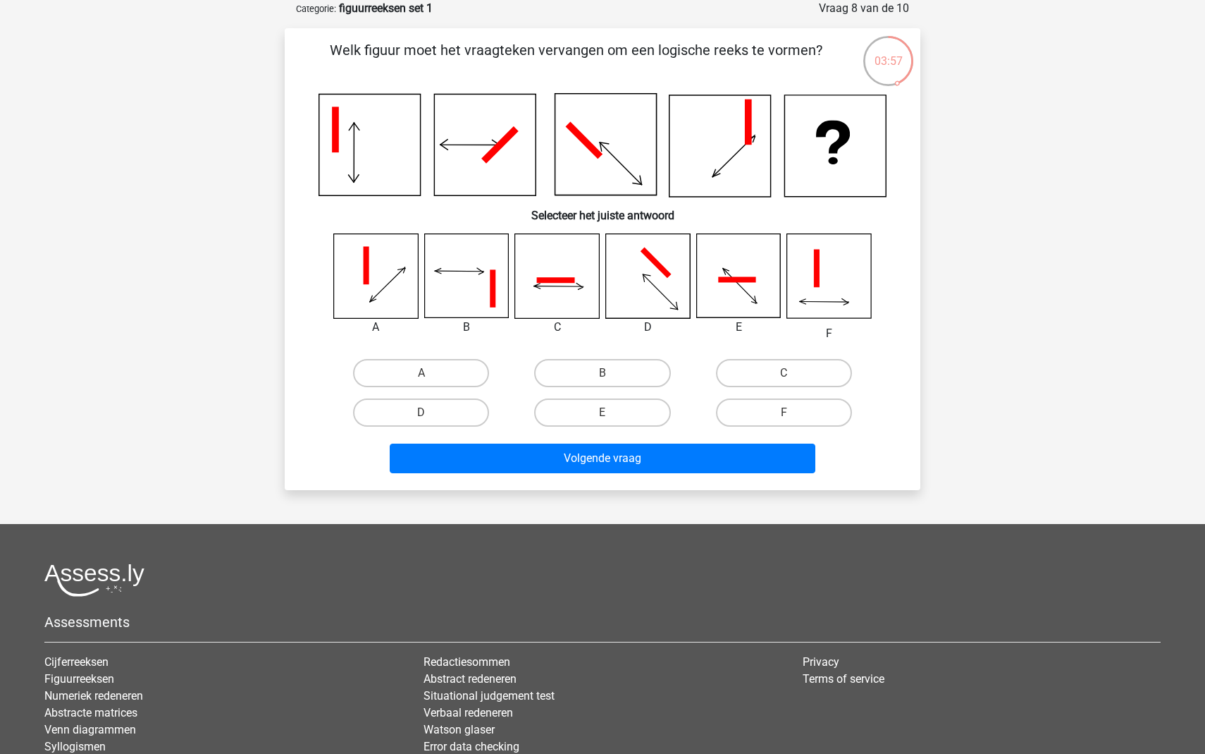
click at [553, 293] on icon at bounding box center [557, 276] width 84 height 84
click at [754, 369] on label "C" at bounding box center [784, 373] width 136 height 28
click at [784, 373] on input "C" at bounding box center [788, 377] width 9 height 9
radio input "true"
click at [689, 438] on div "Volgende vraag" at bounding box center [602, 455] width 591 height 47
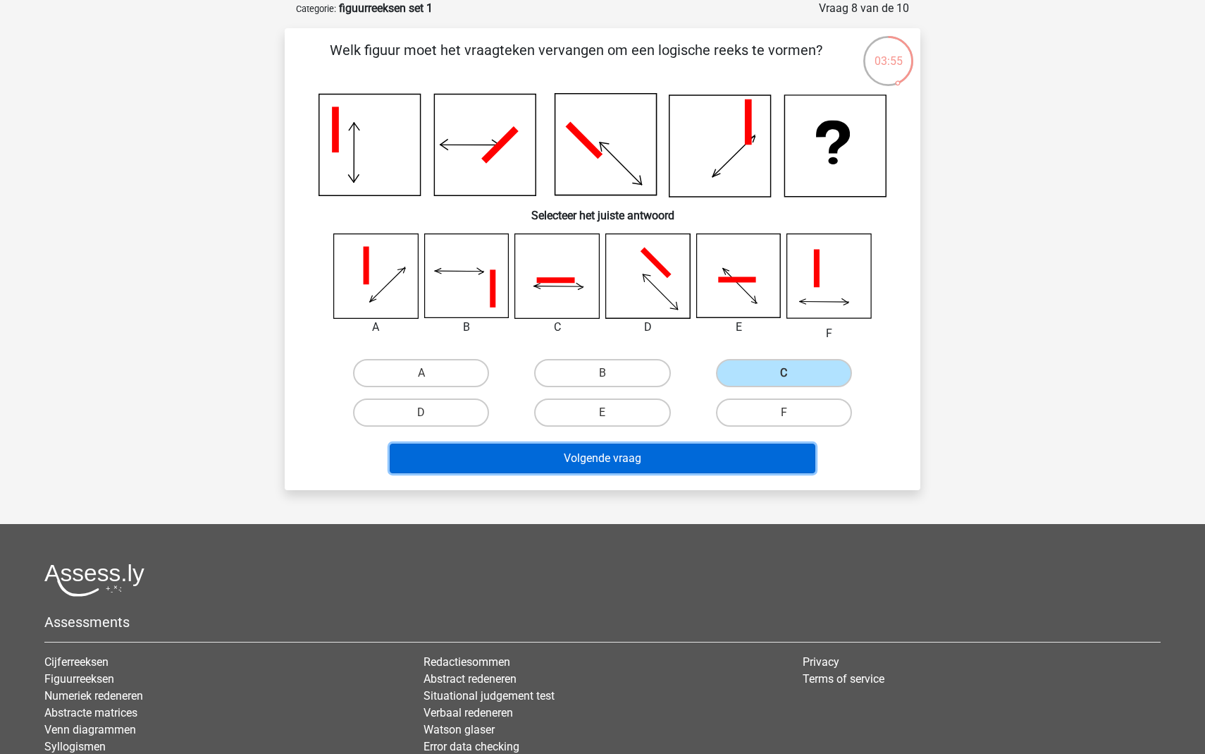
click at [689, 460] on button "Volgende vraag" at bounding box center [603, 458] width 426 height 30
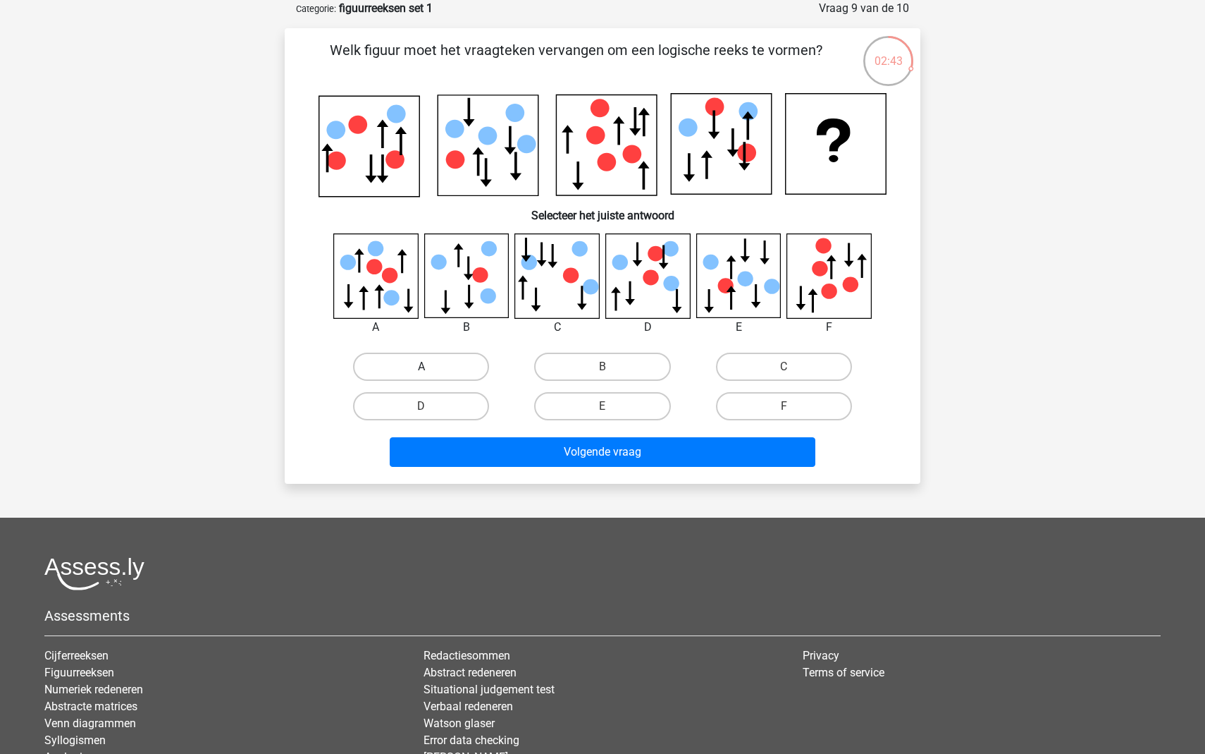
click at [445, 368] on label "A" at bounding box center [421, 366] width 136 height 28
click at [431, 368] on input "A" at bounding box center [426, 371] width 9 height 9
radio input "true"
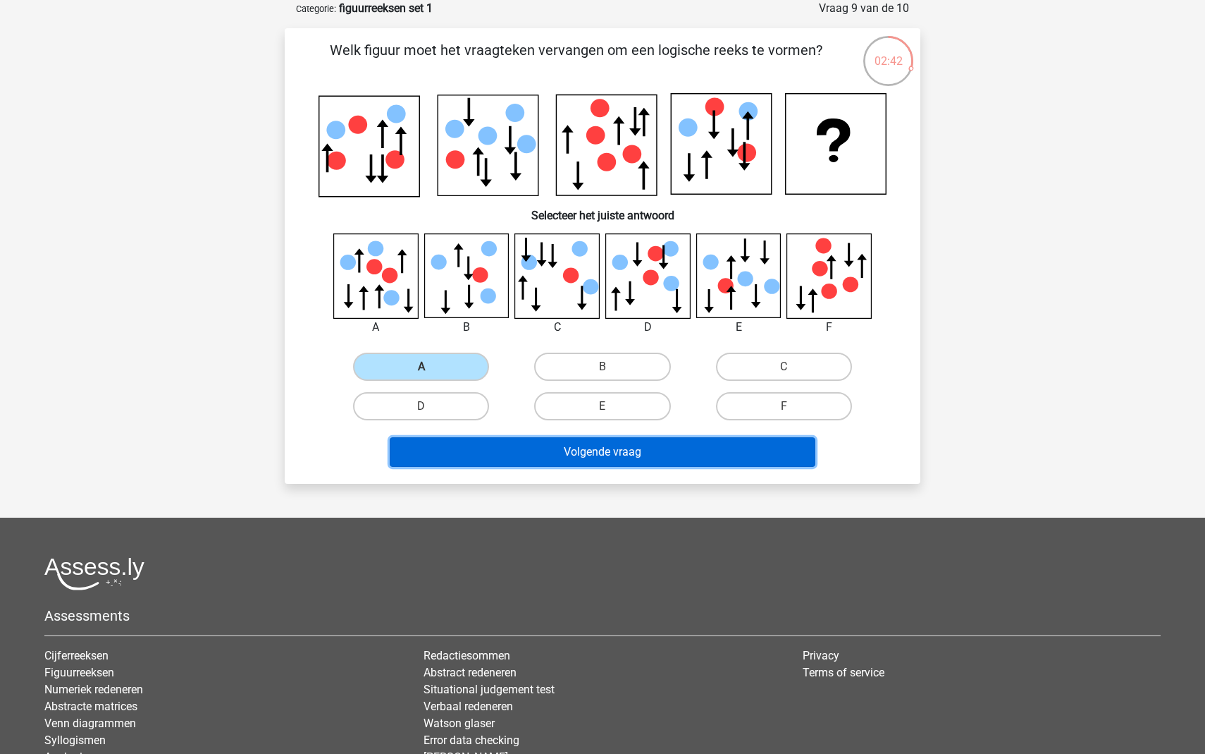
click at [621, 446] on button "Volgende vraag" at bounding box center [603, 452] width 426 height 30
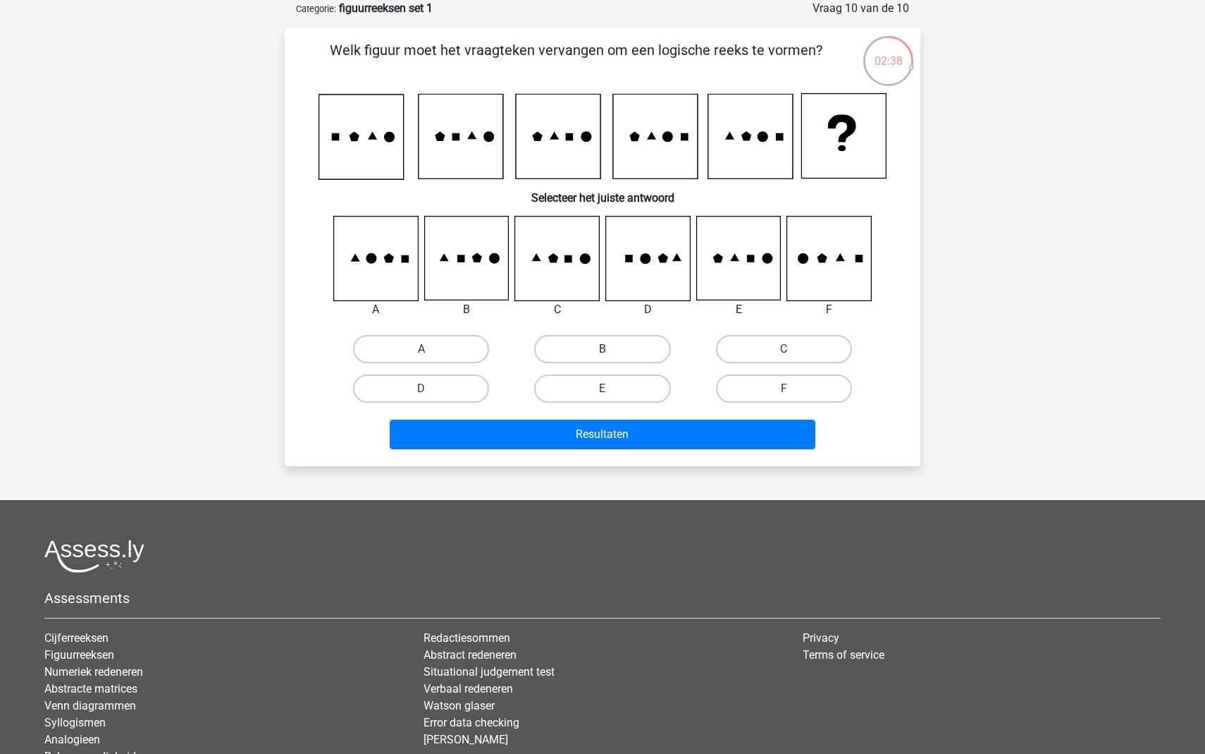
click at [622, 357] on label "B" at bounding box center [602, 349] width 136 height 28
click at [612, 357] on input "B" at bounding box center [607, 353] width 9 height 9
radio input "true"
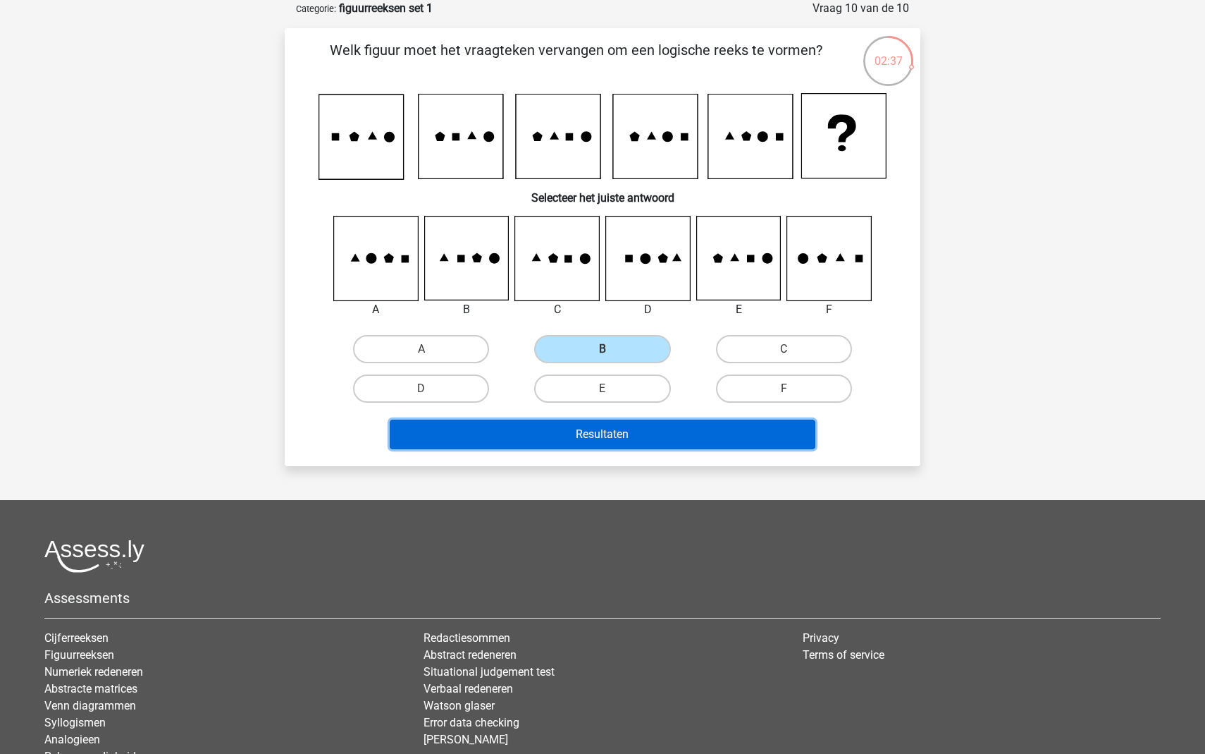
click at [637, 436] on button "Resultaten" at bounding box center [603, 434] width 426 height 30
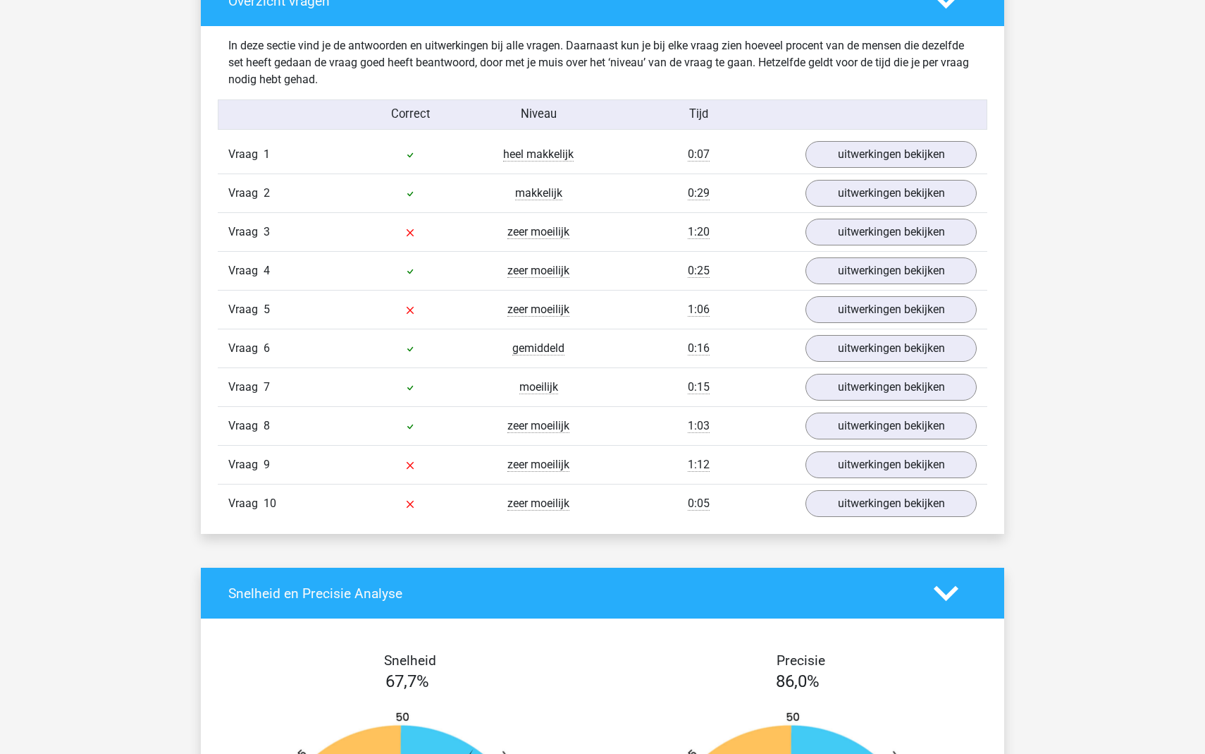
scroll to position [1090, 0]
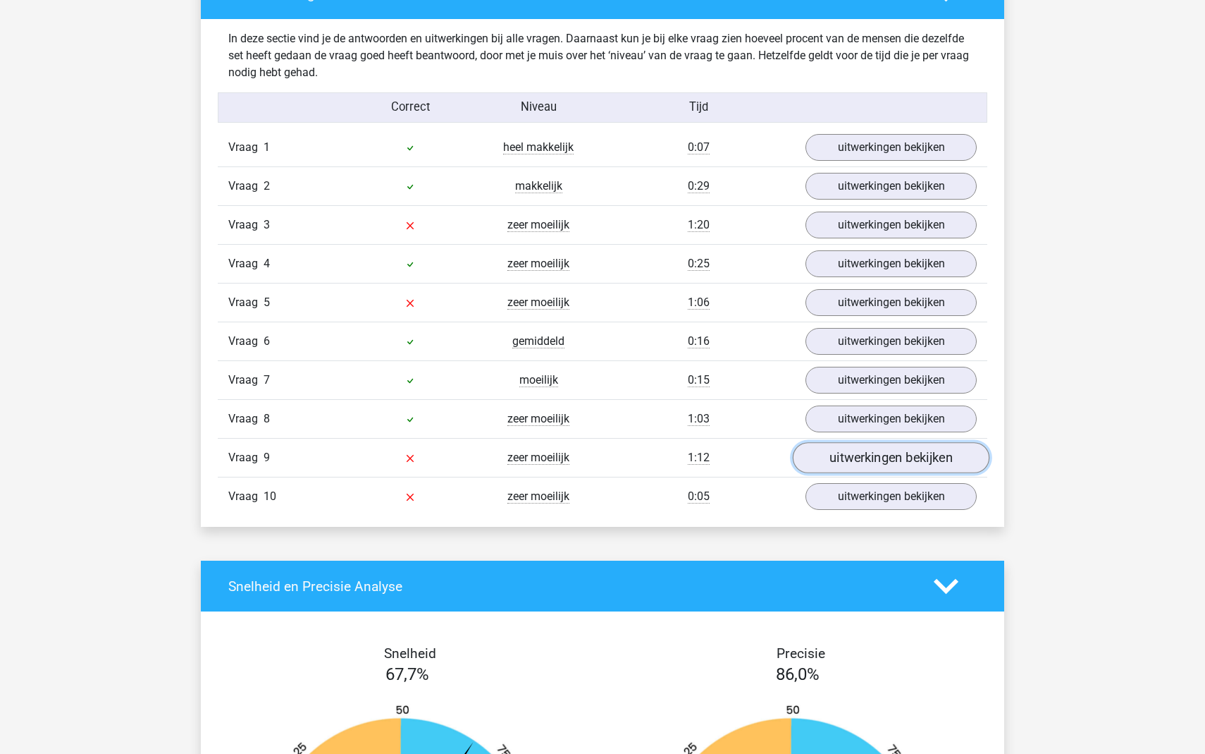
click at [871, 466] on link "uitwerkingen bekijken" at bounding box center [891, 457] width 197 height 31
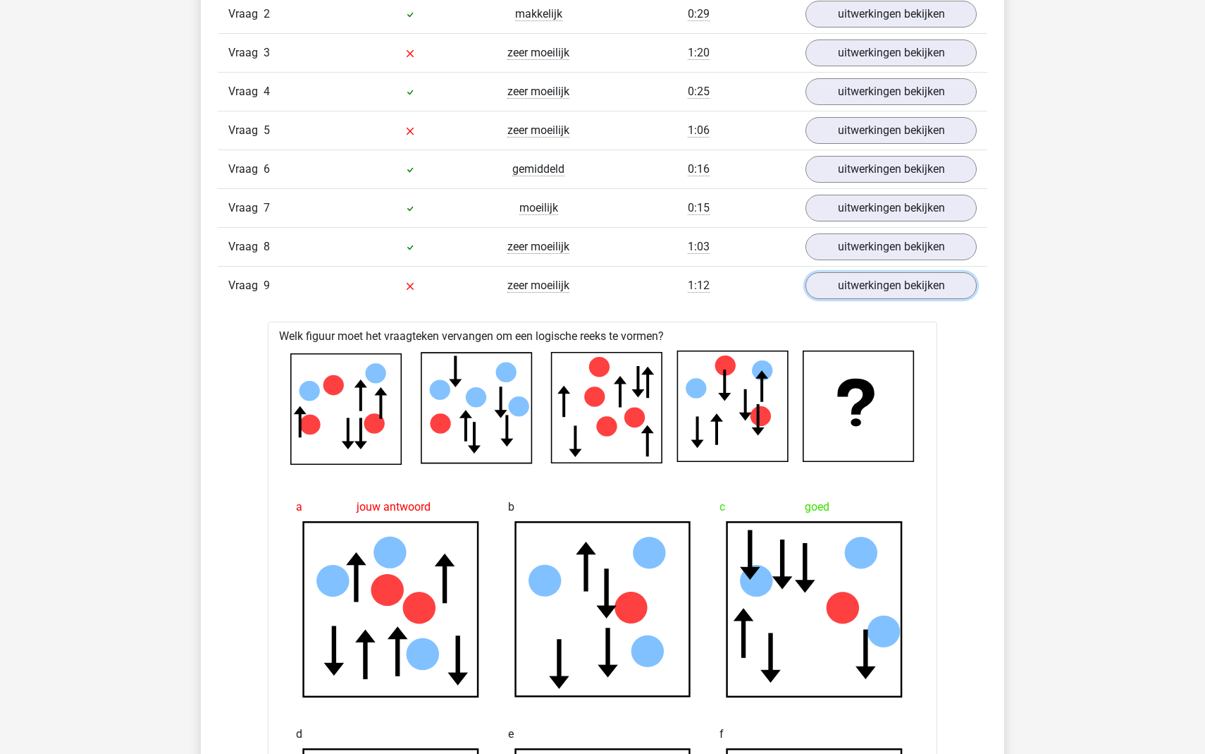
scroll to position [1242, 0]
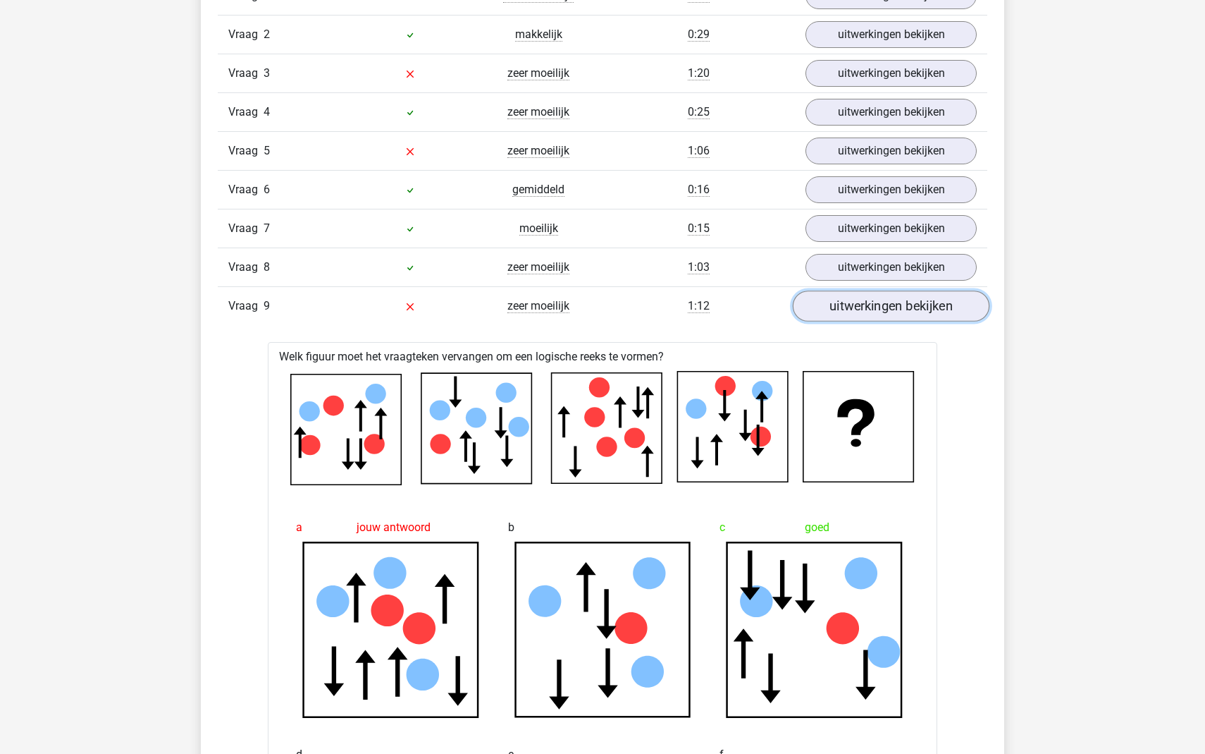
click at [901, 311] on link "uitwerkingen bekijken" at bounding box center [891, 305] width 197 height 31
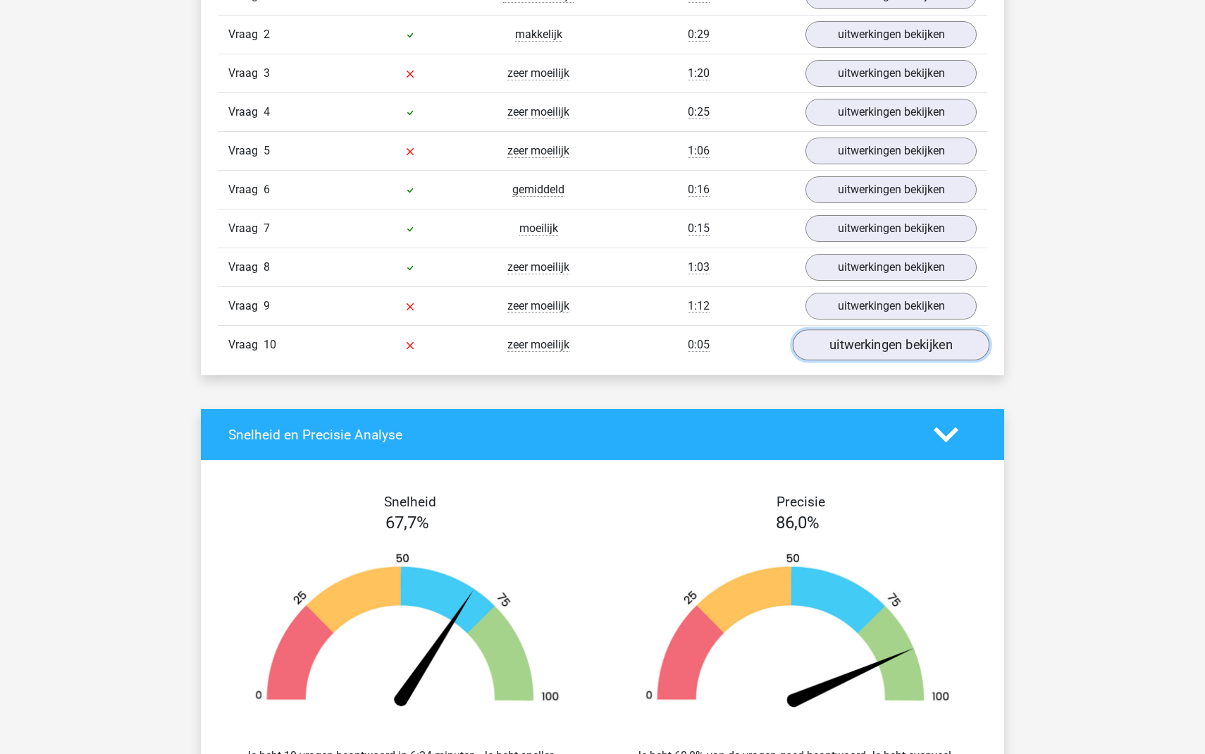
click at [891, 356] on link "uitwerkingen bekijken" at bounding box center [891, 344] width 197 height 31
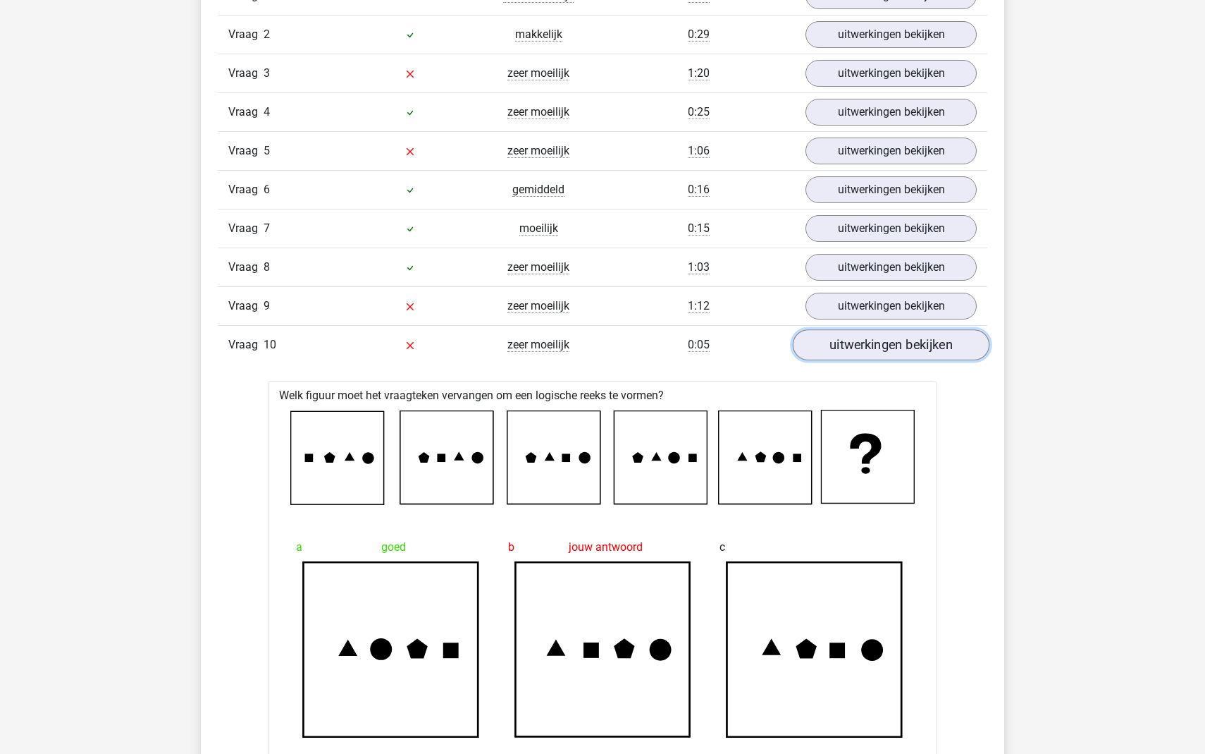
click at [891, 356] on link "uitwerkingen bekijken" at bounding box center [891, 344] width 197 height 31
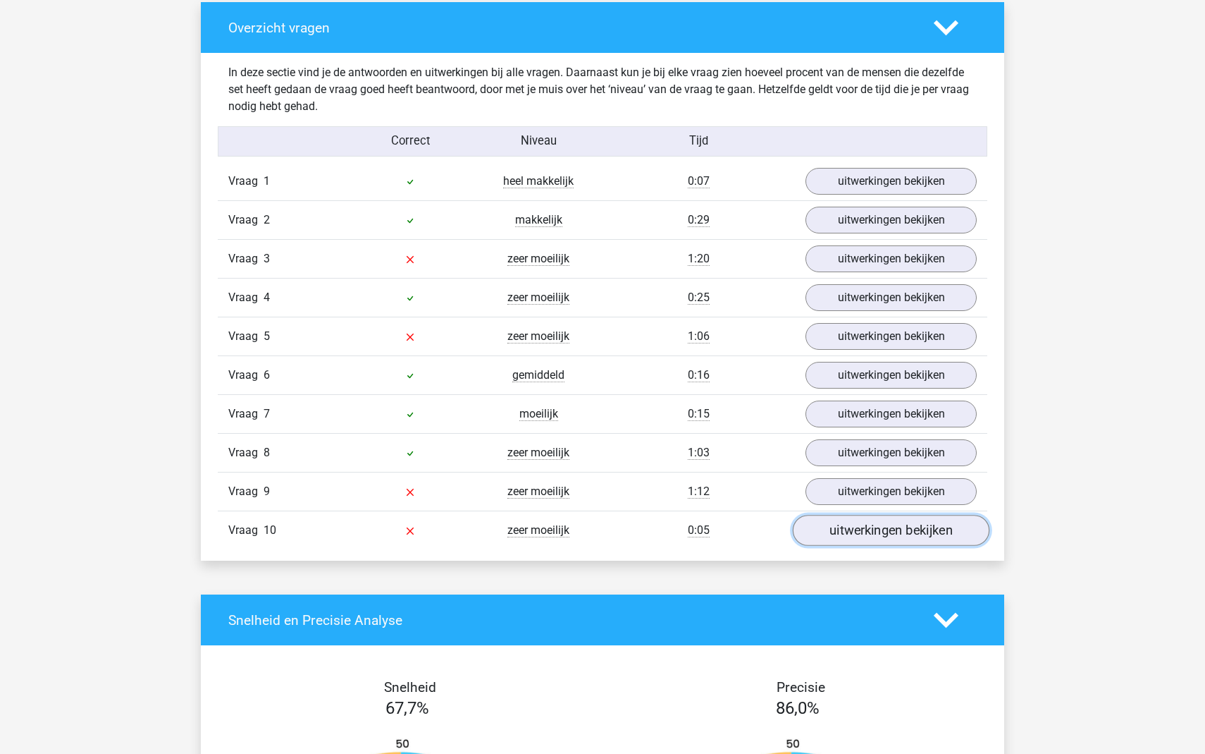
scroll to position [1050, 0]
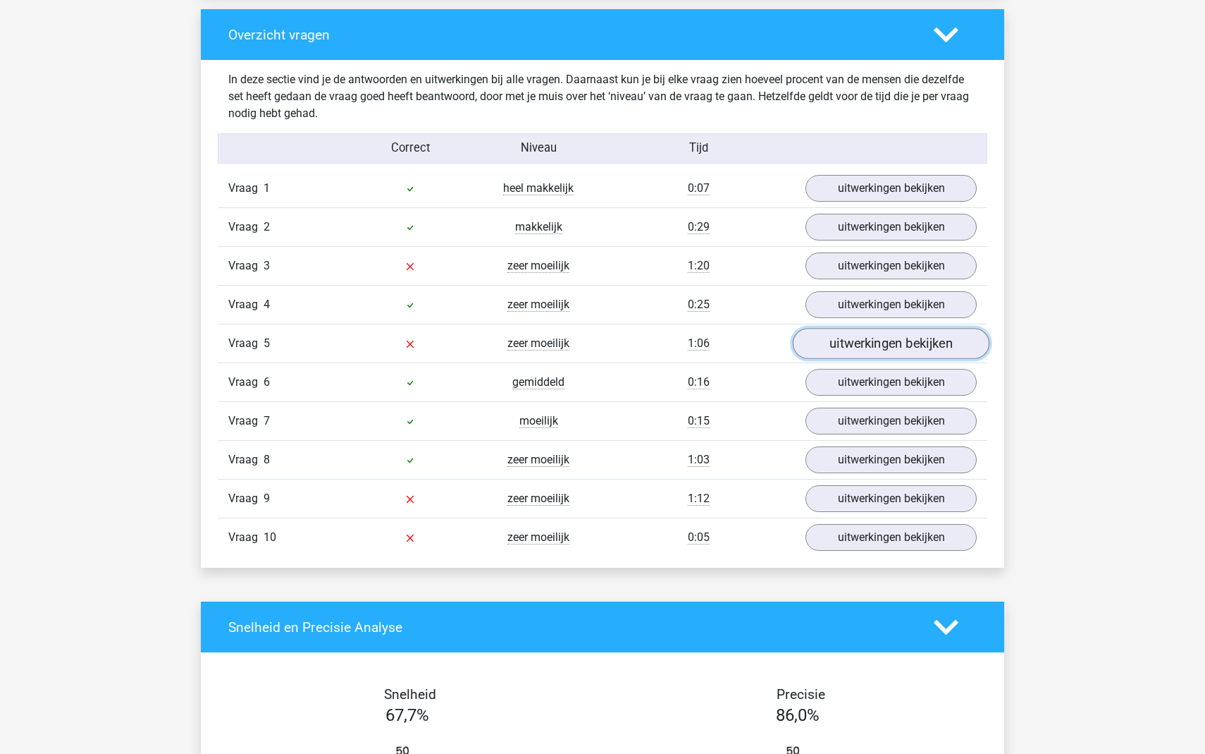
click at [883, 330] on link "uitwerkingen bekijken" at bounding box center [891, 343] width 197 height 31
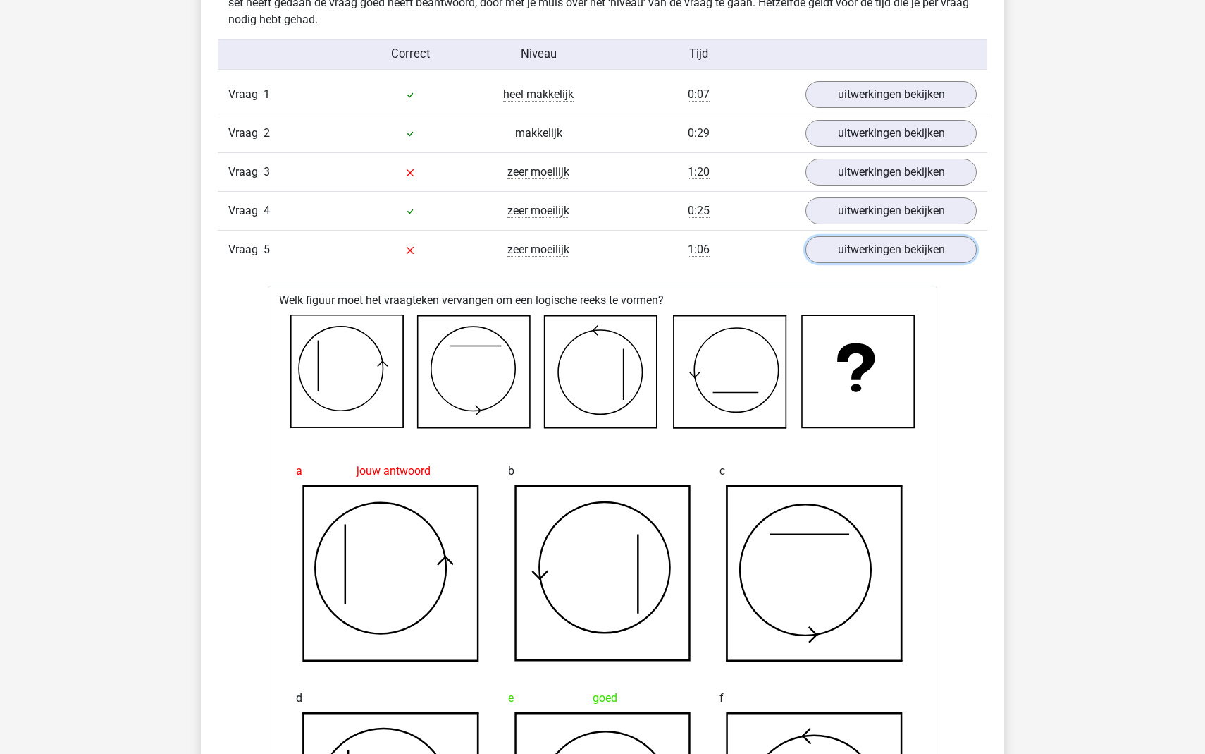
scroll to position [1119, 0]
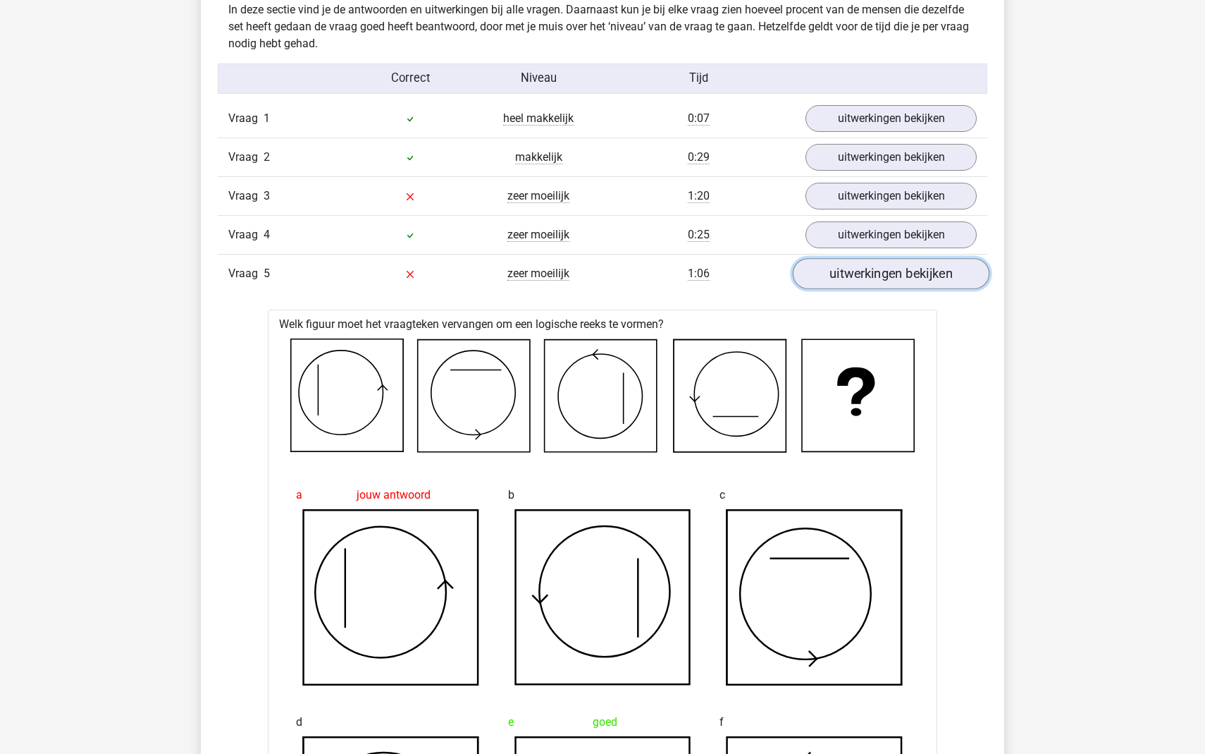
click at [904, 273] on link "uitwerkingen bekijken" at bounding box center [891, 273] width 197 height 31
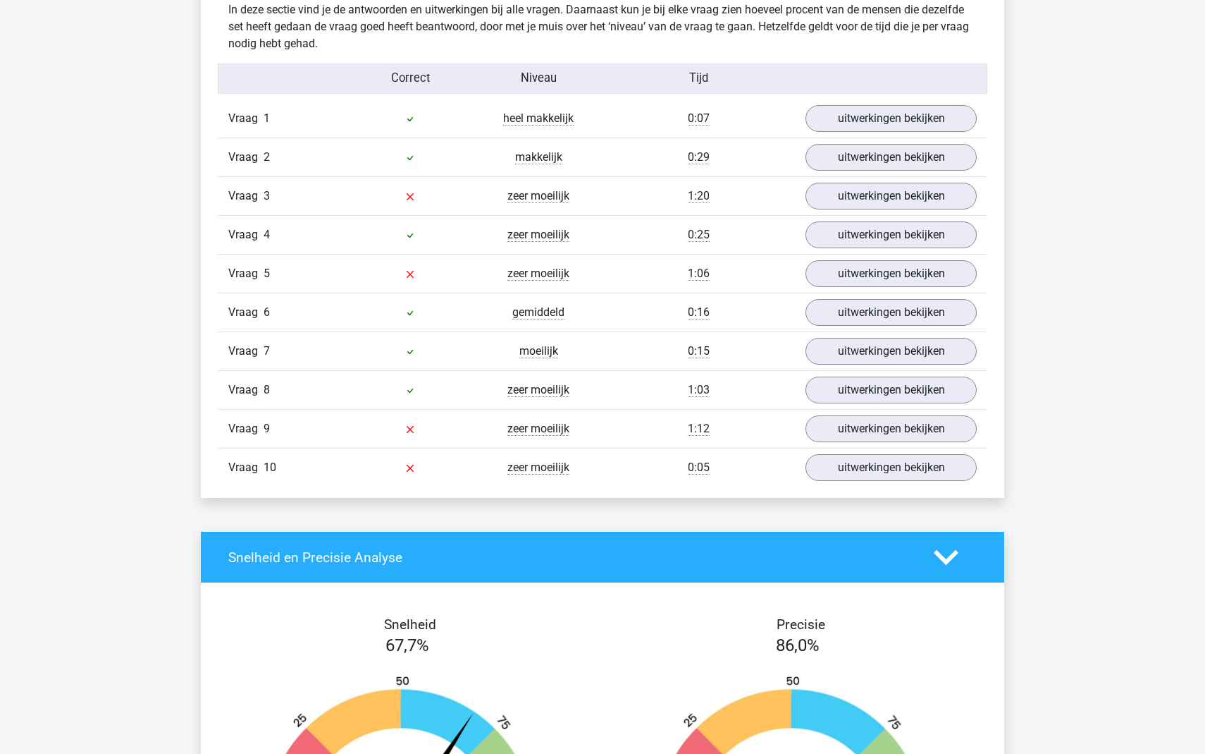
click at [896, 214] on div "Vraag 3 zeer moeilijk 1:20 uitwerkingen bekijken" at bounding box center [603, 195] width 770 height 39
click at [896, 199] on link "uitwerkingen bekijken" at bounding box center [891, 195] width 197 height 31
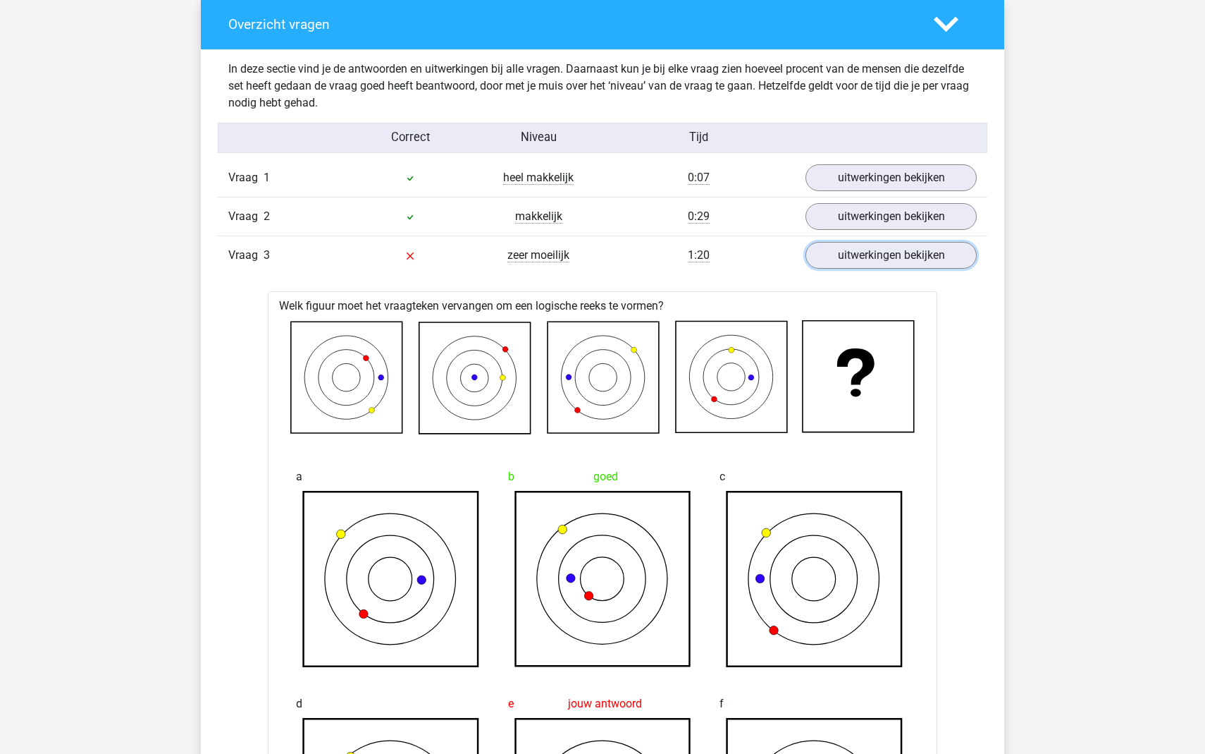
scroll to position [1059, 0]
click at [924, 257] on link "uitwerkingen bekijken" at bounding box center [891, 255] width 197 height 31
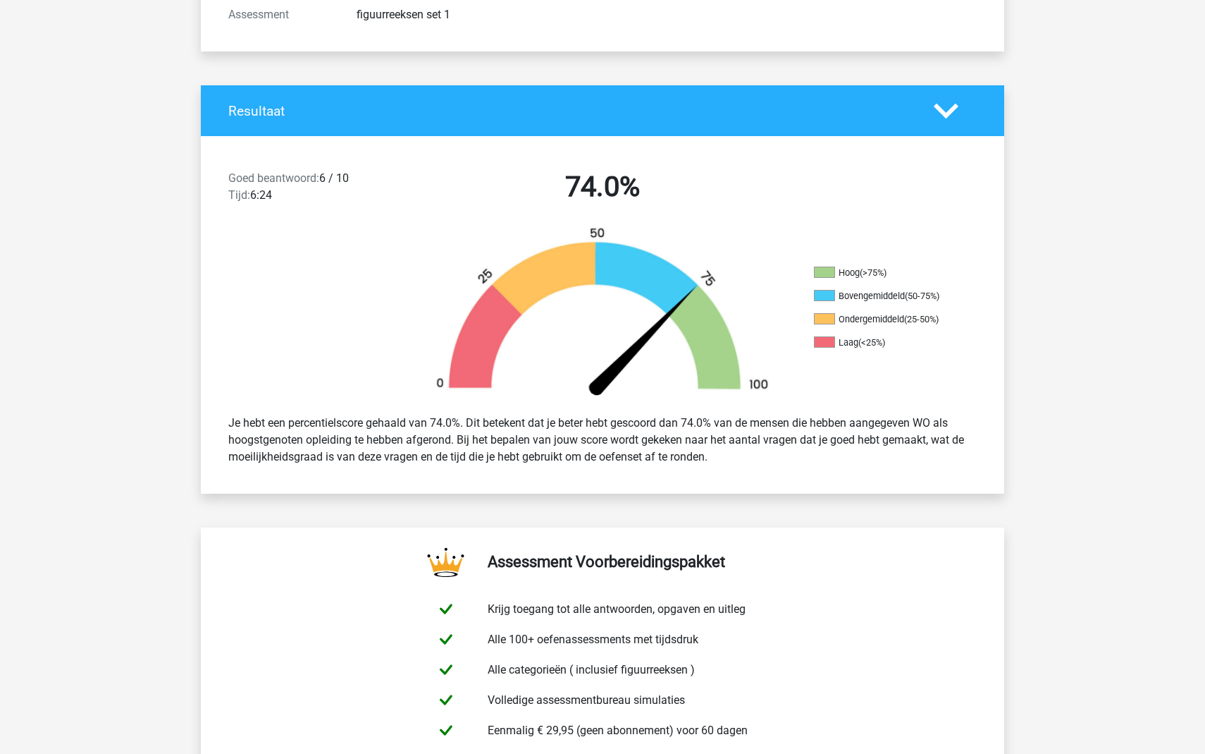
scroll to position [0, 0]
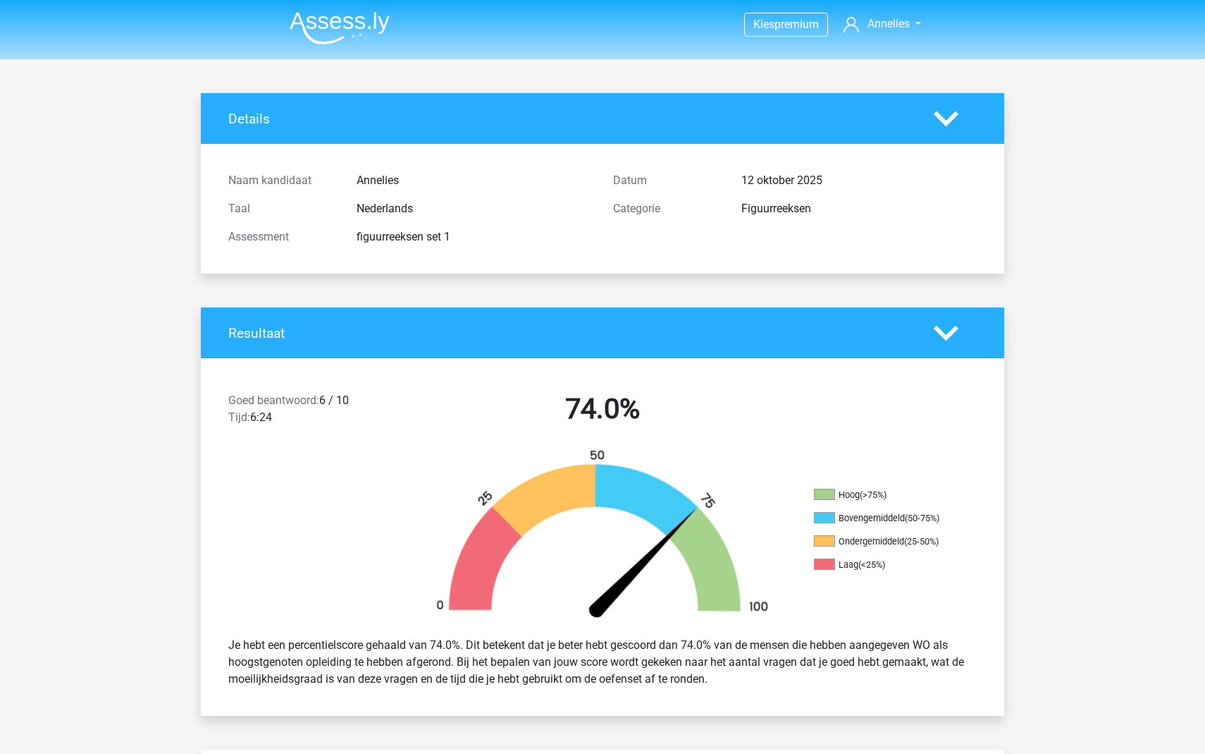
click at [338, 19] on img at bounding box center [340, 27] width 100 height 33
